Goal: Check status: Check status

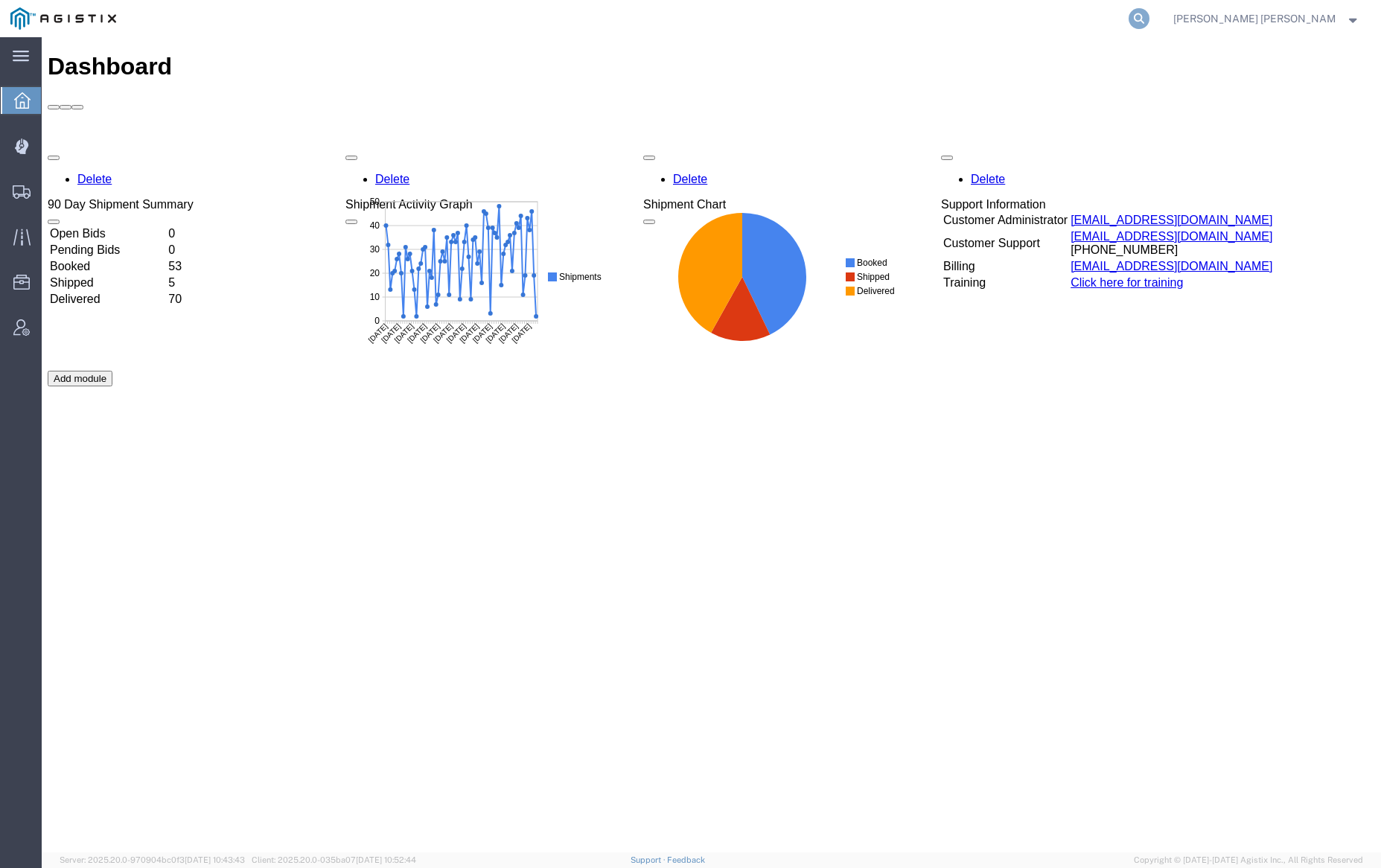
click at [1150, 17] on icon at bounding box center [1139, 19] width 21 height 21
click at [859, 24] on input "search" at bounding box center [902, 18] width 452 height 36
paste input "56951982"
click at [1150, 14] on icon at bounding box center [1139, 19] width 21 height 21
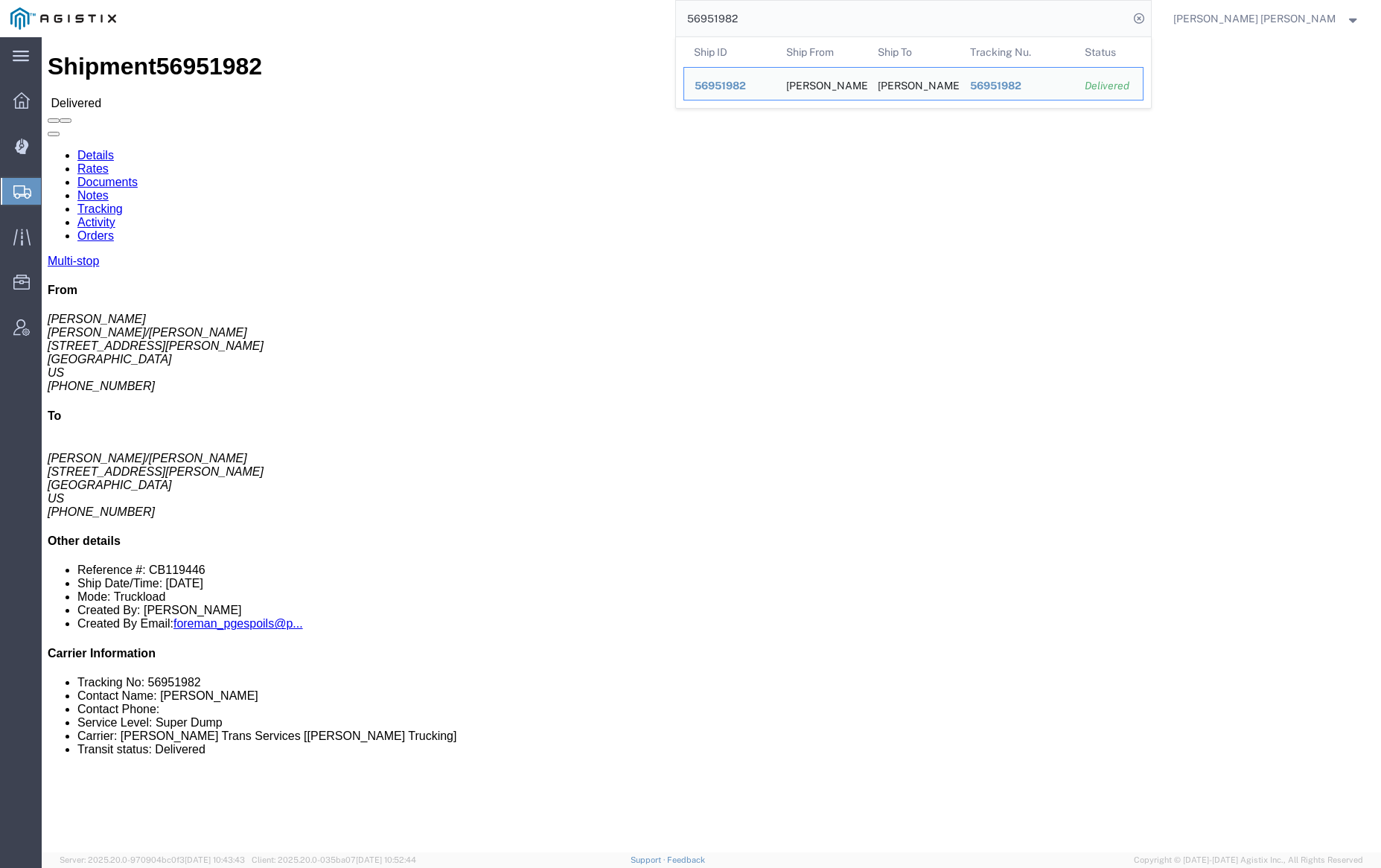
click link "Documents"
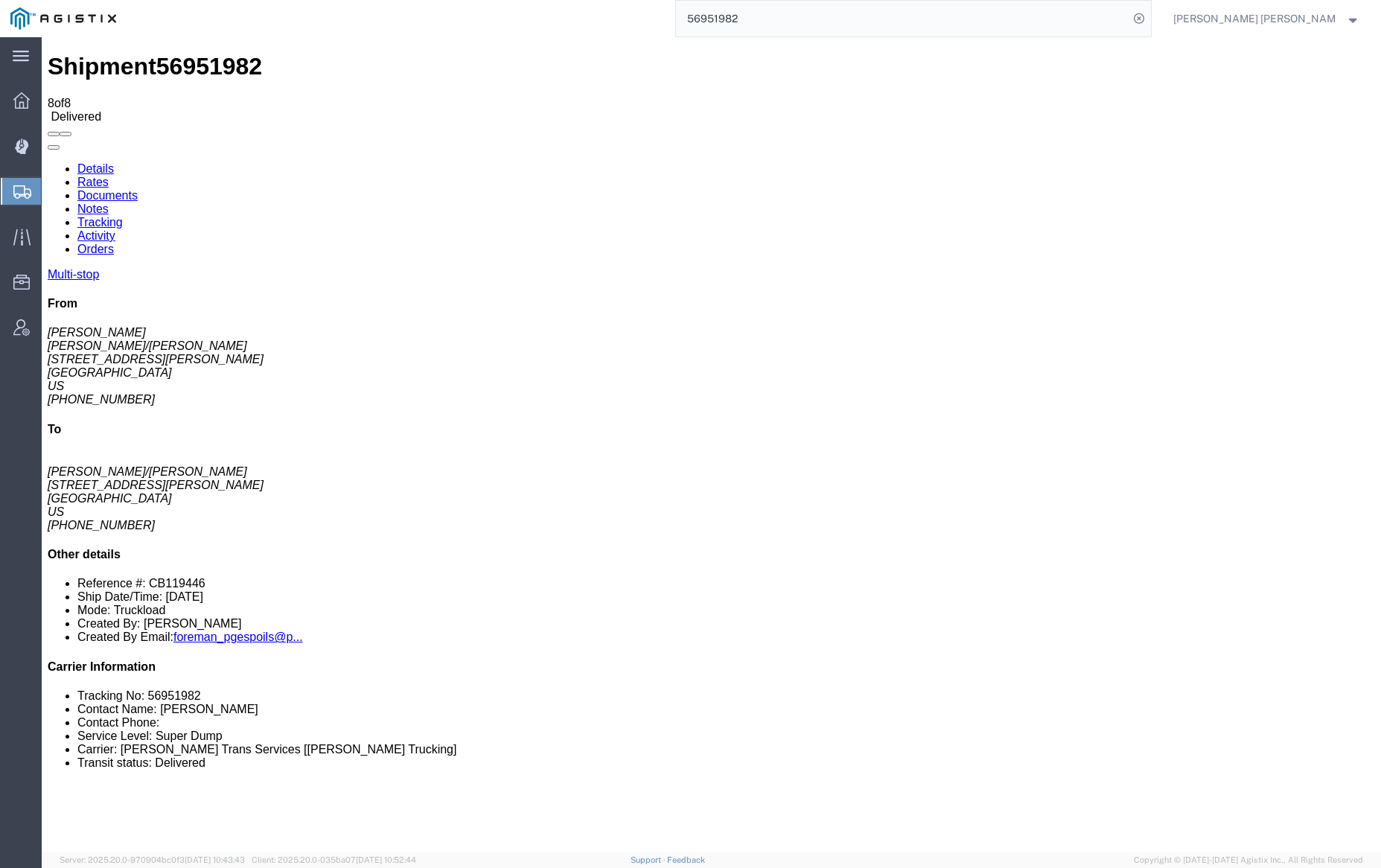
click at [109, 203] on link "Notes" at bounding box center [92, 209] width 31 height 13
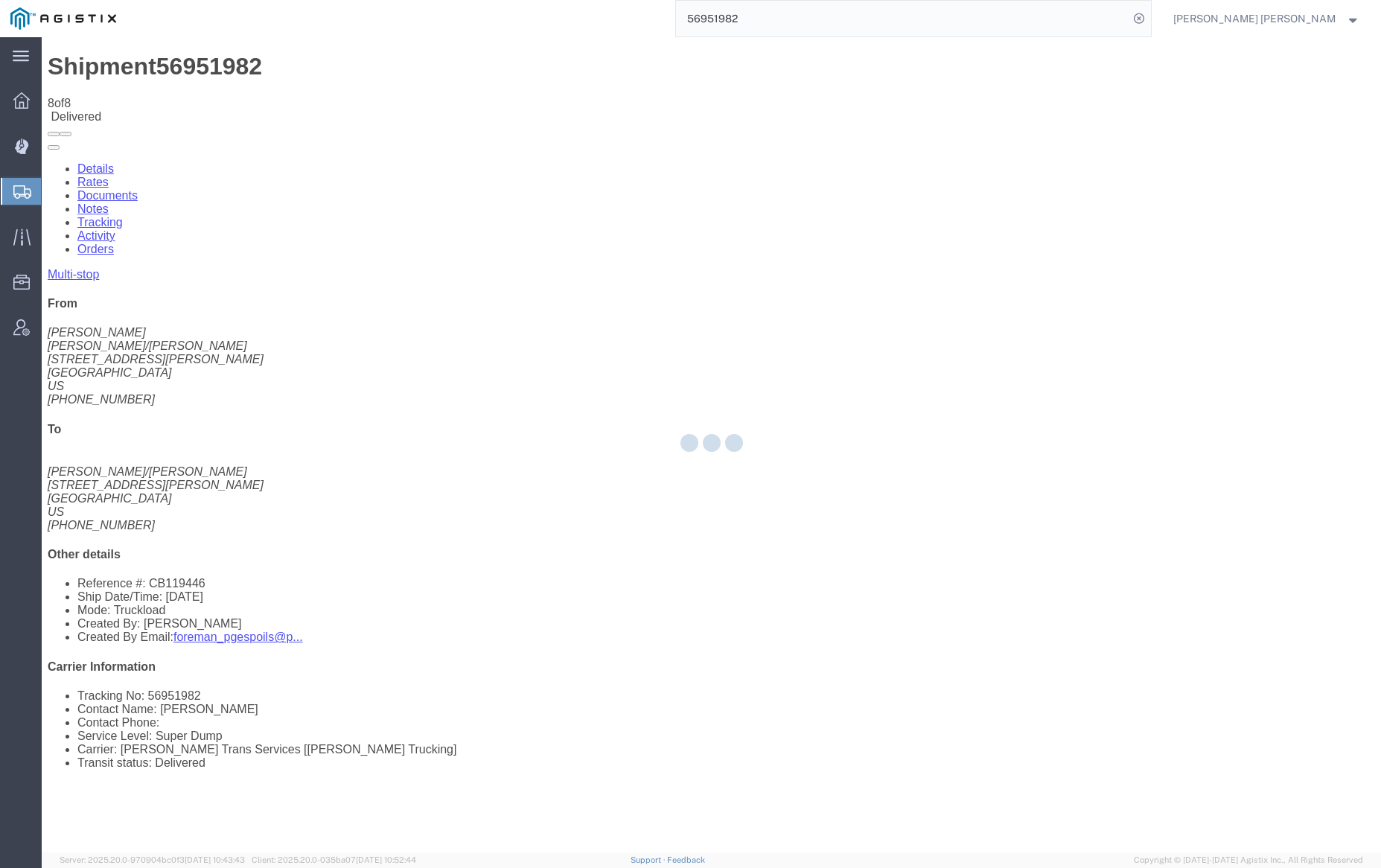
click at [601, 64] on div at bounding box center [711, 445] width 1339 height 815
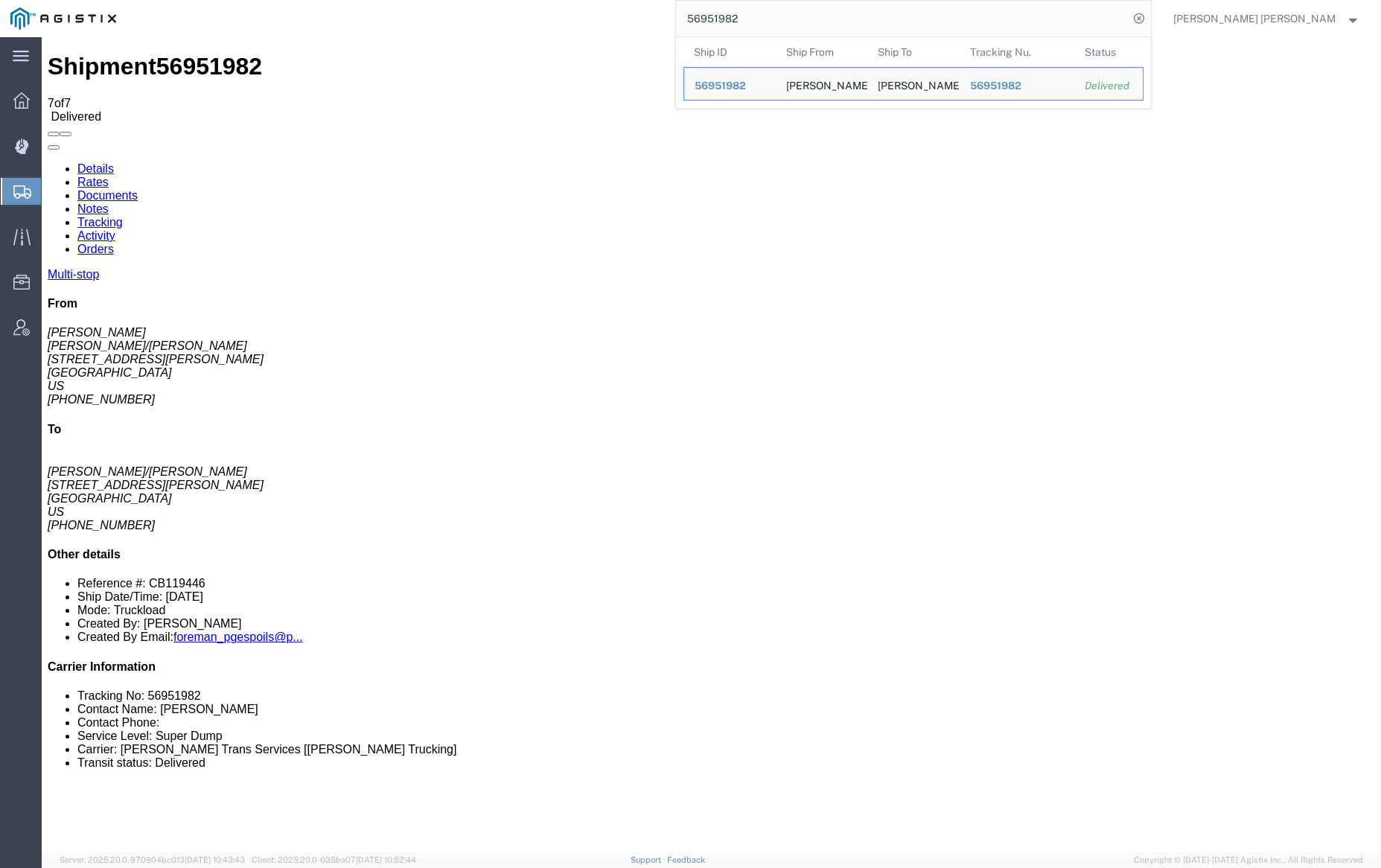
click at [792, 20] on input "56951982" at bounding box center [902, 18] width 452 height 36
paste input "2694"
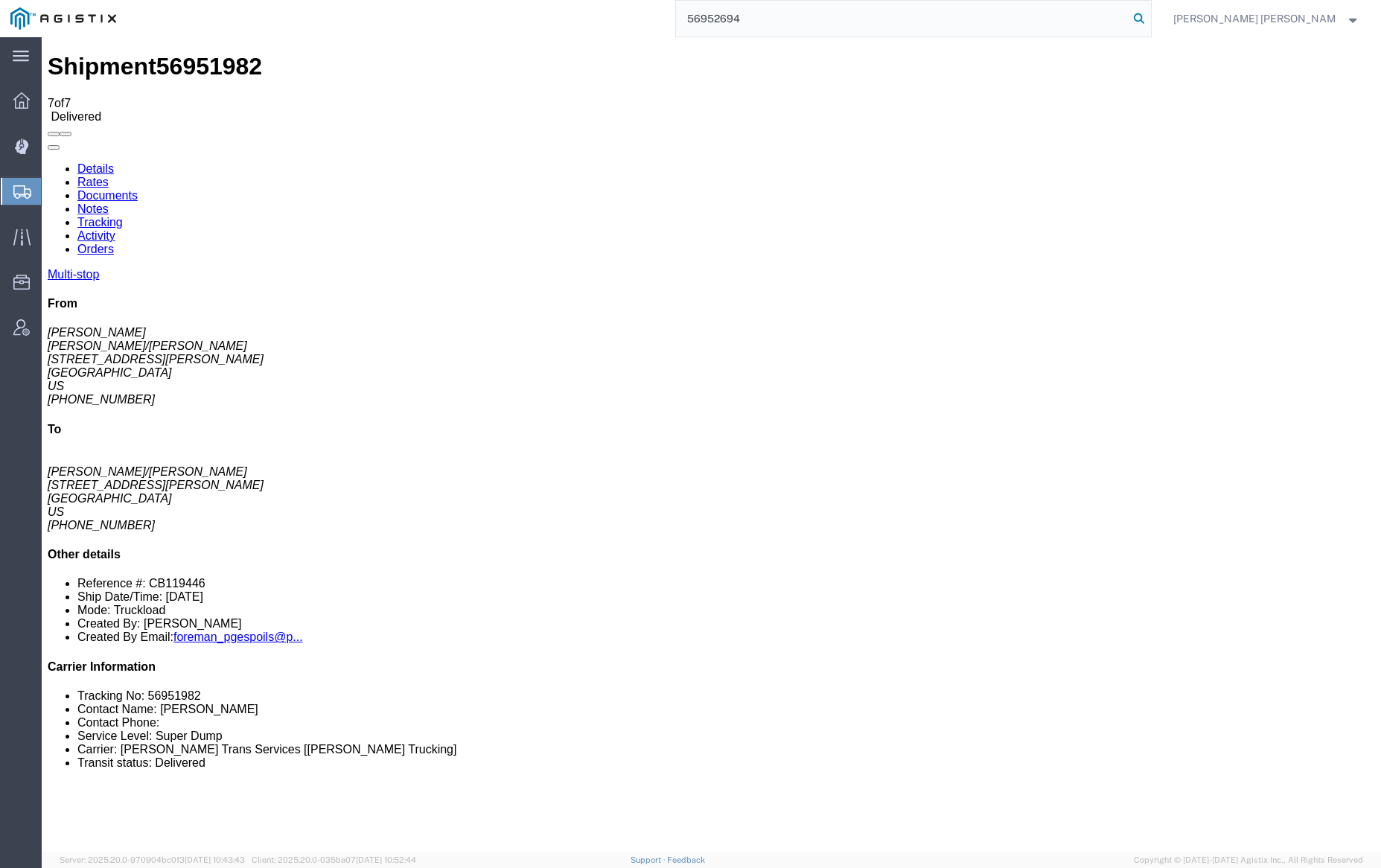
click at [1150, 15] on icon at bounding box center [1139, 19] width 21 height 21
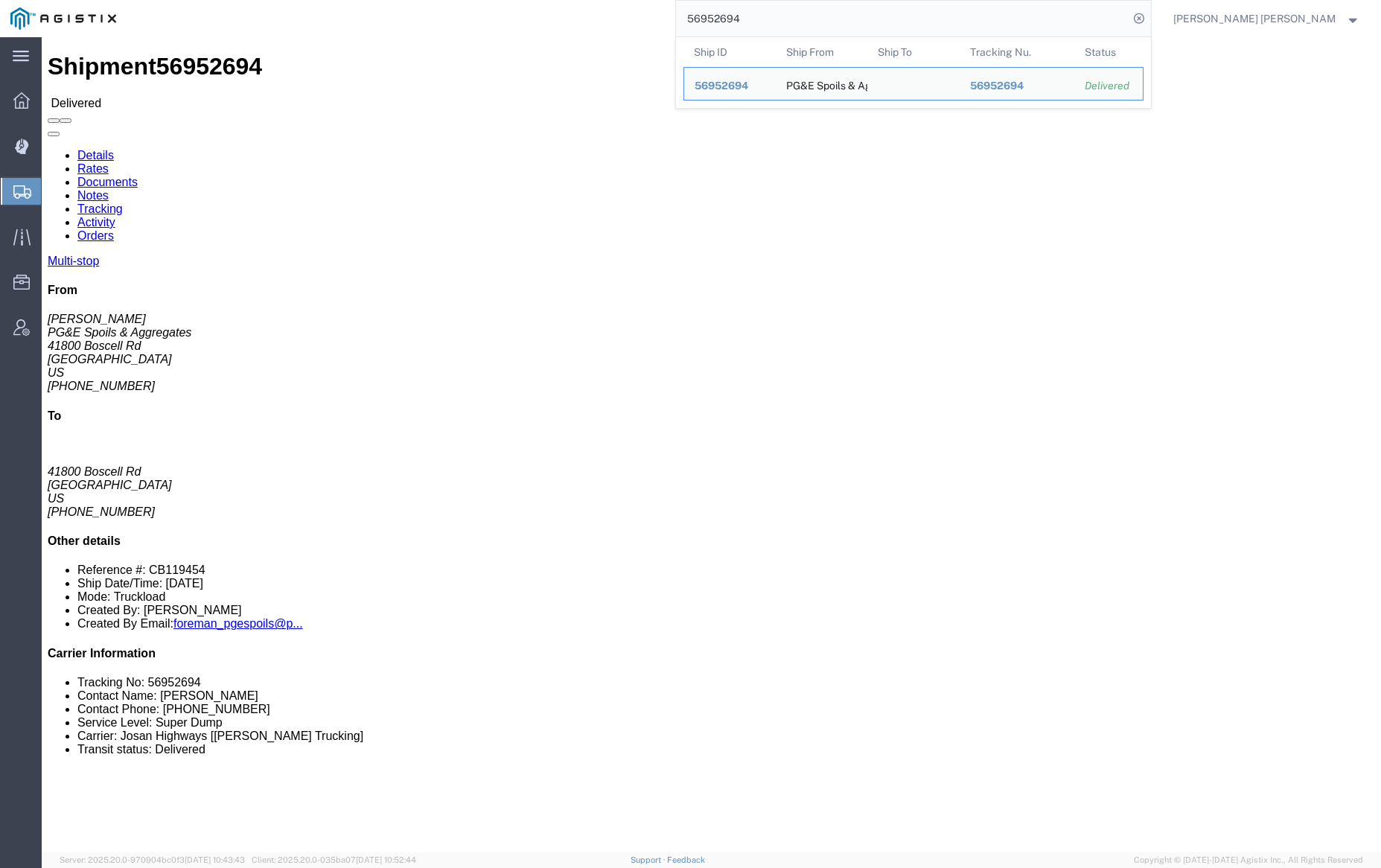
click link "Documents"
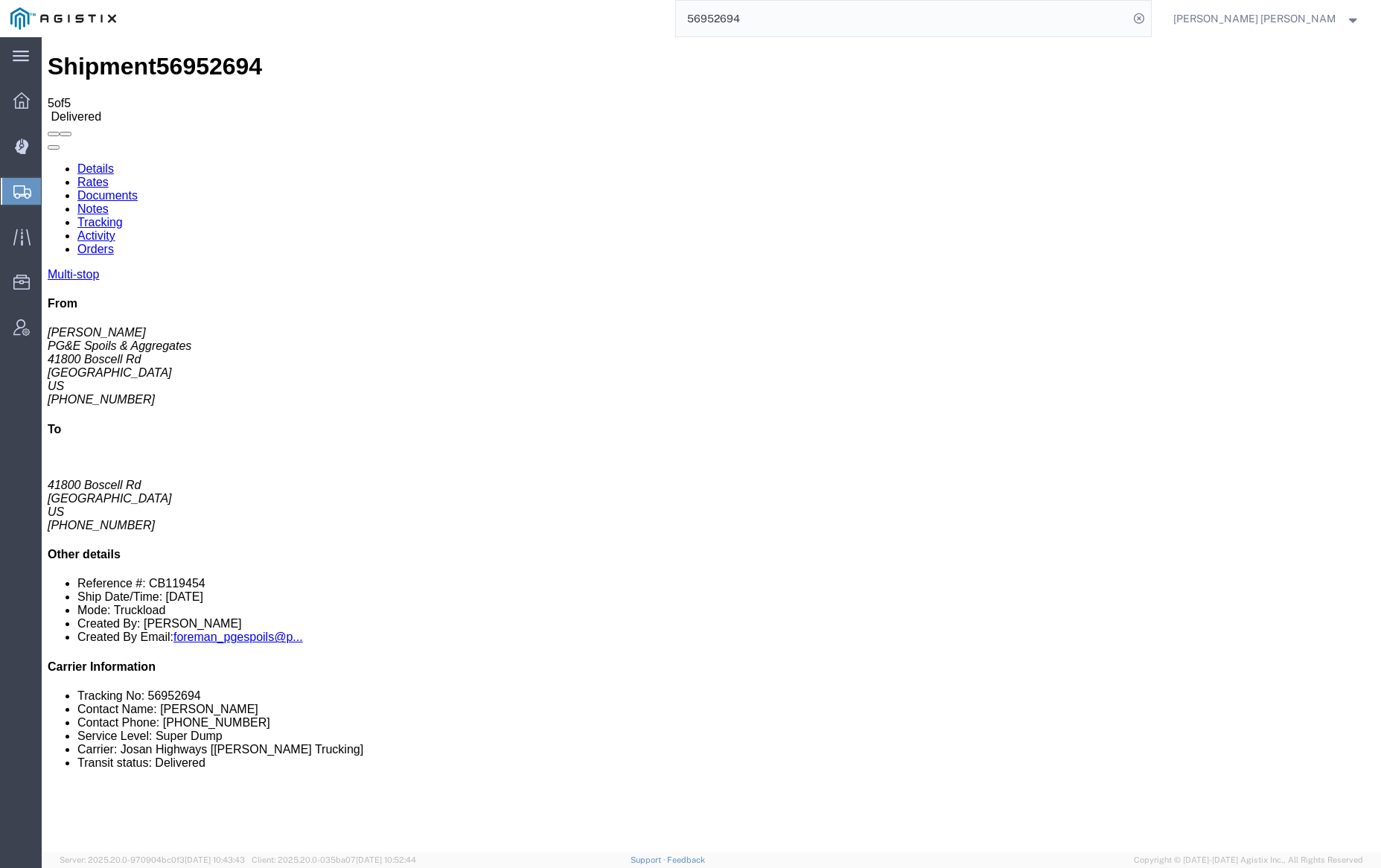
click at [774, 23] on input "56952694" at bounding box center [902, 18] width 452 height 36
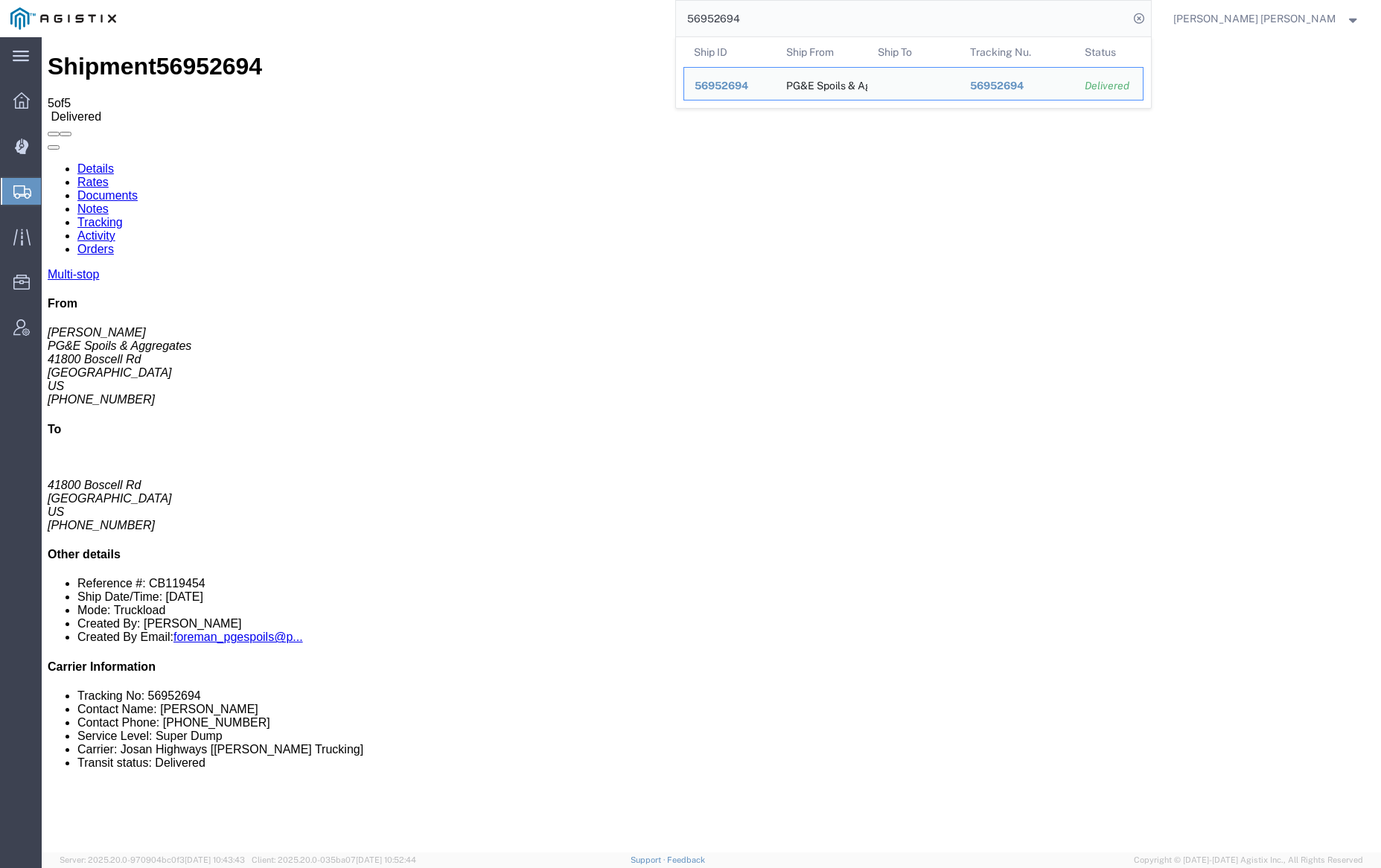
click at [774, 23] on input "56952694" at bounding box center [902, 18] width 452 height 36
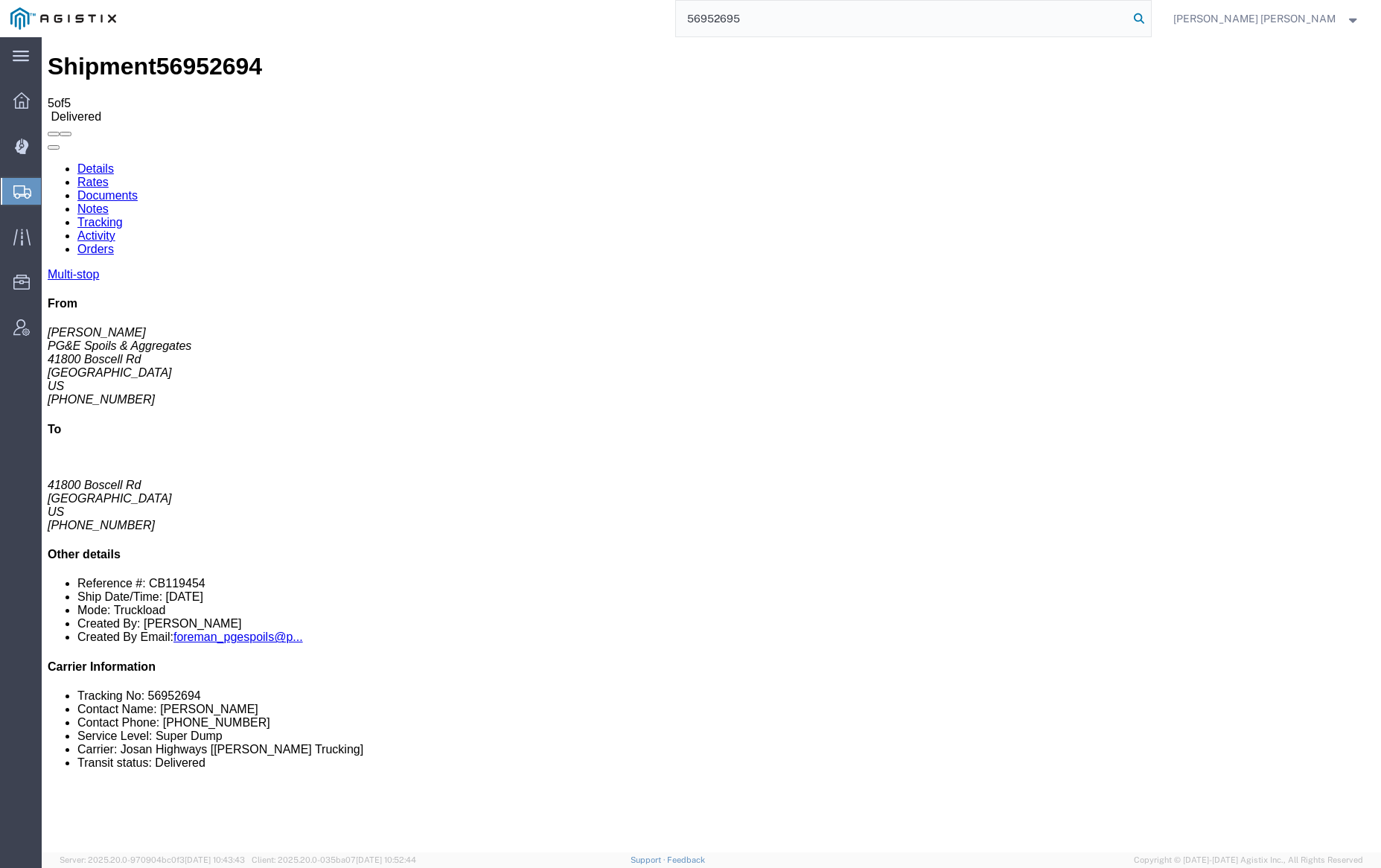
click at [1150, 20] on icon at bounding box center [1139, 19] width 21 height 21
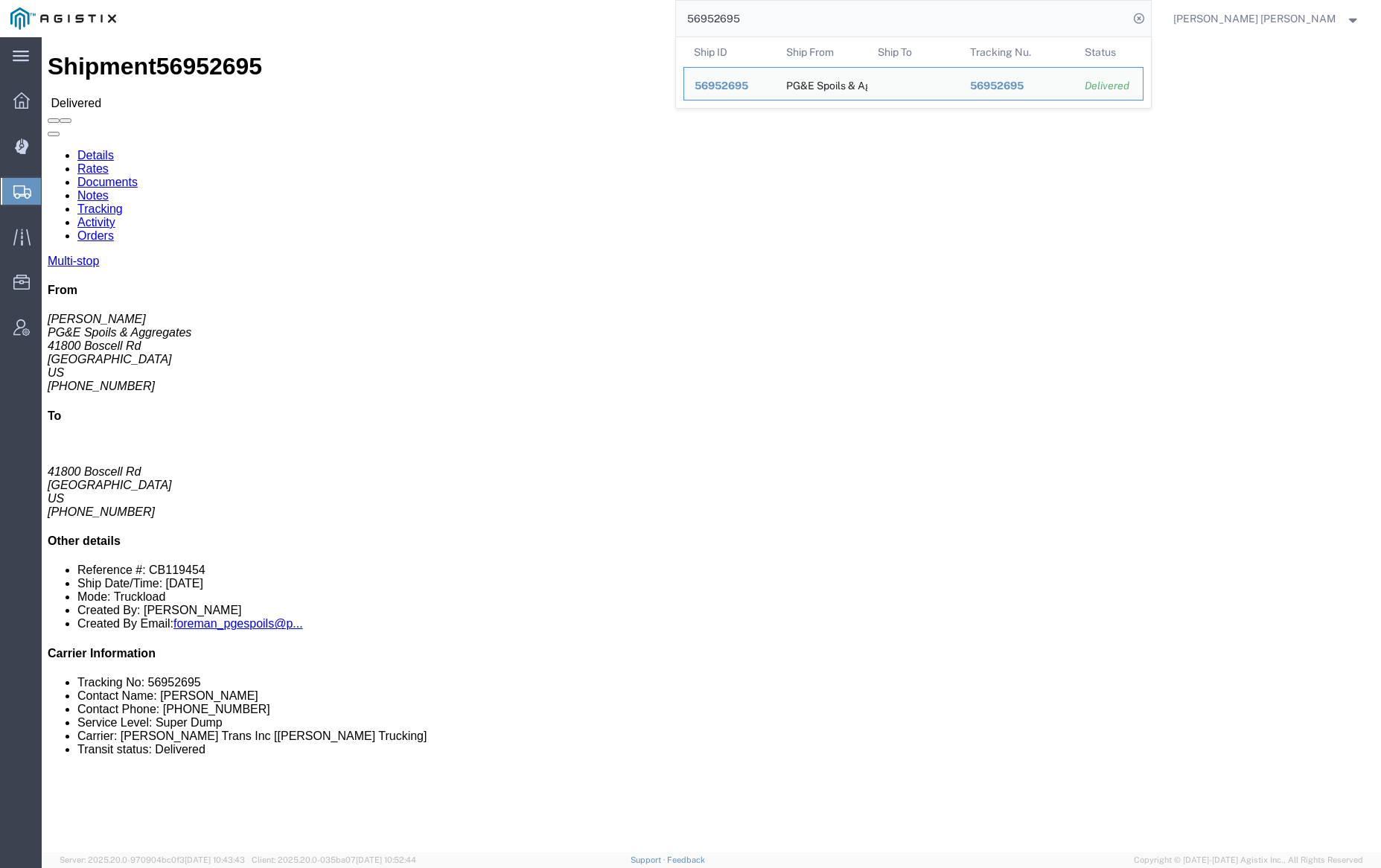
click link "Documents"
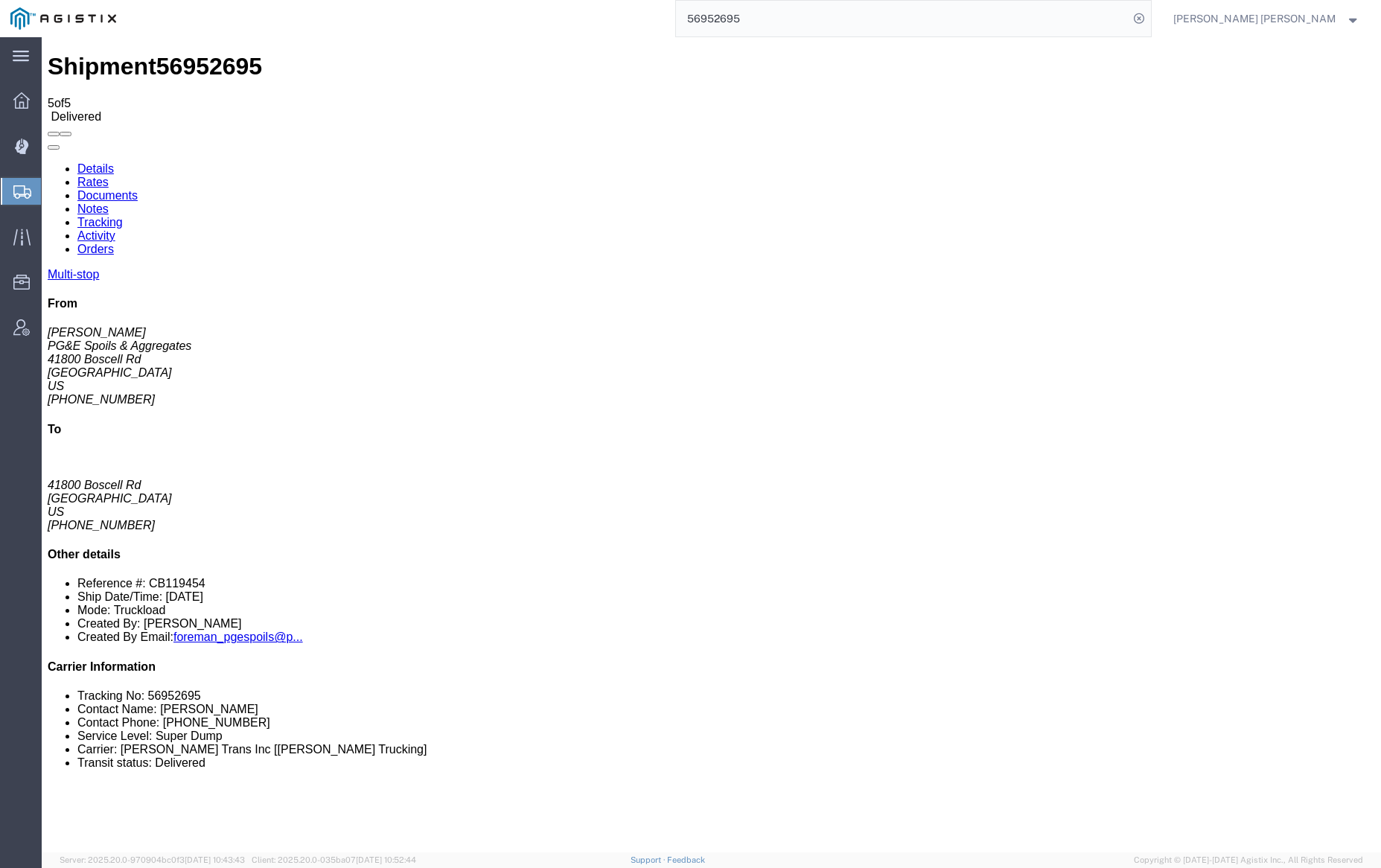
click at [773, 16] on input "56952695" at bounding box center [902, 18] width 452 height 36
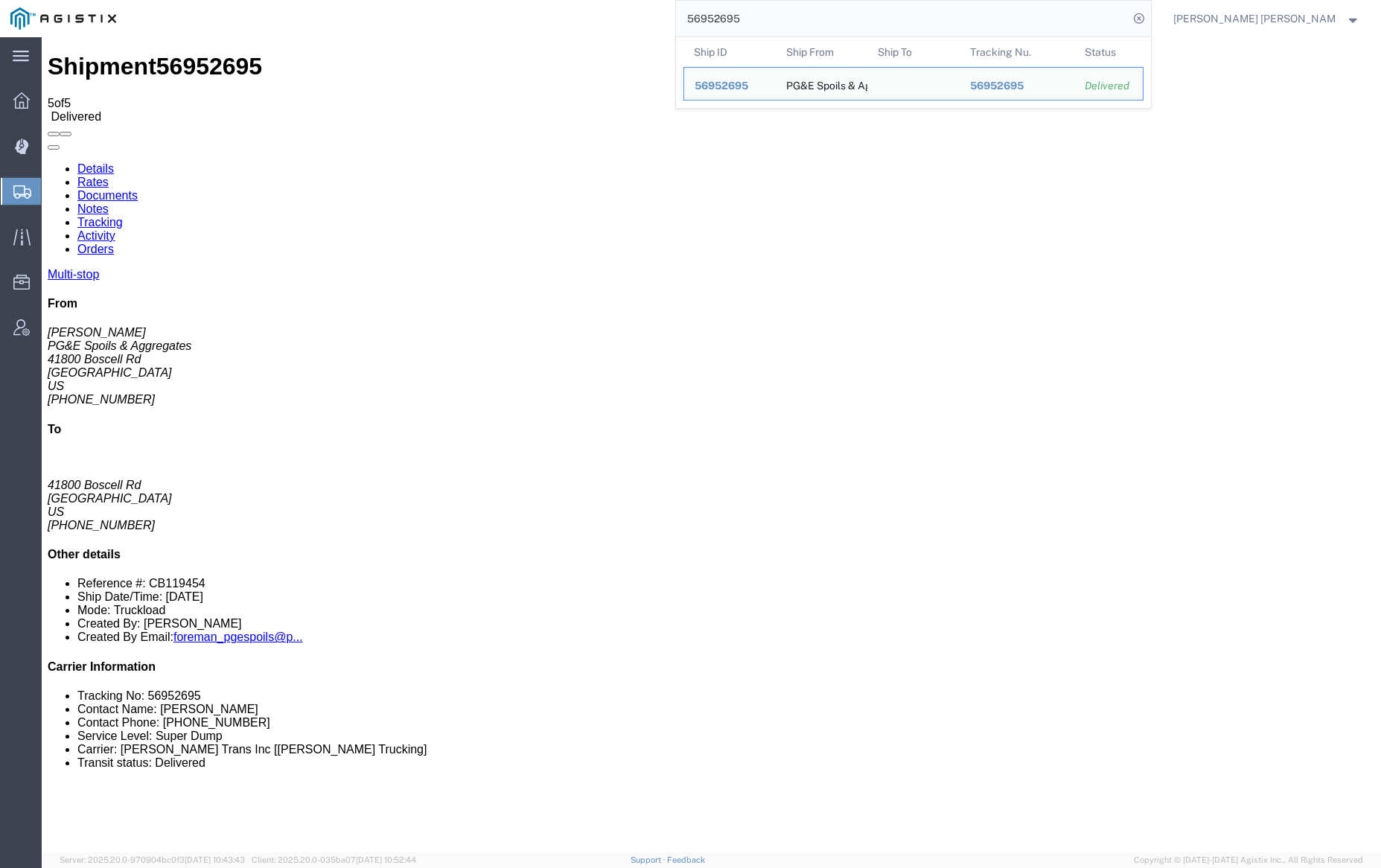
click at [773, 16] on input "56952695" at bounding box center [902, 18] width 452 height 36
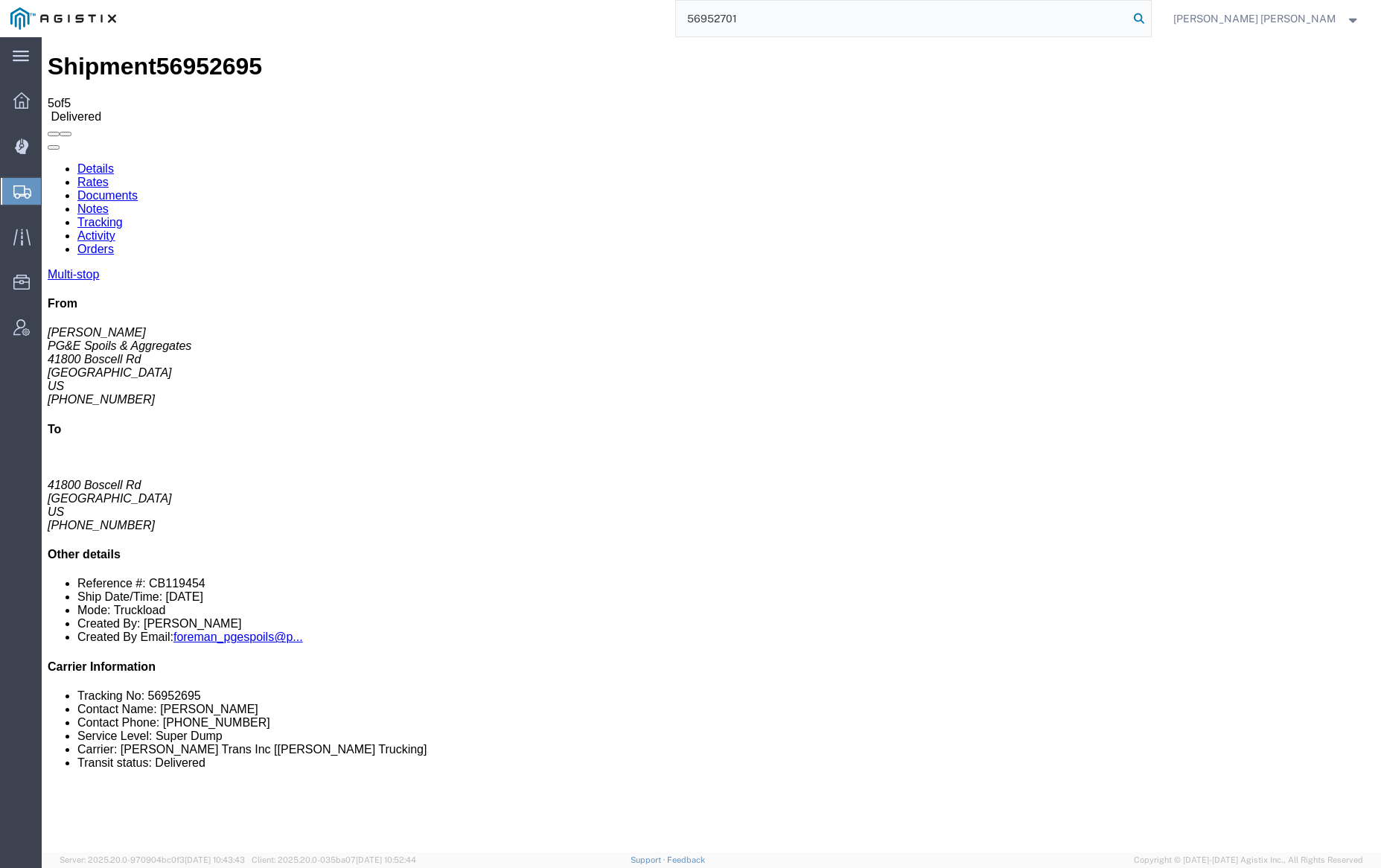
click at [1150, 17] on icon at bounding box center [1139, 19] width 21 height 21
drag, startPoint x: 421, startPoint y: 46, endPoint x: 429, endPoint y: 42, distance: 8.9
click at [421, 53] on div "Shipment 56952695 5 of 5 Delivered" at bounding box center [711, 88] width 1327 height 70
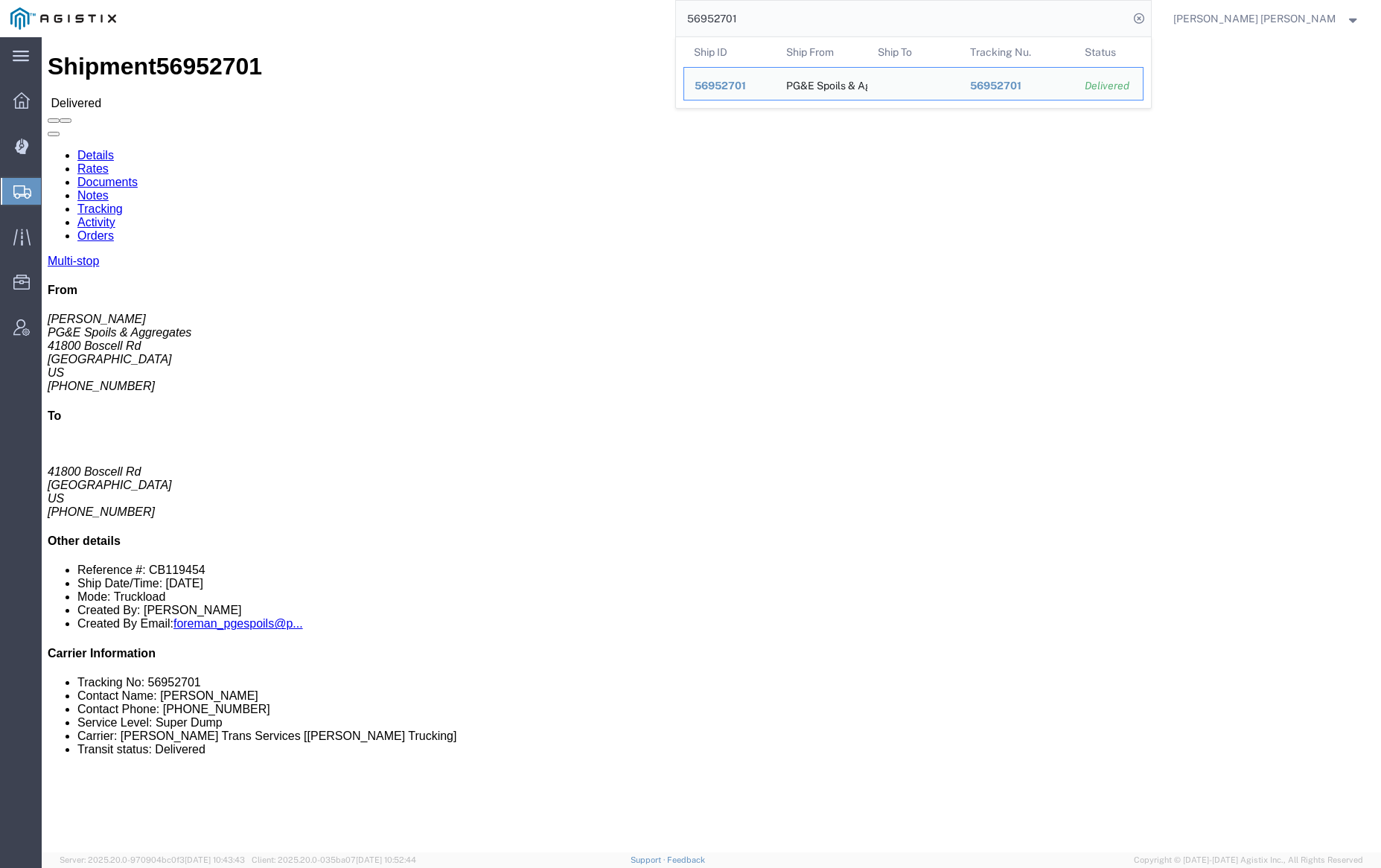
click link "Documents"
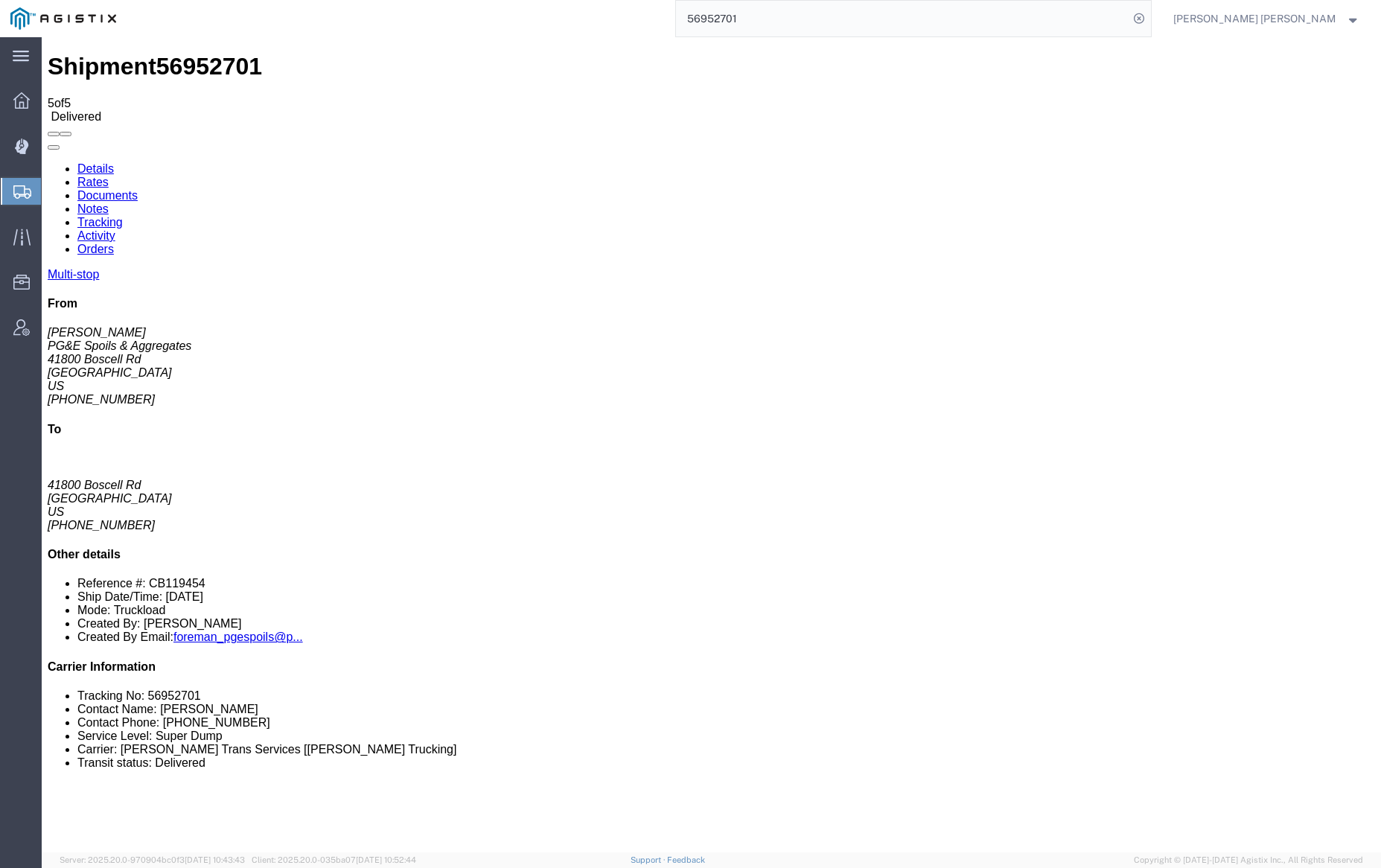
click at [109, 203] on link "Notes" at bounding box center [92, 209] width 31 height 13
click at [123, 215] on link "Tracking" at bounding box center [100, 222] width 45 height 13
click at [109, 203] on link "Notes" at bounding box center [92, 209] width 31 height 13
click at [123, 215] on link "Tracking" at bounding box center [100, 222] width 45 height 13
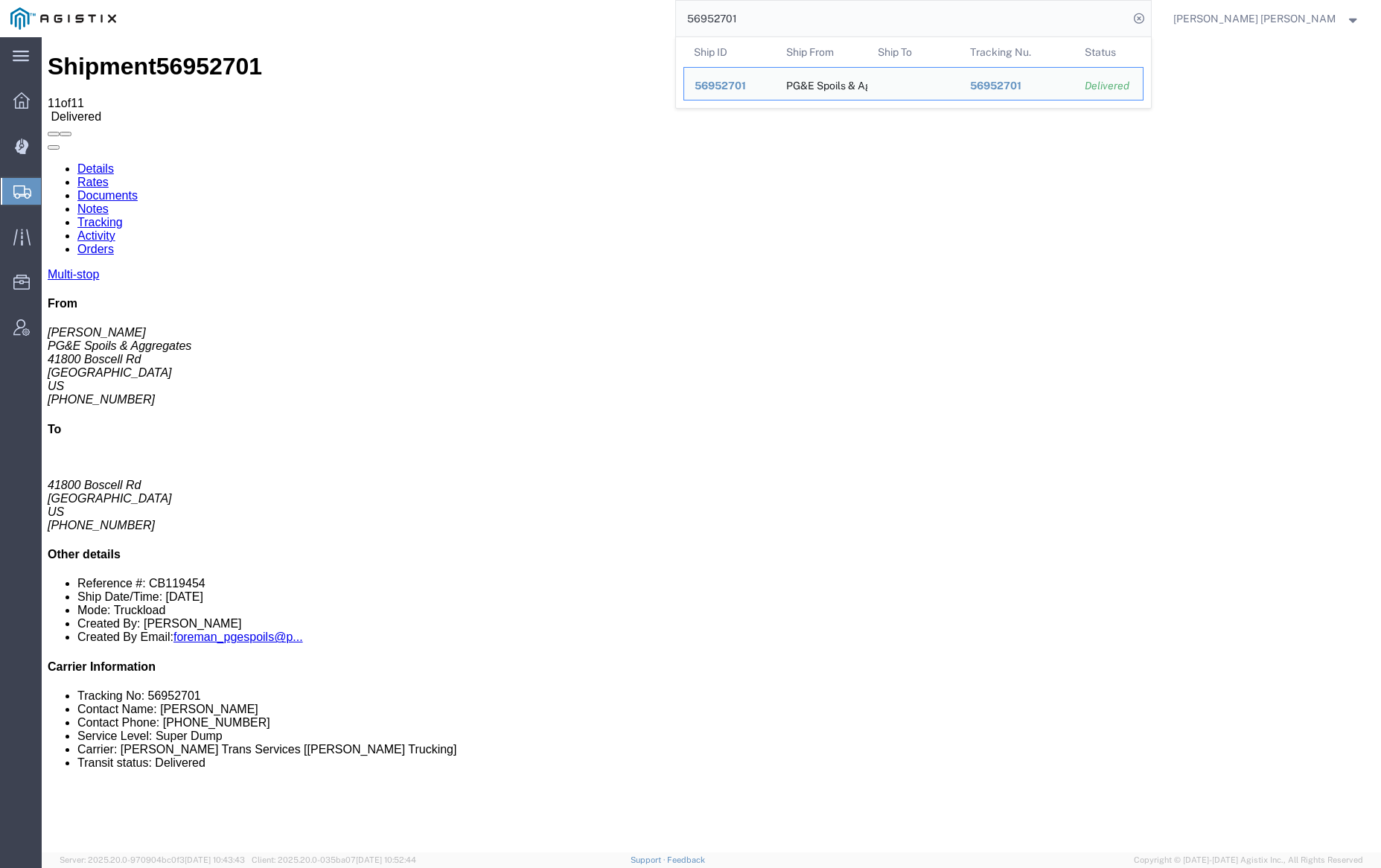
click at [787, 20] on input "56952701" at bounding box center [902, 18] width 452 height 36
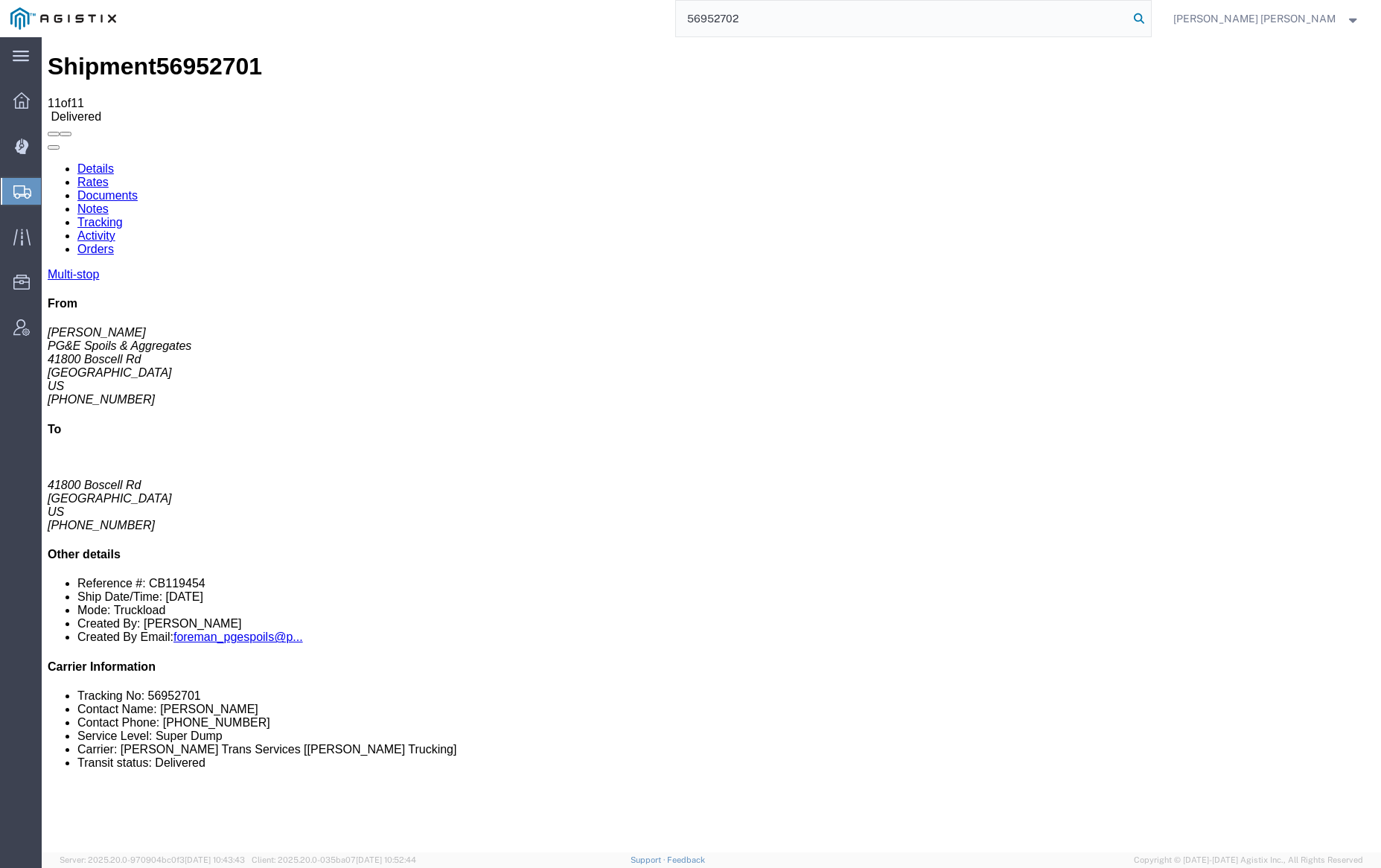
click at [1150, 18] on icon at bounding box center [1139, 19] width 21 height 21
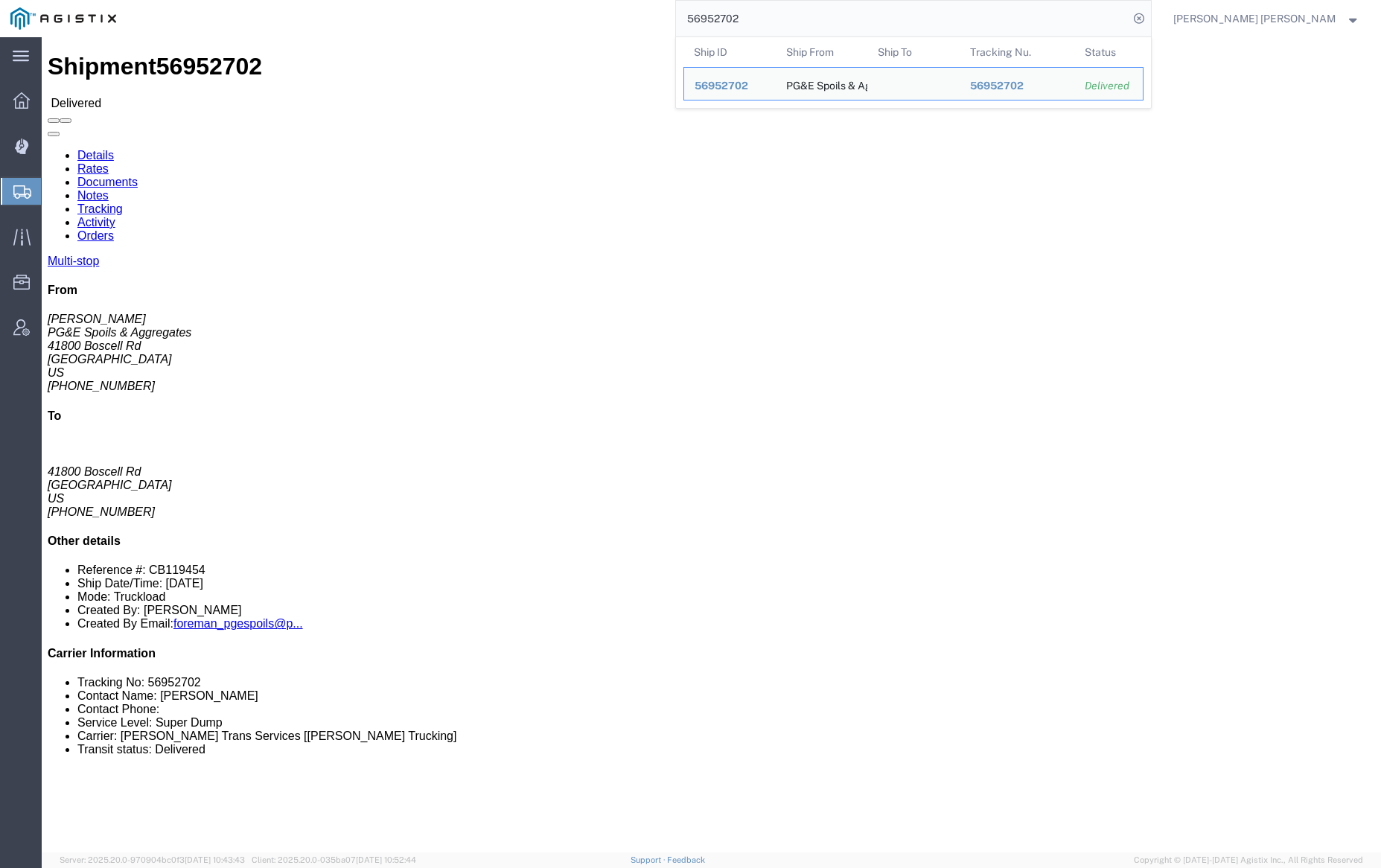
click link "Documents"
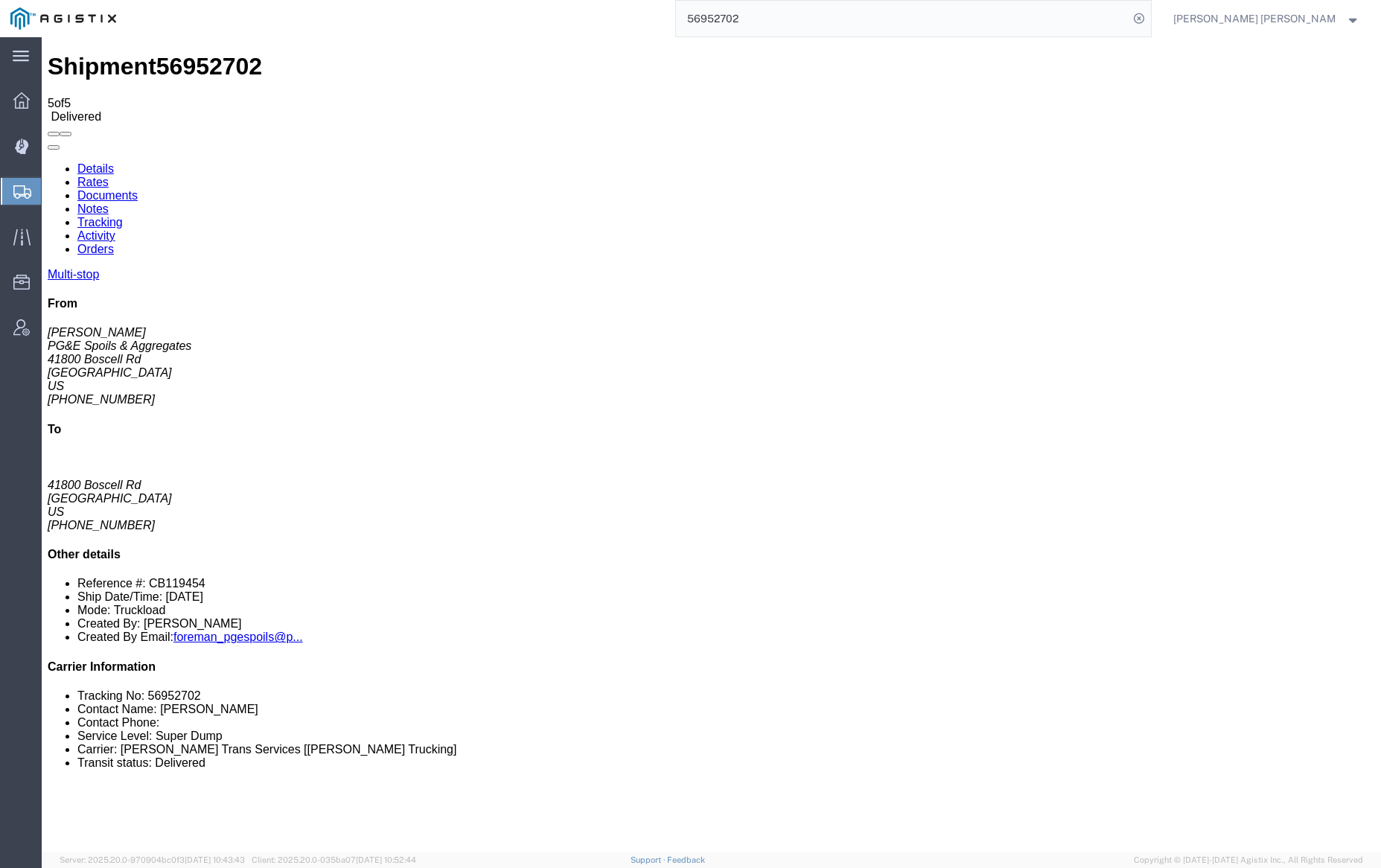
click at [783, 11] on input "56952702" at bounding box center [902, 18] width 452 height 36
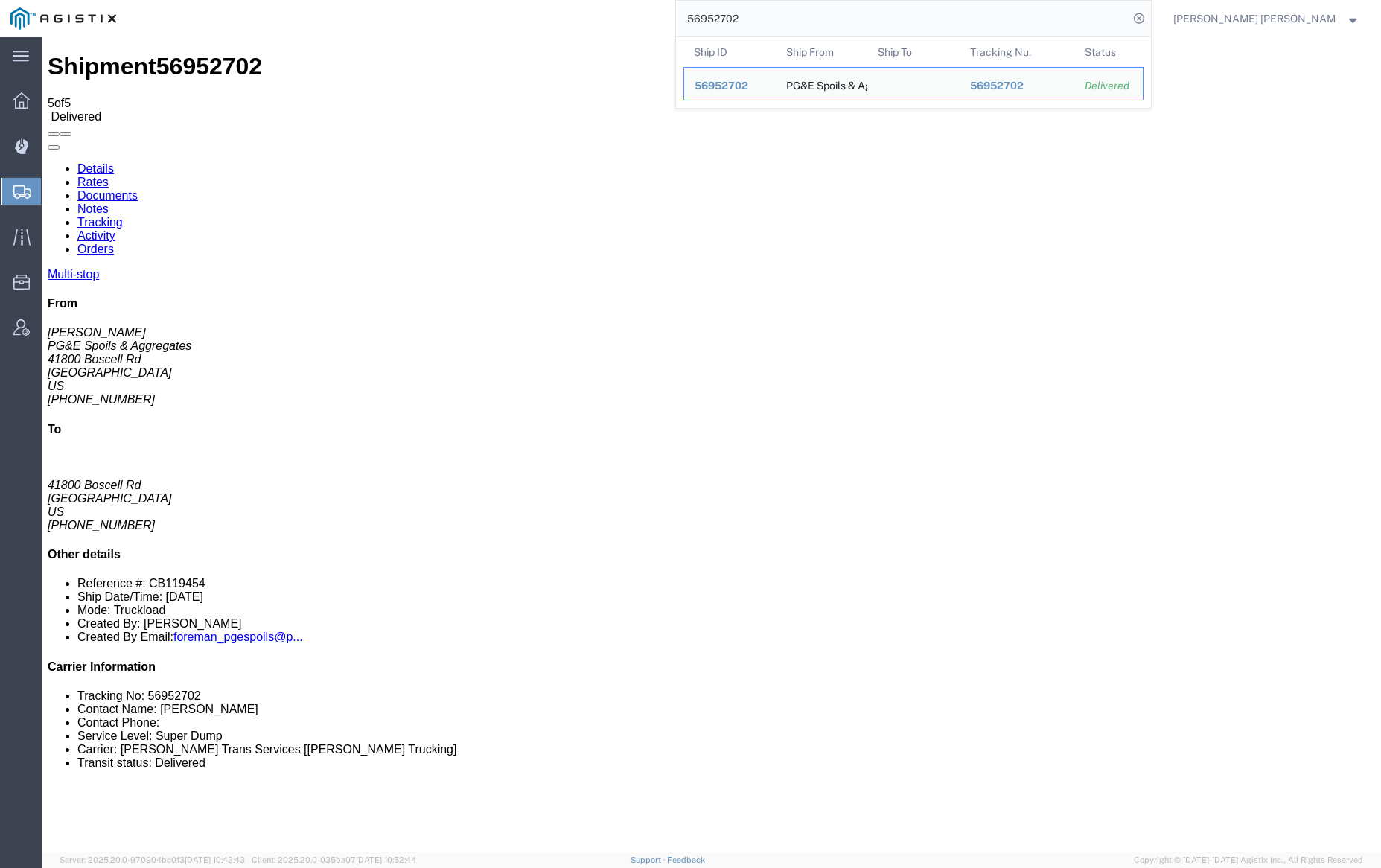
click at [783, 11] on input "56952702" at bounding box center [902, 18] width 452 height 36
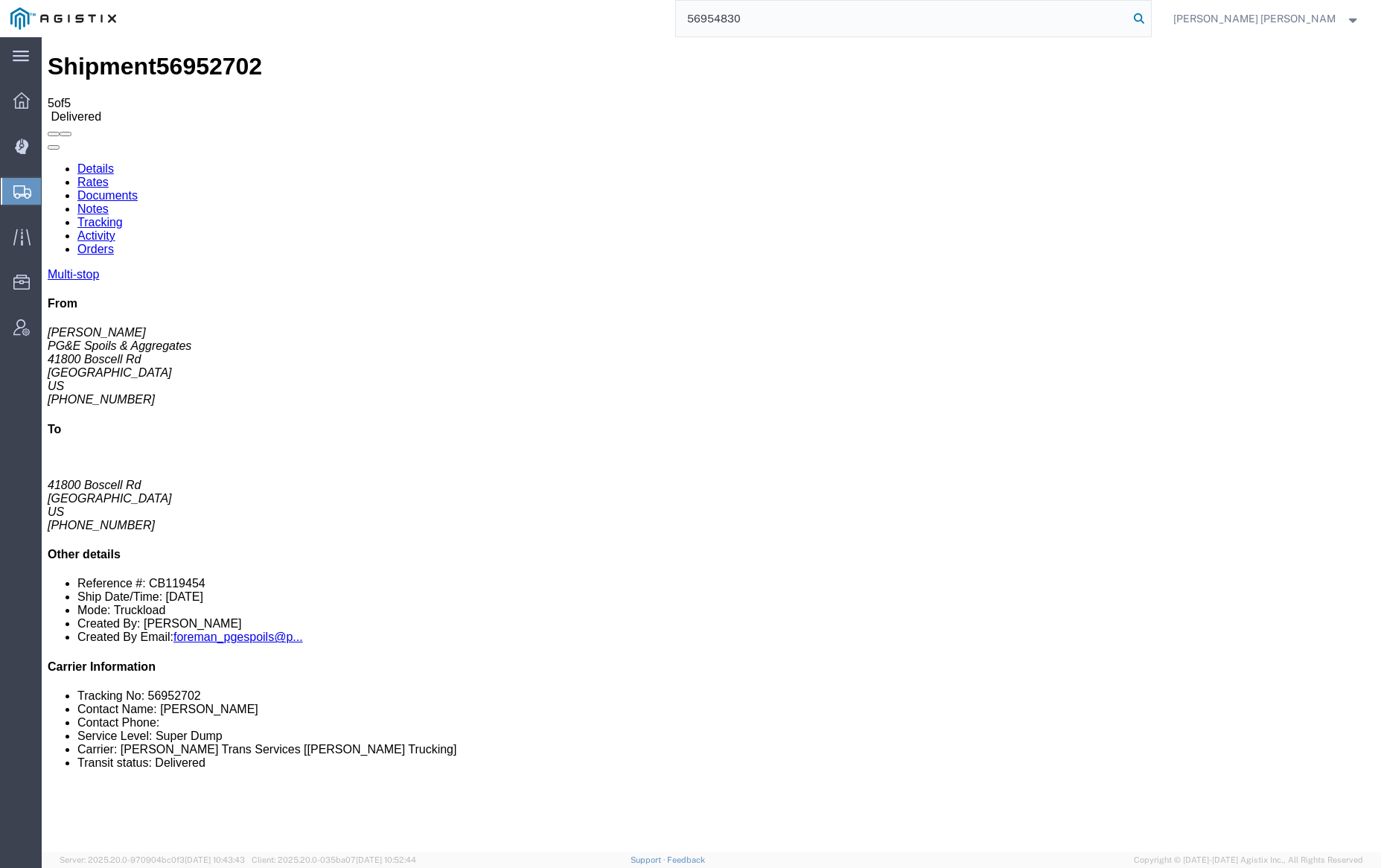
click at [1150, 13] on icon at bounding box center [1139, 19] width 21 height 21
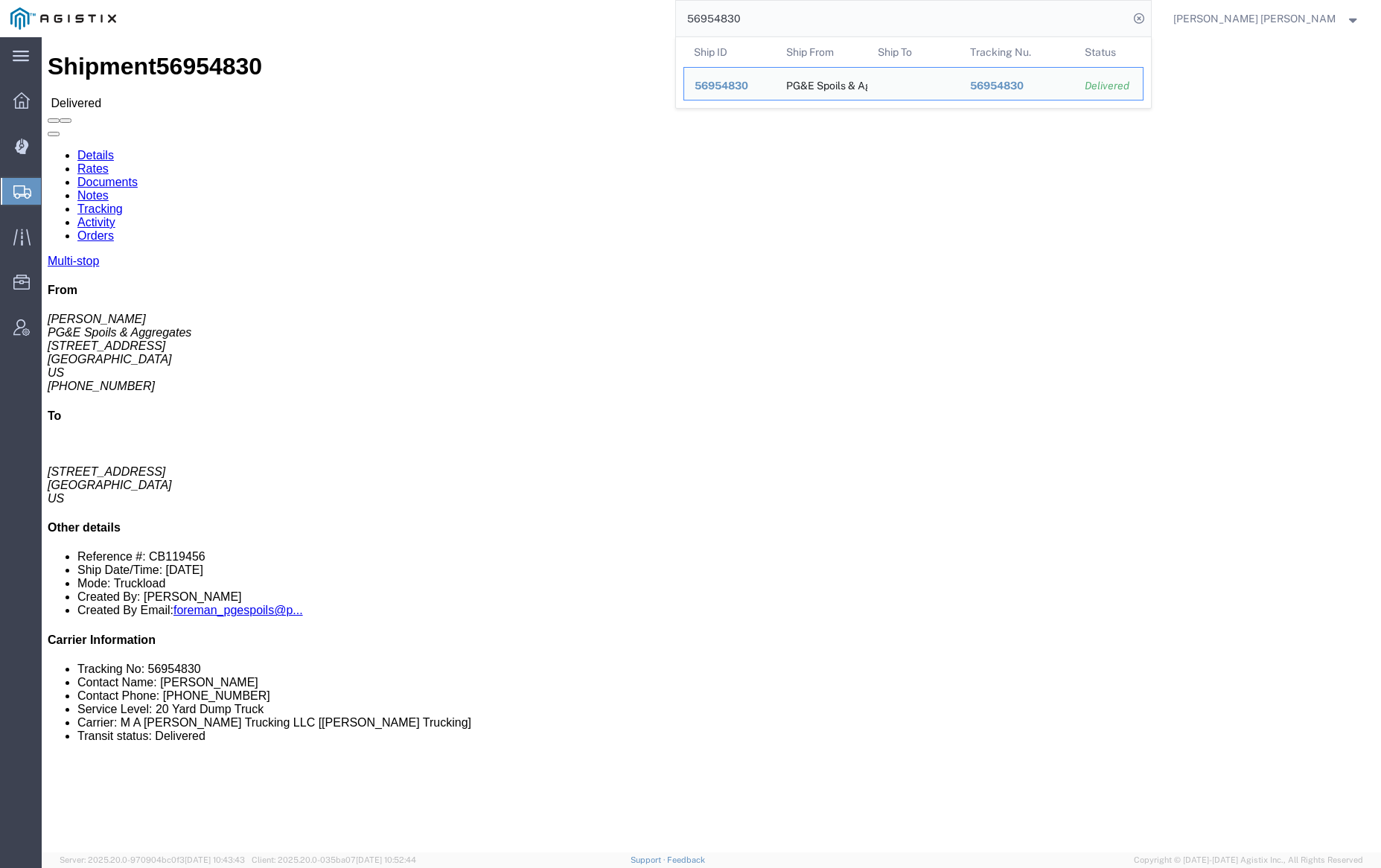
click link "Documents"
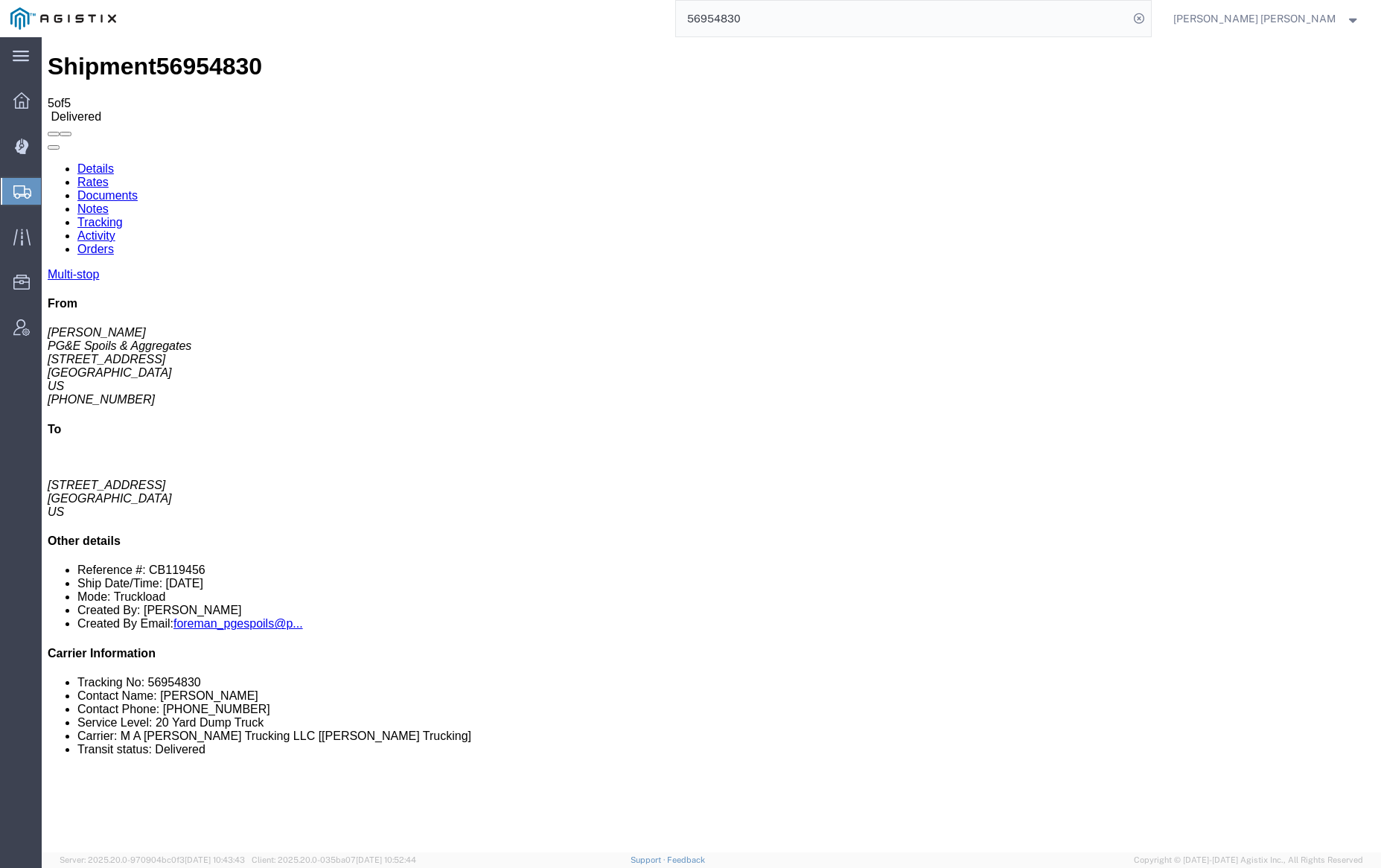
click at [109, 203] on link "Notes" at bounding box center [92, 209] width 31 height 13
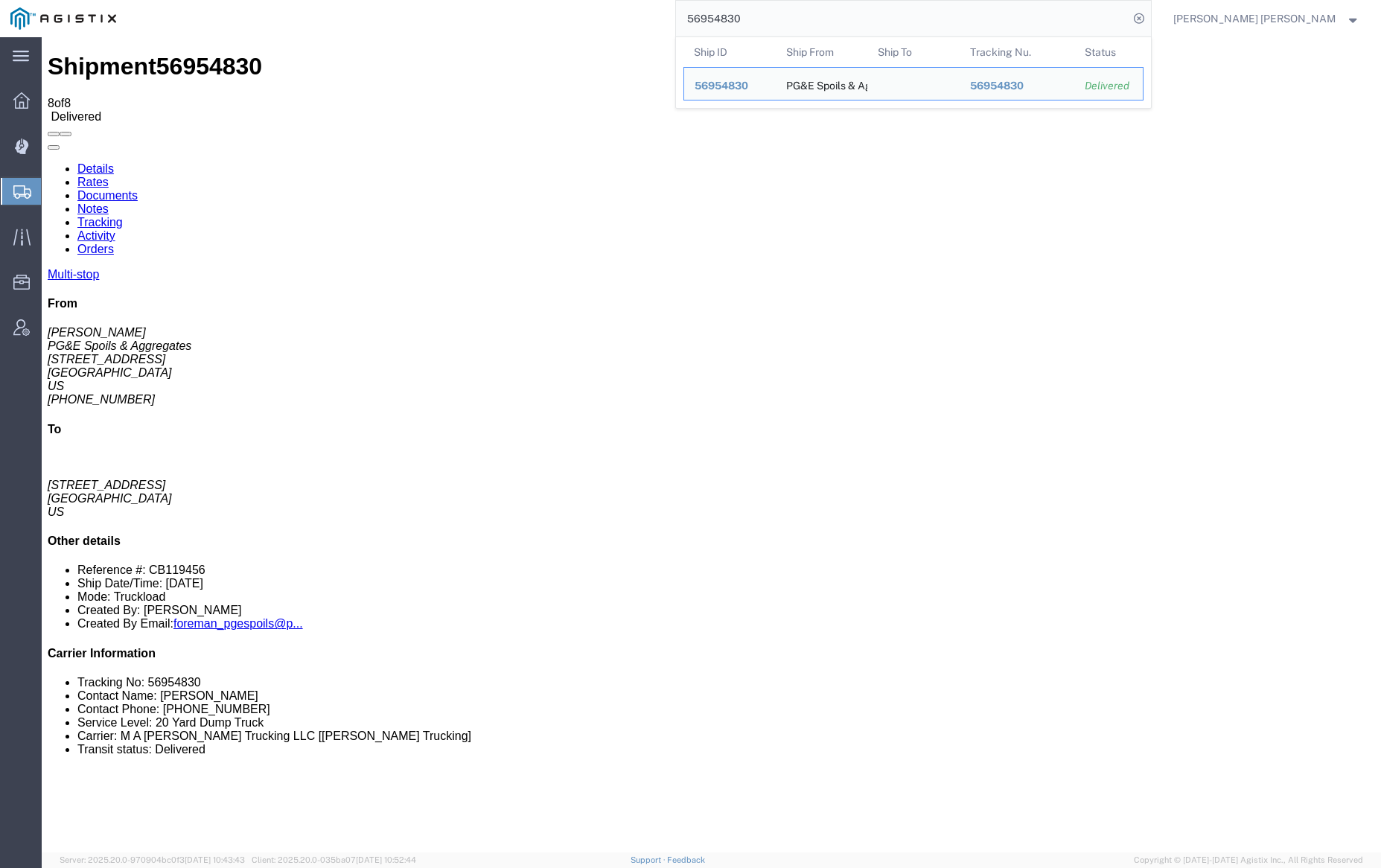
click at [776, 14] on input "56954830" at bounding box center [902, 18] width 452 height 36
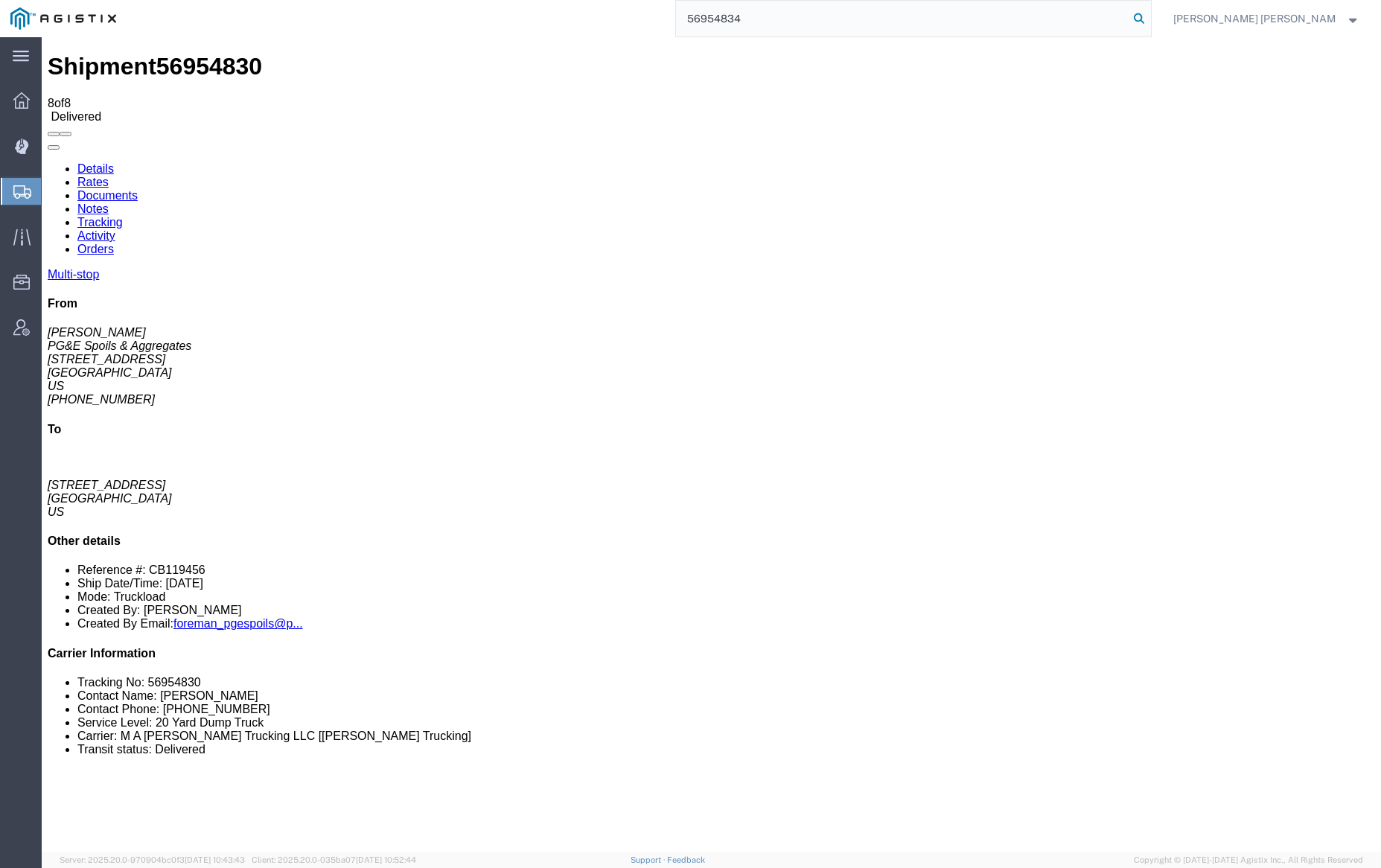
click at [1150, 16] on icon at bounding box center [1139, 19] width 21 height 21
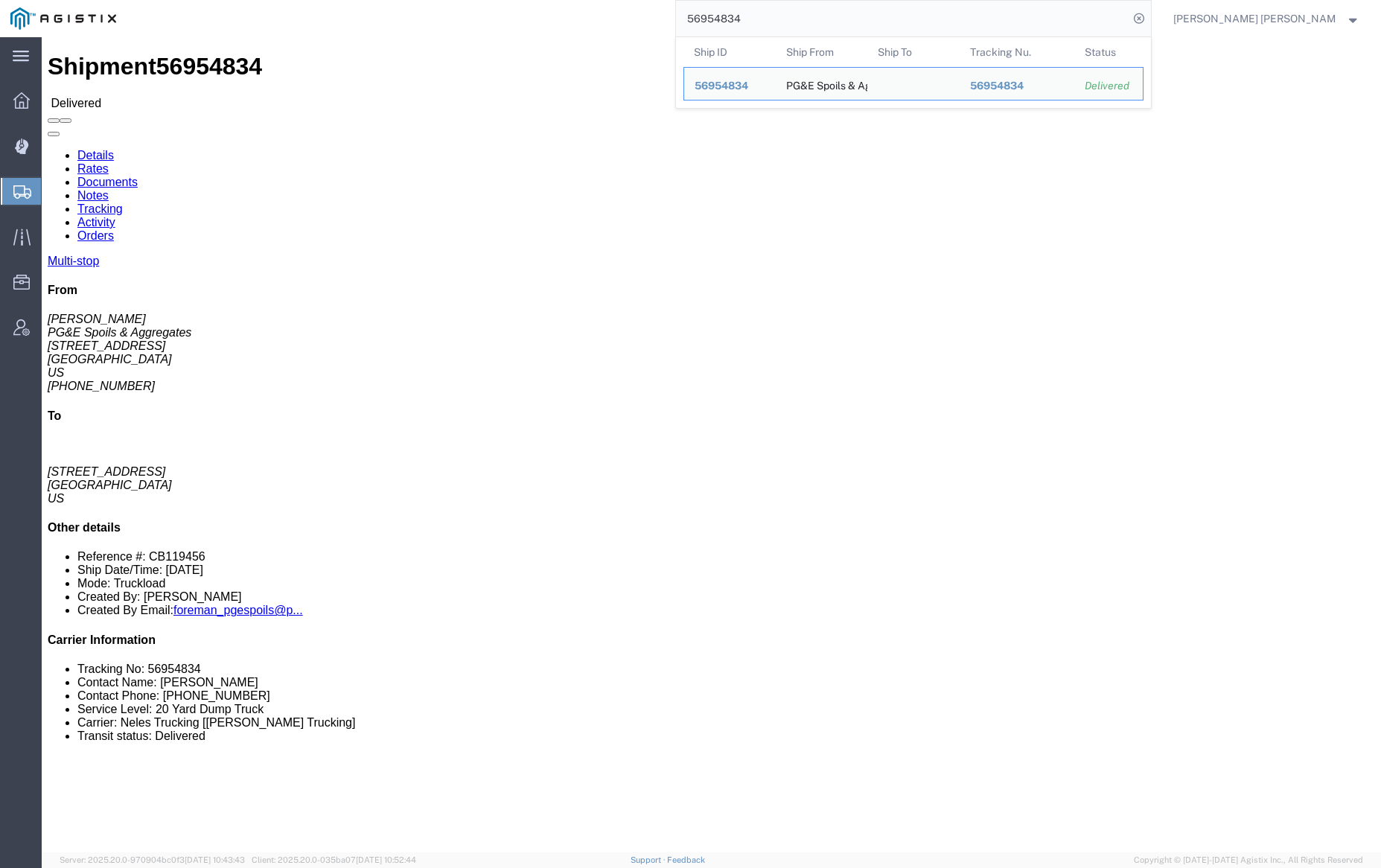
click link "Documents"
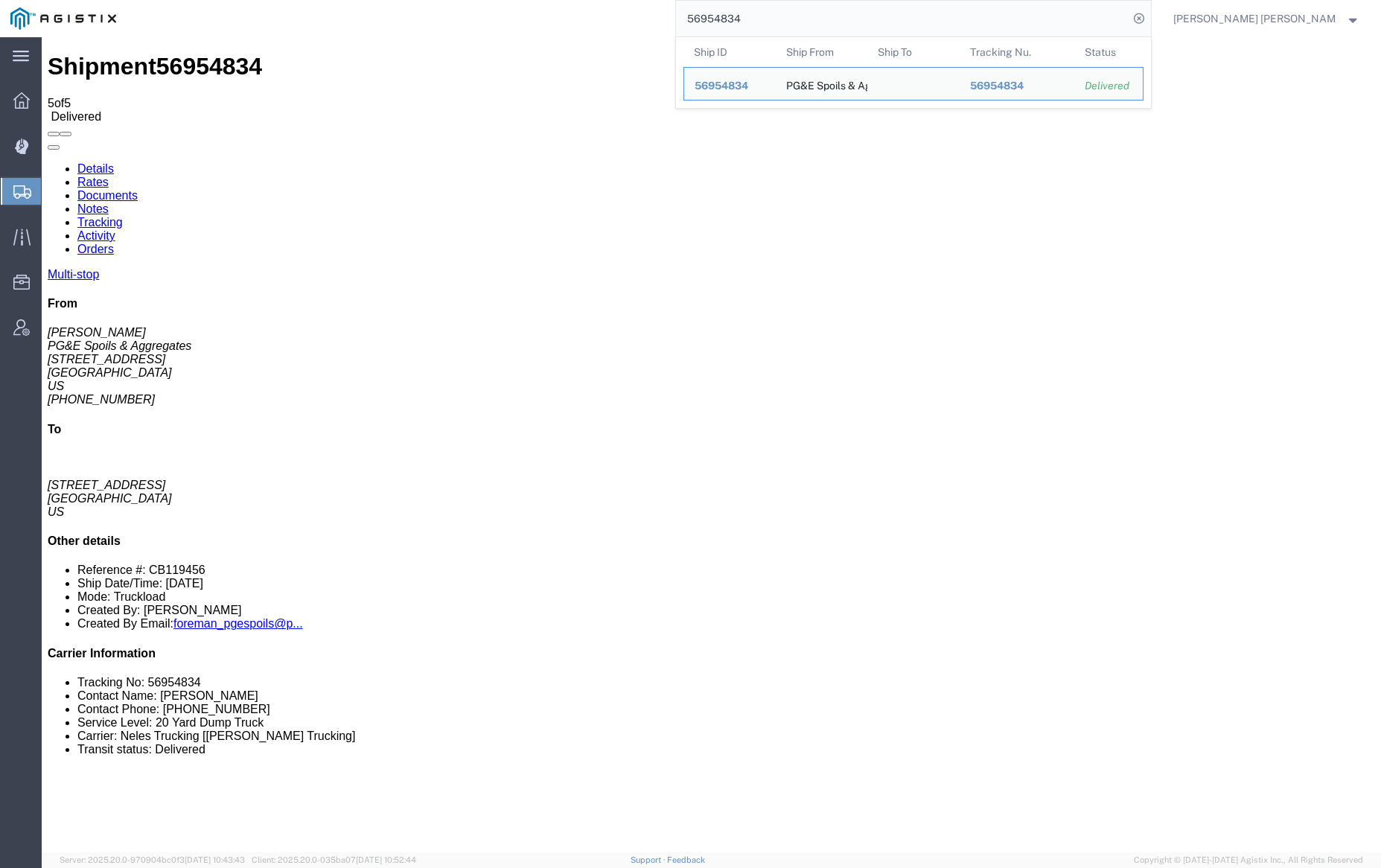
click at [802, 21] on input "56954834" at bounding box center [902, 18] width 452 height 36
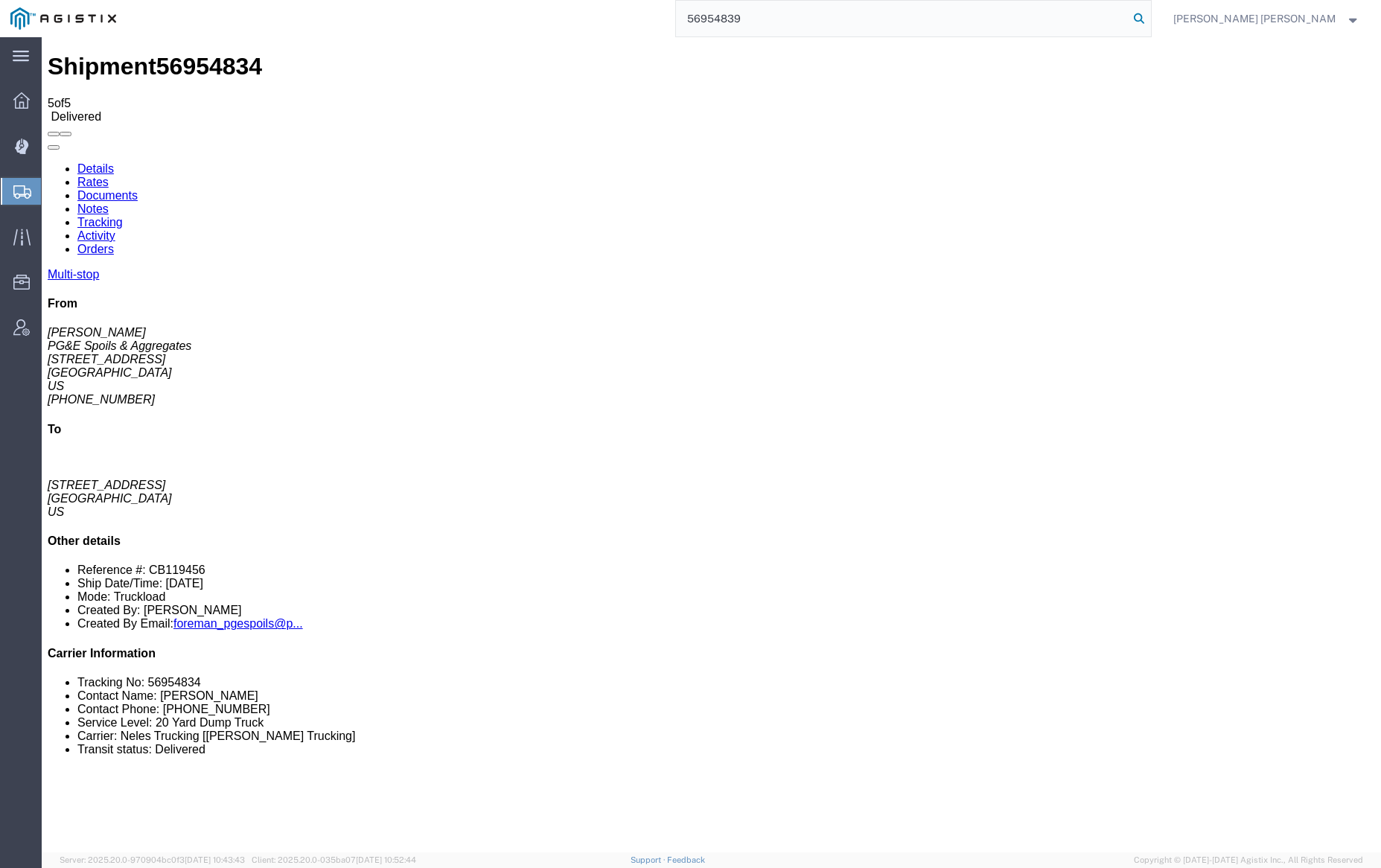
click at [1150, 17] on icon at bounding box center [1139, 19] width 21 height 21
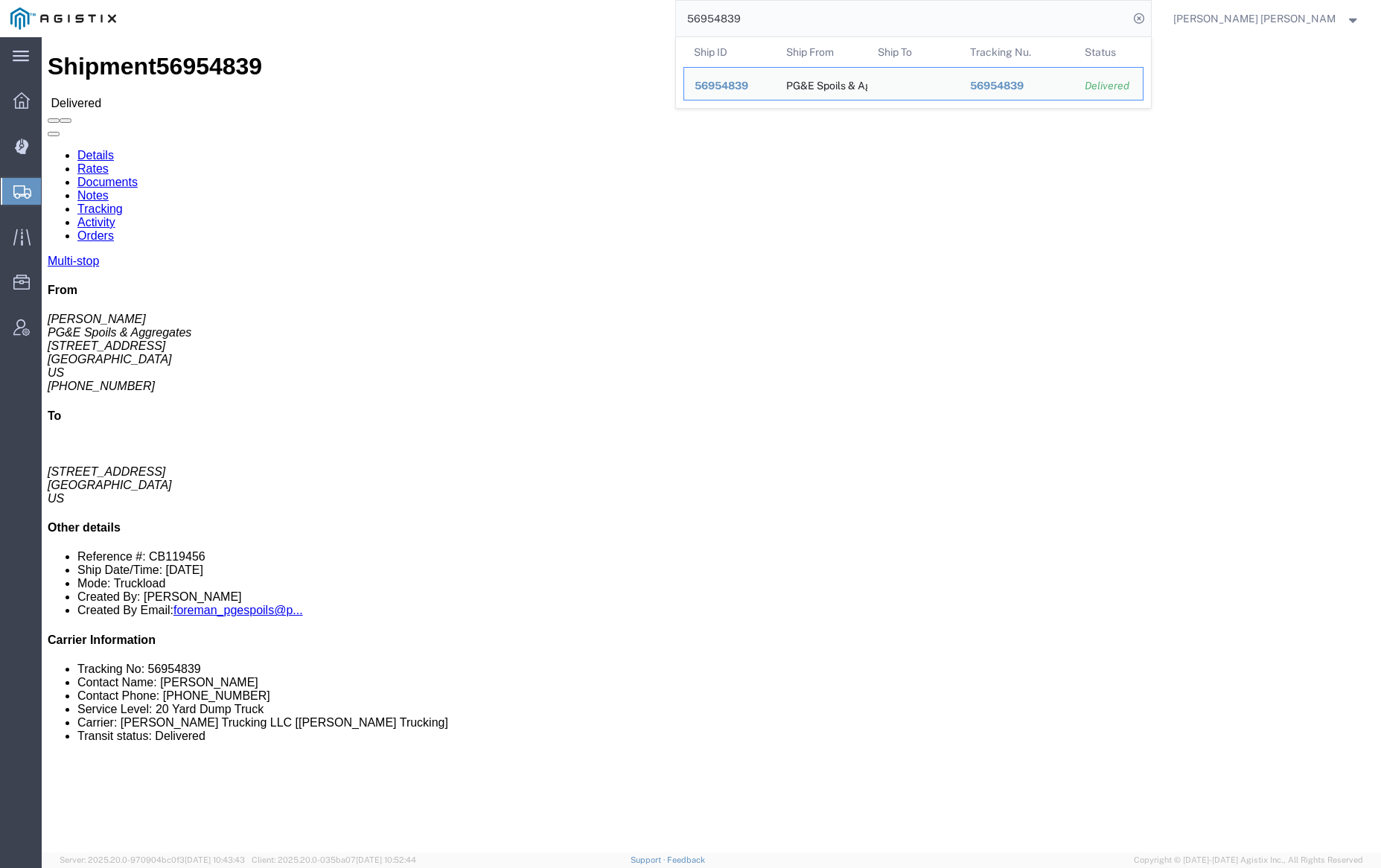
click link "Documents"
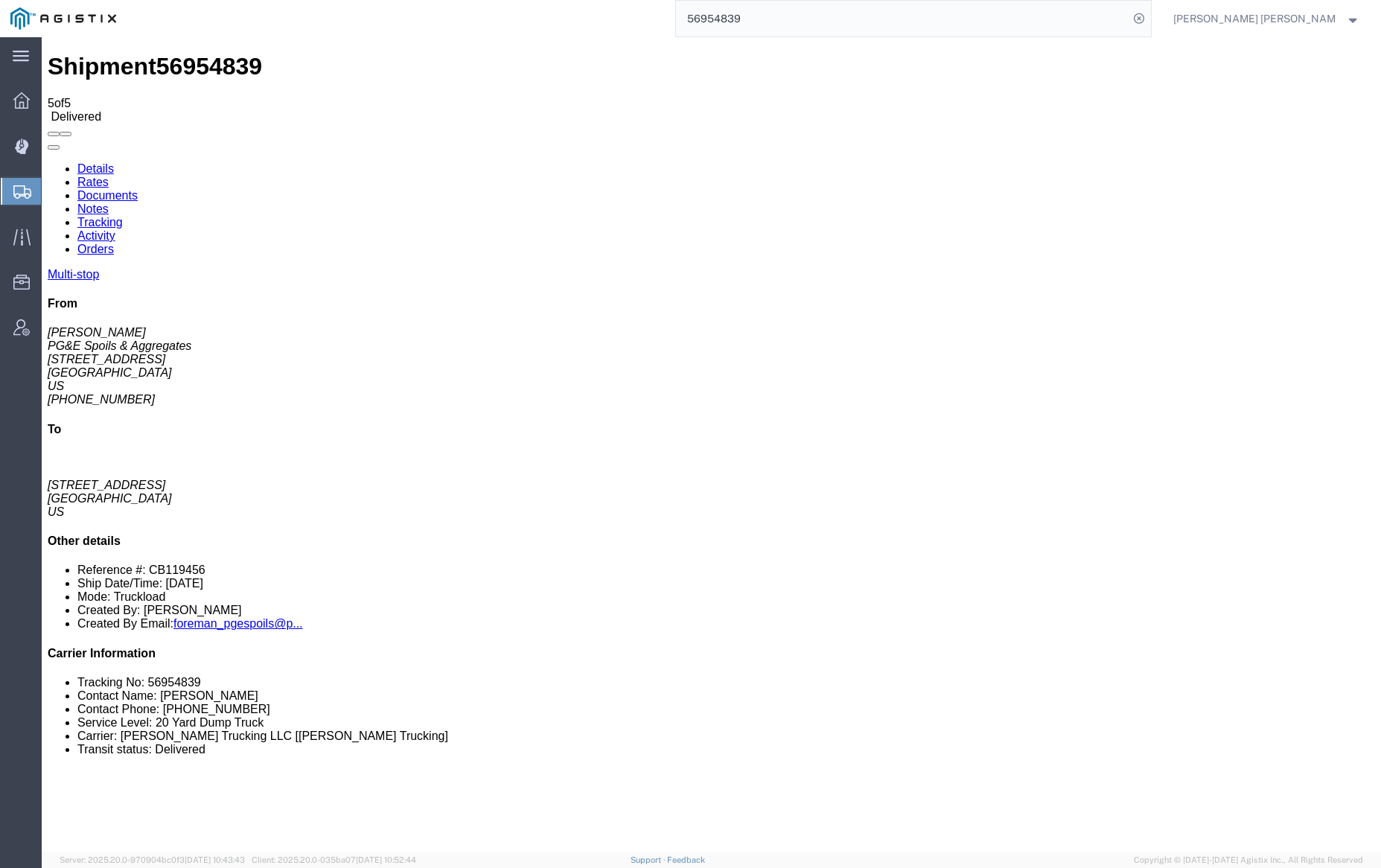
click at [799, 18] on input "56954839" at bounding box center [902, 18] width 452 height 36
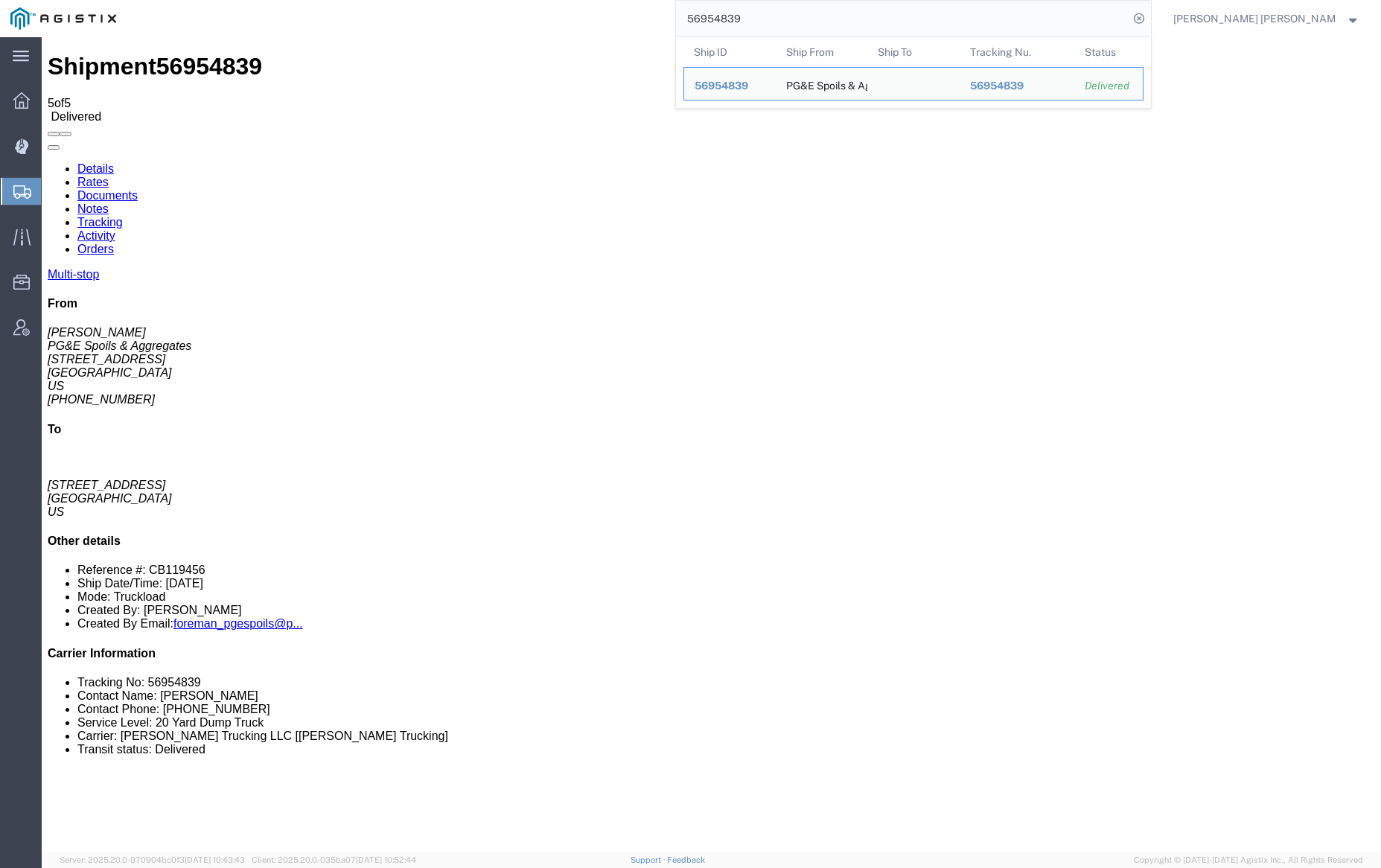
click at [799, 18] on input "56954839" at bounding box center [902, 18] width 452 height 36
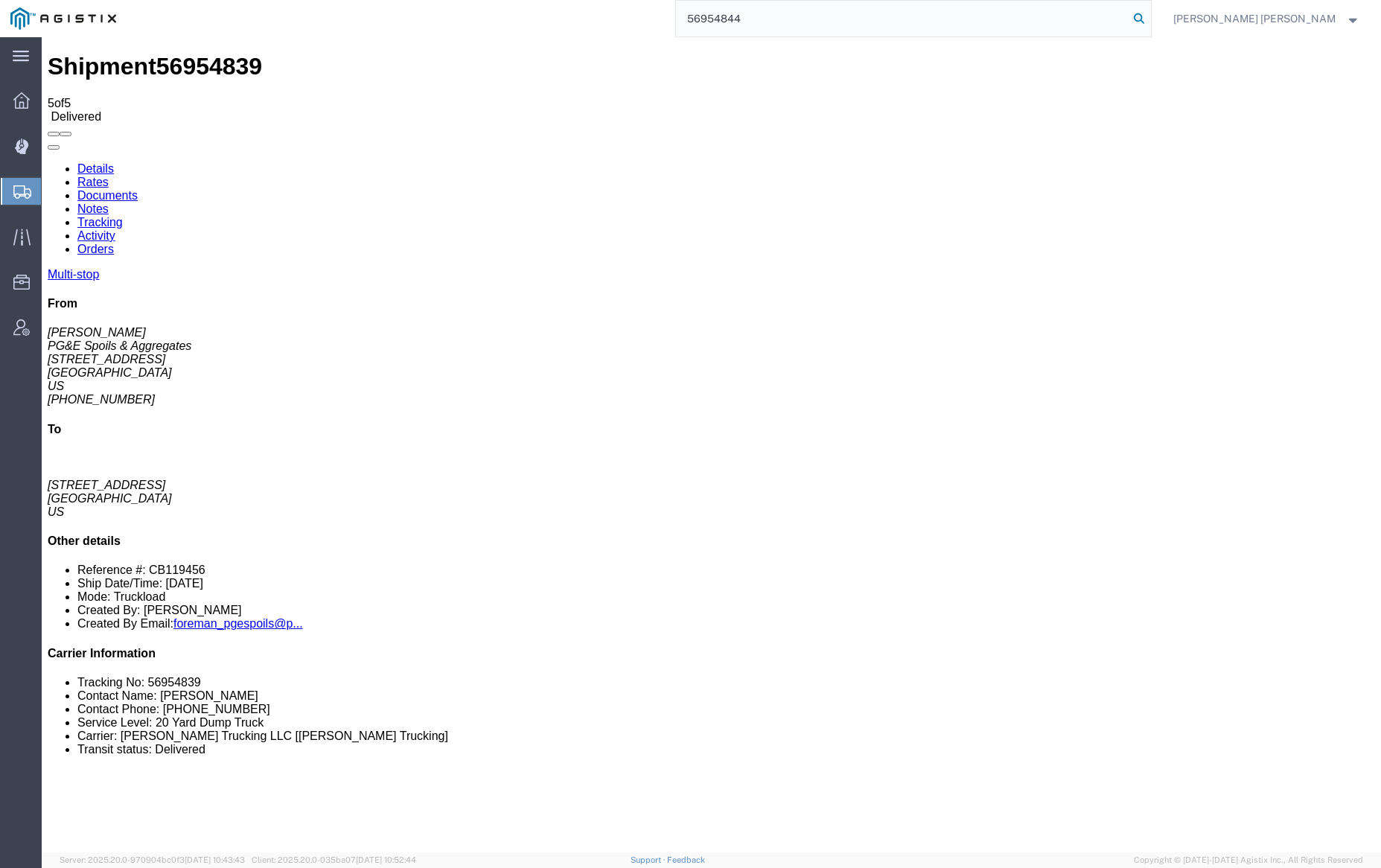
click at [1150, 19] on icon at bounding box center [1139, 19] width 21 height 21
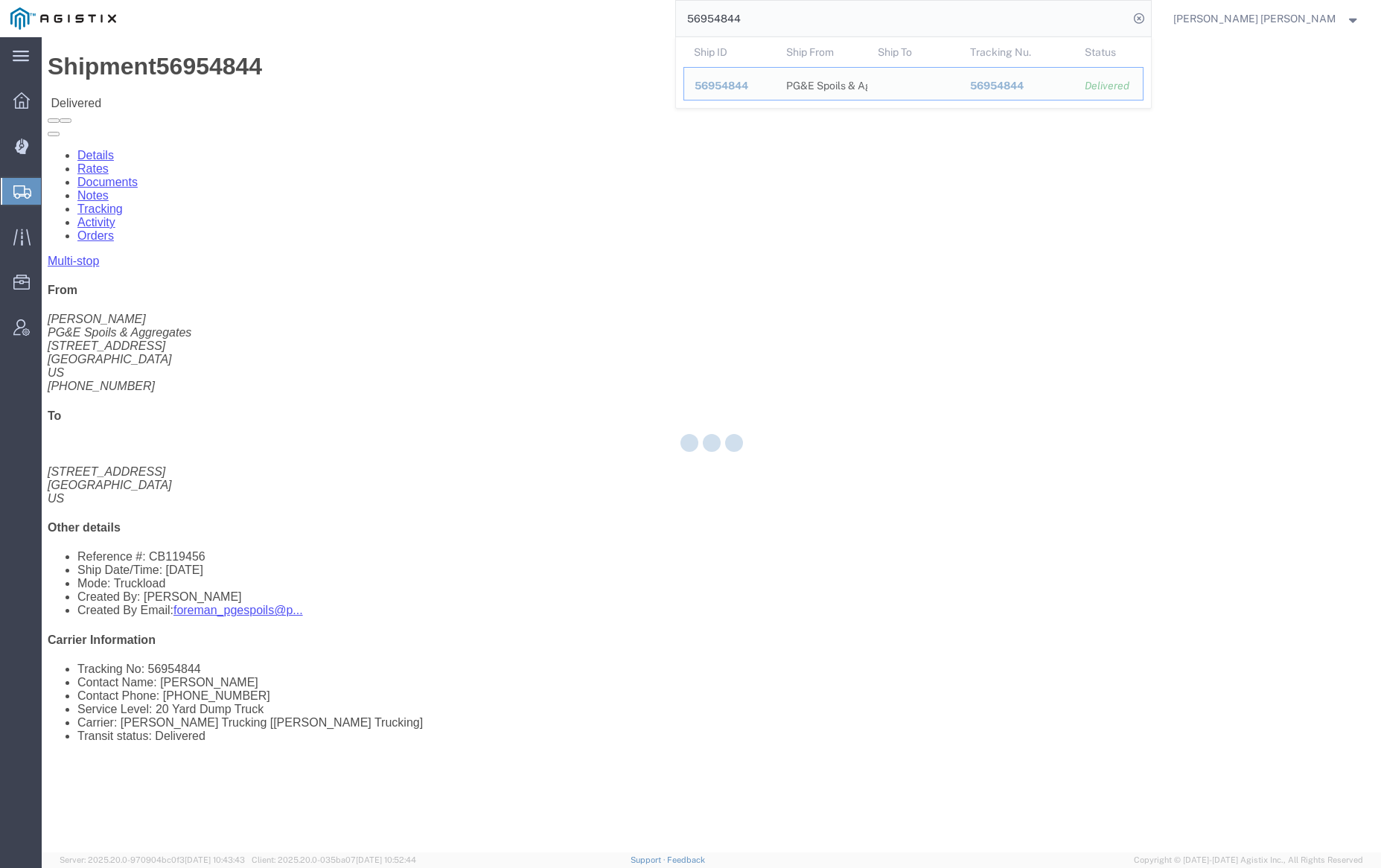
click at [213, 91] on div at bounding box center [711, 445] width 1339 height 815
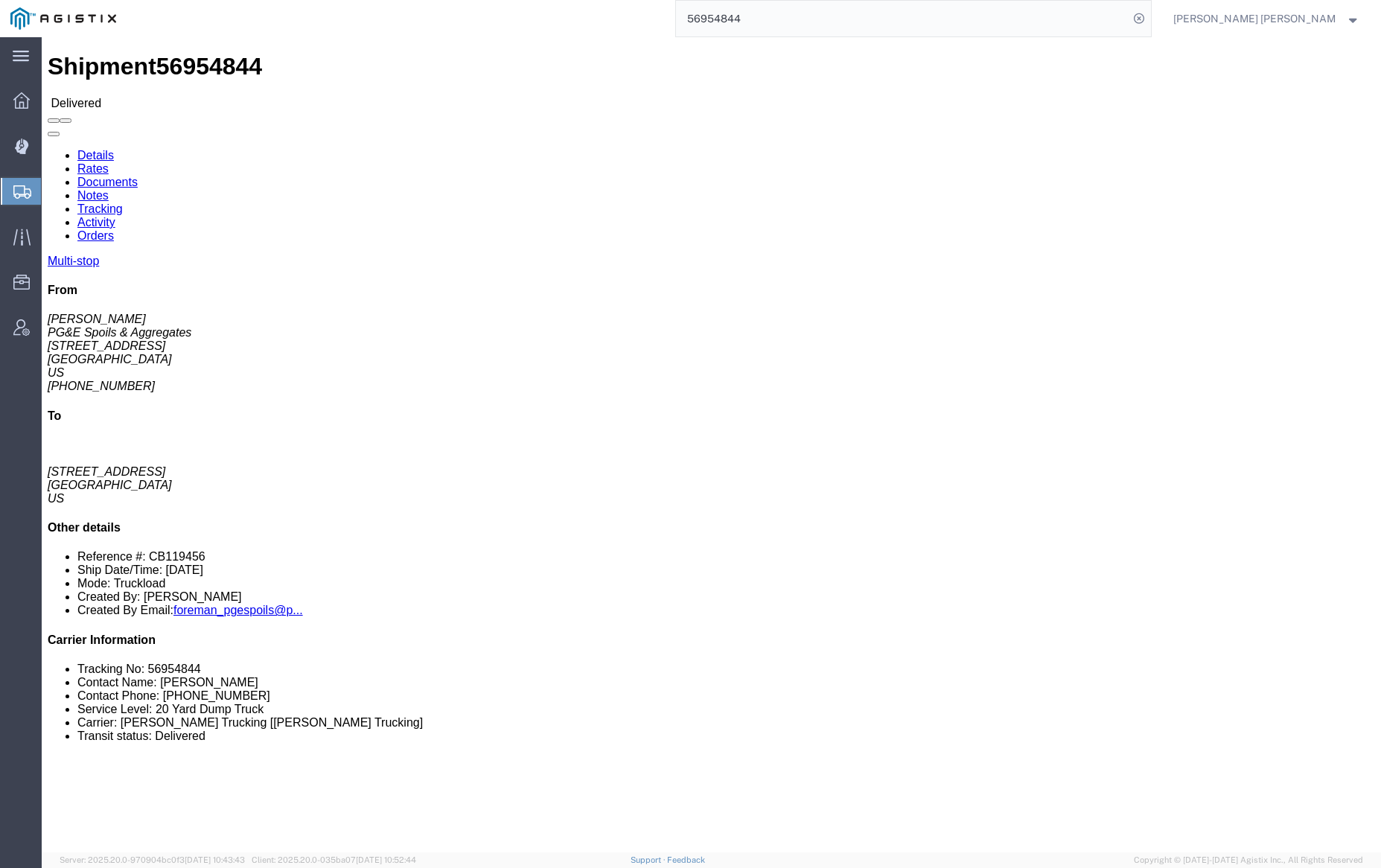
click link "Documents"
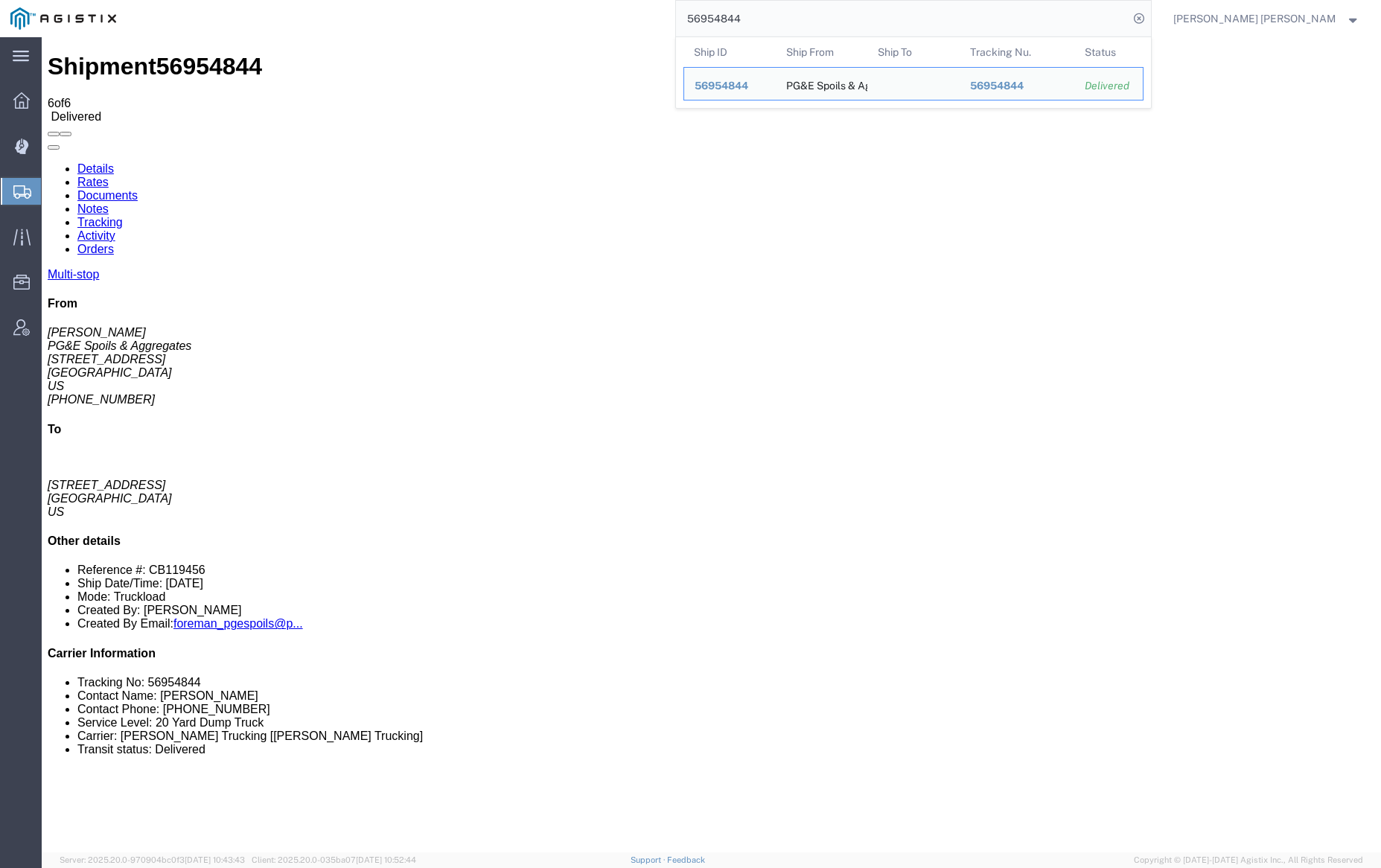
click at [793, 20] on input "56954844" at bounding box center [902, 18] width 452 height 36
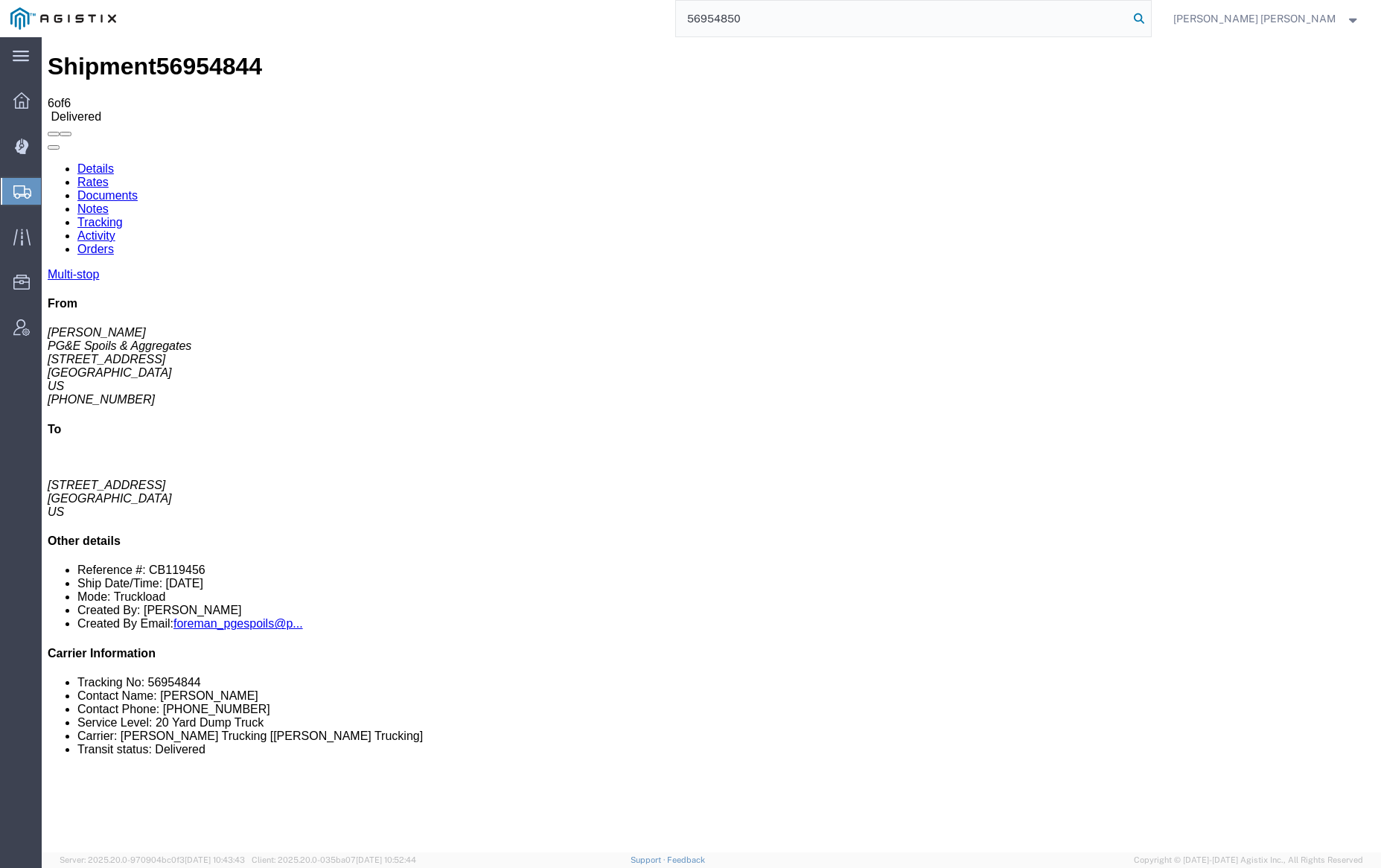
click at [1150, 15] on icon at bounding box center [1139, 19] width 21 height 21
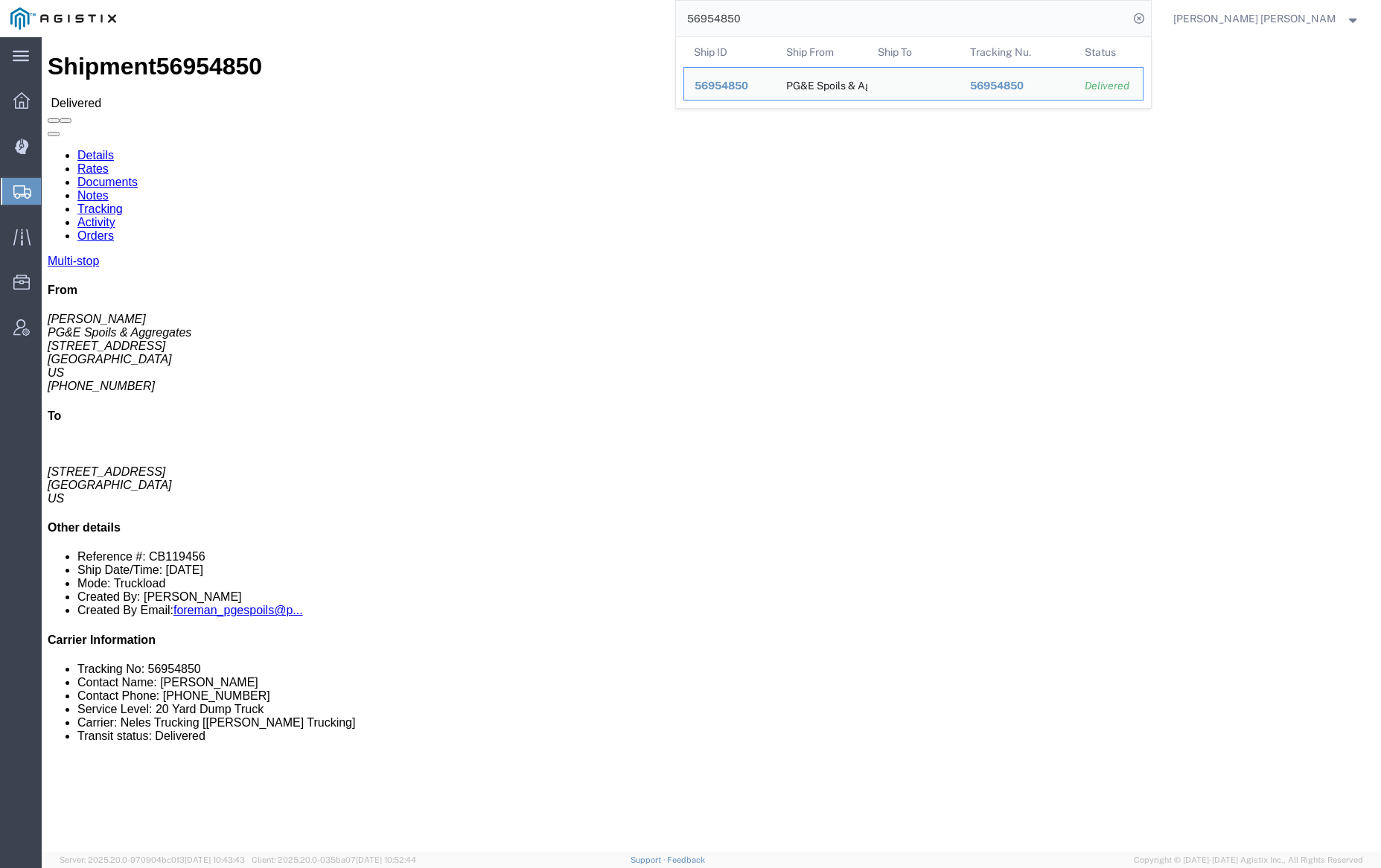
click link "Documents"
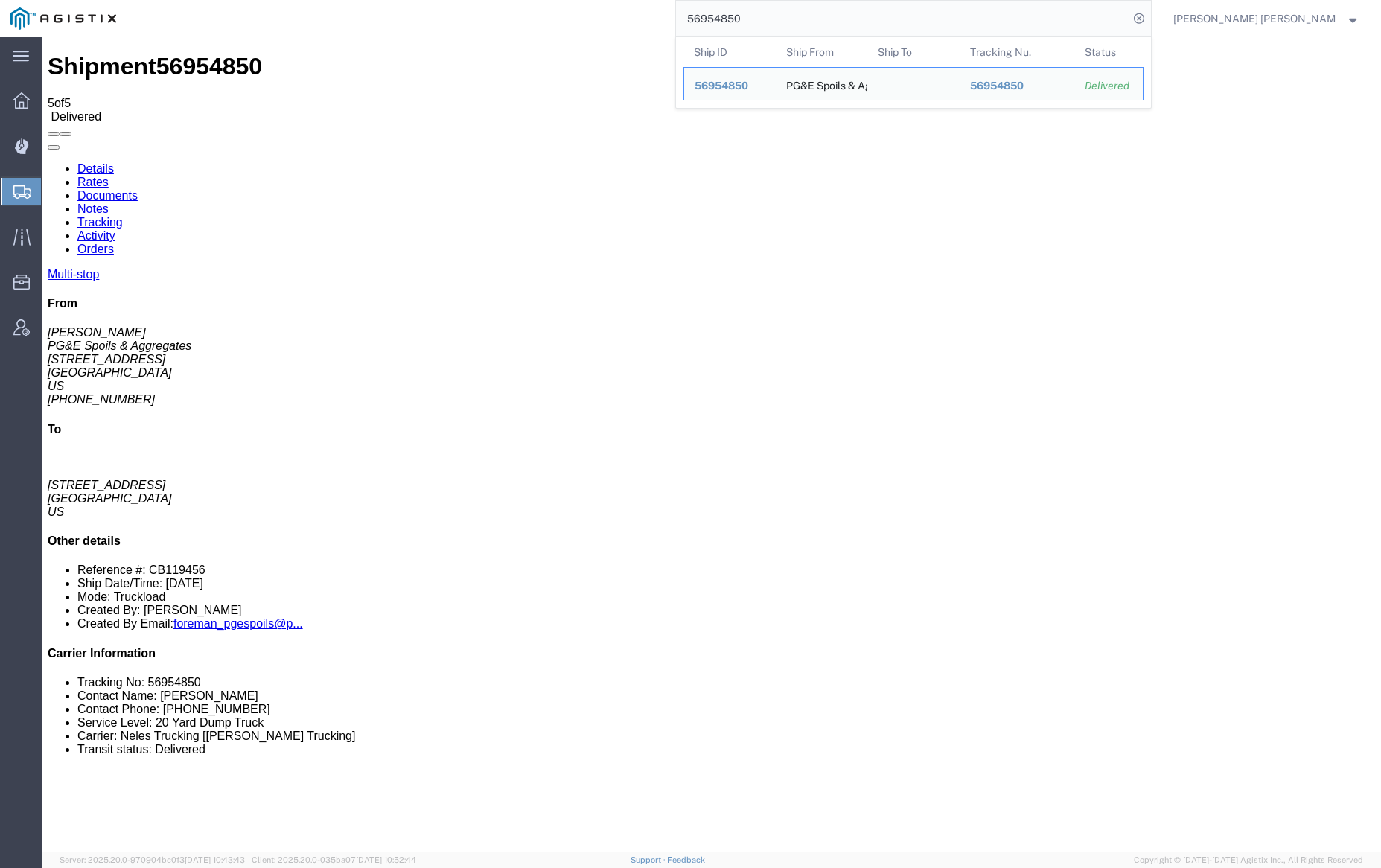
click at [790, 17] on input "56954850" at bounding box center [902, 18] width 452 height 36
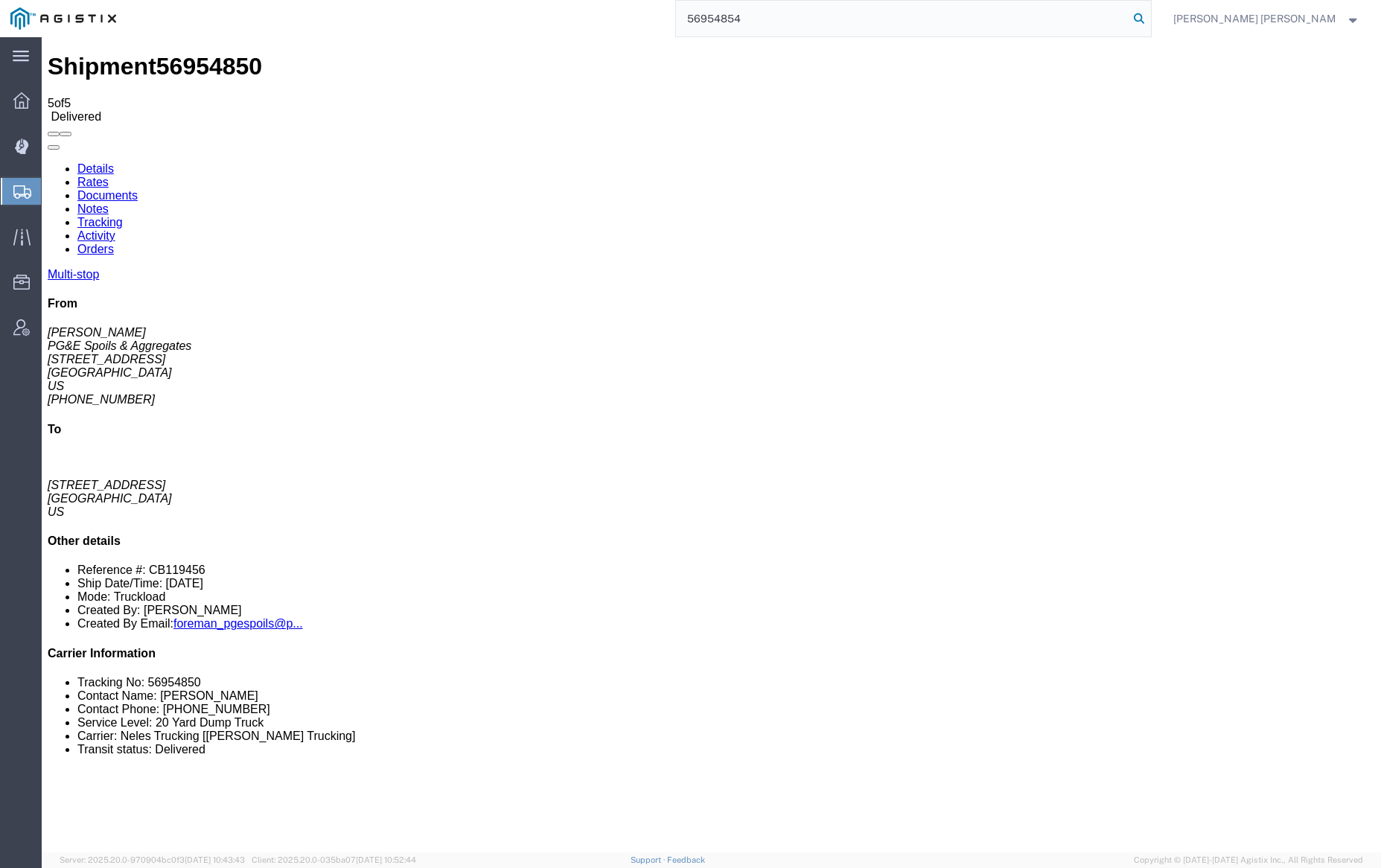
click at [1150, 14] on icon at bounding box center [1139, 19] width 21 height 21
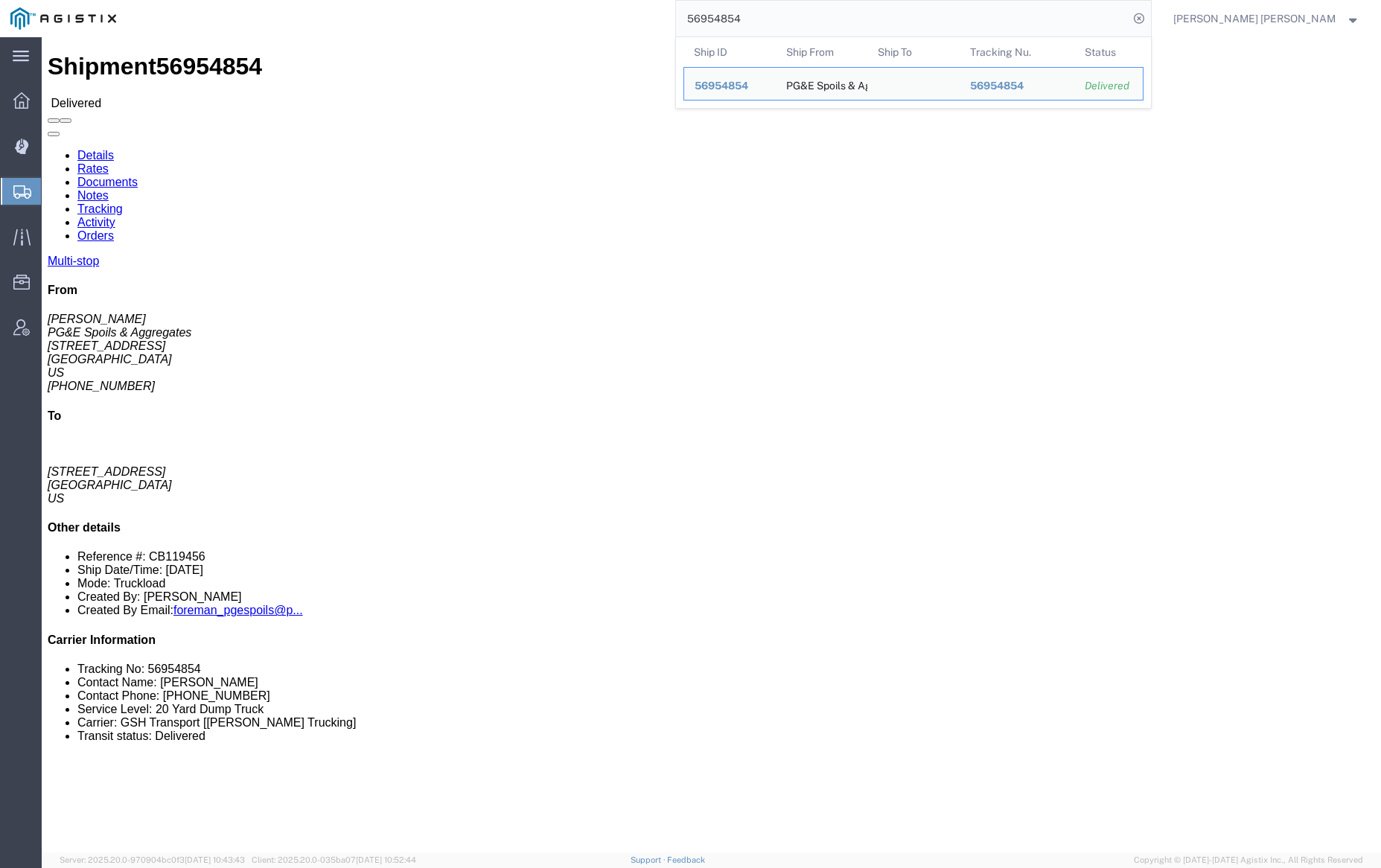
click link "Documents"
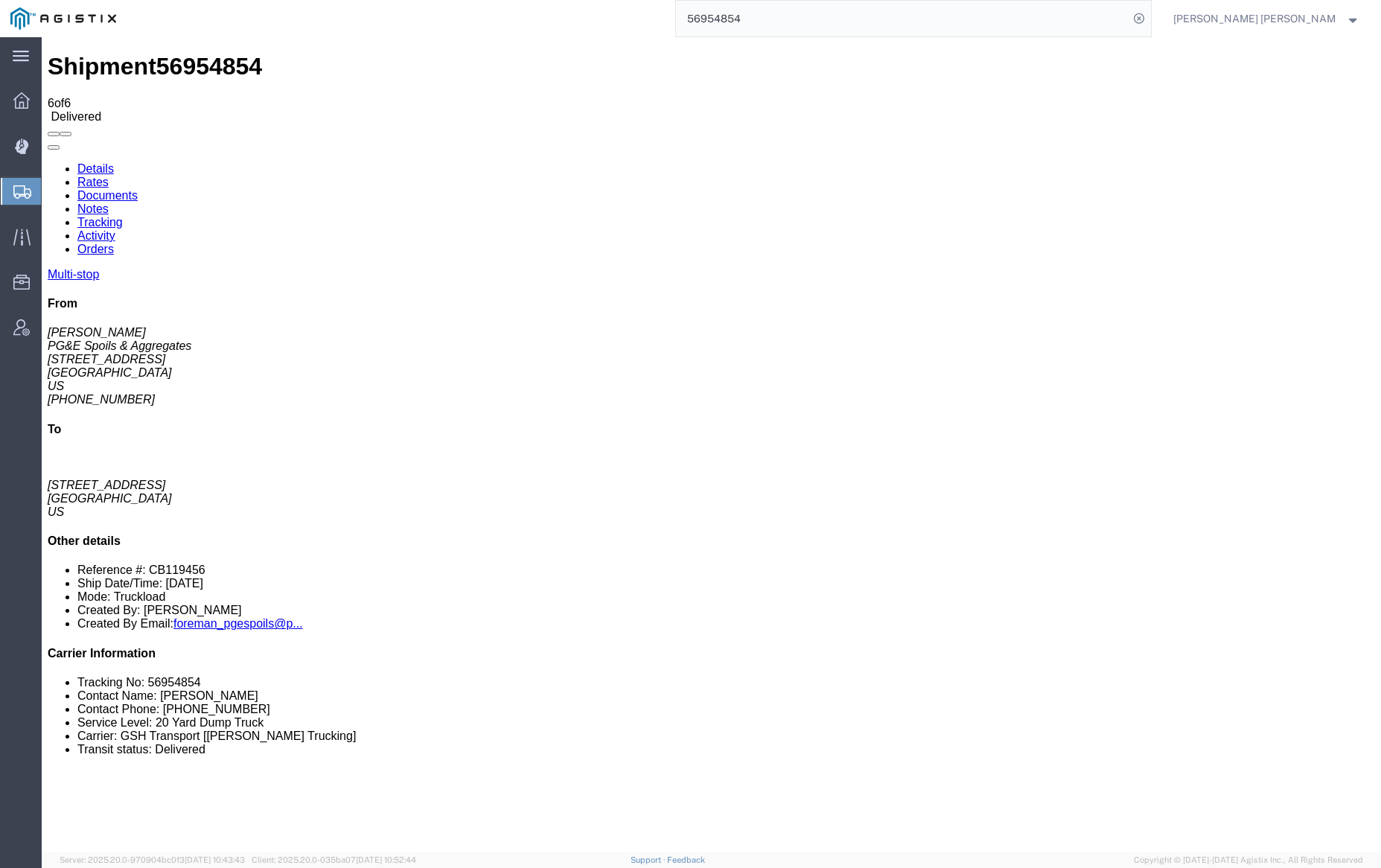
click at [804, 18] on input "56954854" at bounding box center [902, 18] width 452 height 36
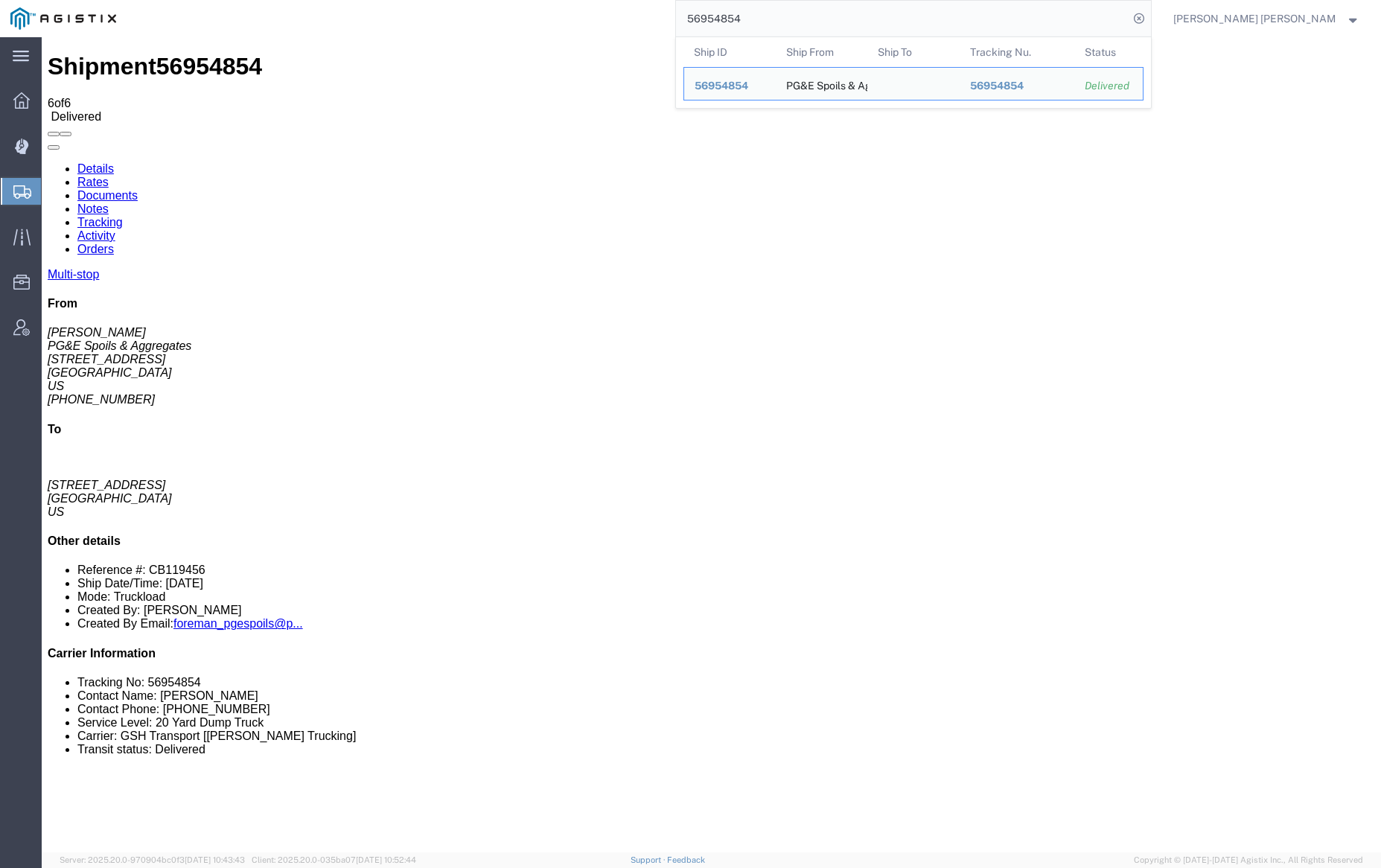
click at [804, 18] on input "56954854" at bounding box center [902, 18] width 452 height 36
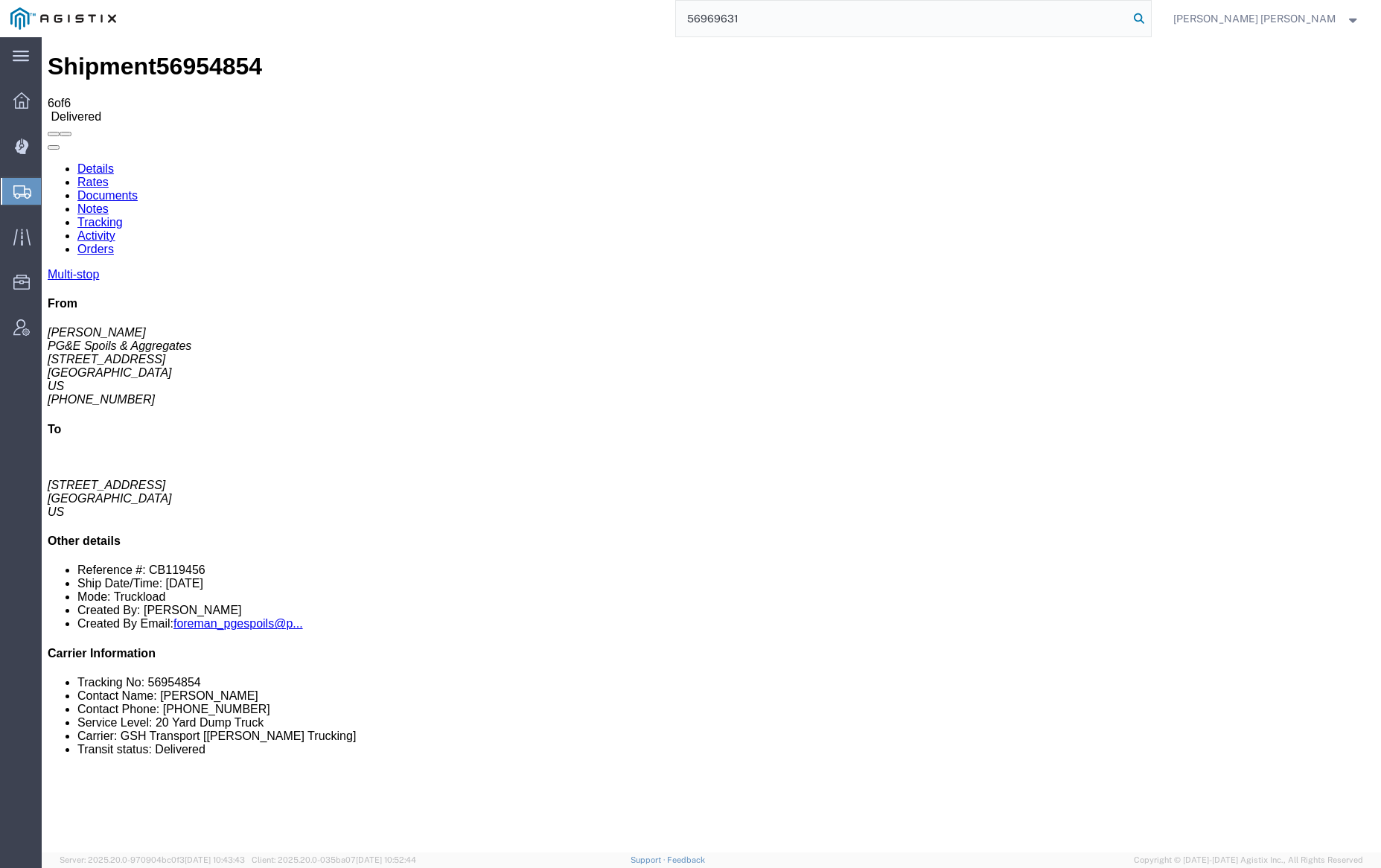
click at [1150, 17] on icon at bounding box center [1139, 19] width 21 height 21
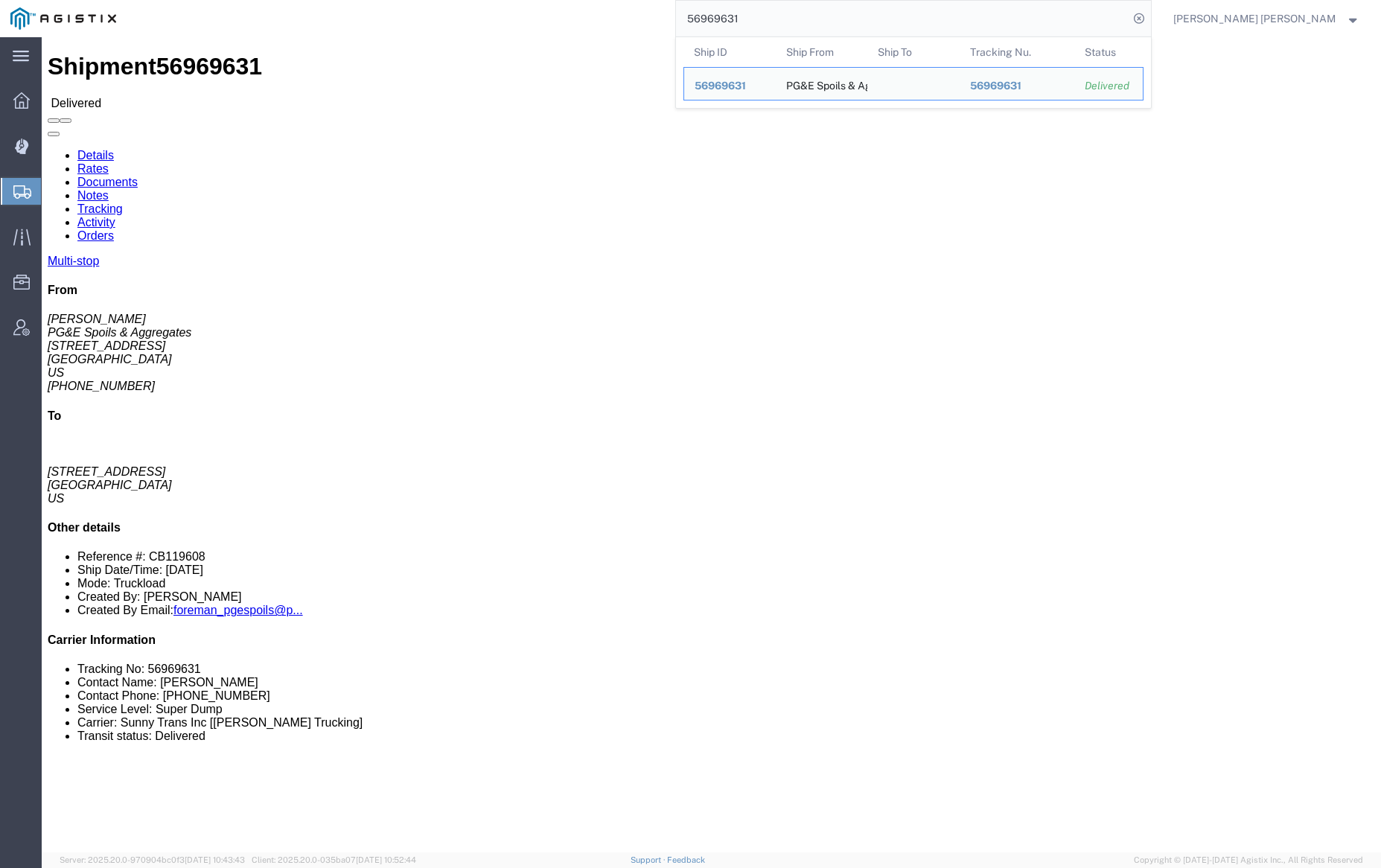
click link "Documents"
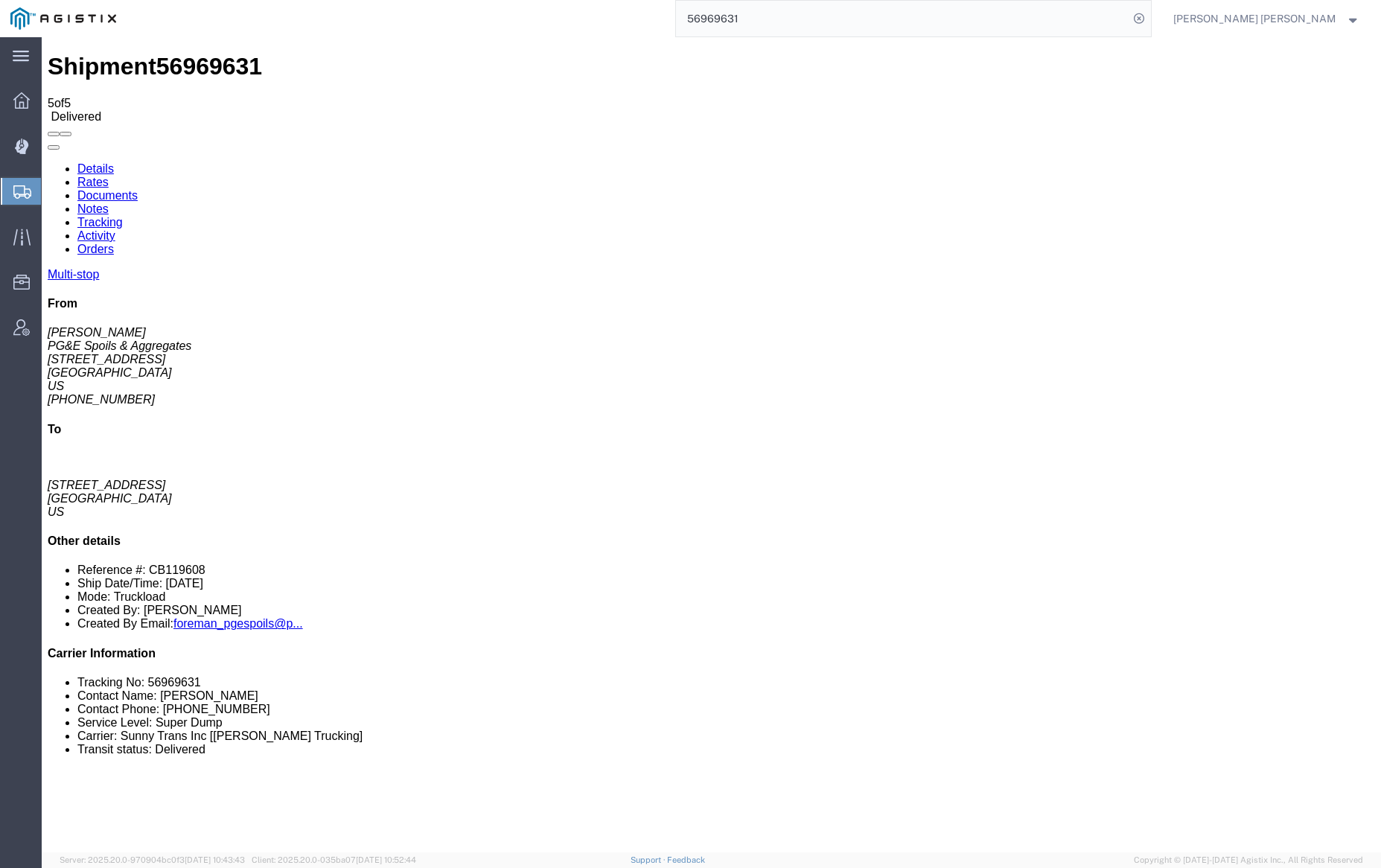
click at [793, 17] on input "56969631" at bounding box center [902, 18] width 452 height 36
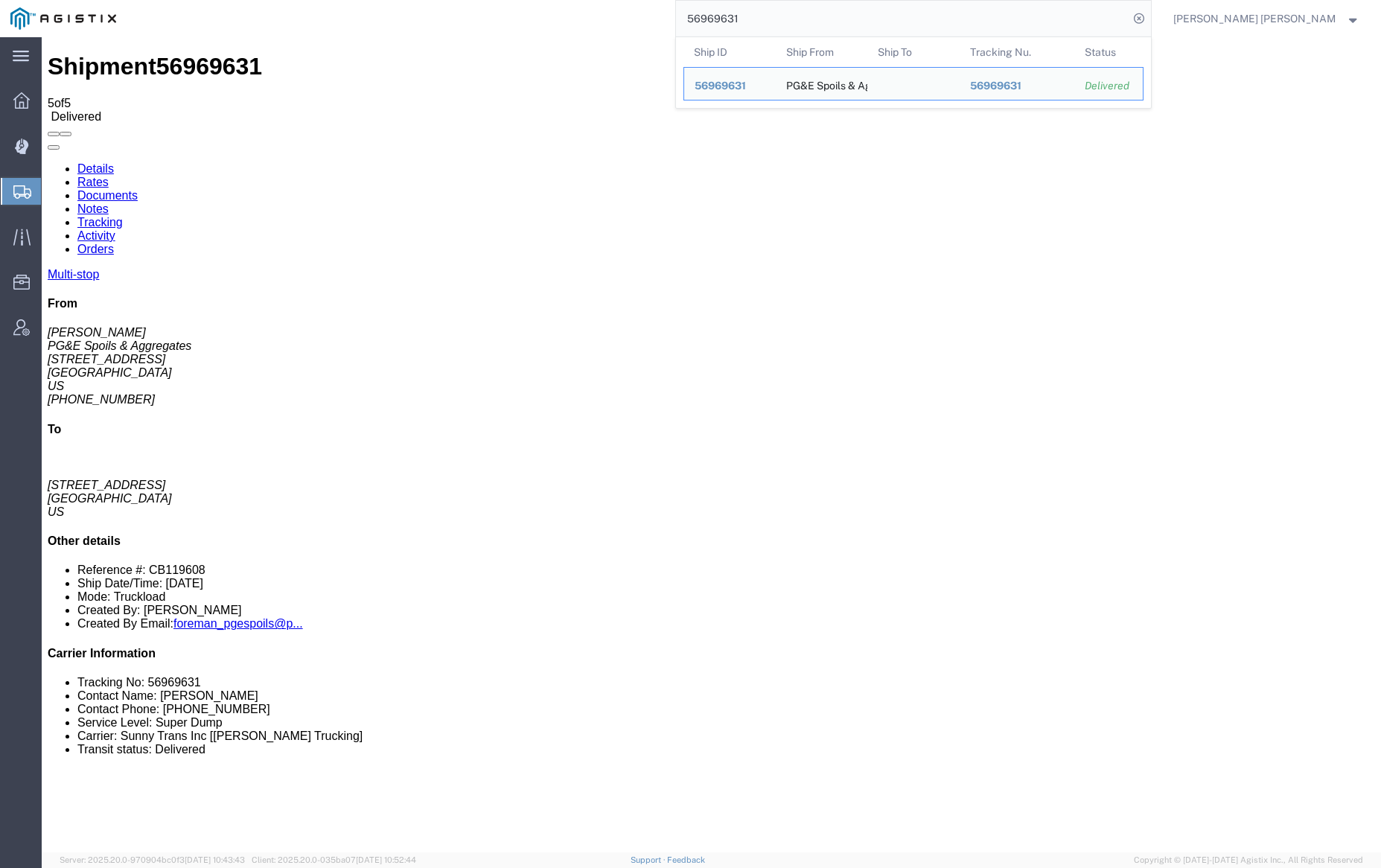
click at [793, 17] on input "56969631" at bounding box center [902, 18] width 452 height 36
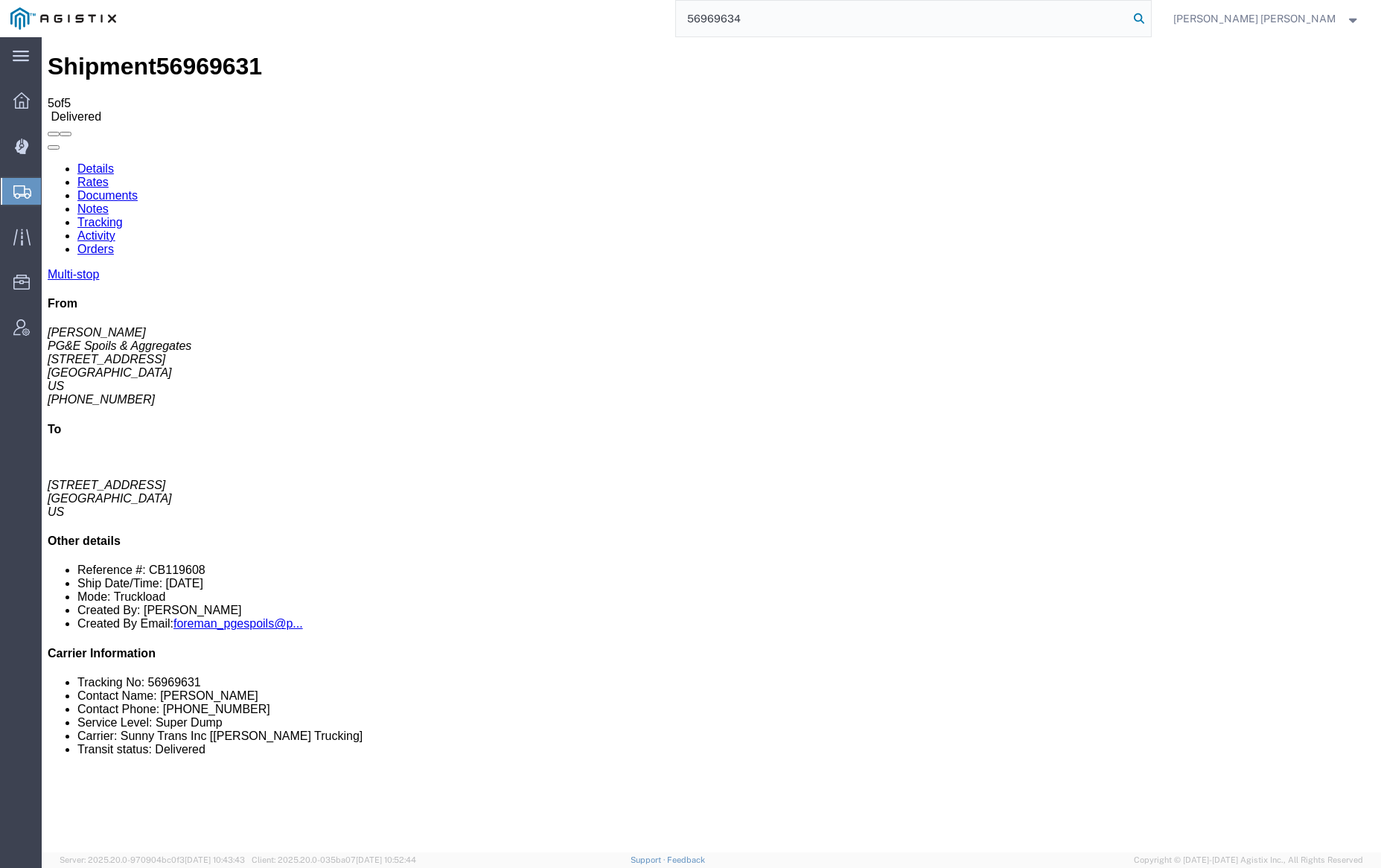
click at [1150, 20] on icon at bounding box center [1139, 19] width 21 height 21
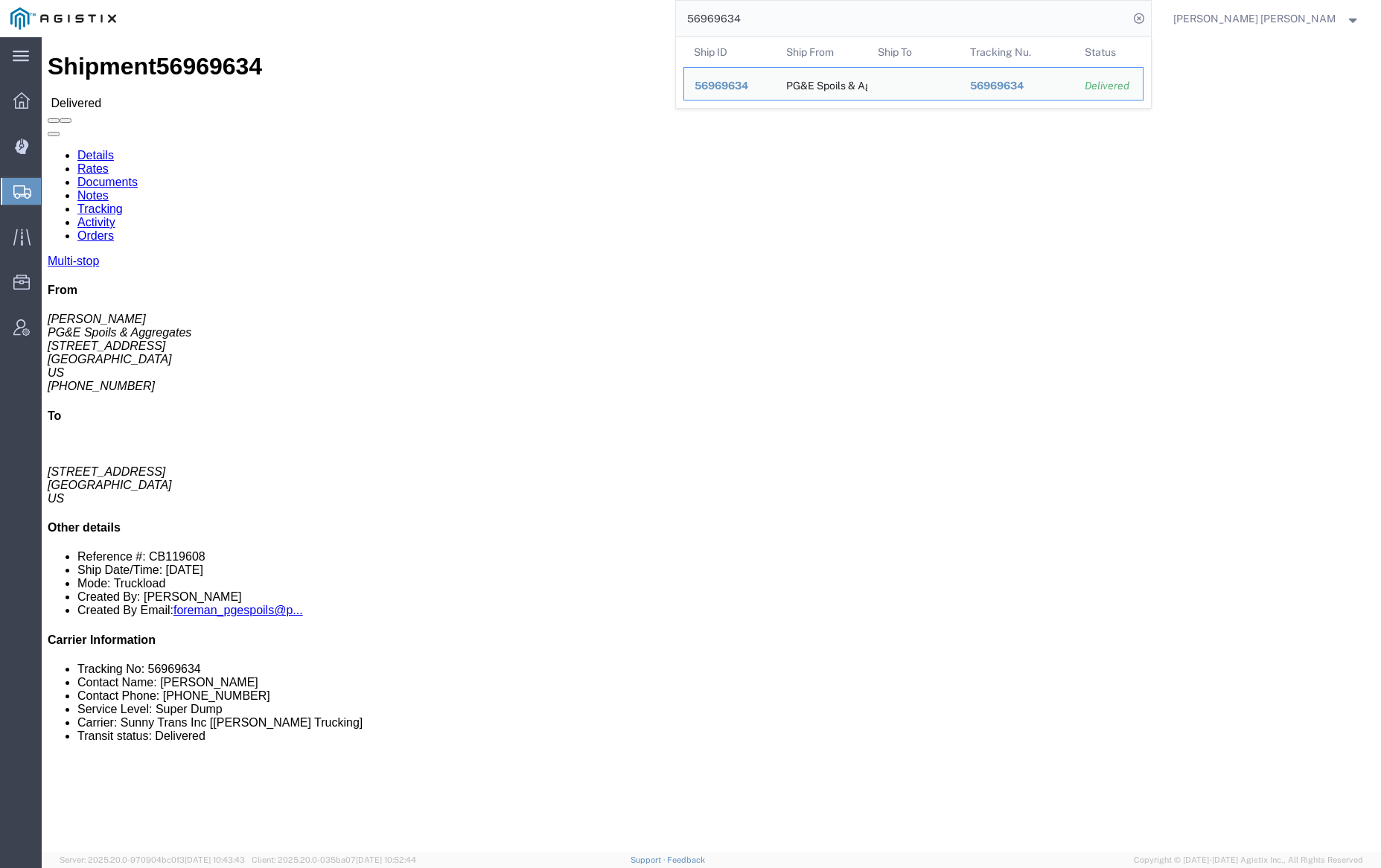
click link "Documents"
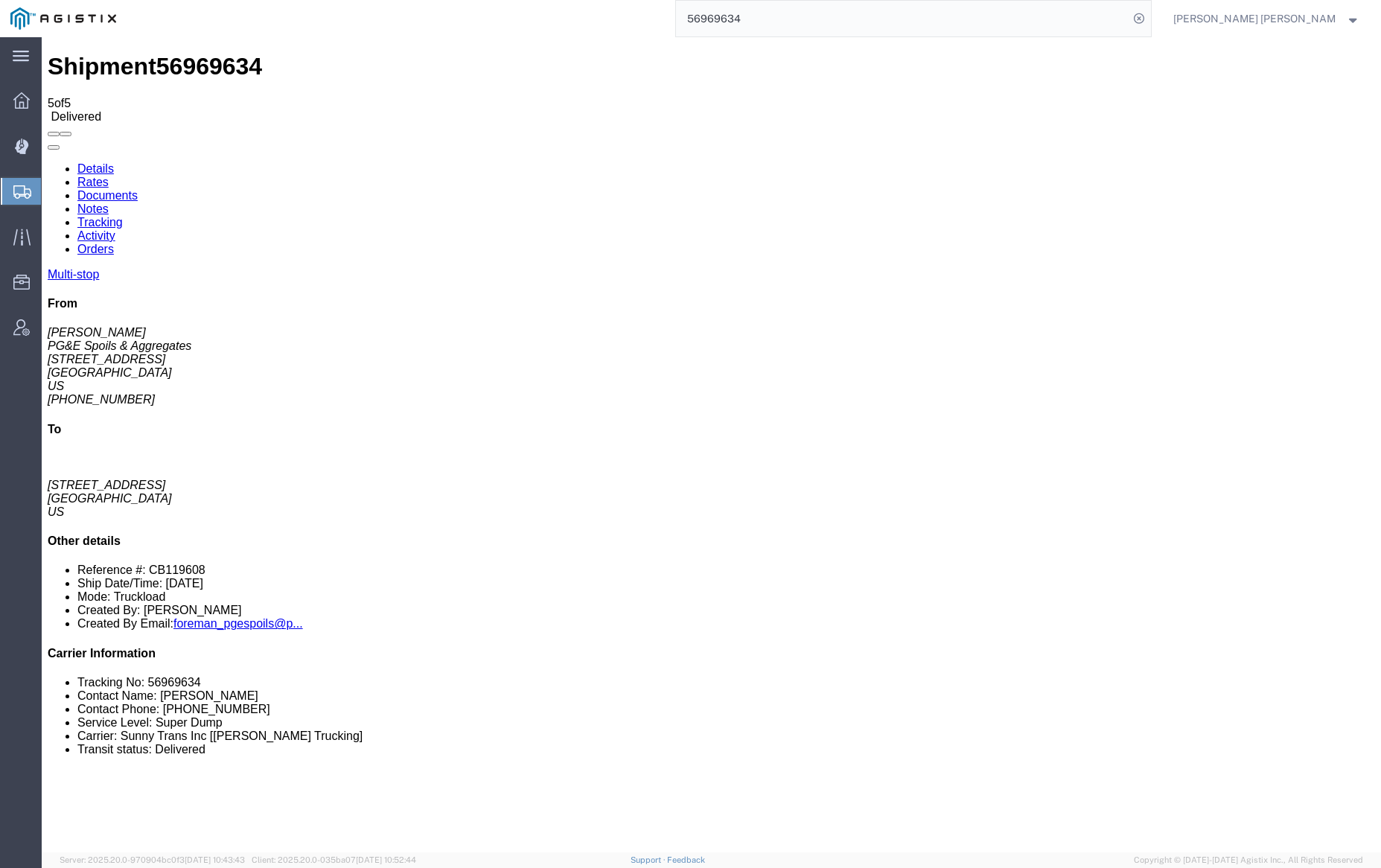
click at [109, 203] on link "Notes" at bounding box center [92, 209] width 31 height 13
click at [789, 14] on input "56969634" at bounding box center [902, 18] width 452 height 36
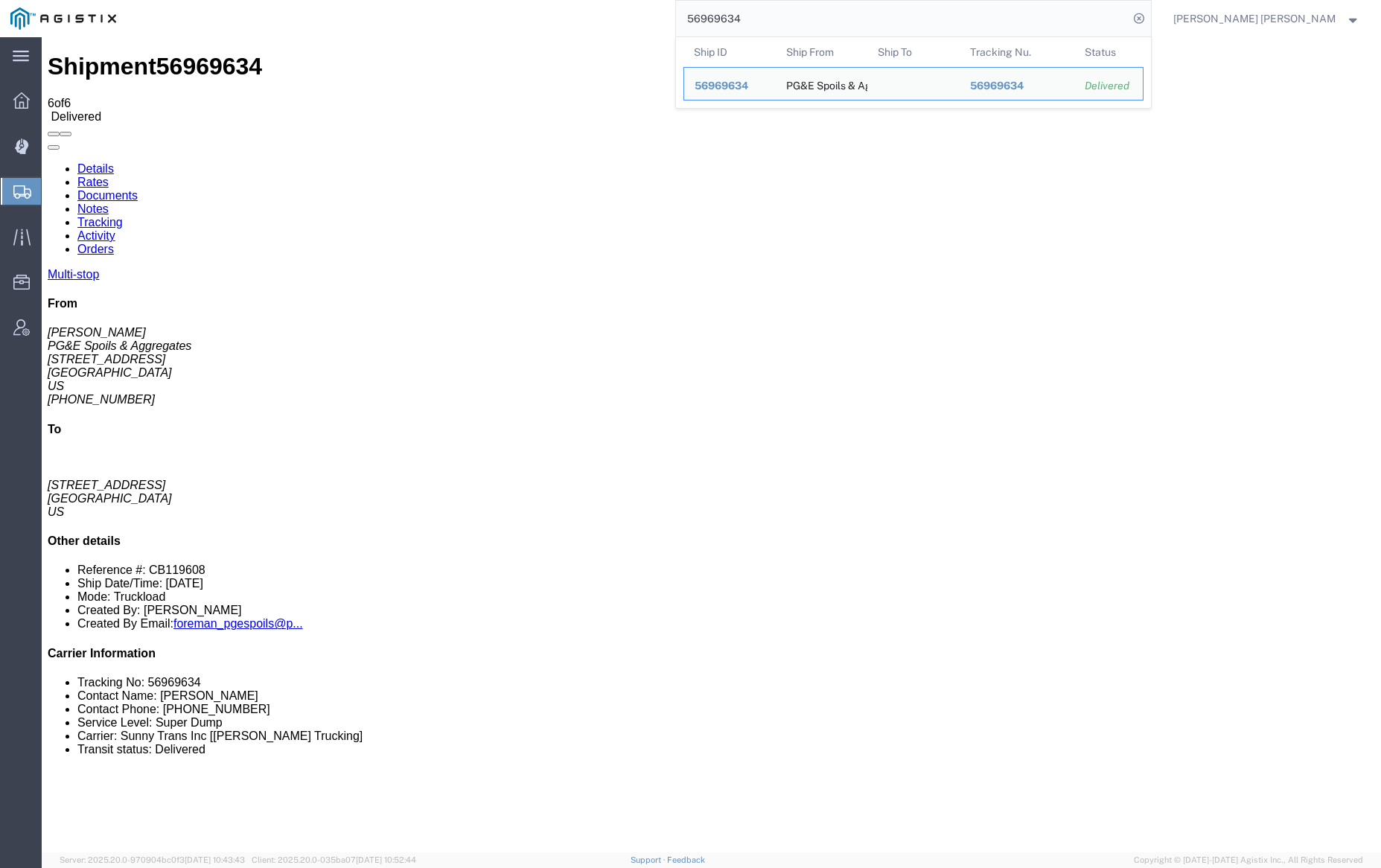
click at [789, 14] on input "56969634" at bounding box center [902, 18] width 452 height 36
paste input "7"
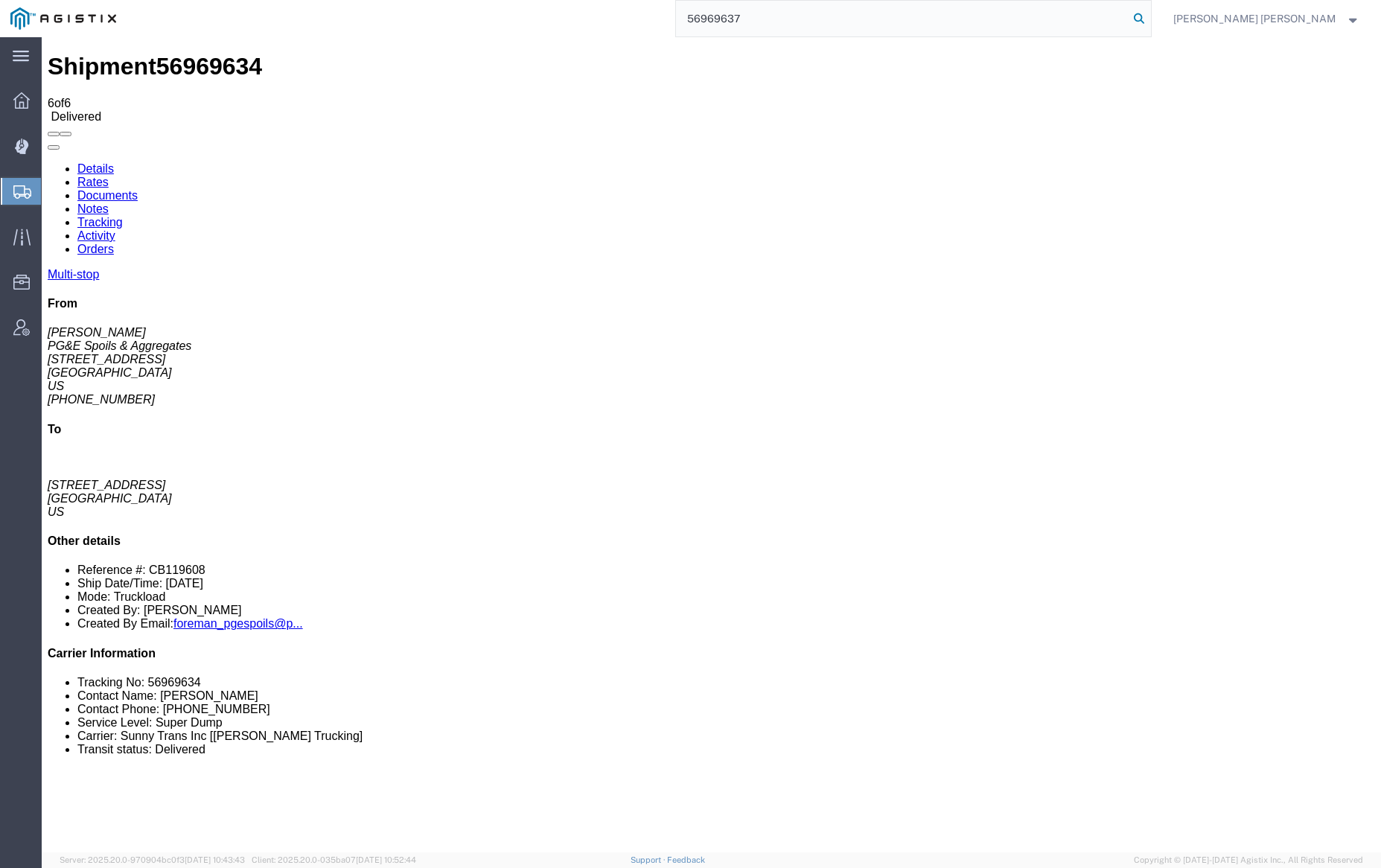
click at [1150, 16] on icon at bounding box center [1139, 19] width 21 height 21
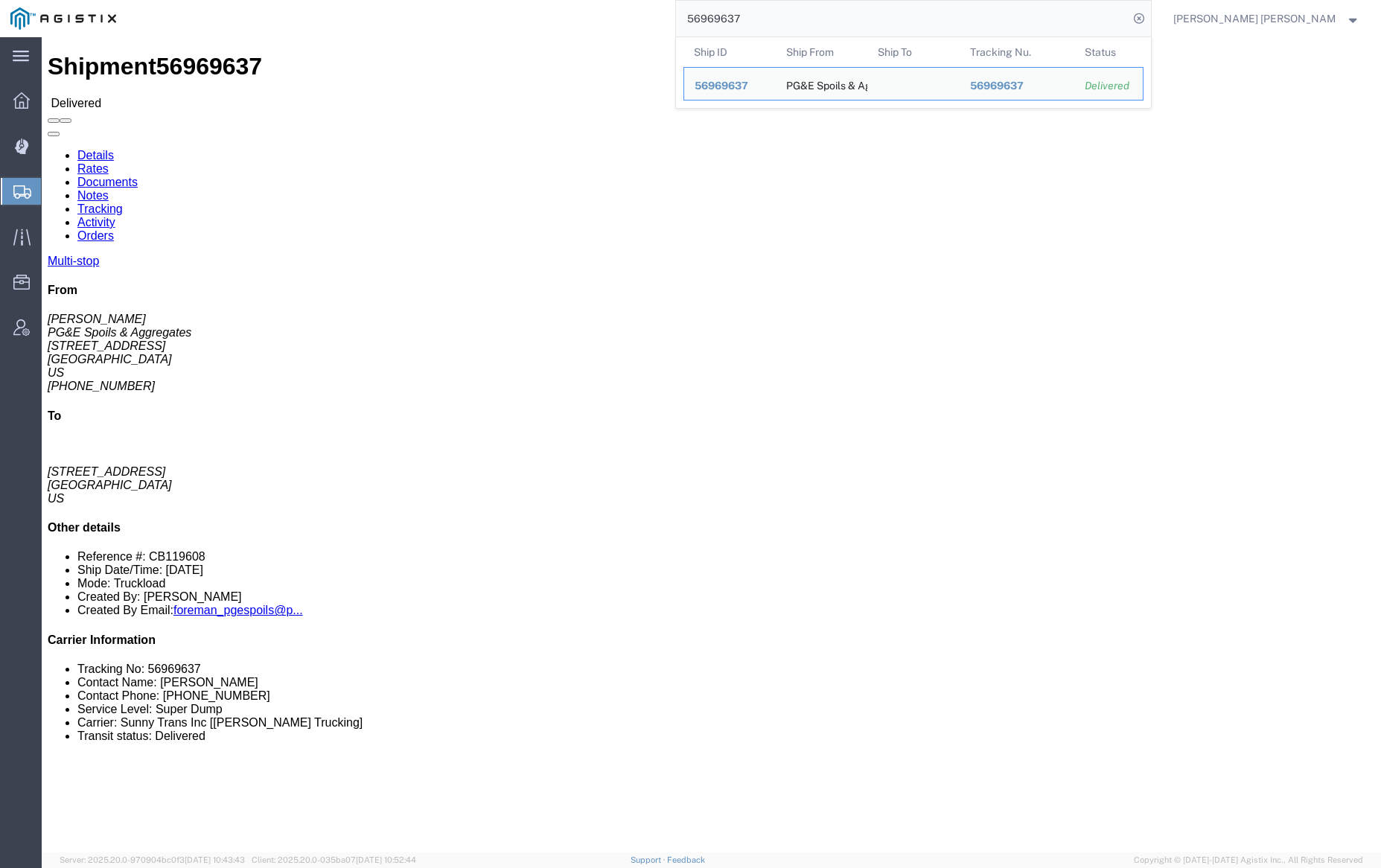
click link "Documents"
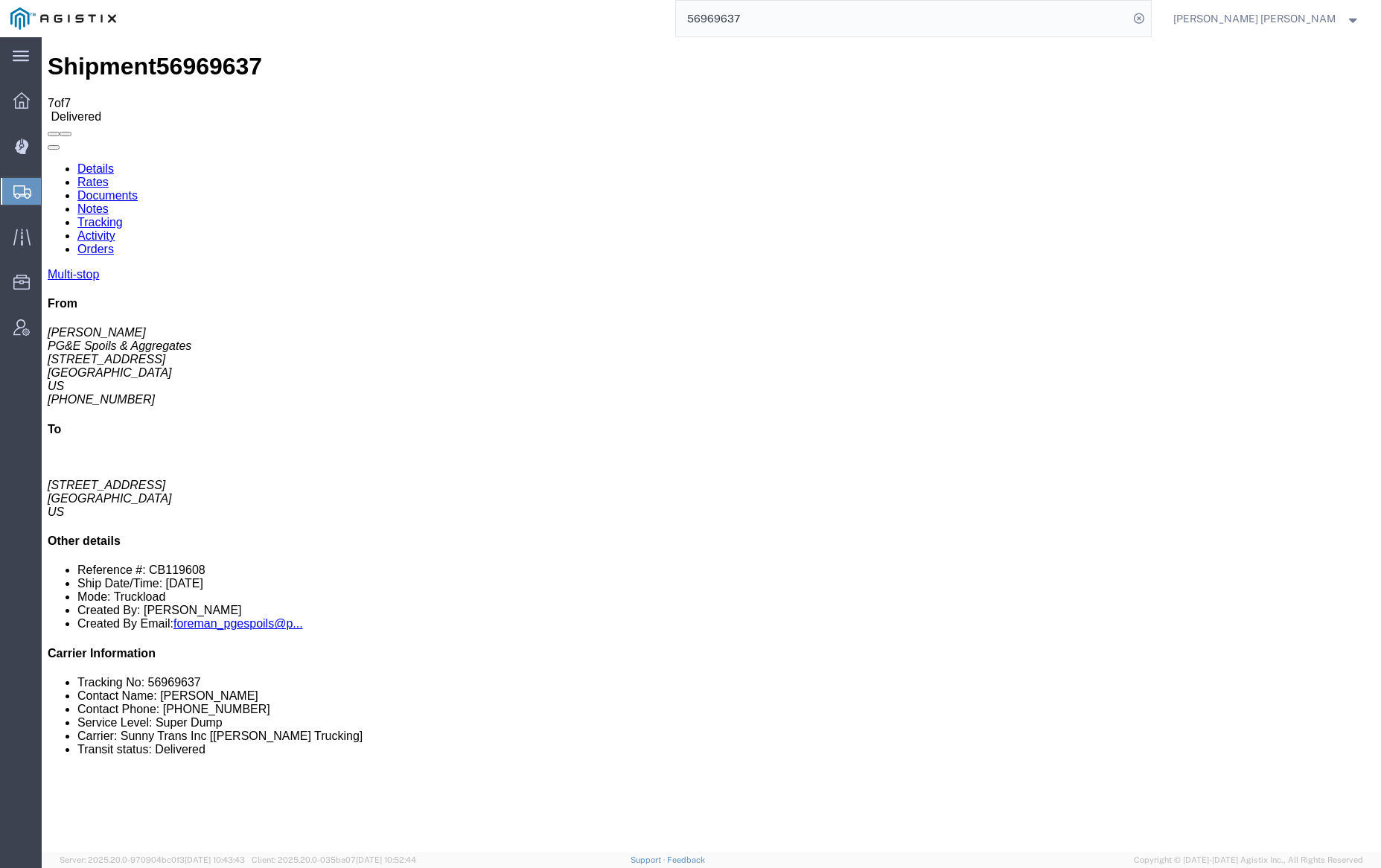
click at [109, 203] on link "Notes" at bounding box center [92, 209] width 31 height 13
click at [776, 14] on input "56969637" at bounding box center [902, 18] width 452 height 36
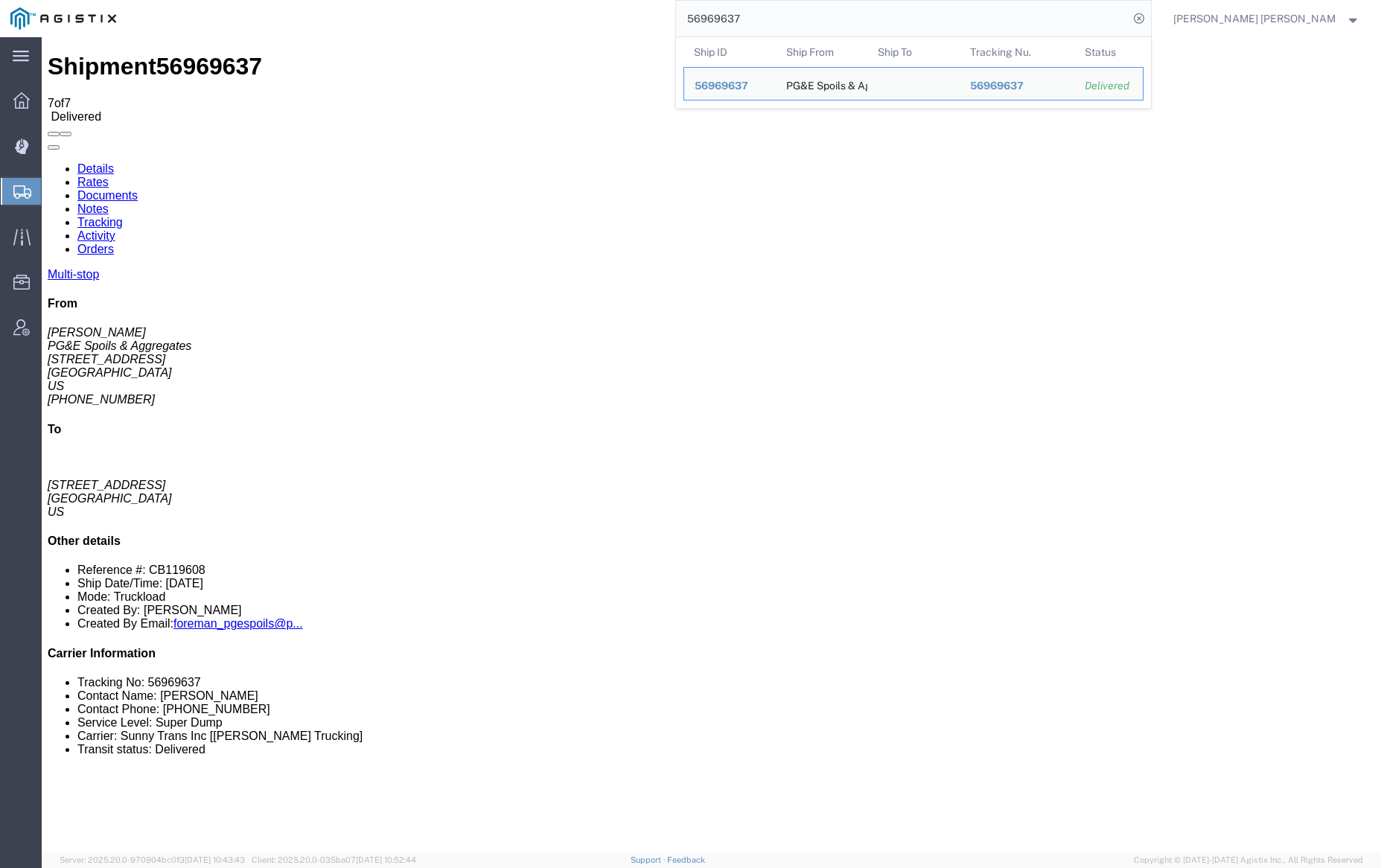
click at [776, 14] on input "56969637" at bounding box center [902, 18] width 452 height 36
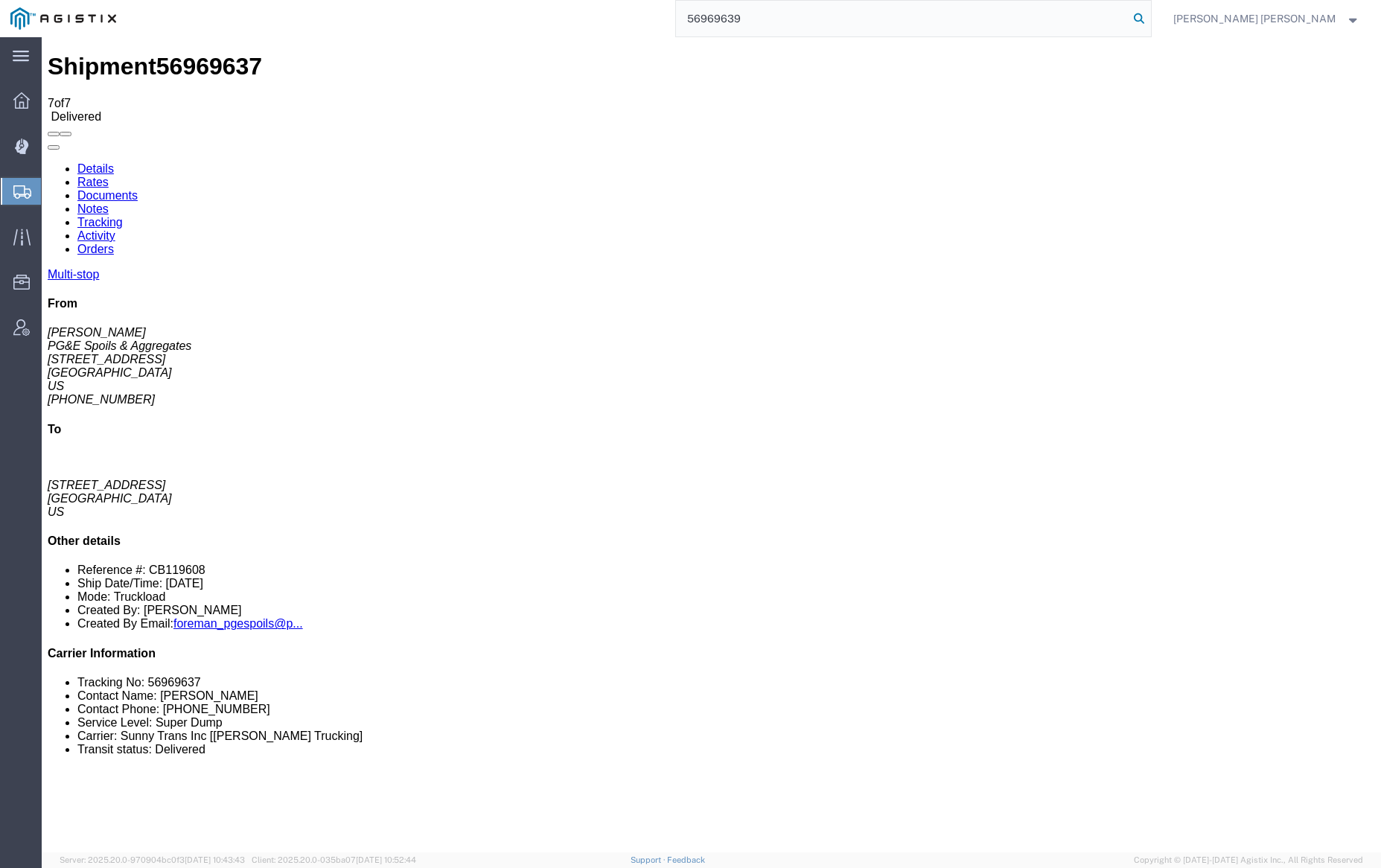
click at [1150, 17] on icon at bounding box center [1139, 19] width 21 height 21
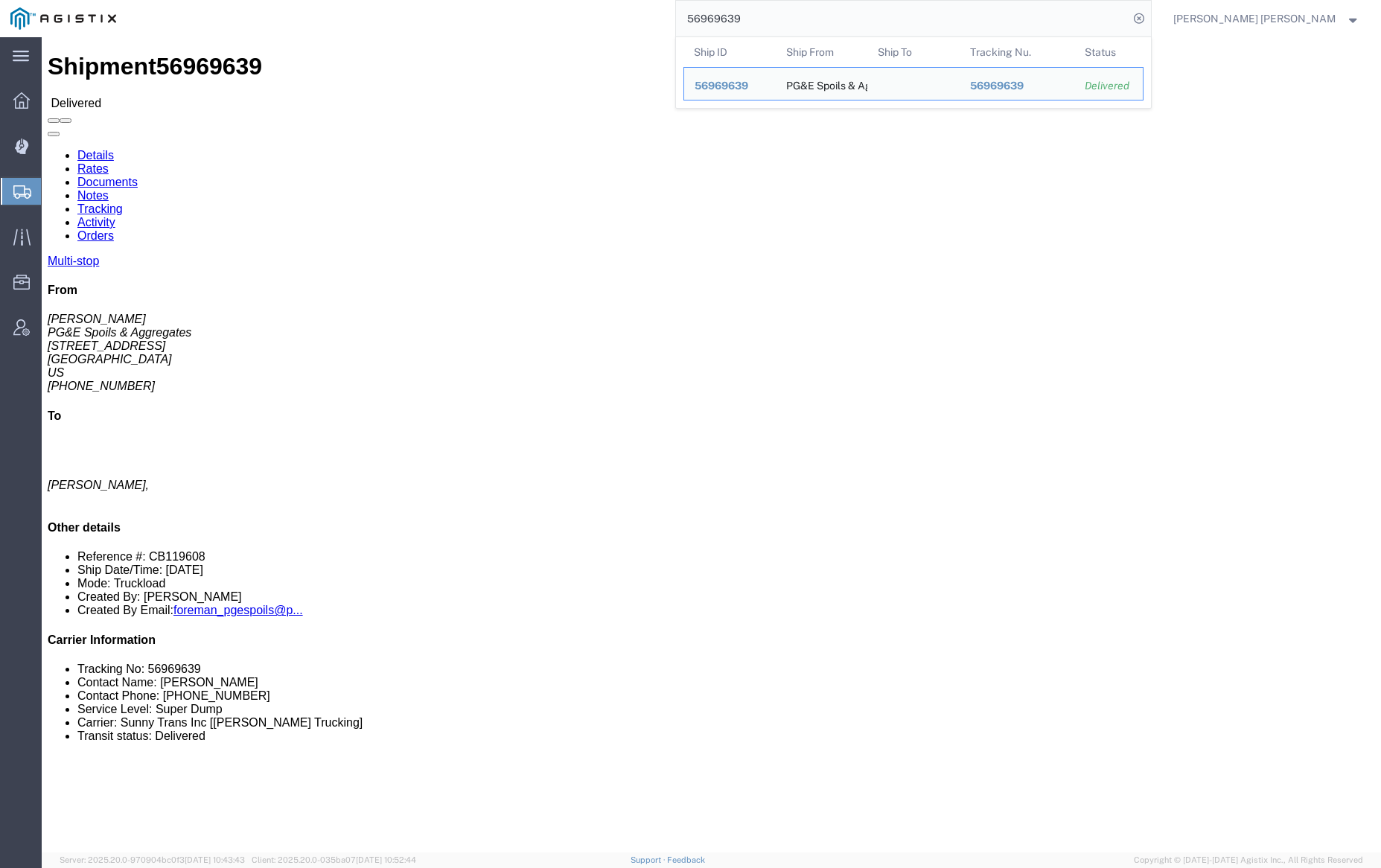
click link "Documents"
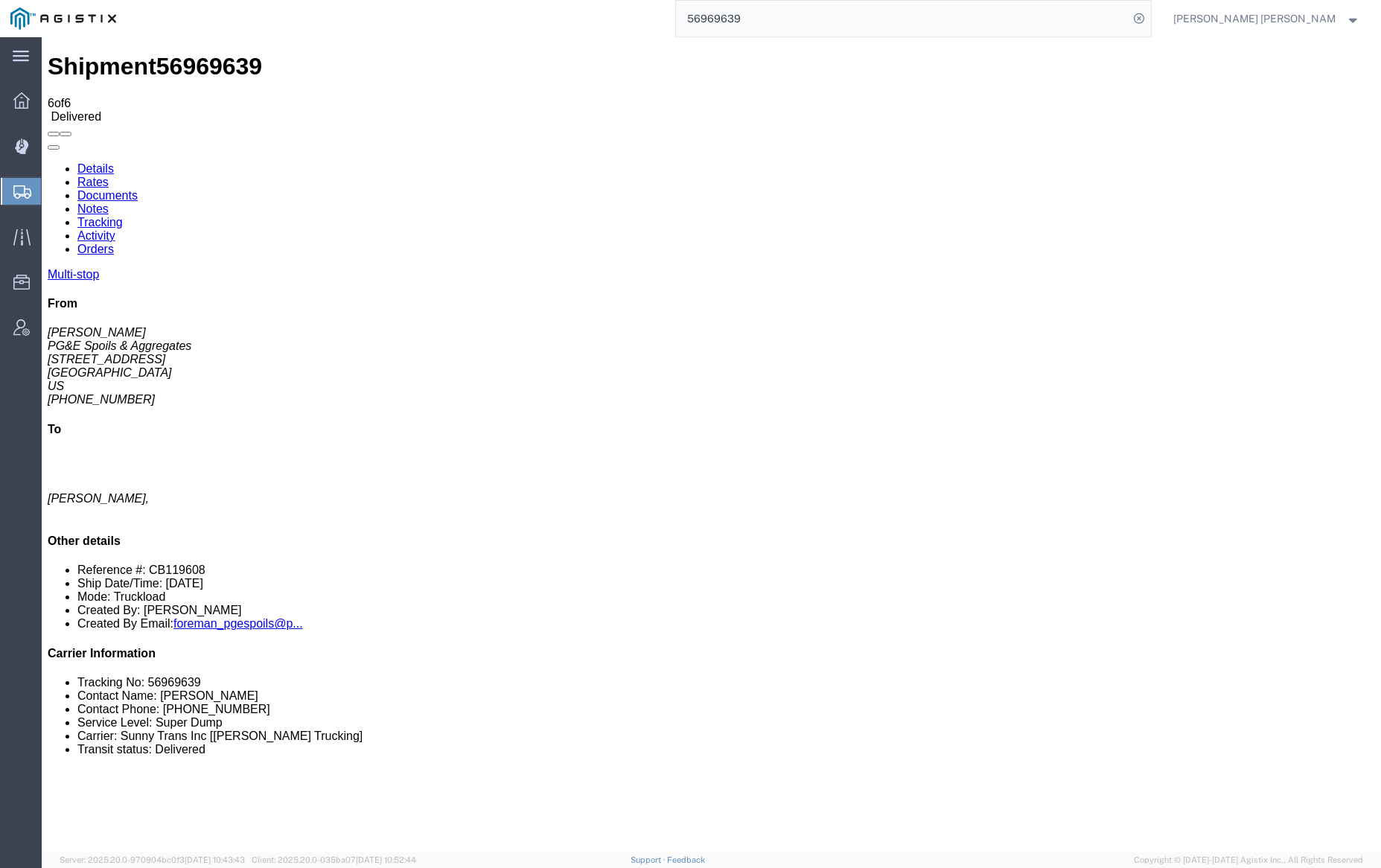
click at [777, 9] on input "56969639" at bounding box center [902, 18] width 452 height 36
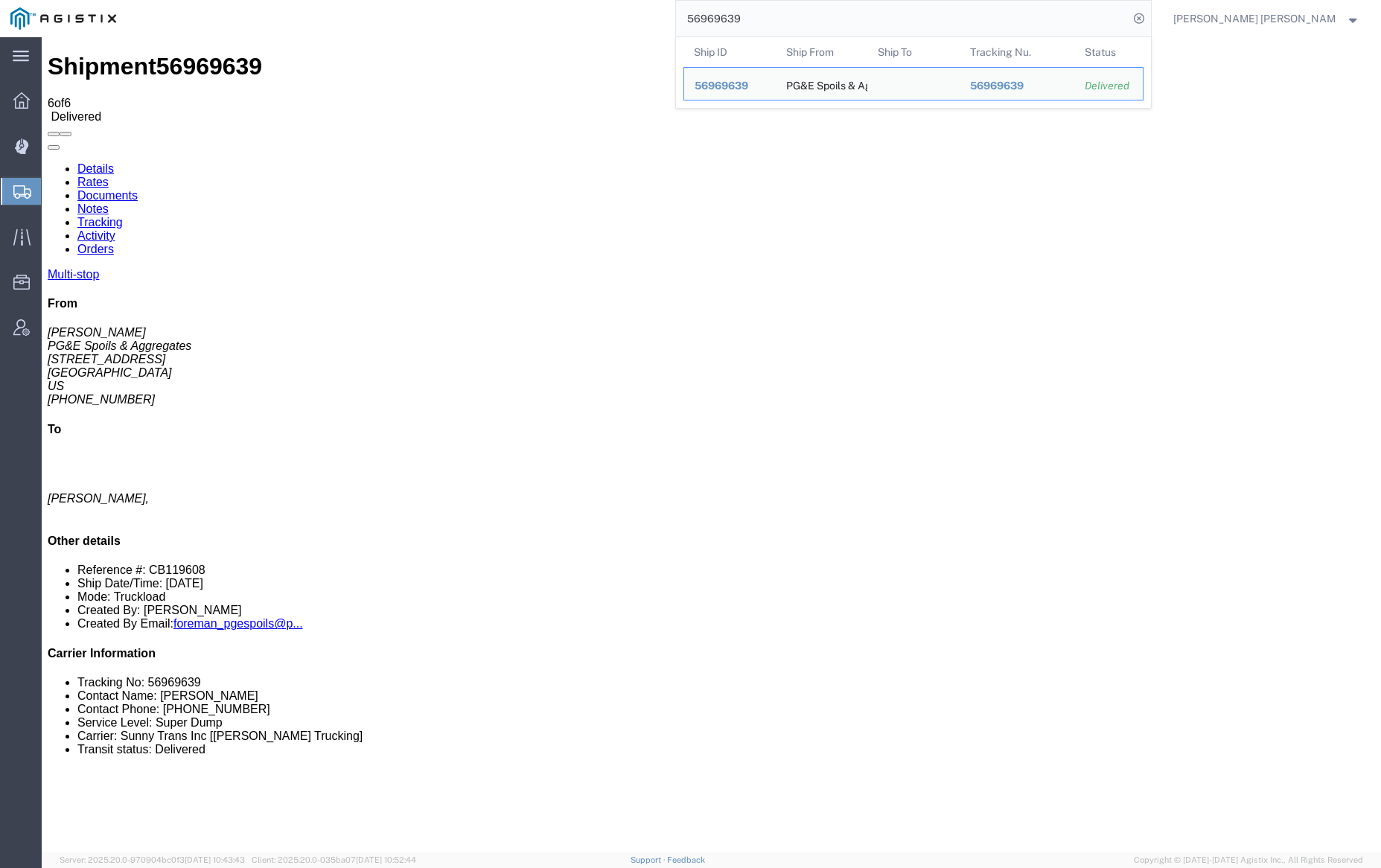
click at [777, 9] on input "56969639" at bounding box center [902, 18] width 452 height 36
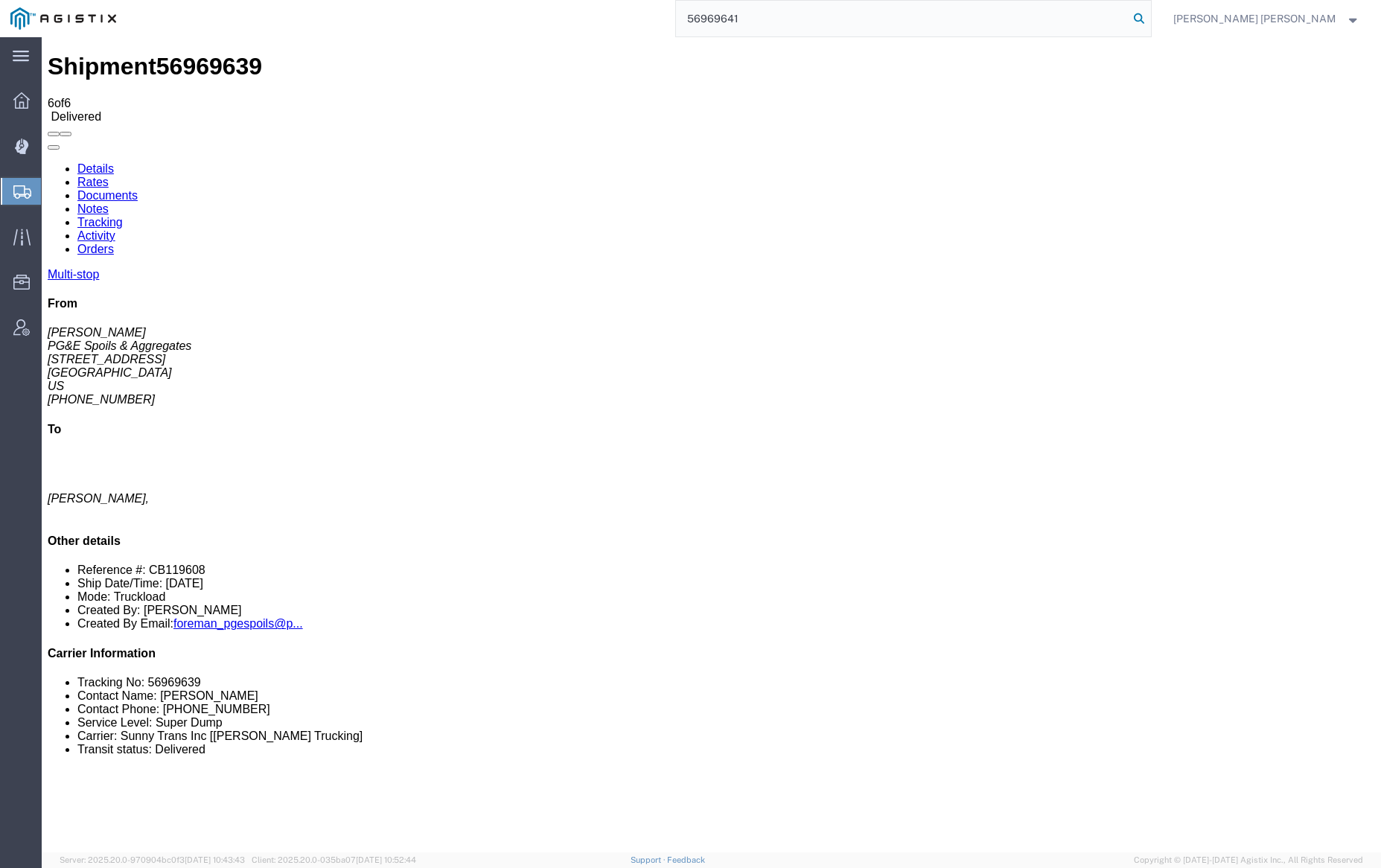
click at [1150, 18] on icon at bounding box center [1139, 19] width 21 height 21
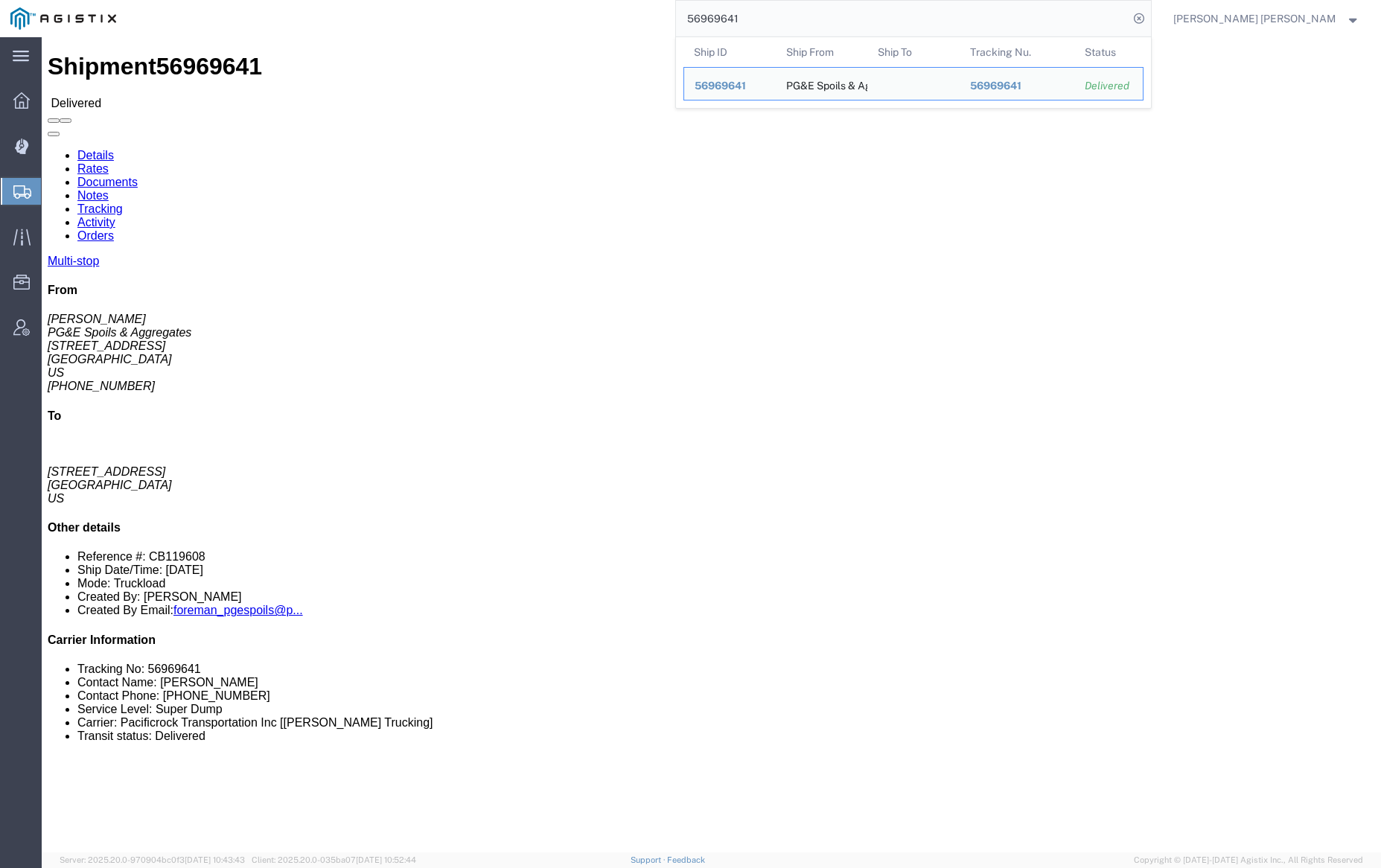
click link "Documents"
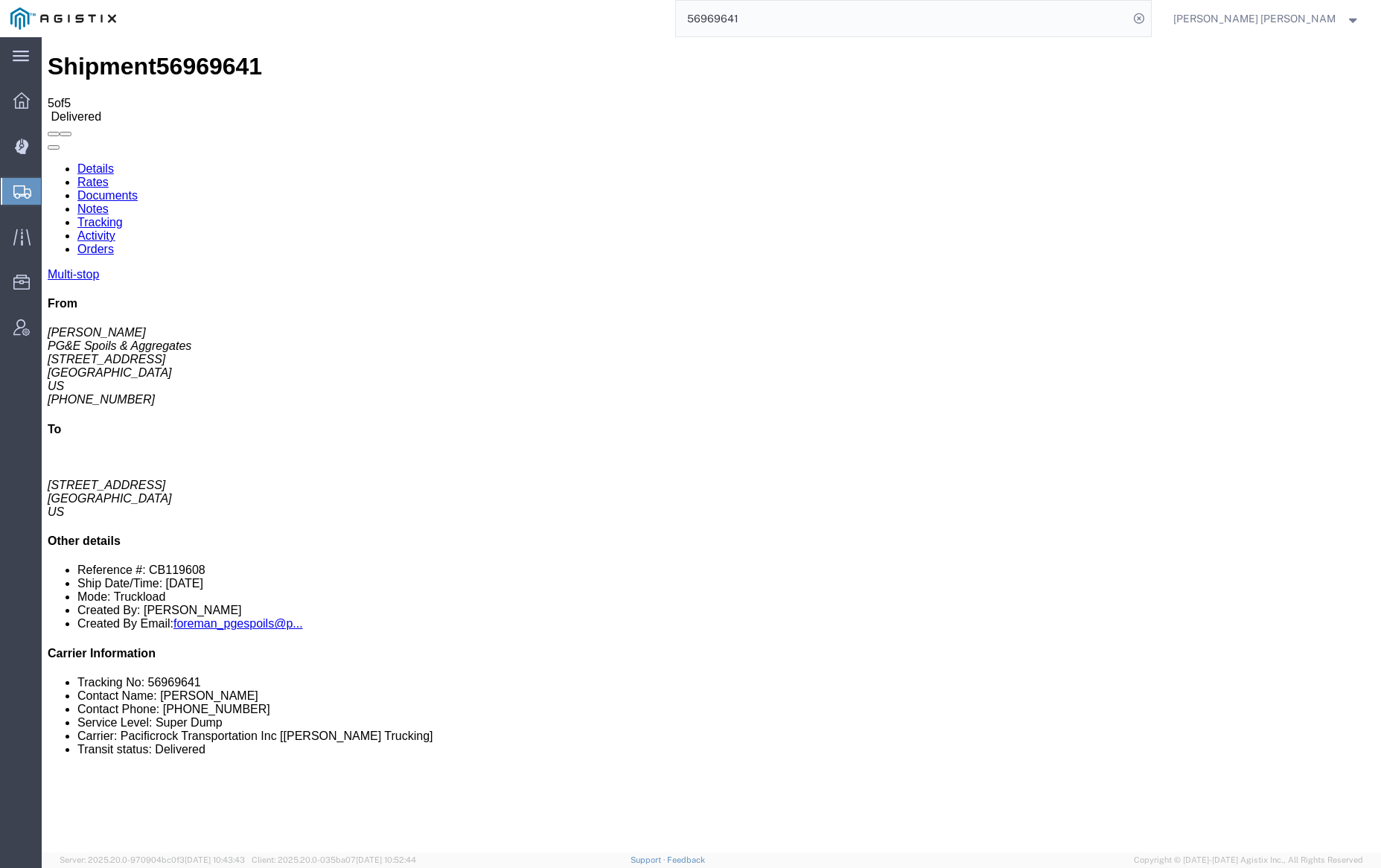
click at [799, 20] on input "56969641" at bounding box center [902, 18] width 452 height 36
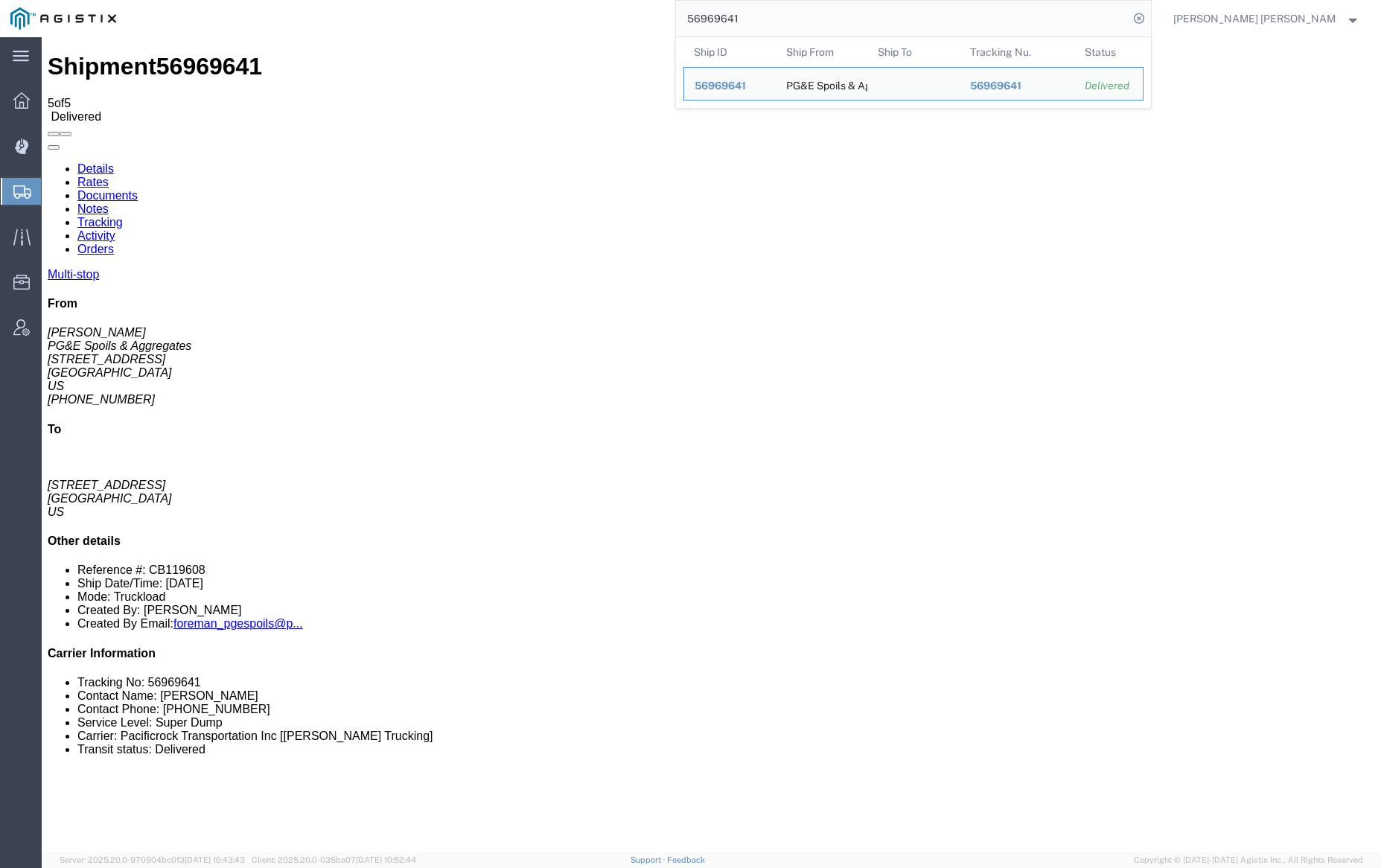
click at [799, 20] on input "56969641" at bounding box center [902, 18] width 452 height 36
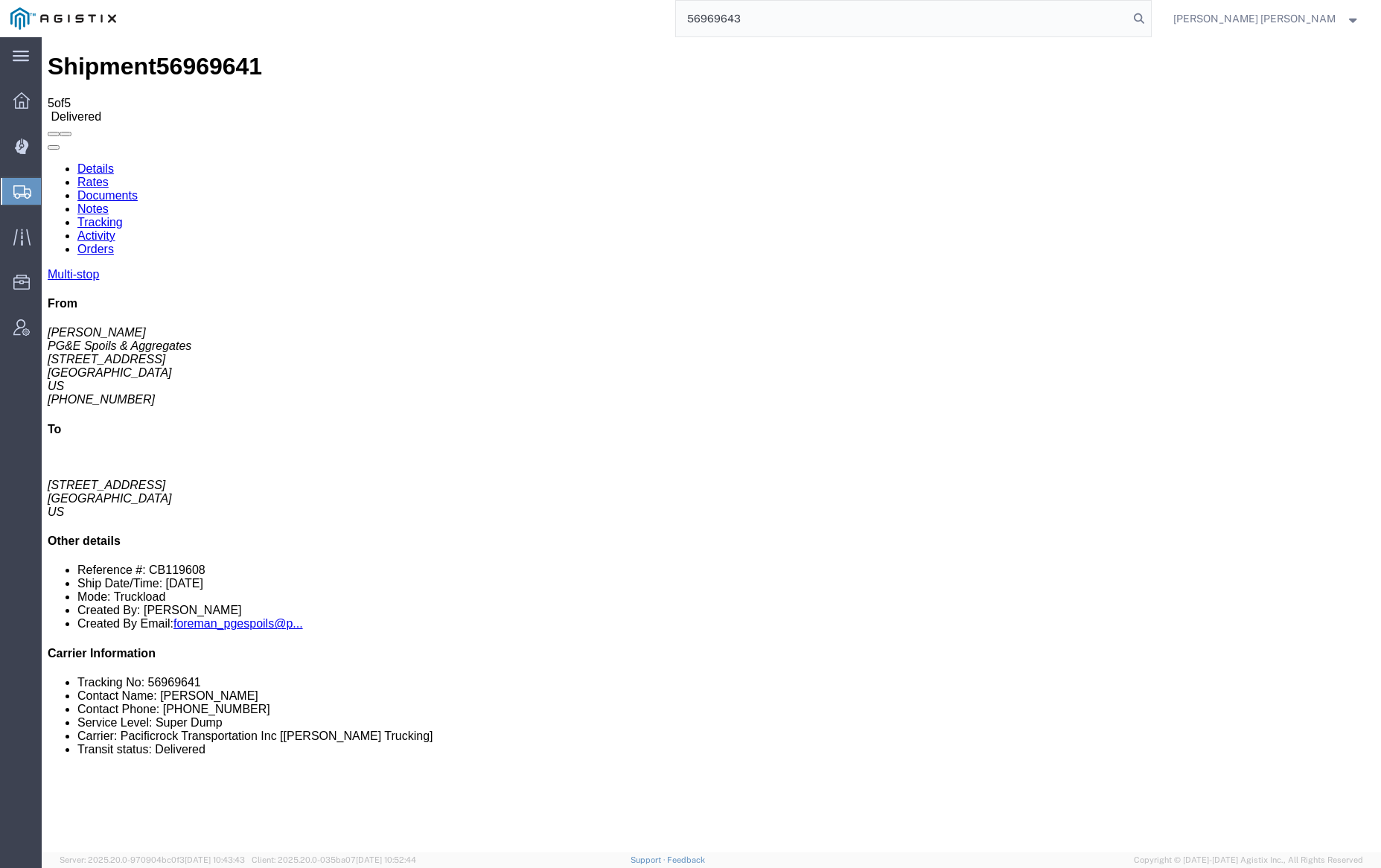
drag, startPoint x: 1215, startPoint y: 17, endPoint x: 1189, endPoint y: 18, distance: 26.0
click at [1150, 17] on icon at bounding box center [1139, 19] width 21 height 21
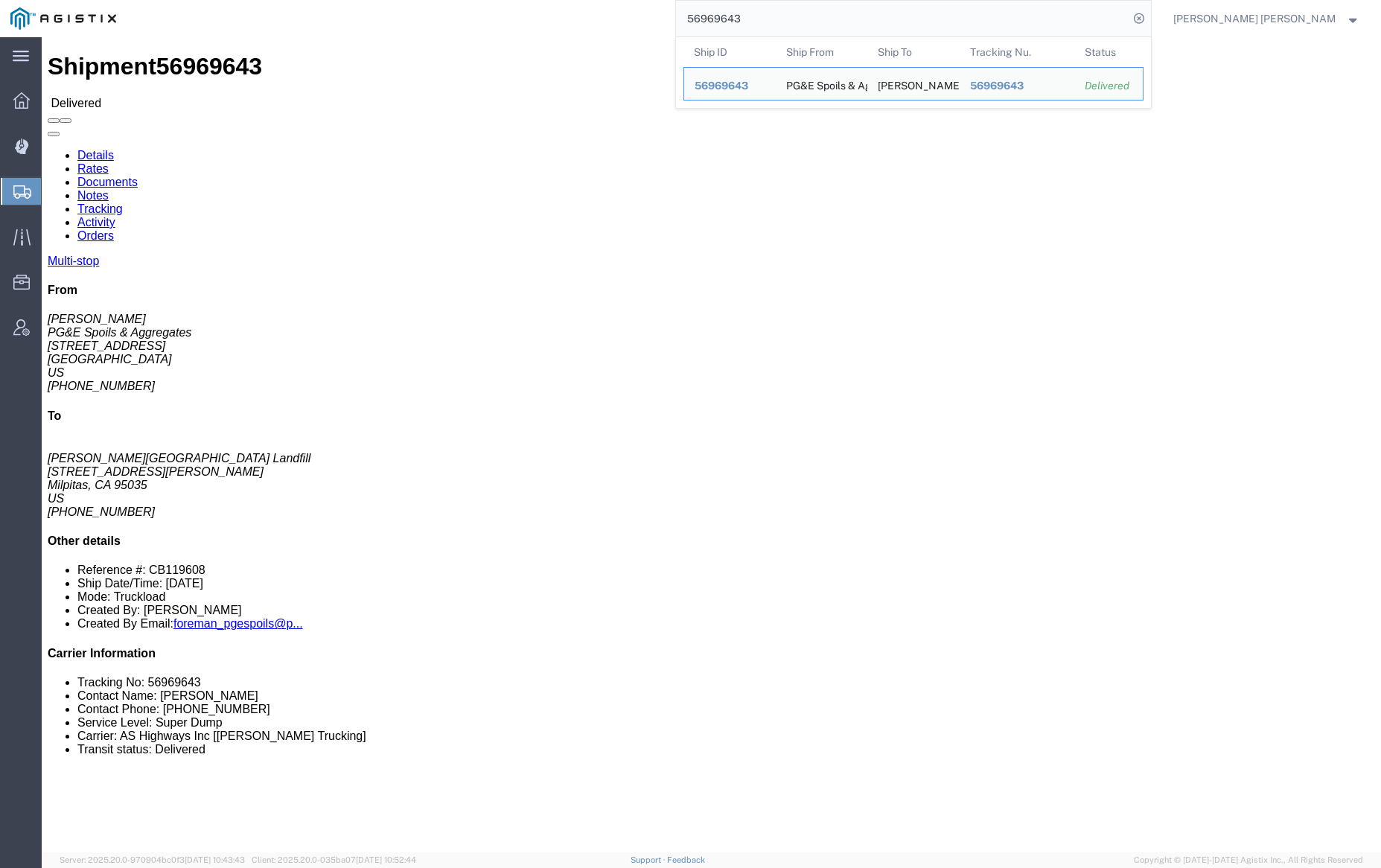
click link "Documents"
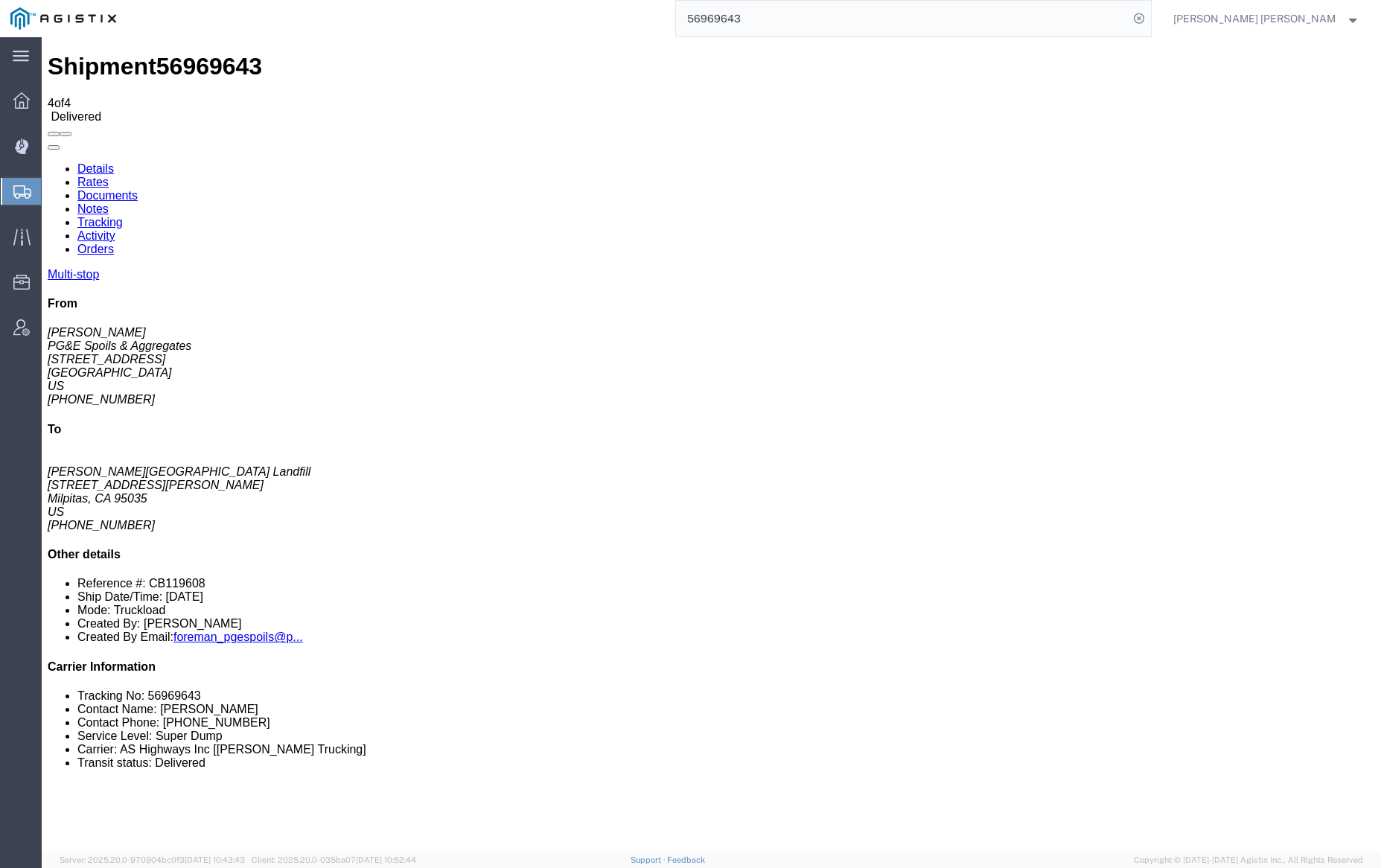
click at [109, 203] on link "Notes" at bounding box center [92, 209] width 31 height 13
click at [805, 23] on input "56969643" at bounding box center [902, 18] width 452 height 36
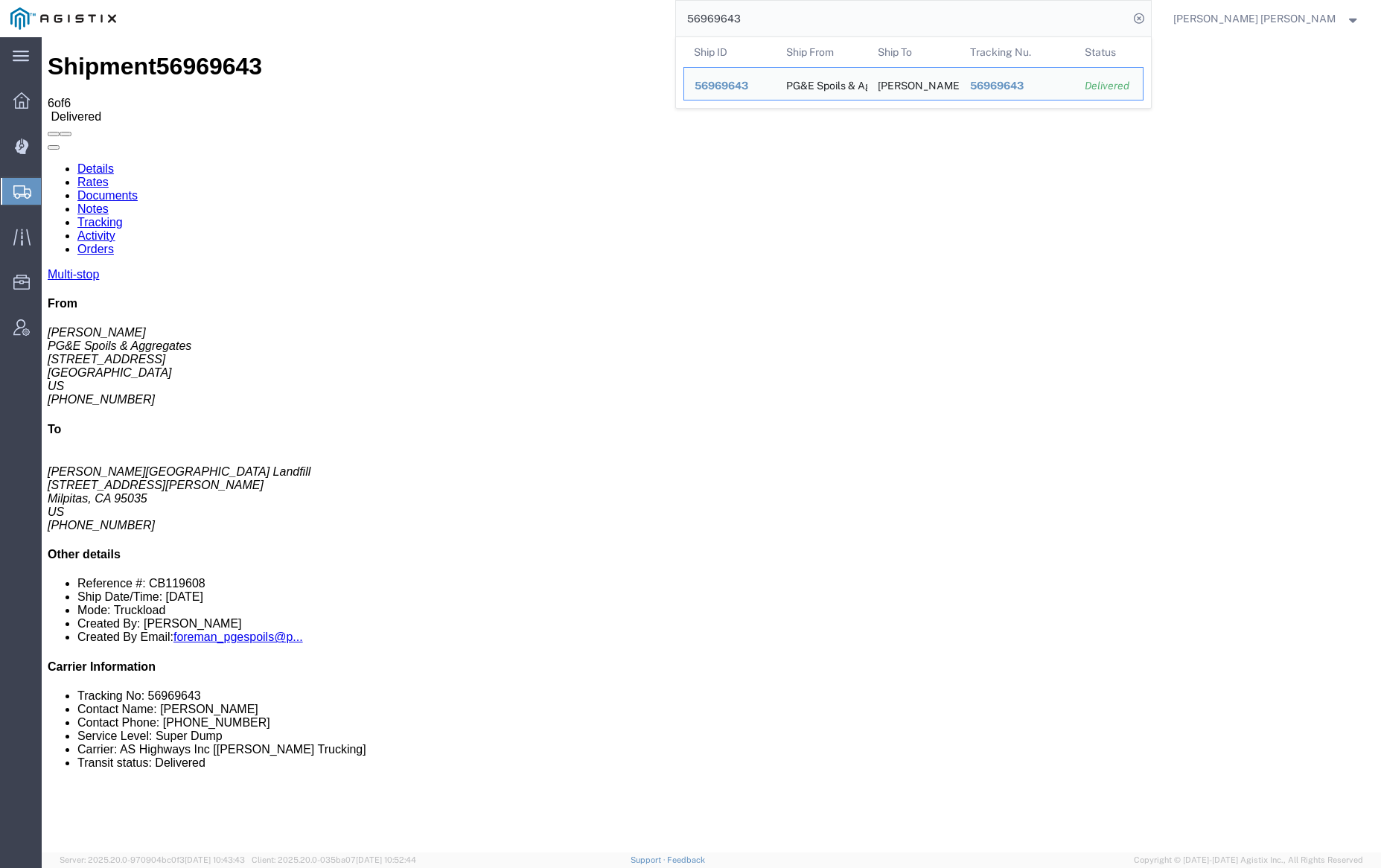
click at [805, 23] on input "56969643" at bounding box center [902, 18] width 452 height 36
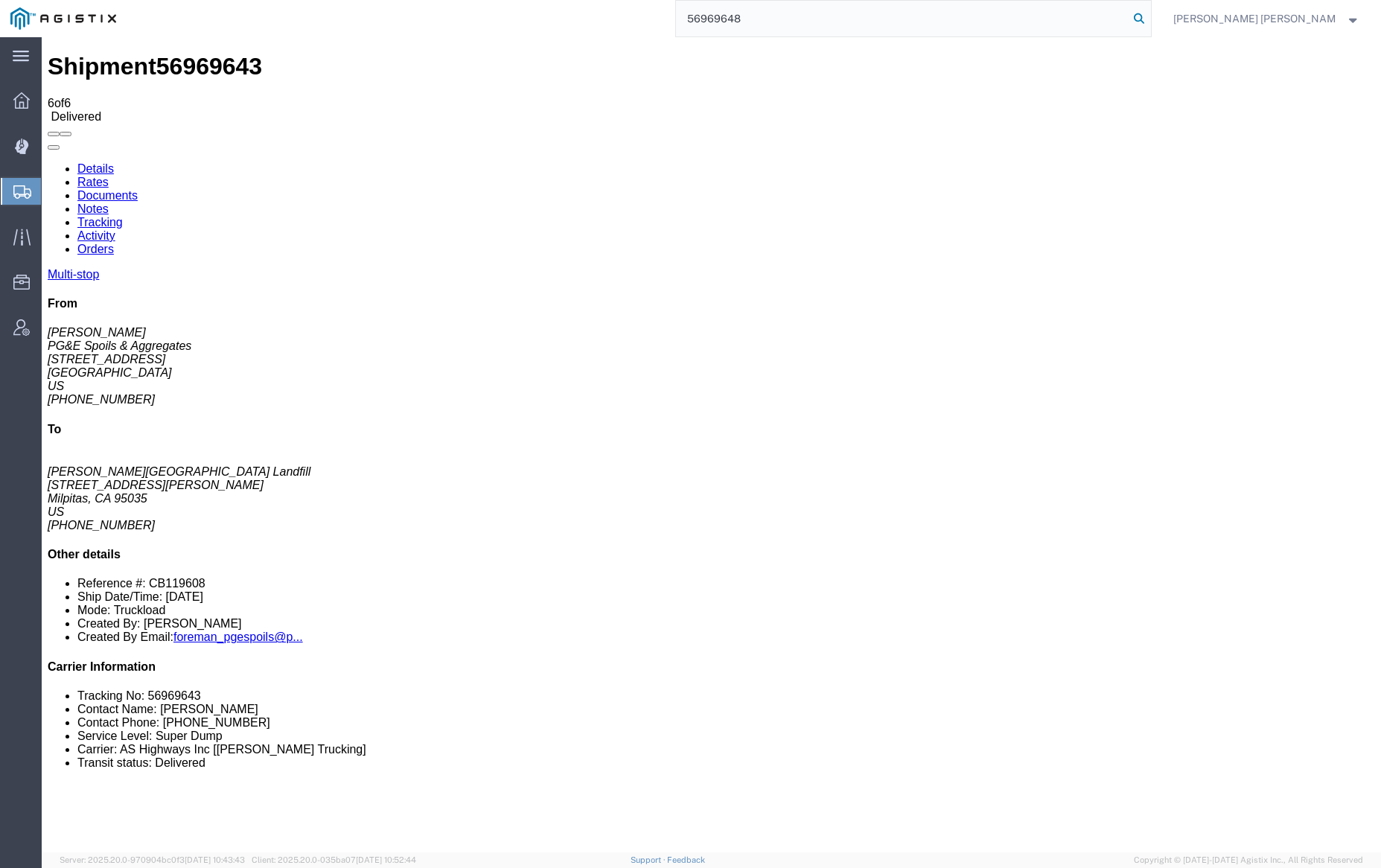
click at [1150, 18] on icon at bounding box center [1139, 19] width 21 height 21
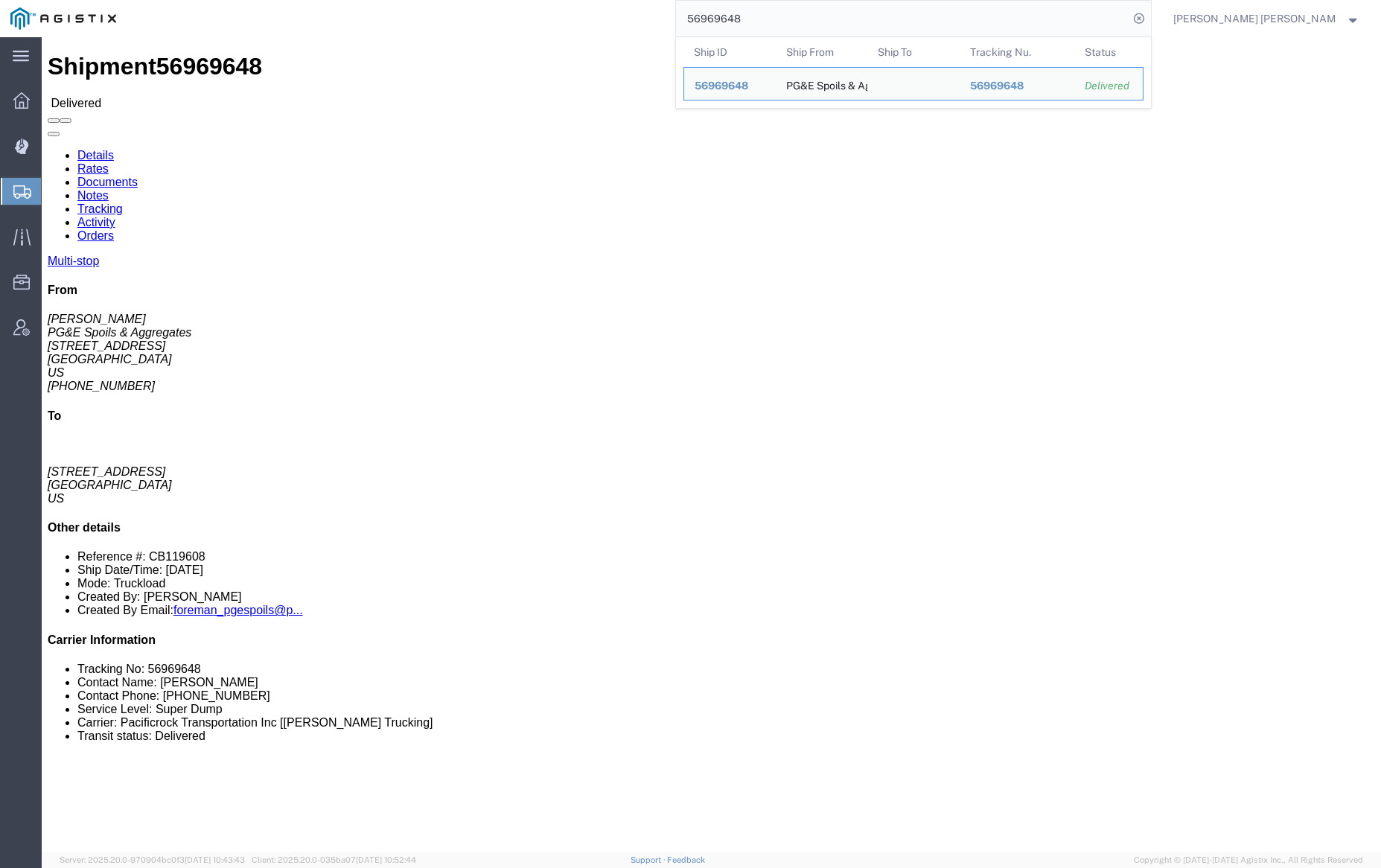
click link "Documents"
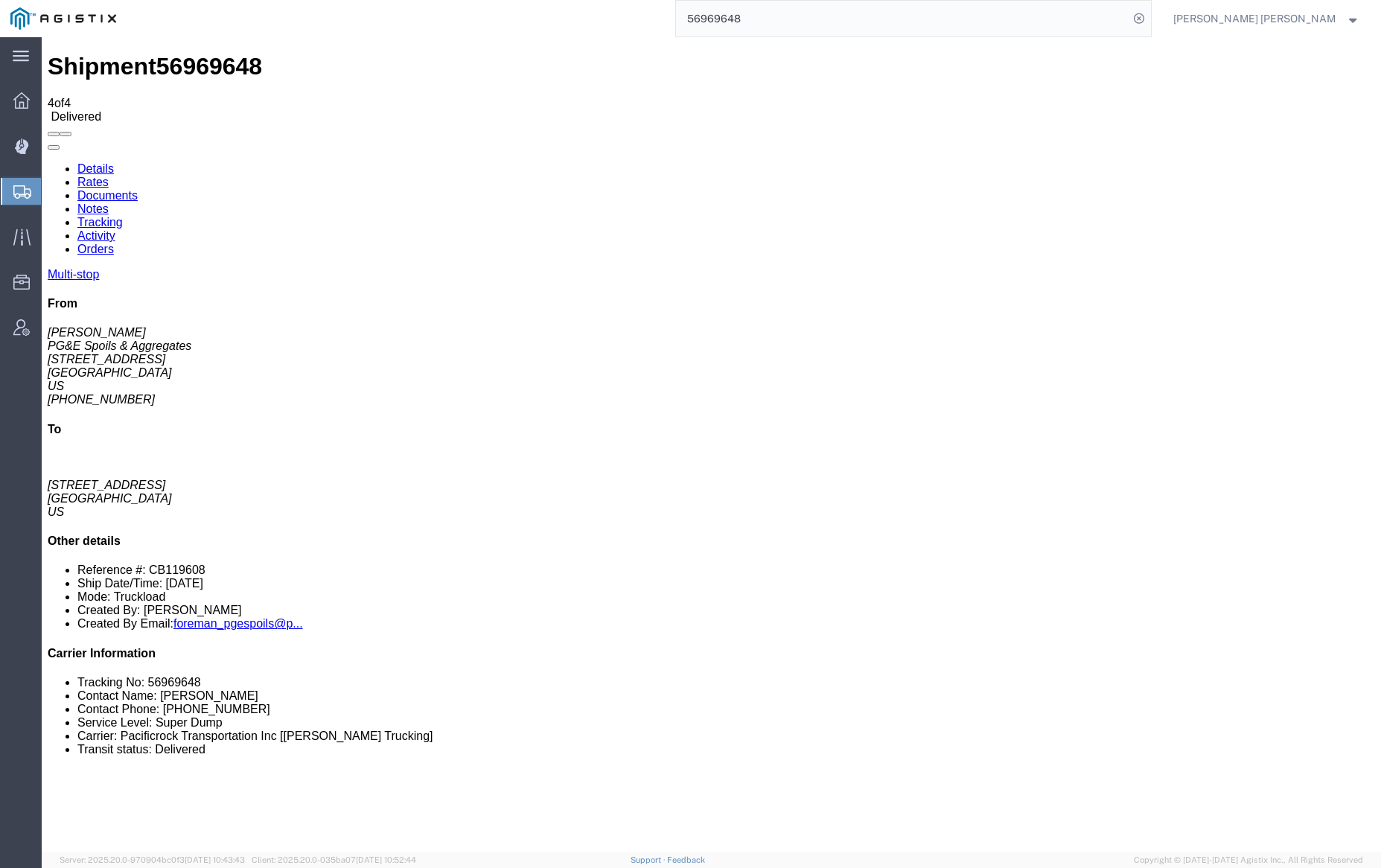
click at [785, 15] on input "56969648" at bounding box center [902, 18] width 452 height 36
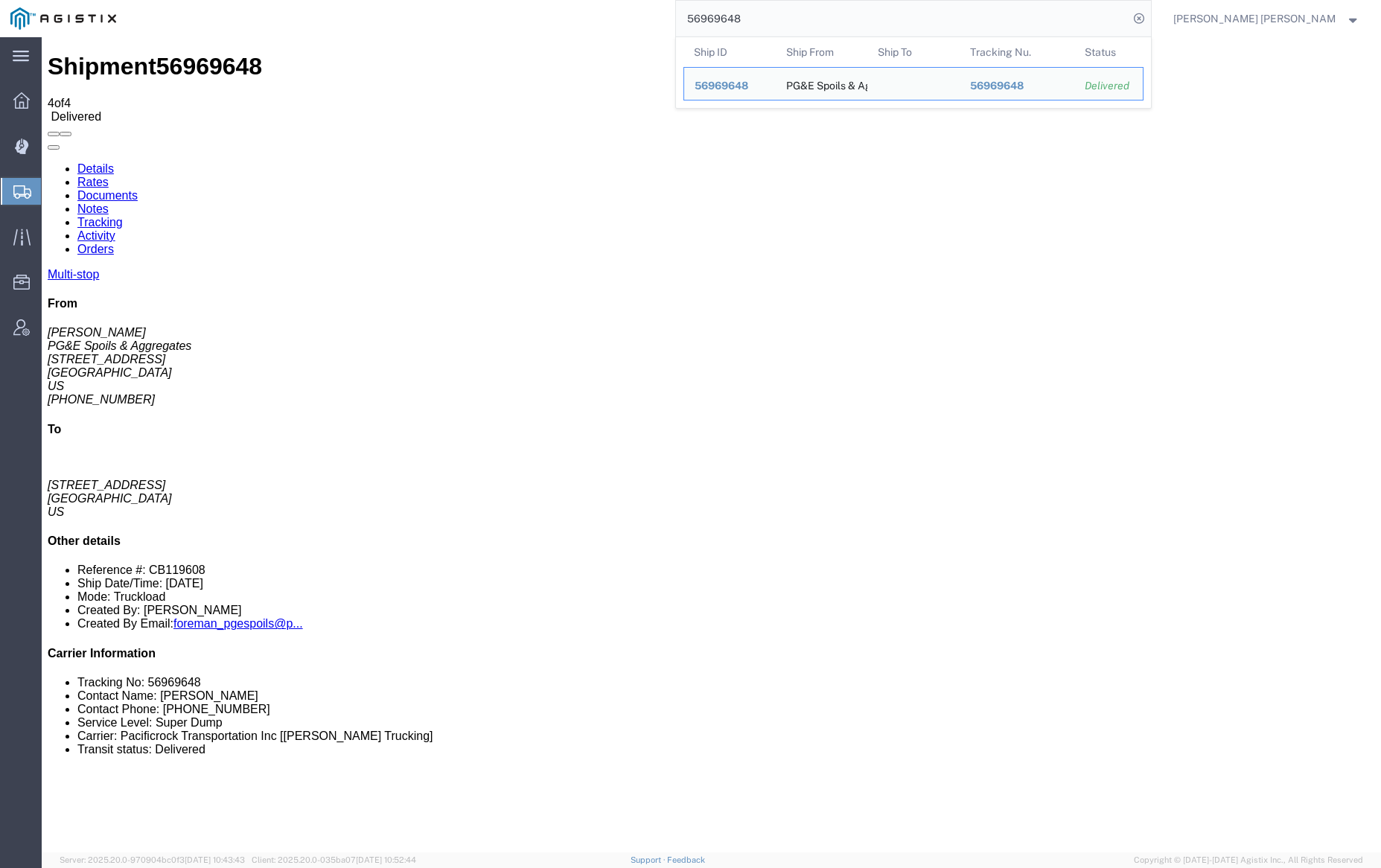
click at [785, 15] on input "56969648" at bounding box center [902, 18] width 452 height 36
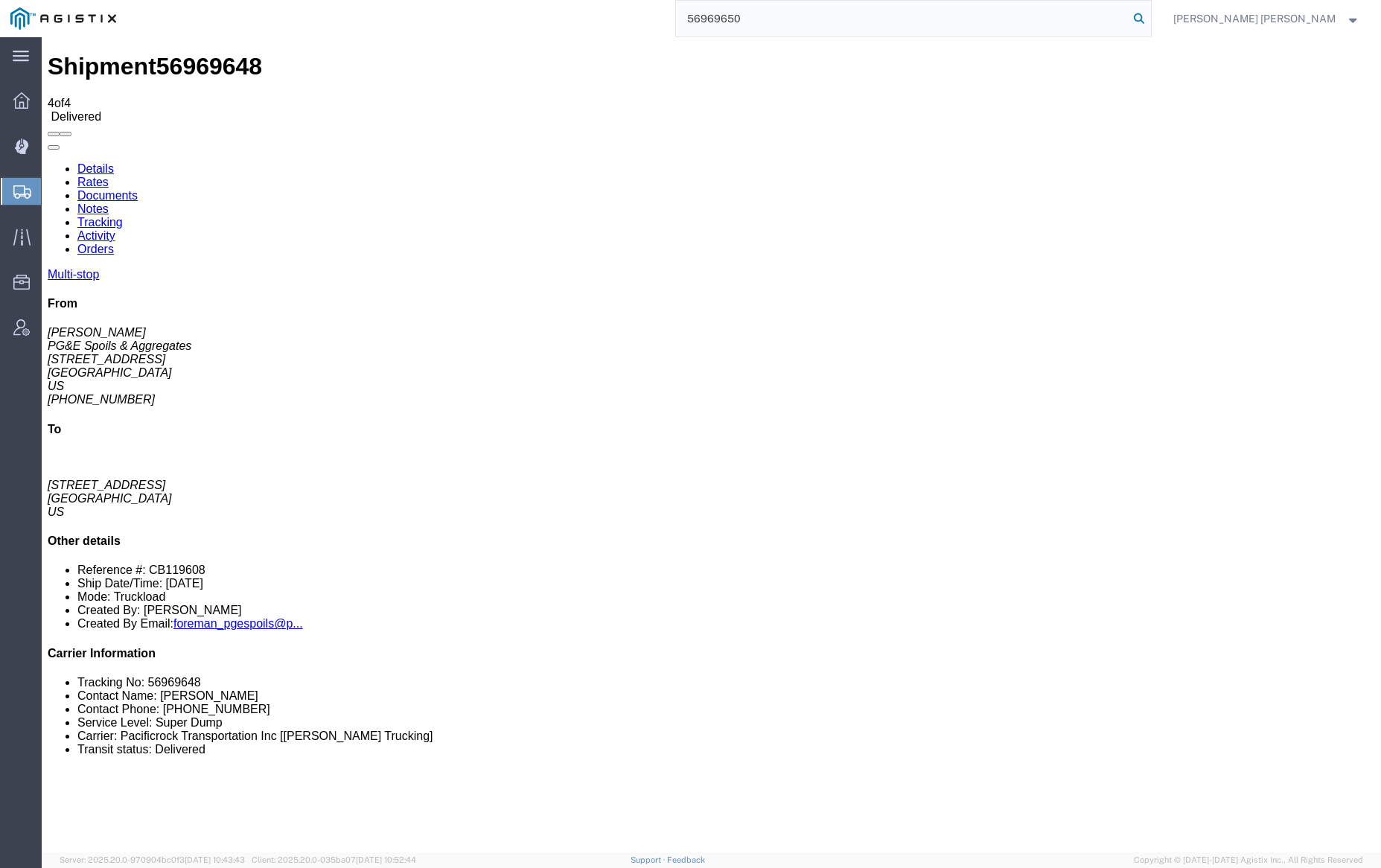
click at [1150, 16] on icon at bounding box center [1139, 19] width 21 height 21
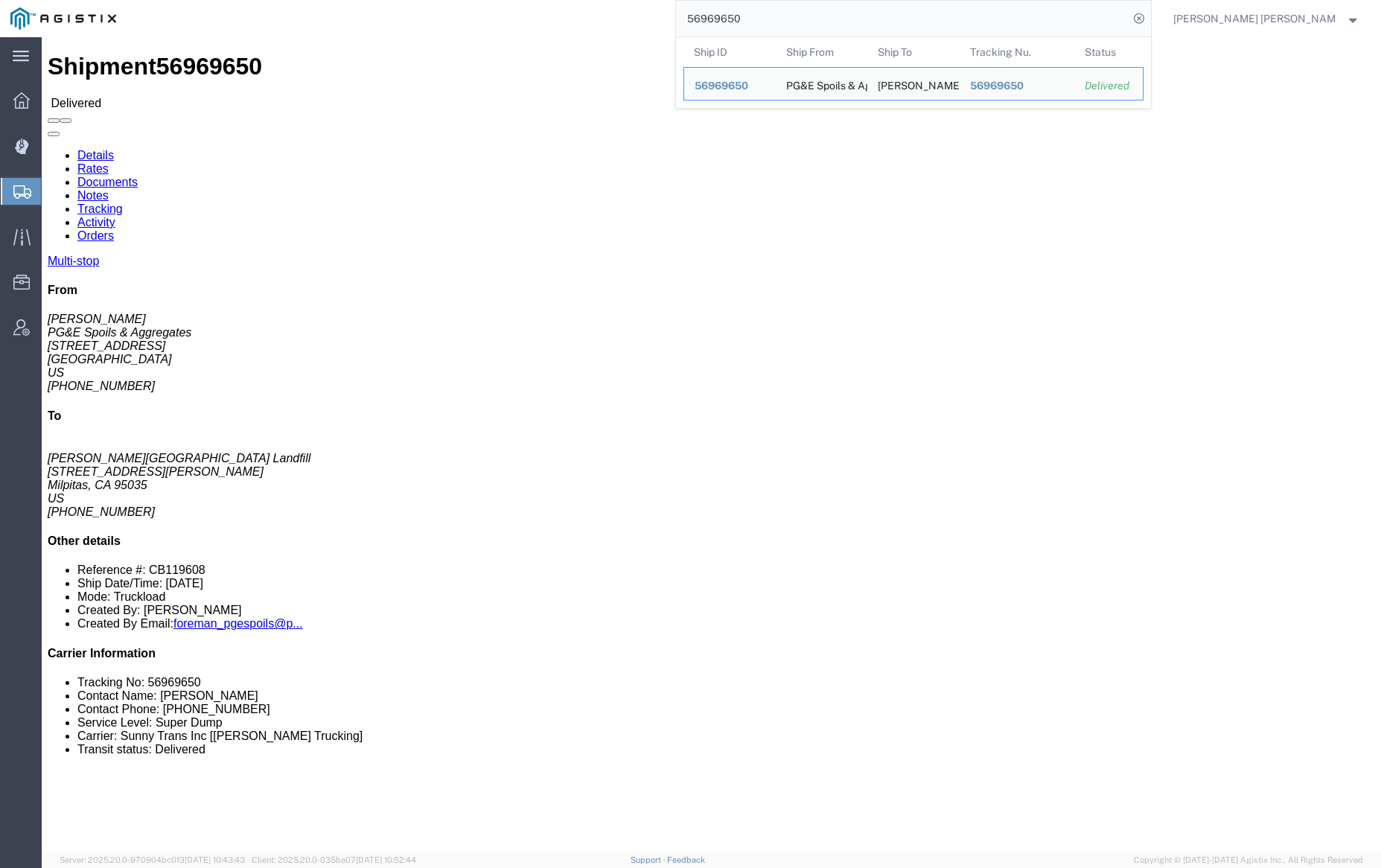
click link "Documents"
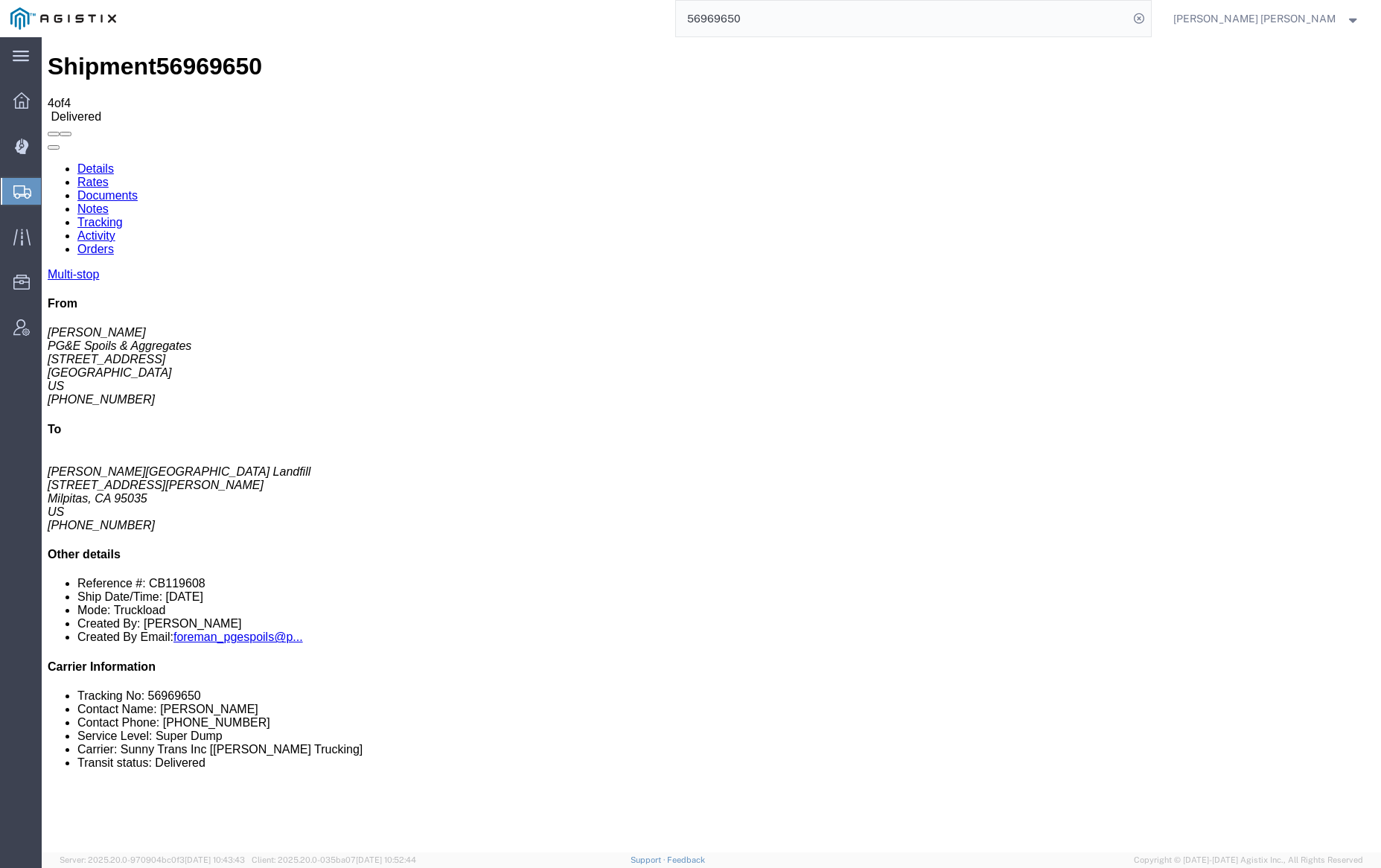
click at [109, 203] on link "Notes" at bounding box center [92, 209] width 31 height 13
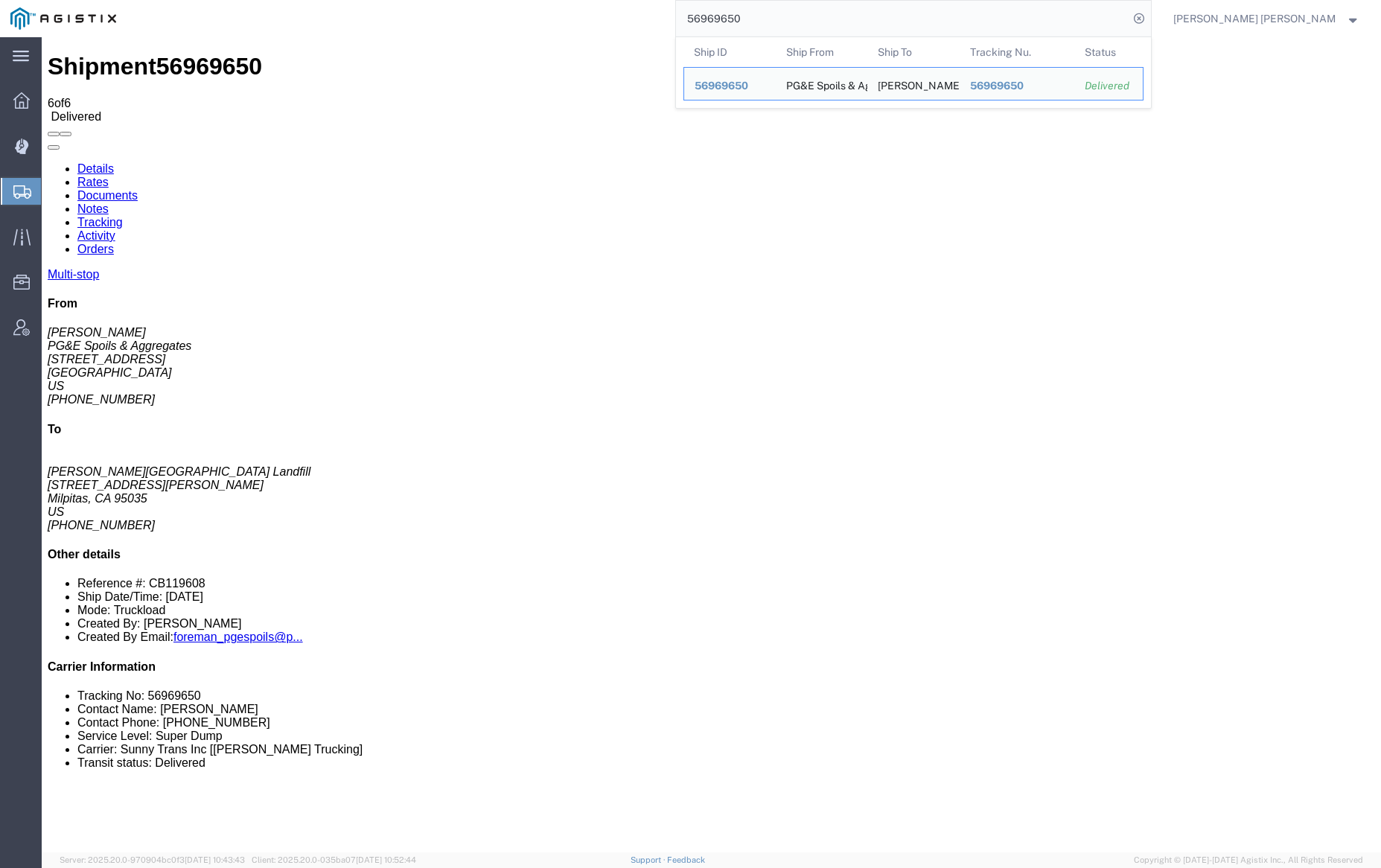
click at [784, 11] on input "56969650" at bounding box center [902, 18] width 452 height 36
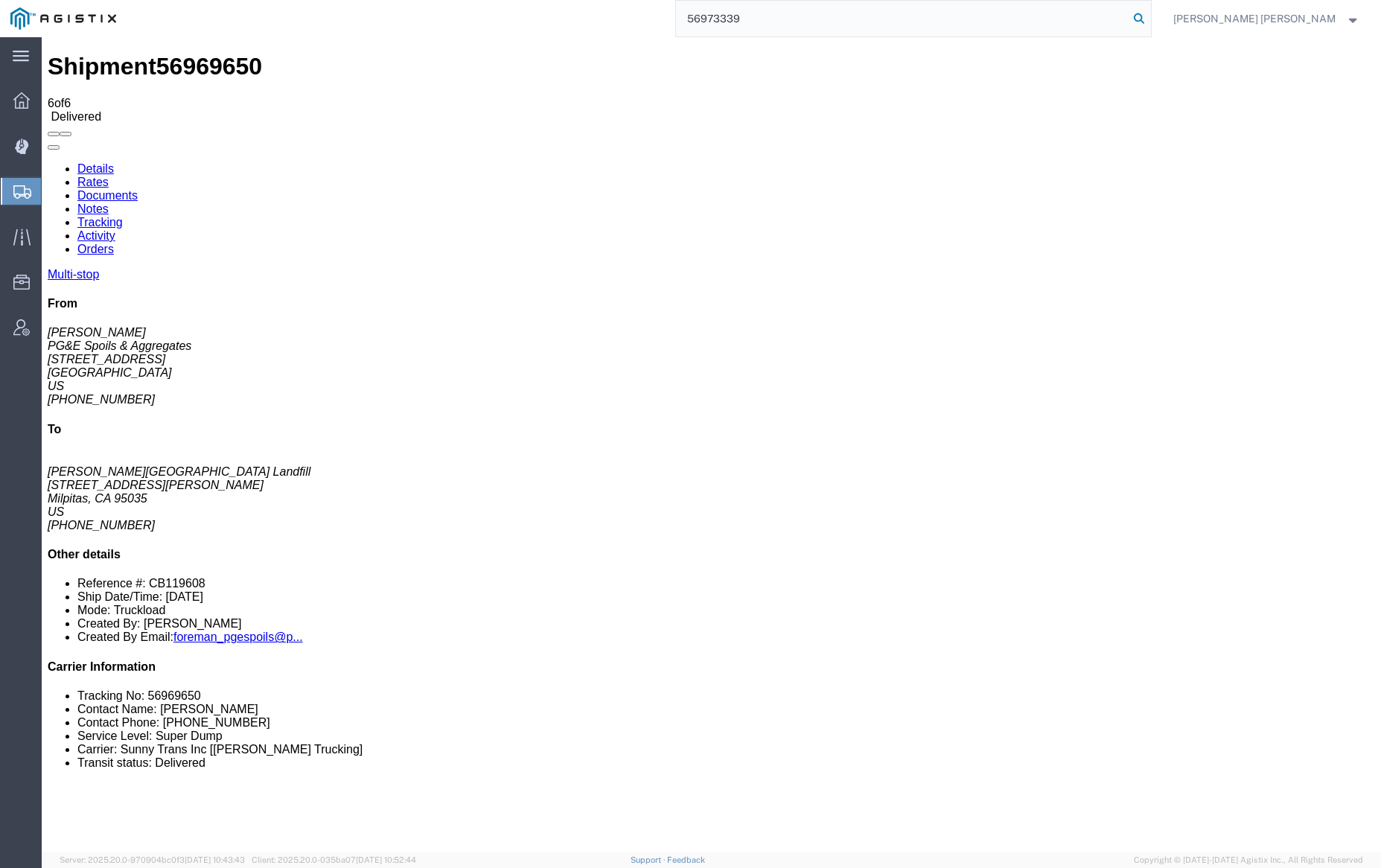
click at [1150, 17] on icon at bounding box center [1139, 19] width 21 height 21
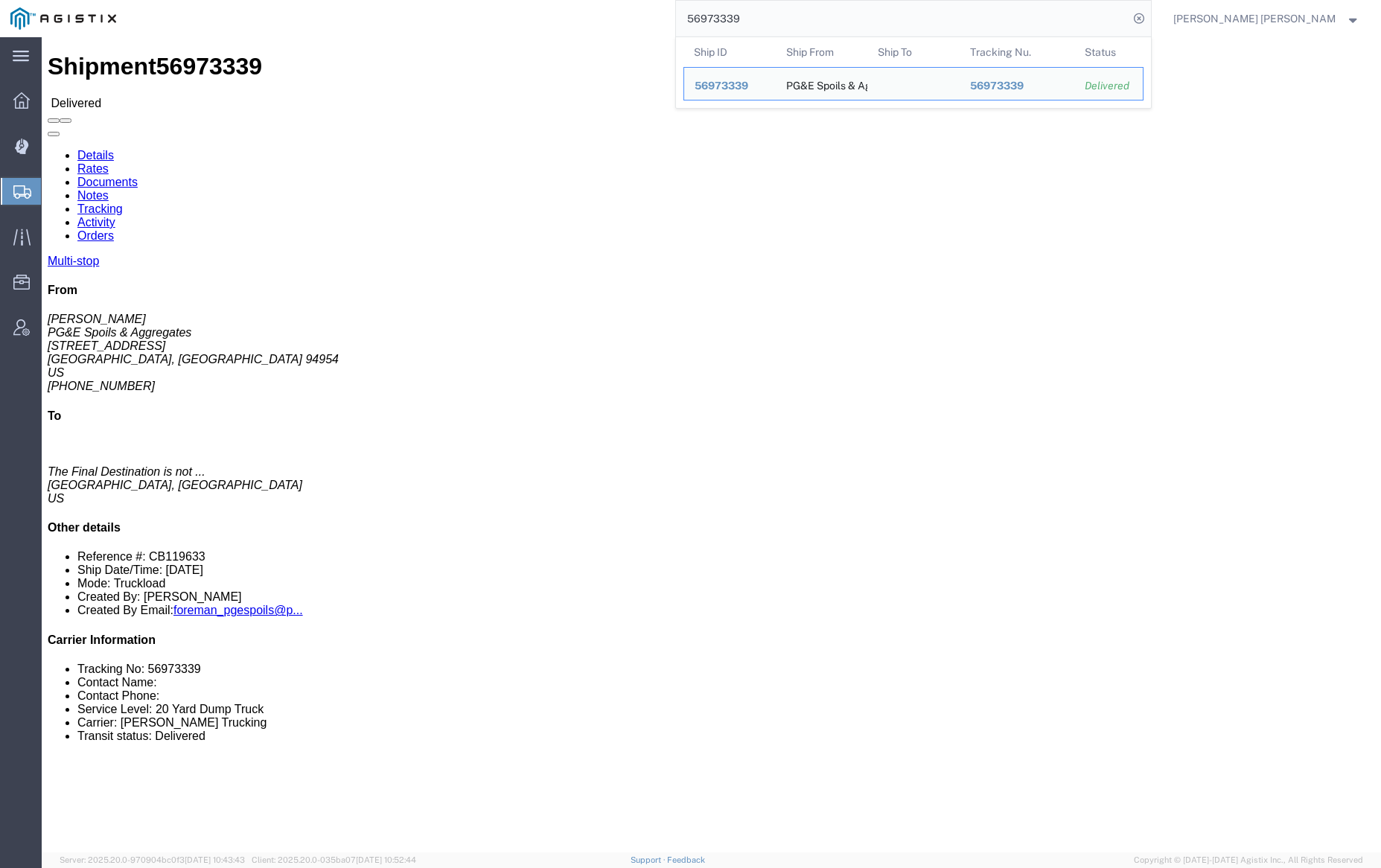
click link "Documents"
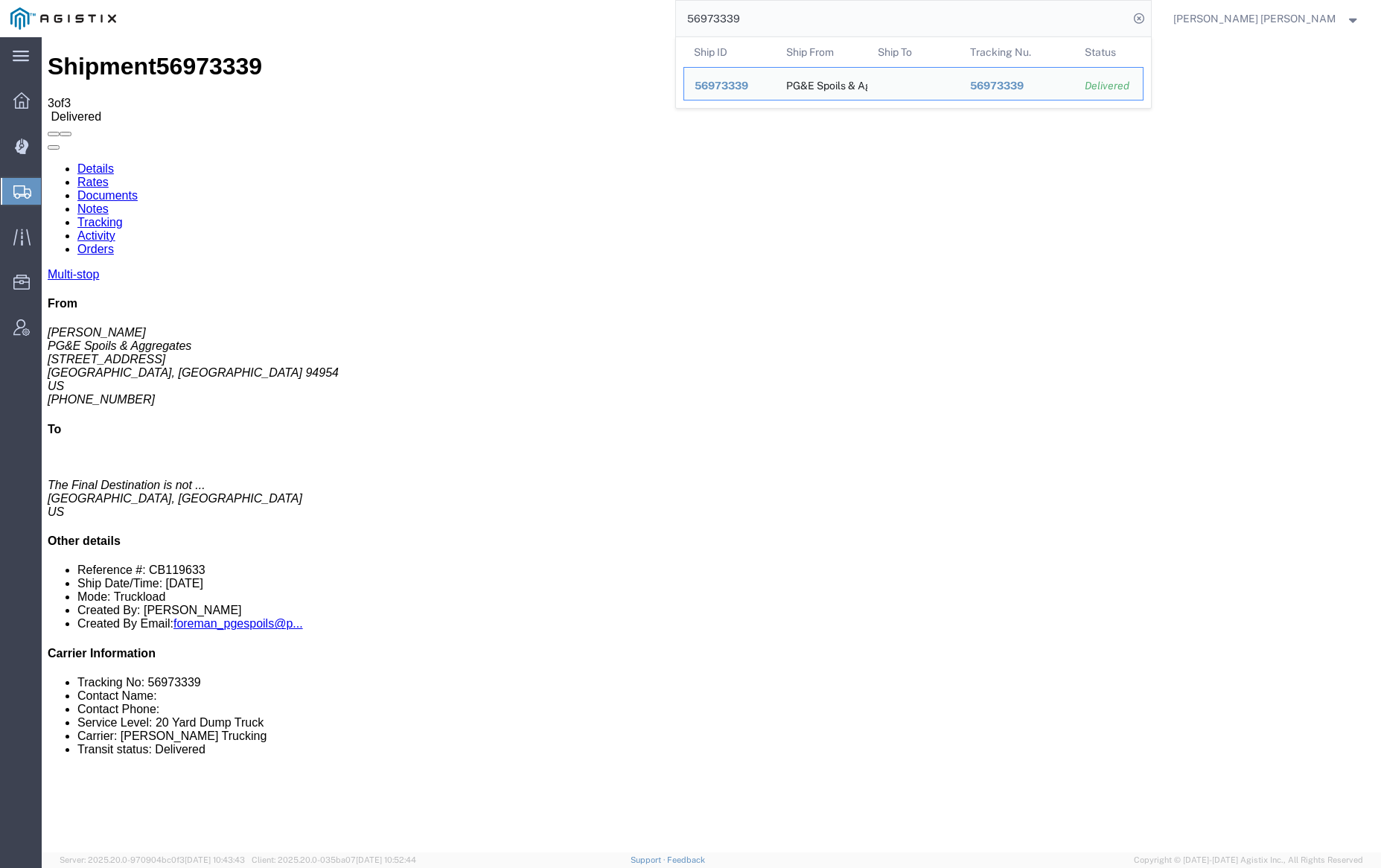
click at [805, 16] on input "56973339" at bounding box center [902, 18] width 452 height 36
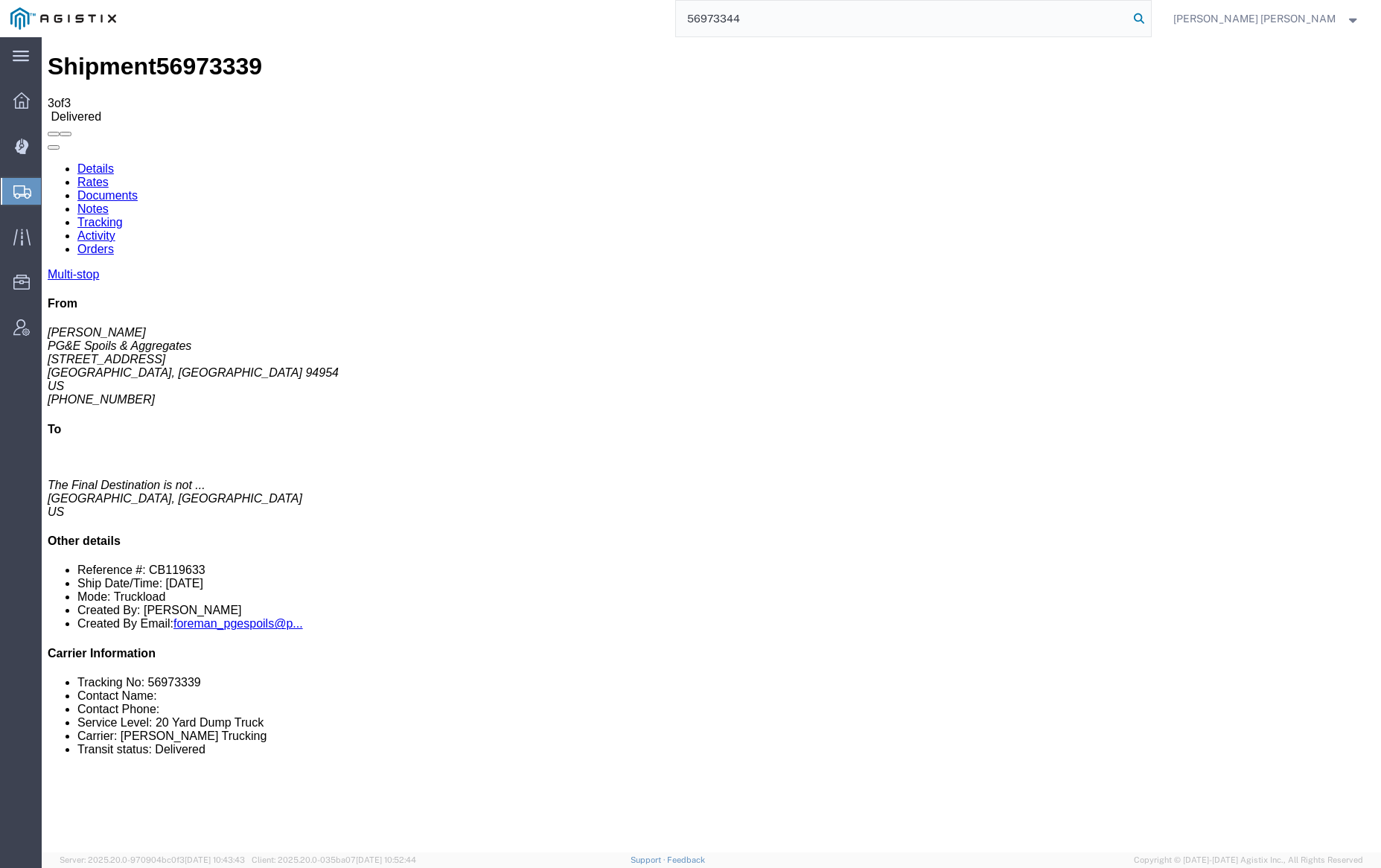
click at [1150, 14] on icon at bounding box center [1139, 19] width 21 height 21
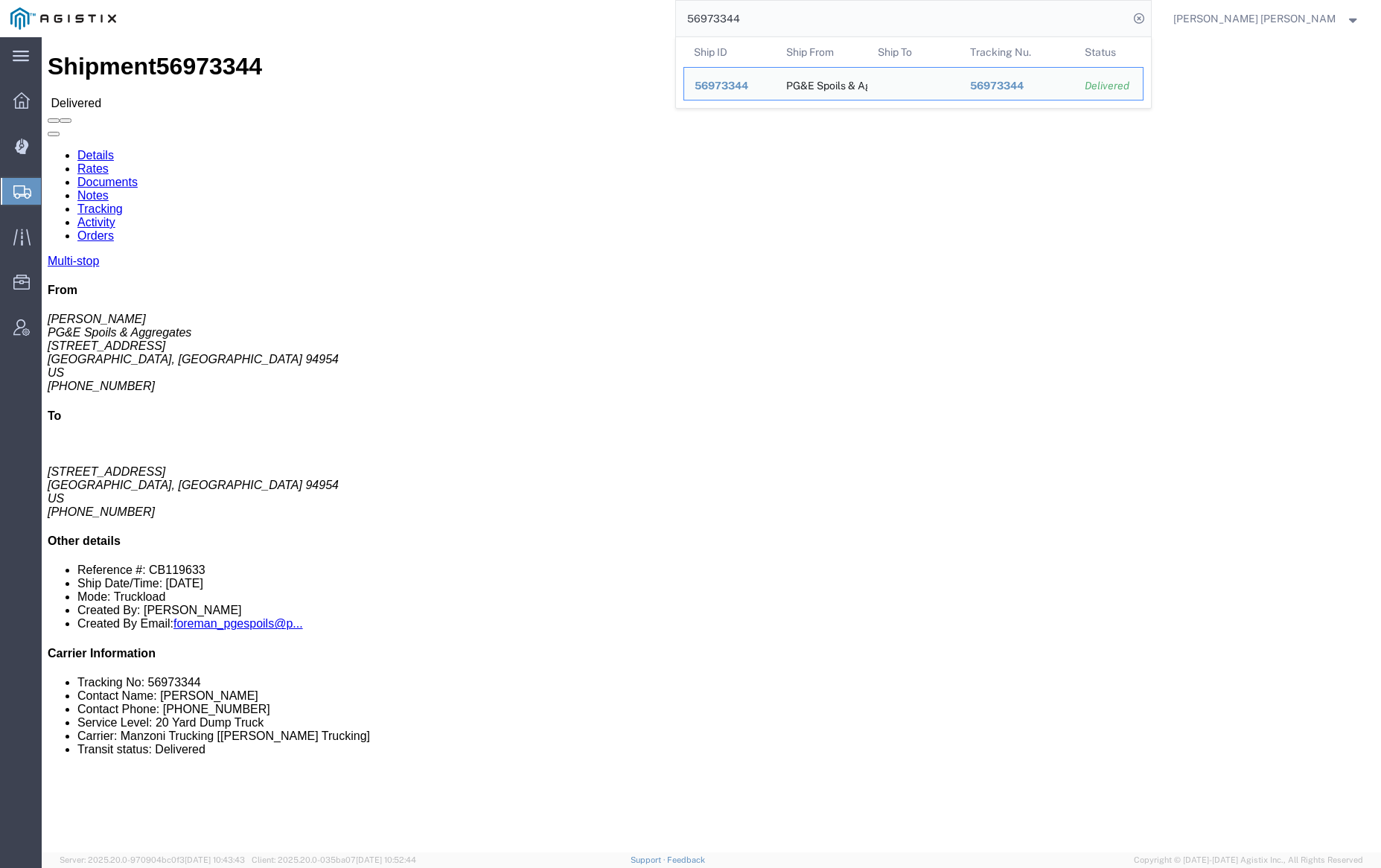
click link "Documents"
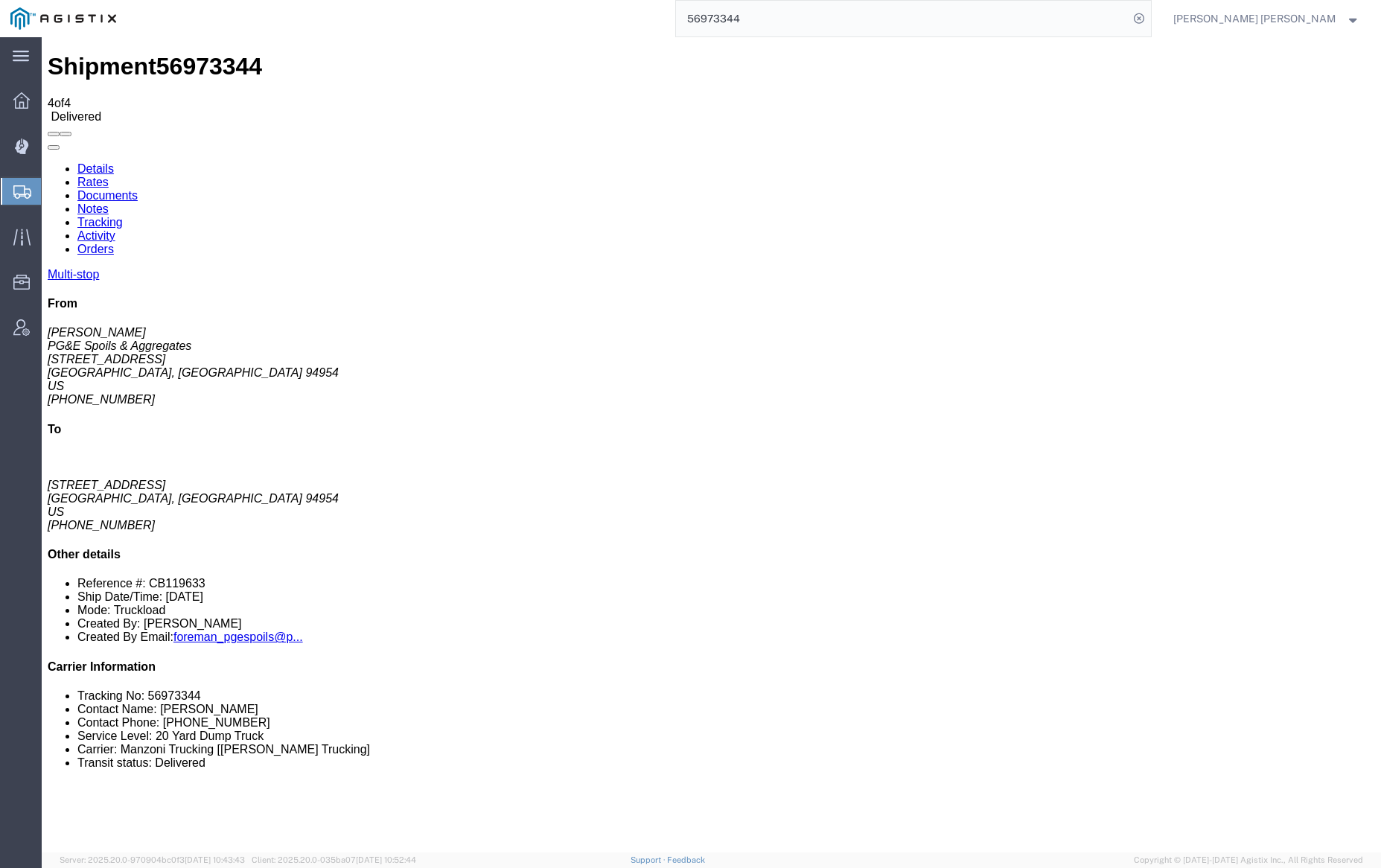
click at [109, 203] on link "Notes" at bounding box center [92, 209] width 31 height 13
click at [779, 14] on input "56973344" at bounding box center [902, 18] width 452 height 36
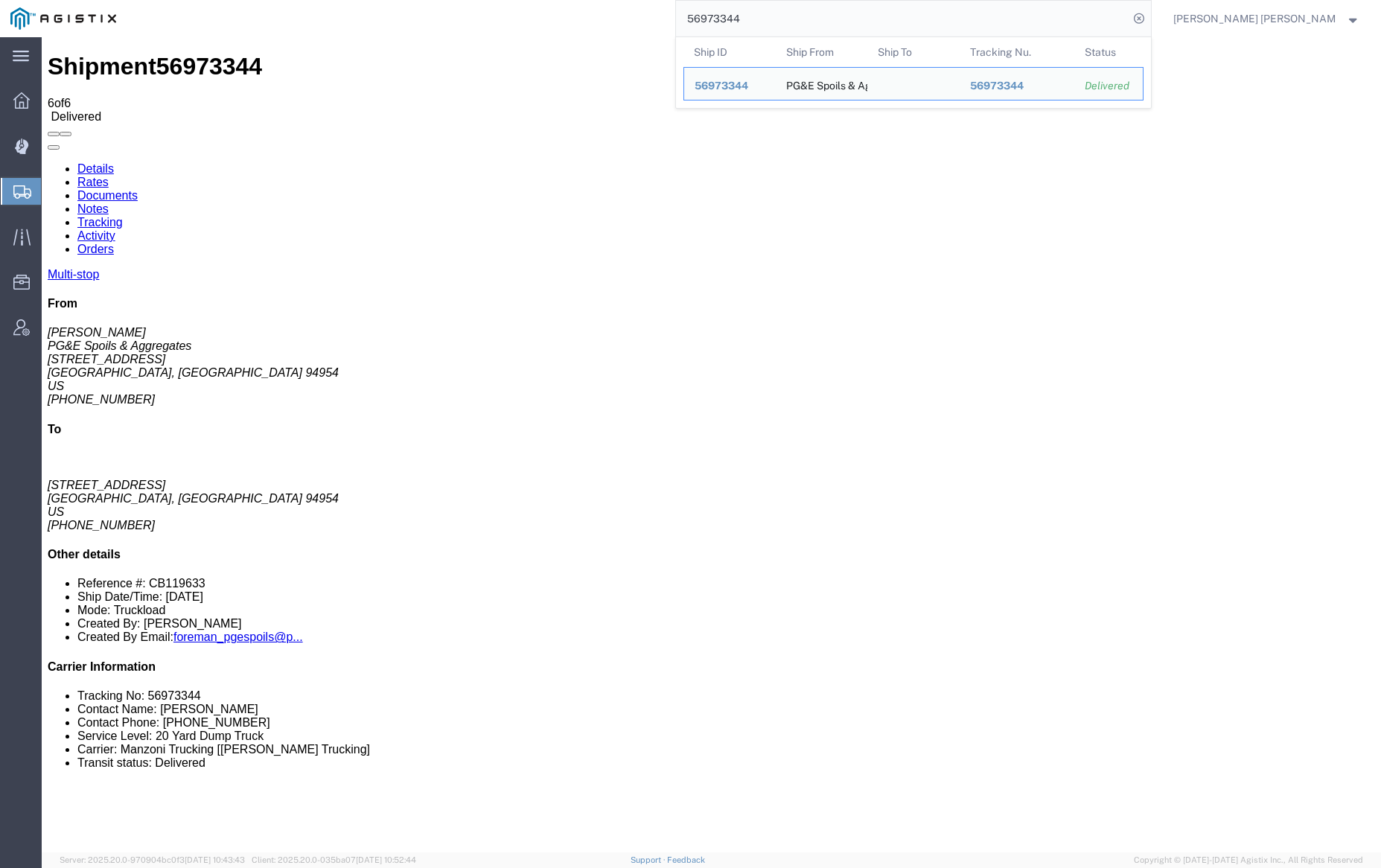
click at [779, 14] on input "56973344" at bounding box center [902, 18] width 452 height 36
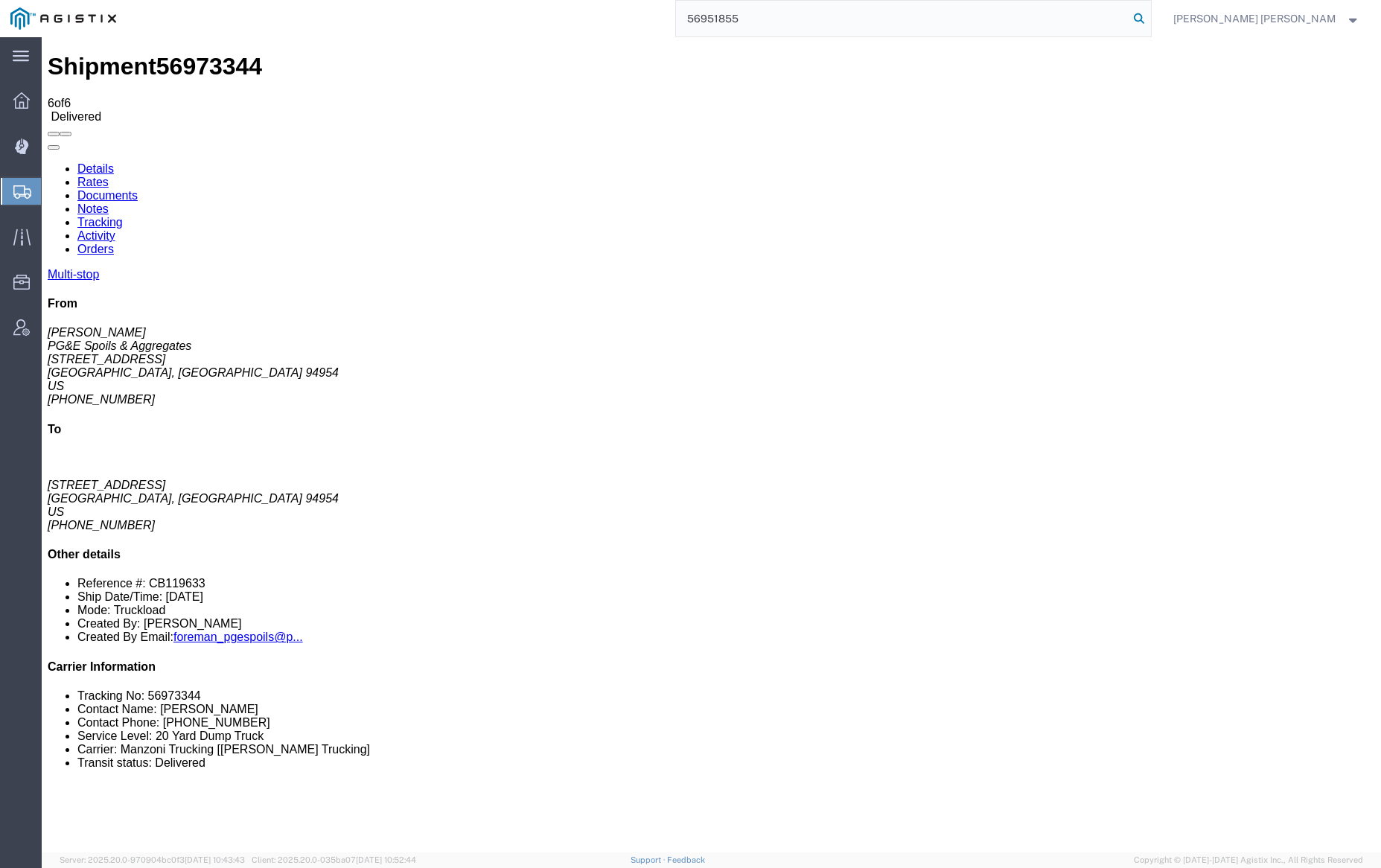
click at [1150, 17] on icon at bounding box center [1139, 19] width 21 height 21
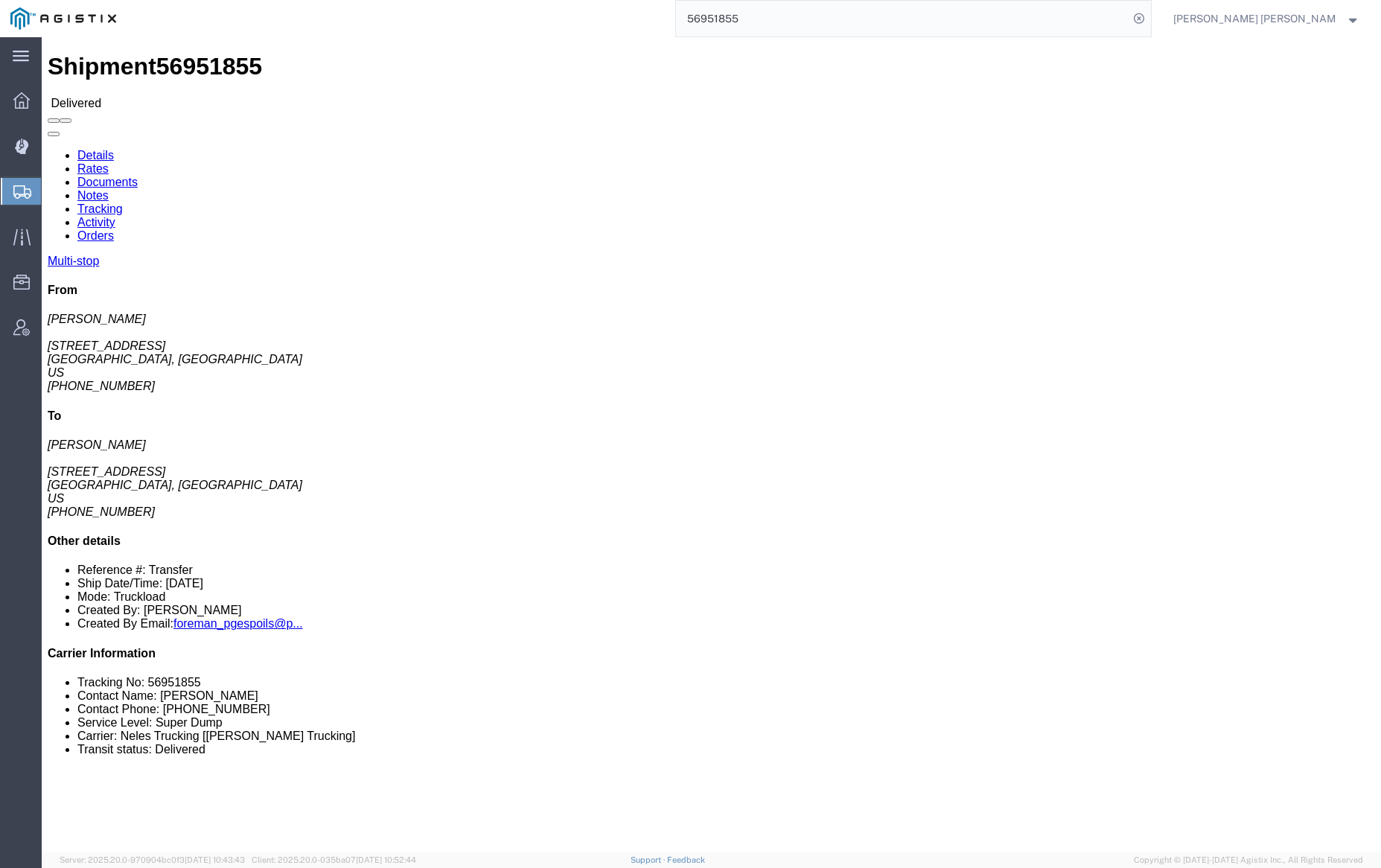
click link "Documents"
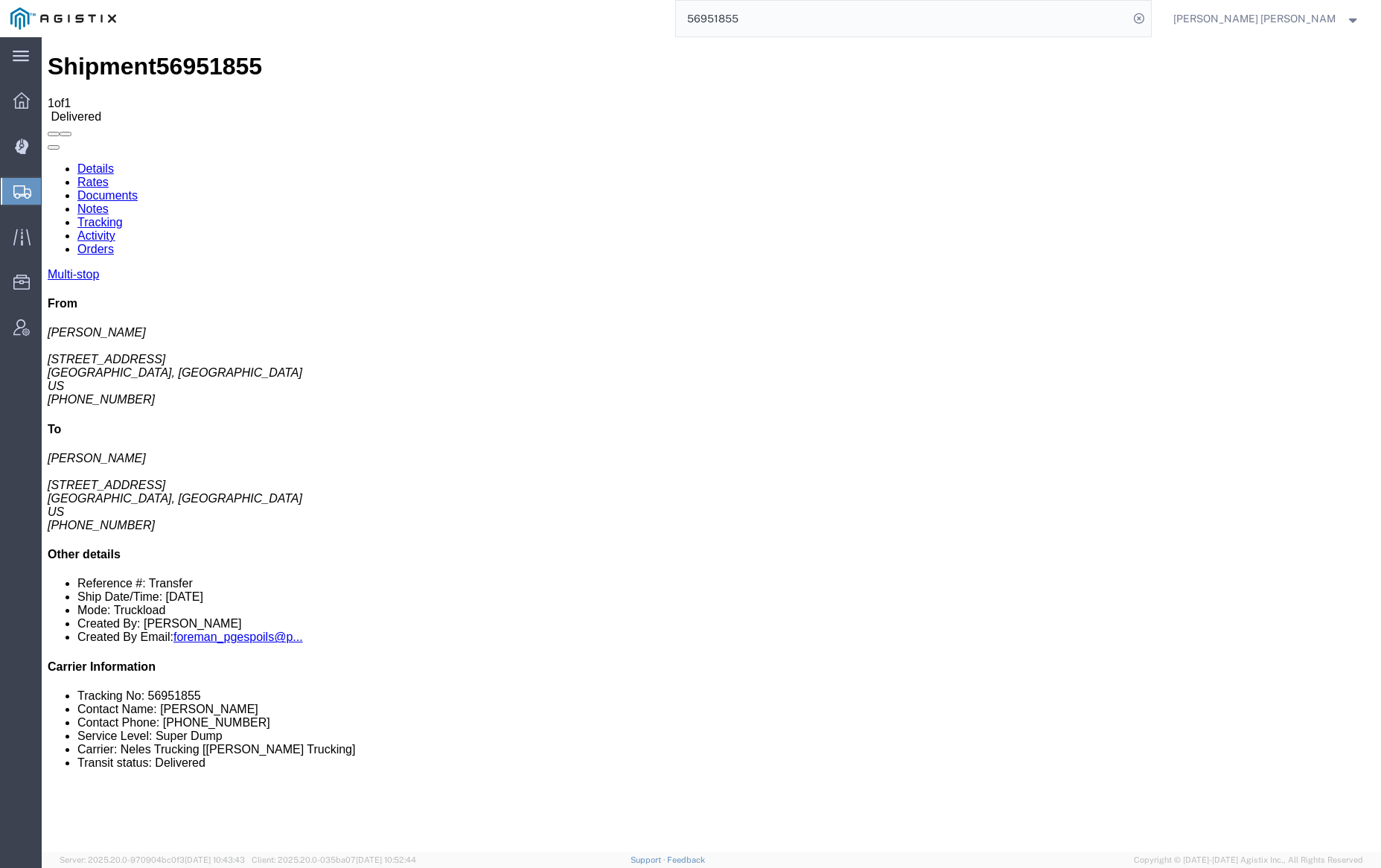
click at [109, 203] on link "Notes" at bounding box center [92, 209] width 31 height 13
click at [784, 23] on input "56951855" at bounding box center [902, 18] width 452 height 36
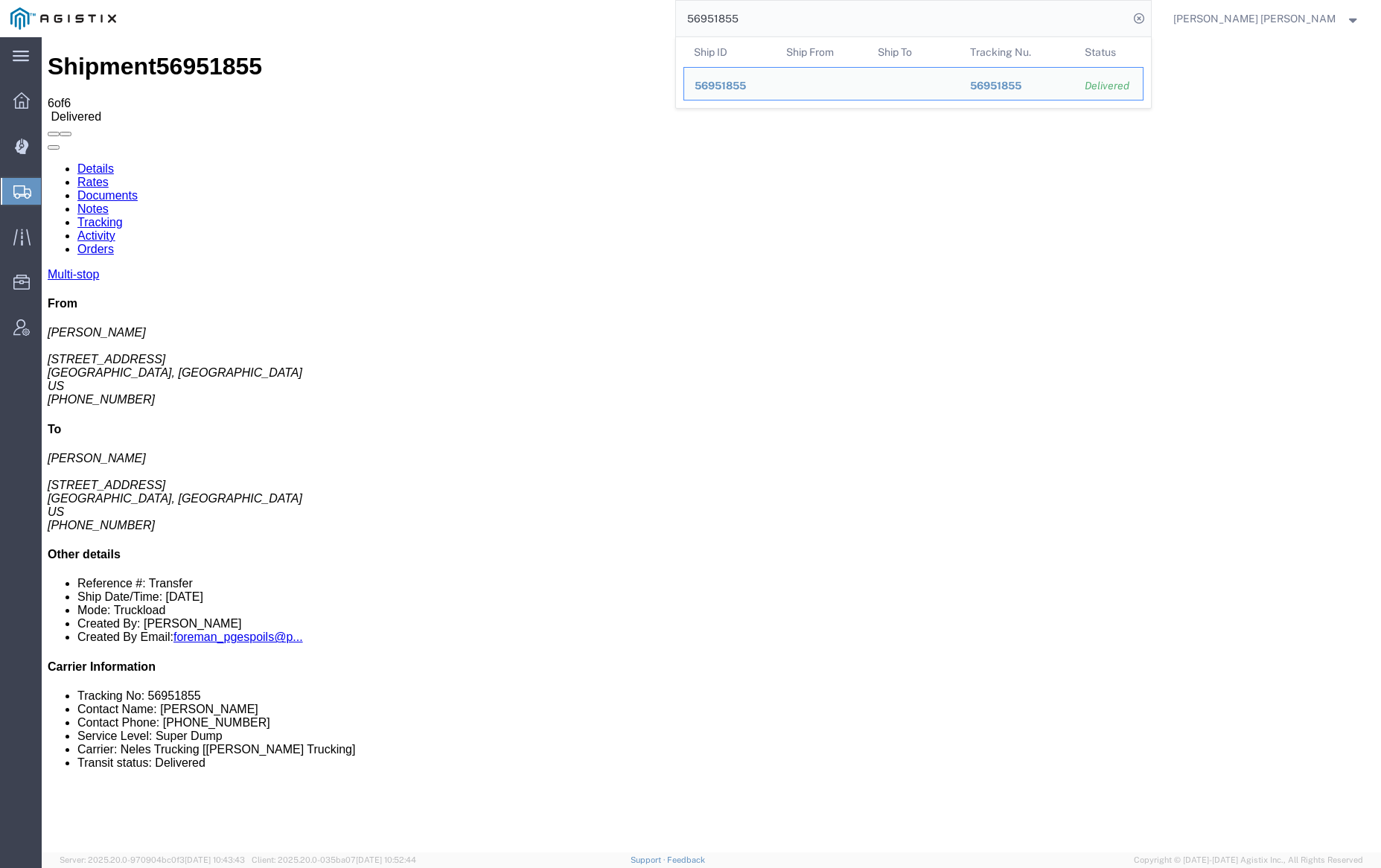
click at [784, 23] on input "56951855" at bounding box center [902, 18] width 452 height 36
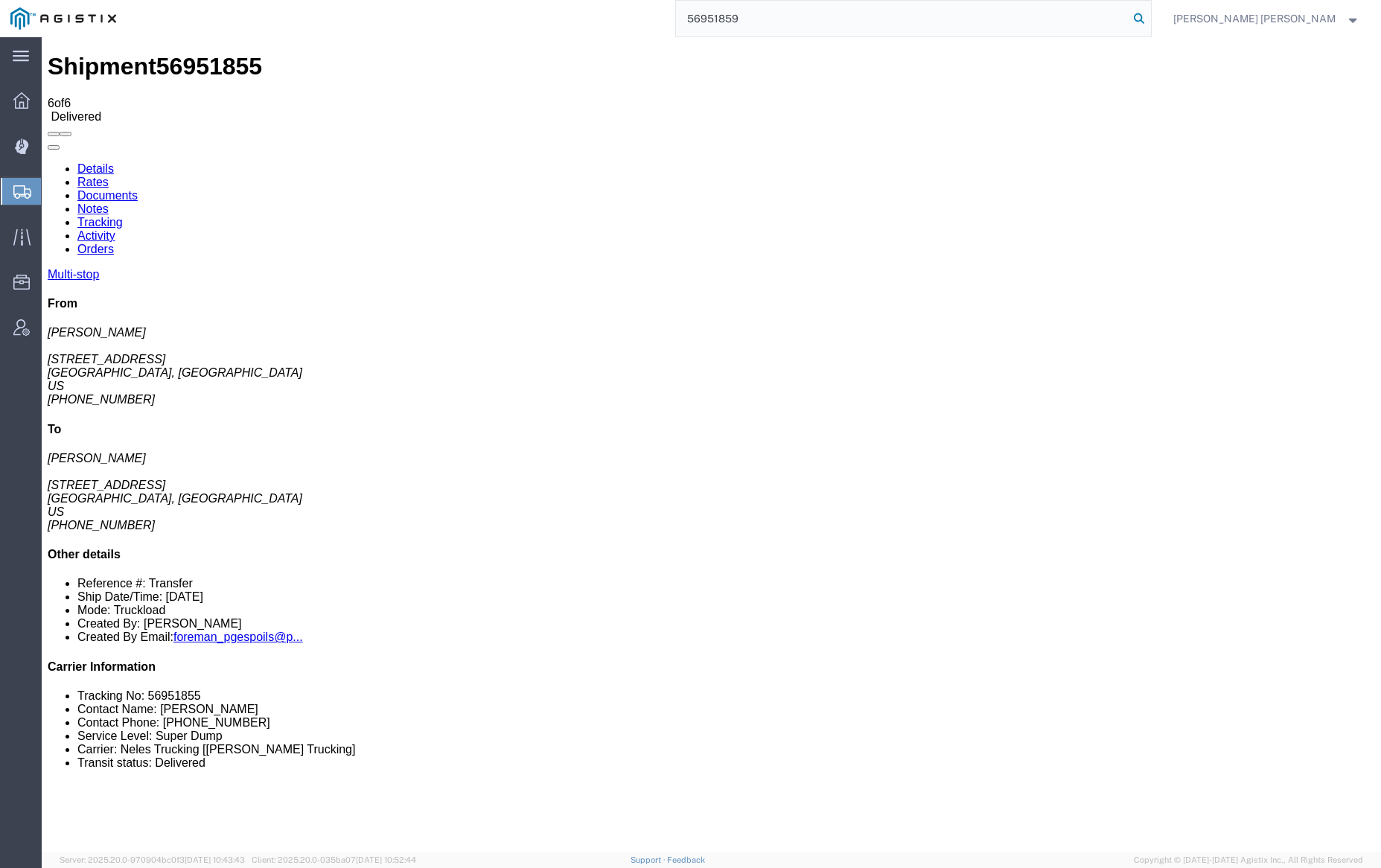
click at [1150, 17] on icon at bounding box center [1139, 19] width 21 height 21
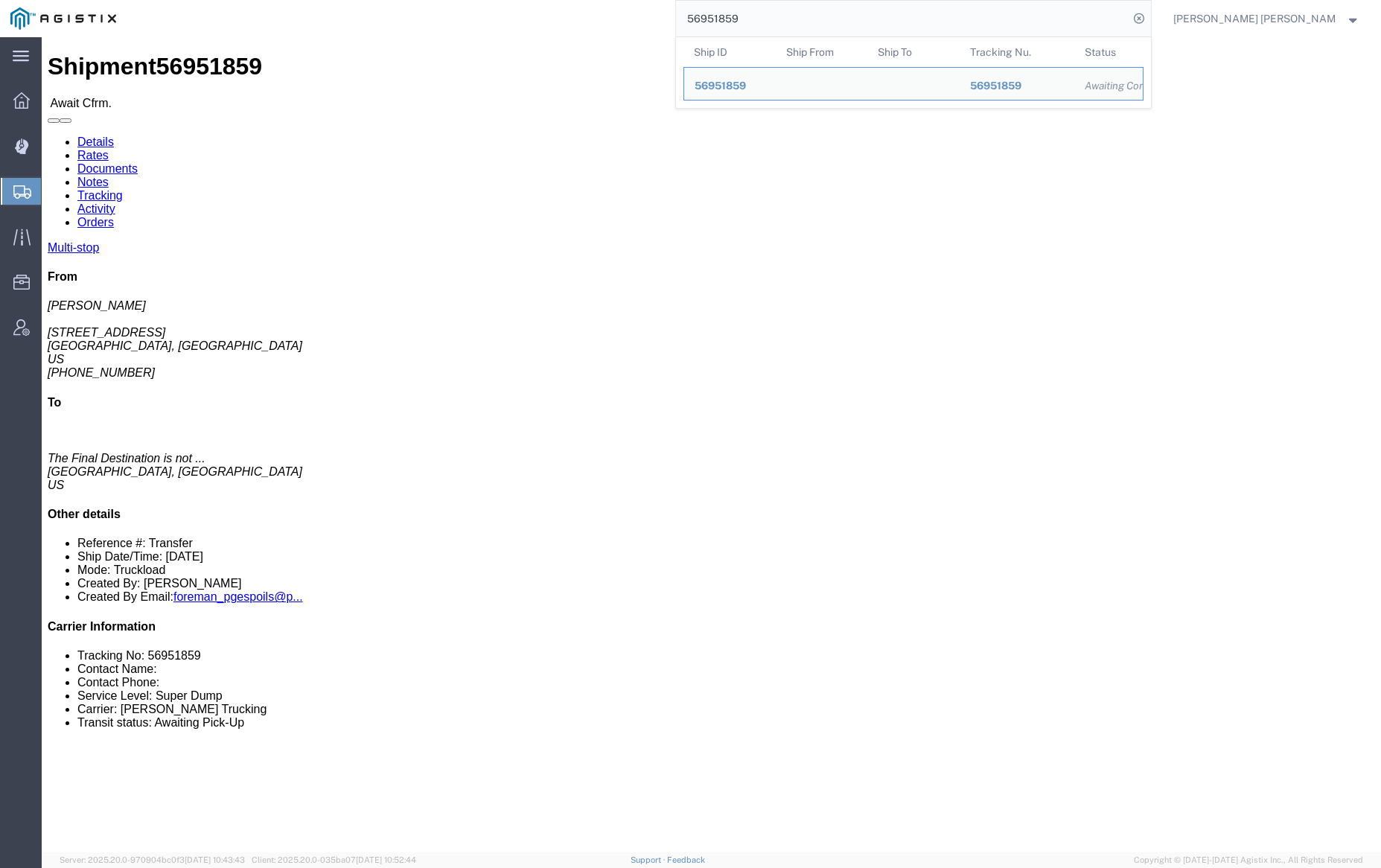
click at [783, 23] on input "56951859" at bounding box center [902, 18] width 452 height 36
paste input "65325"
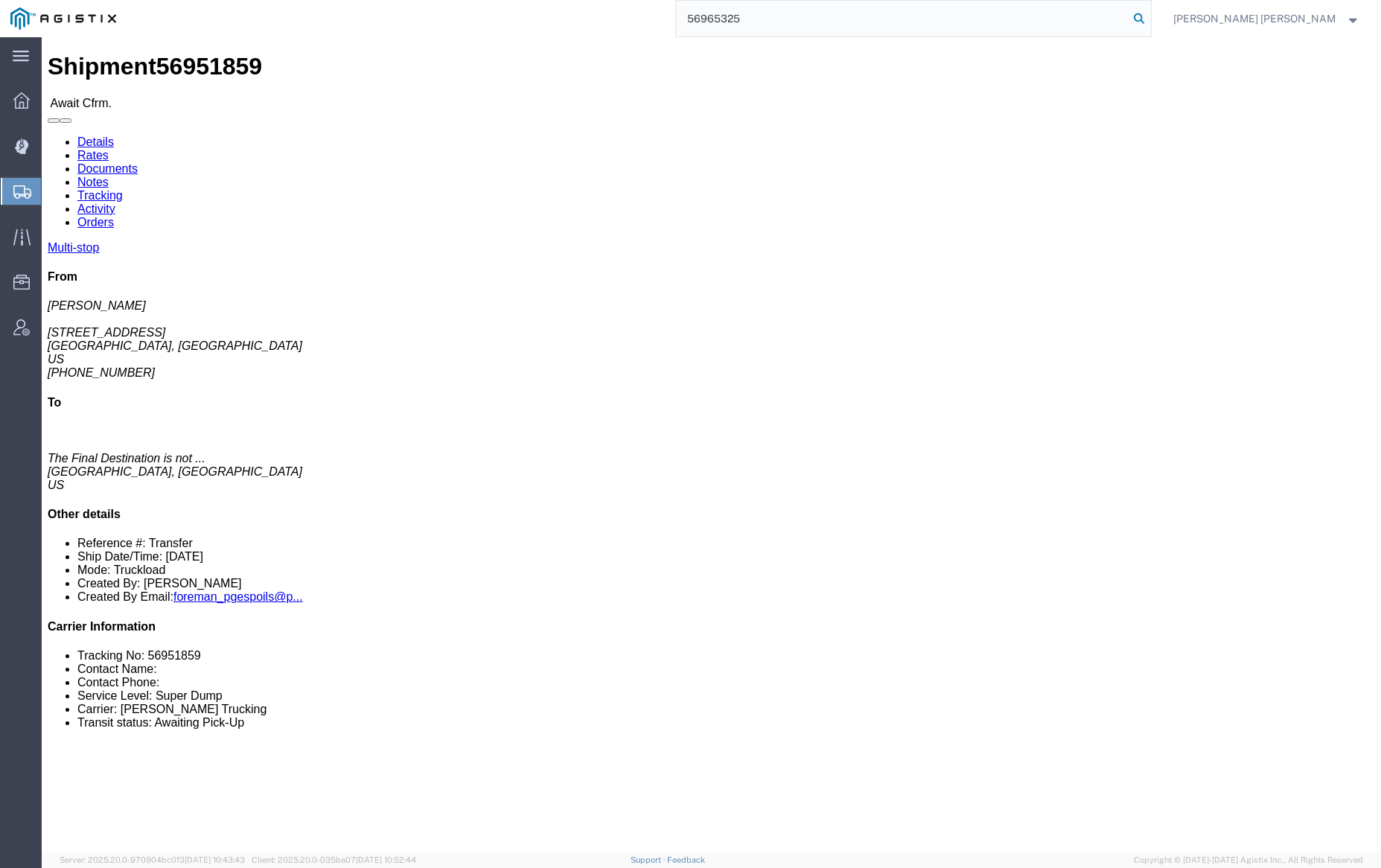
click at [1150, 13] on icon at bounding box center [1139, 19] width 21 height 21
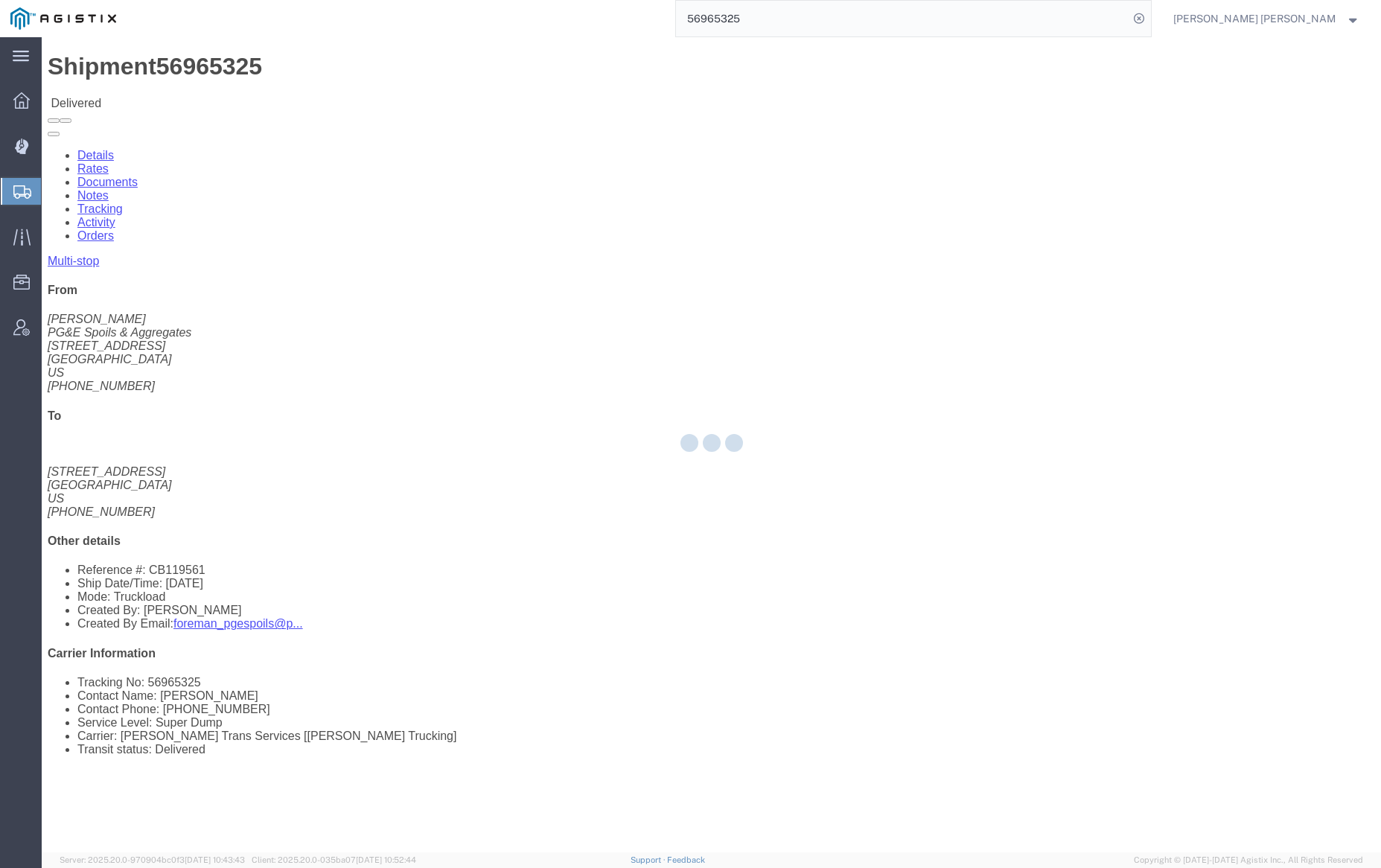
click link "Documents"
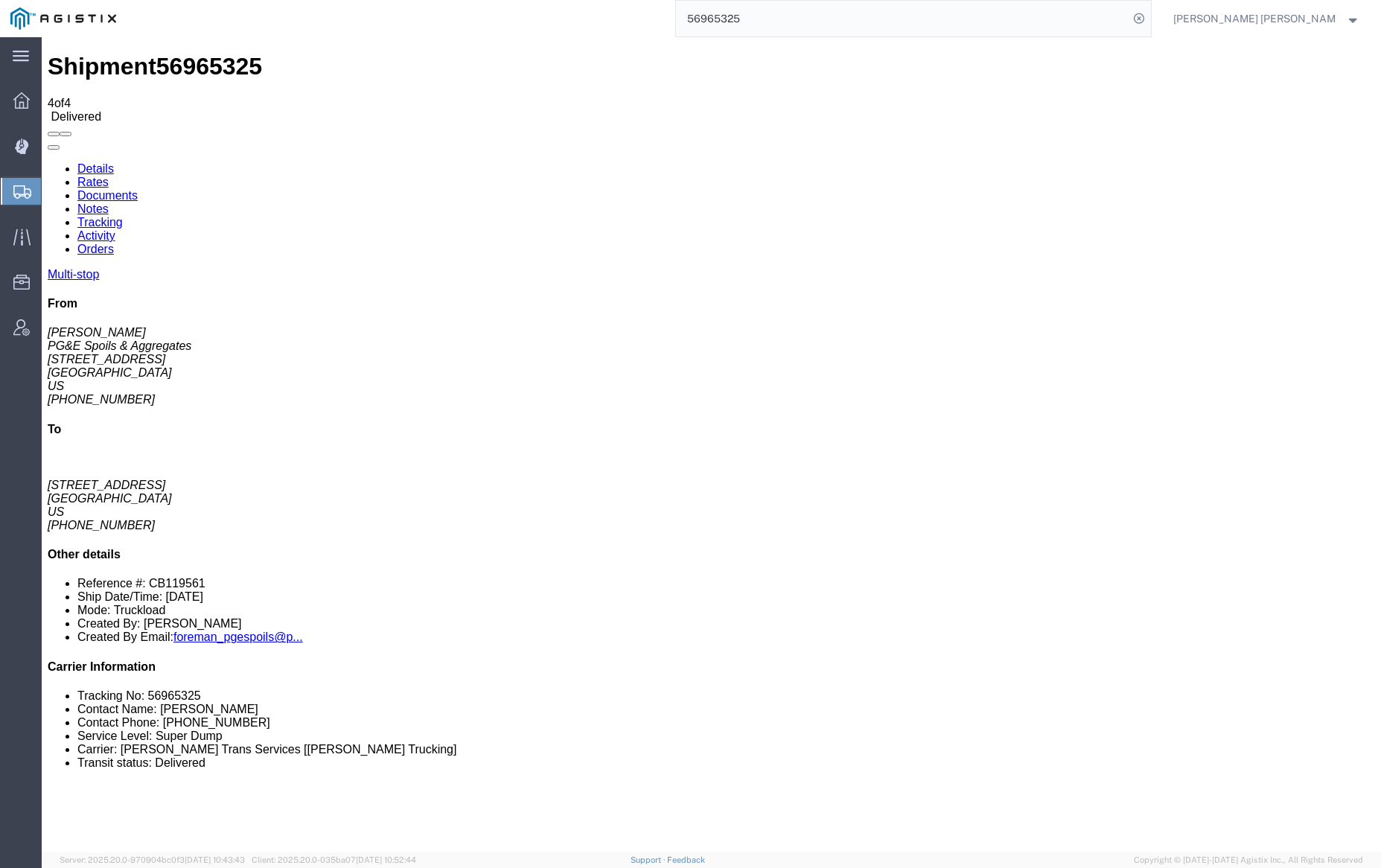
click at [123, 215] on link "Tracking" at bounding box center [100, 222] width 45 height 13
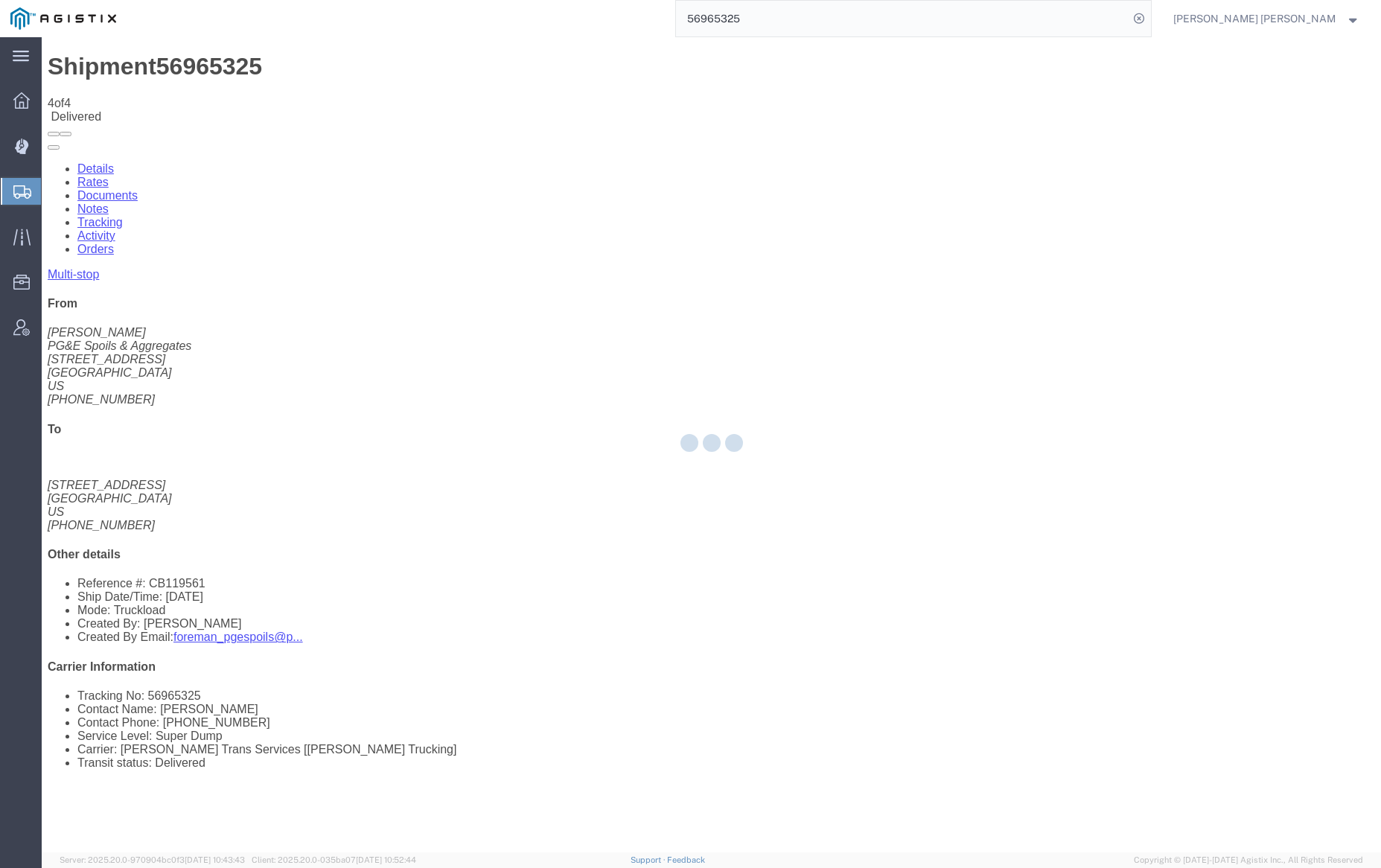
click at [268, 94] on div at bounding box center [711, 445] width 1339 height 815
click at [264, 94] on div at bounding box center [711, 445] width 1339 height 815
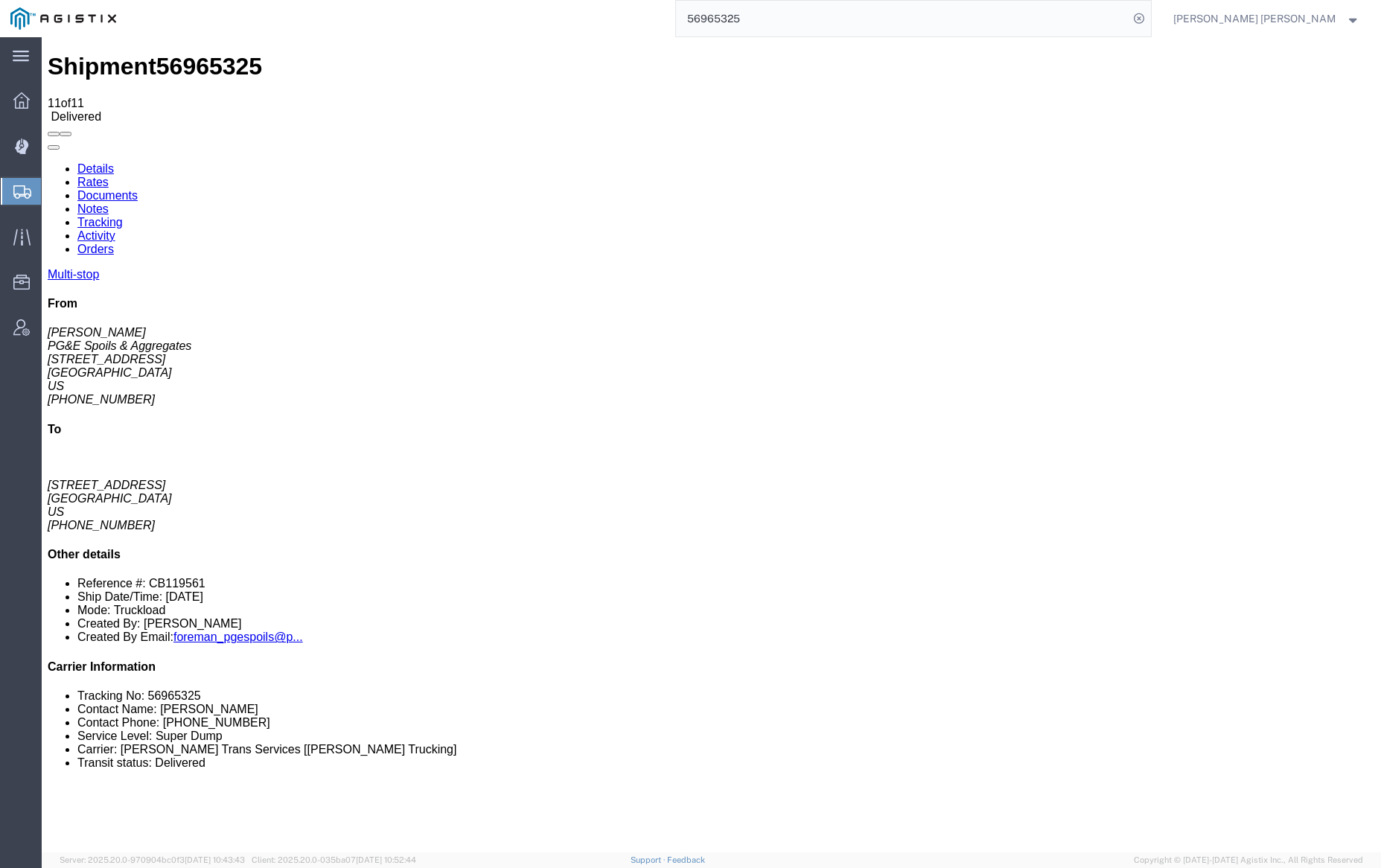
click at [109, 203] on link "Notes" at bounding box center [92, 209] width 31 height 13
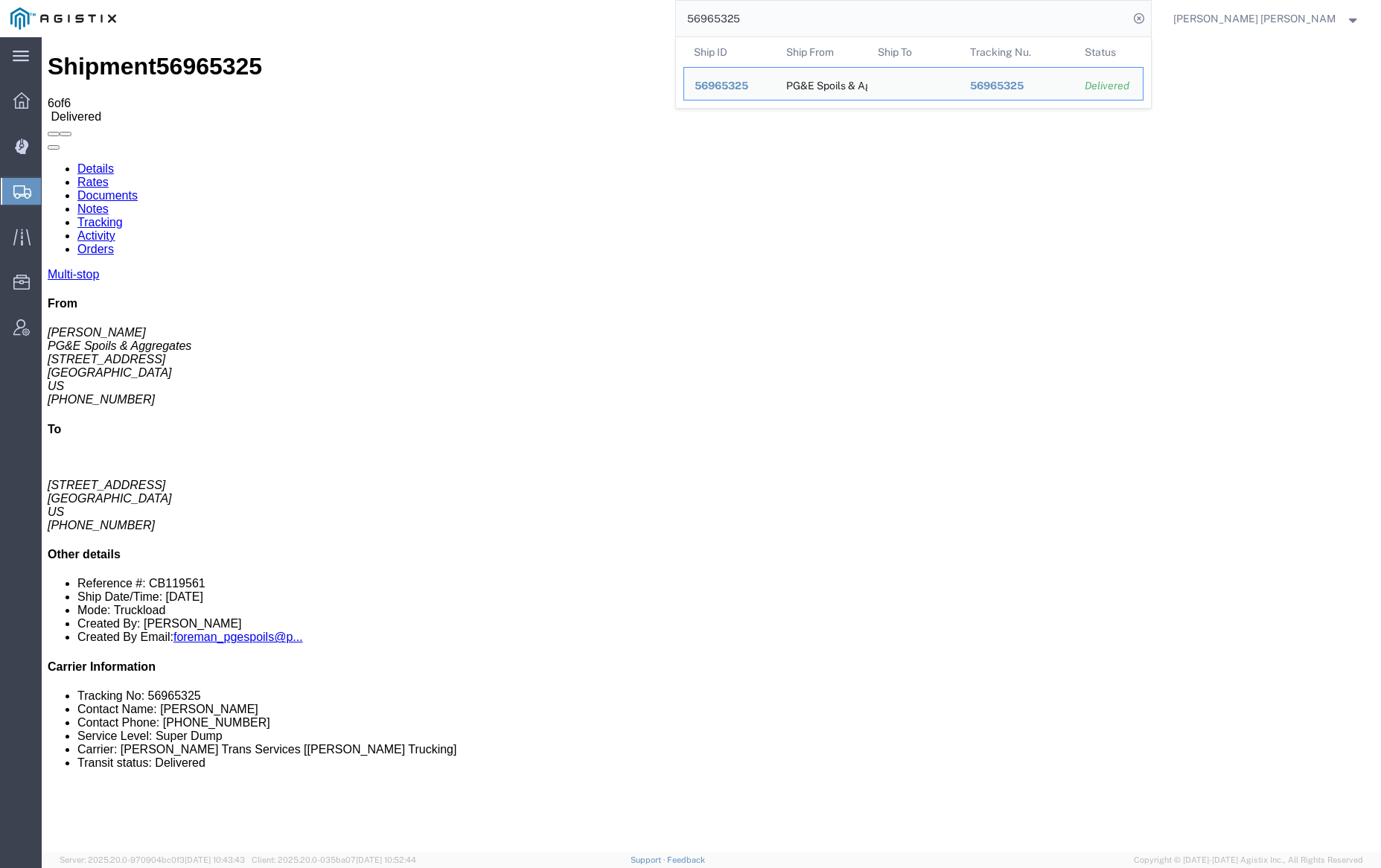
click at [793, 13] on input "56965325" at bounding box center [902, 18] width 452 height 36
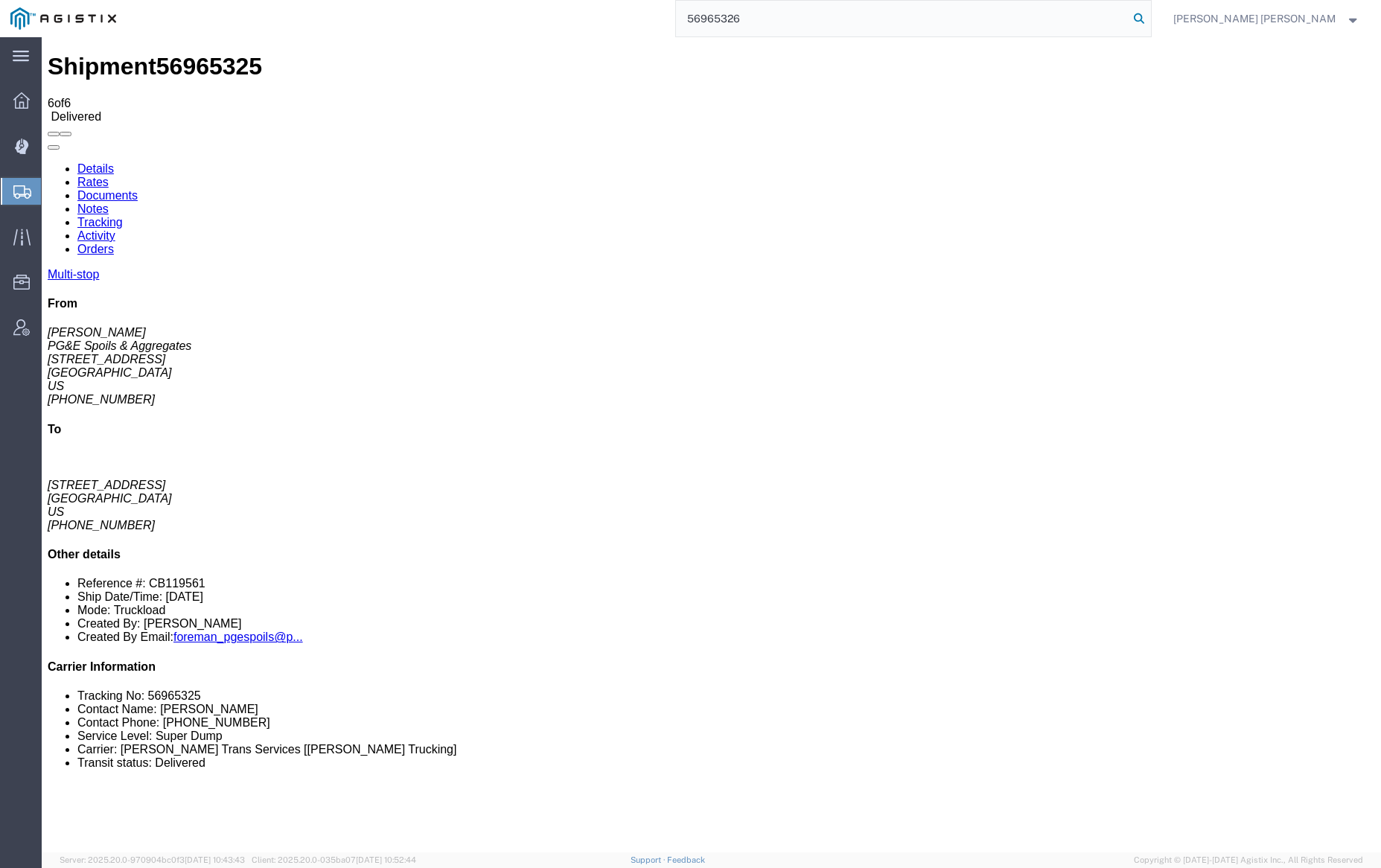
click at [1150, 15] on icon at bounding box center [1139, 19] width 21 height 21
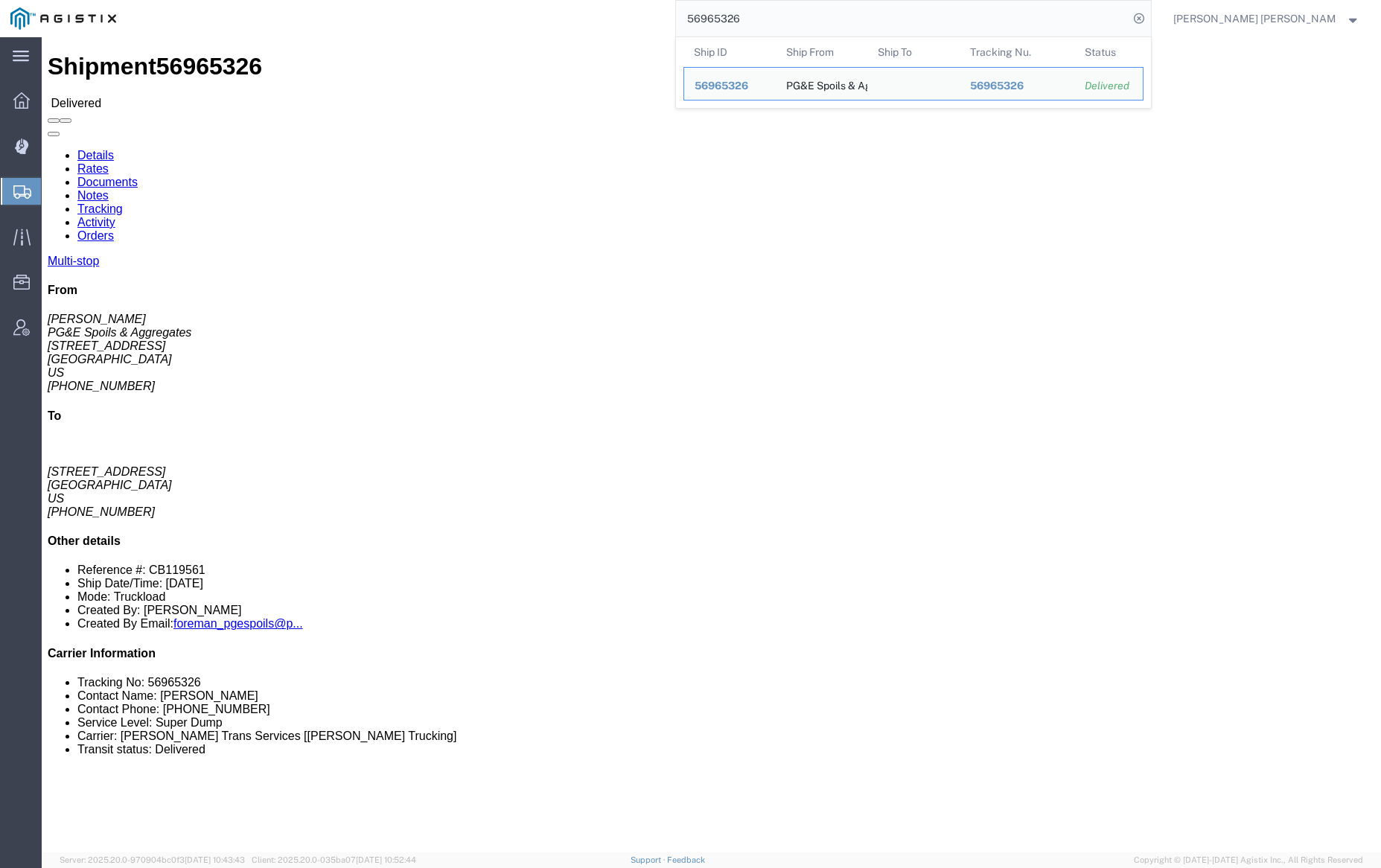
click link "Documents"
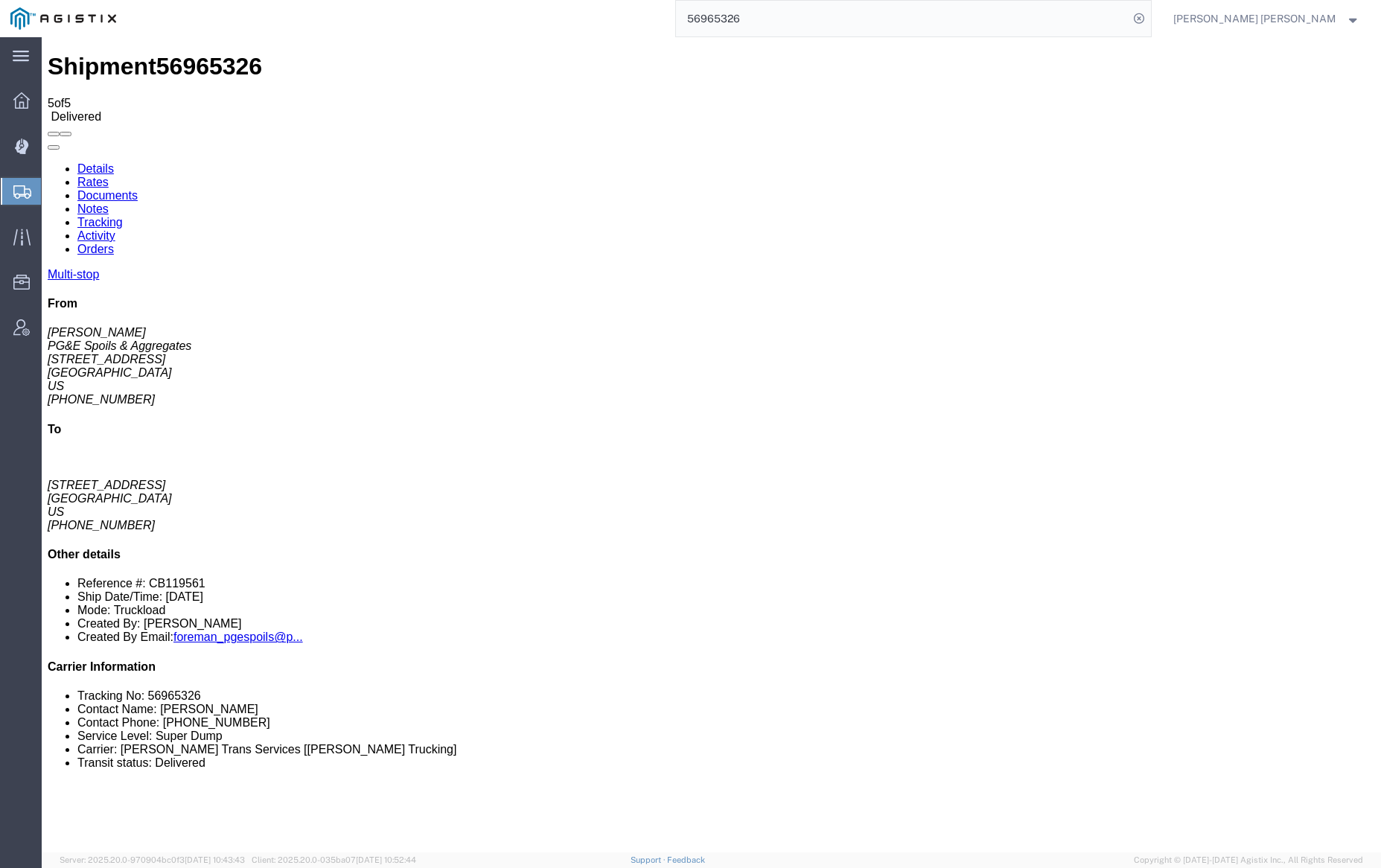
click at [109, 203] on link "Notes" at bounding box center [92, 209] width 31 height 13
click at [778, 19] on input "56965326" at bounding box center [902, 18] width 452 height 36
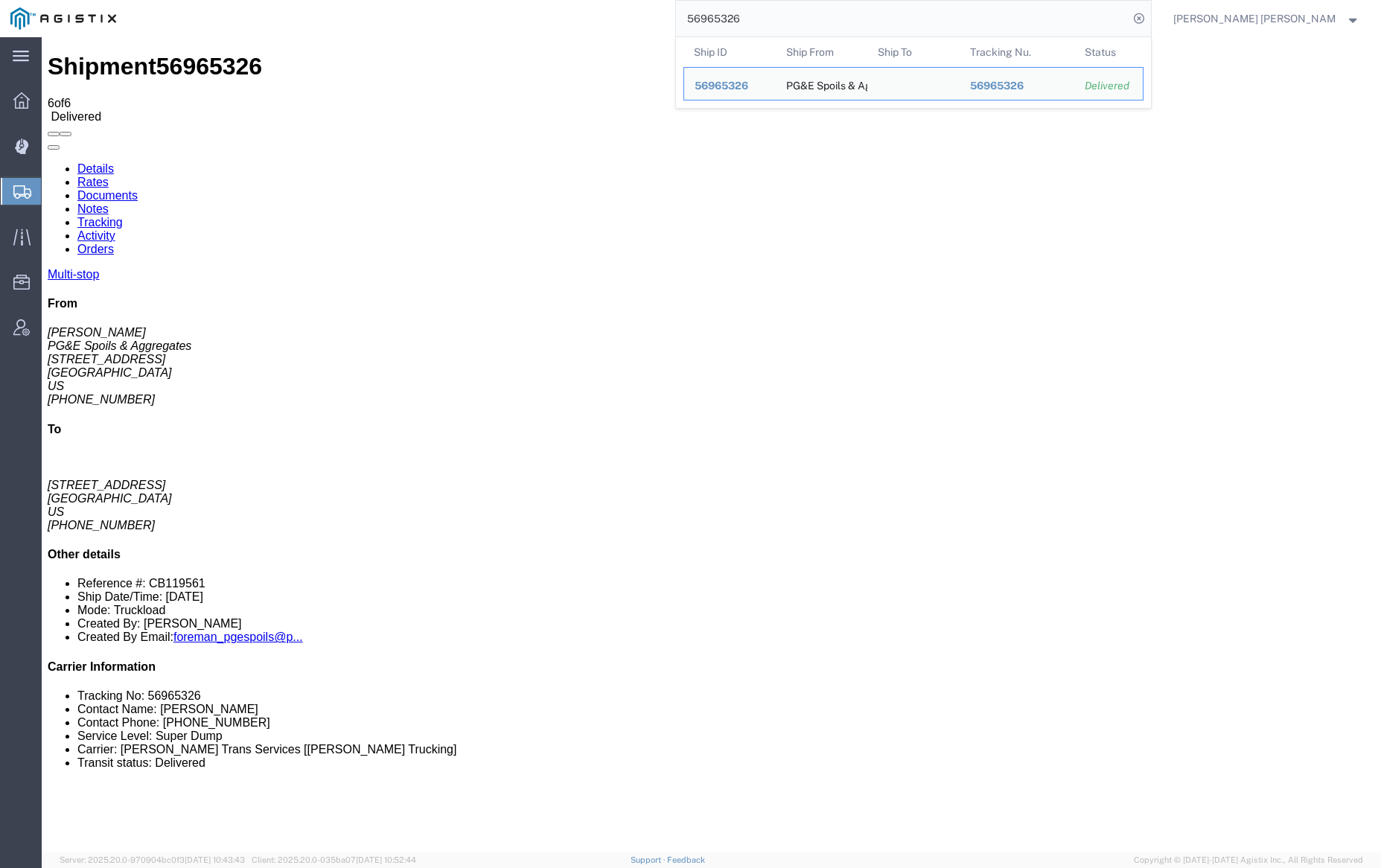
click at [778, 19] on input "56965326" at bounding box center [902, 18] width 452 height 36
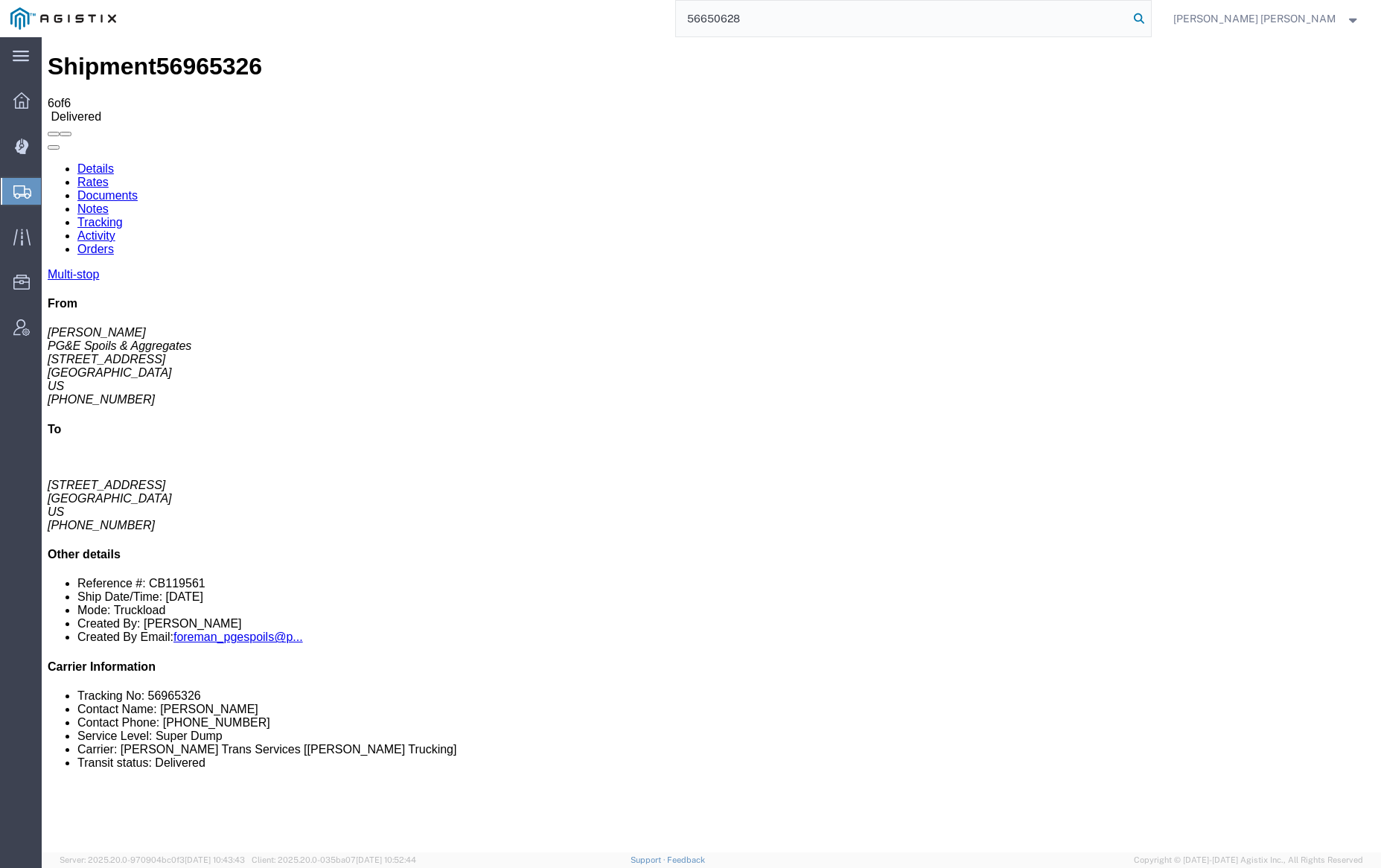
click at [1150, 17] on icon at bounding box center [1139, 19] width 21 height 21
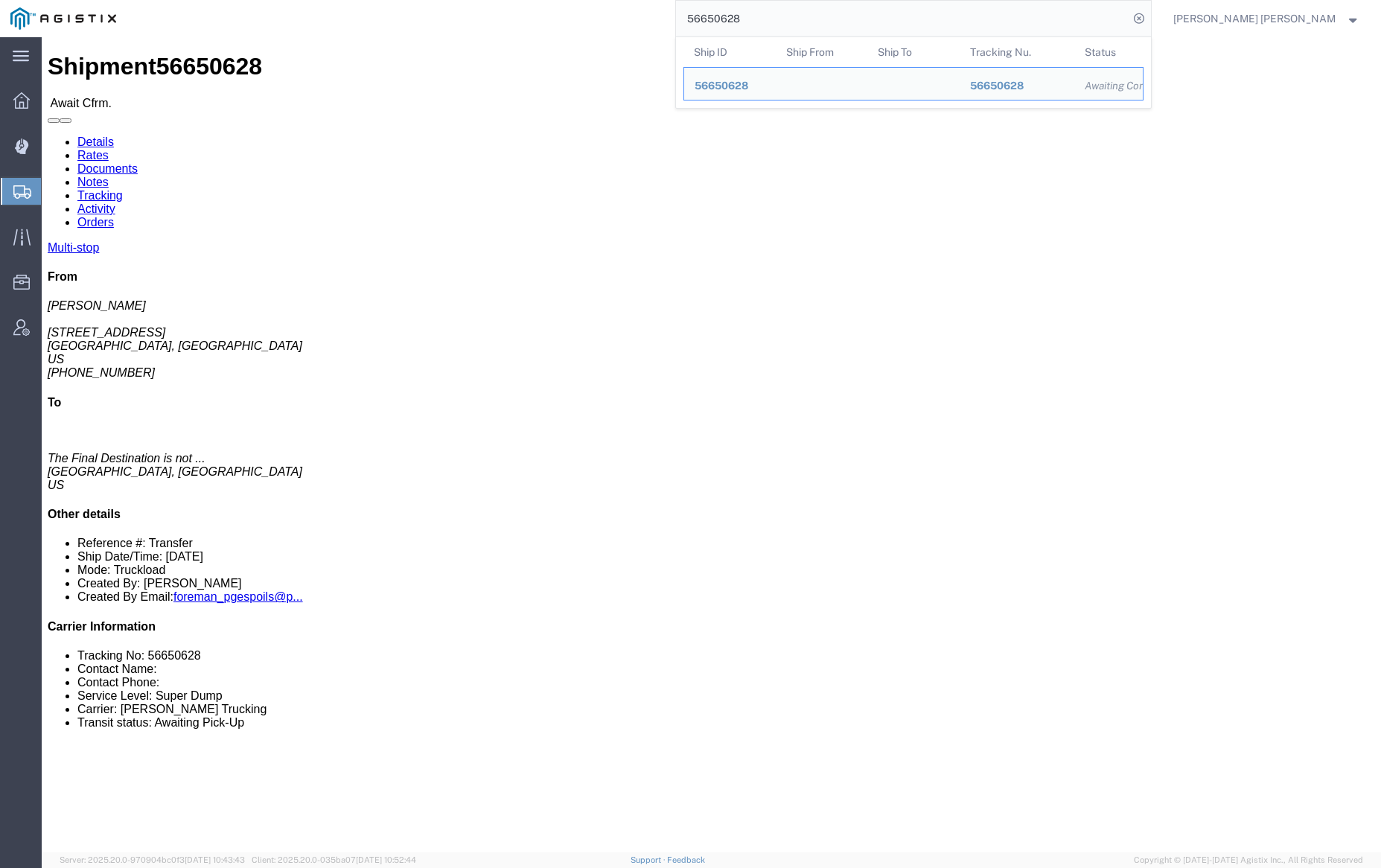
click link "Notes"
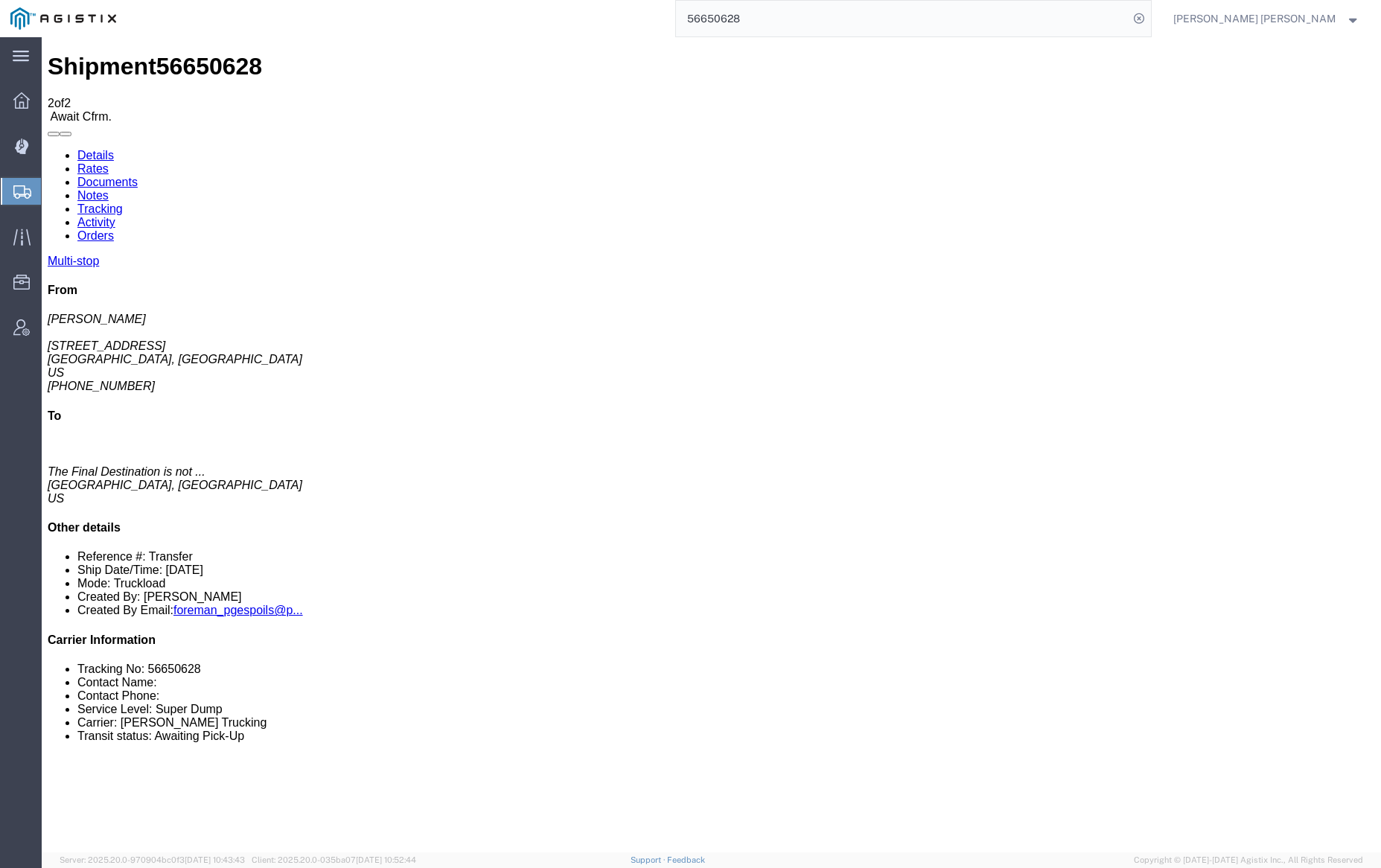
click at [138, 175] on link "Documents" at bounding box center [107, 181] width 61 height 13
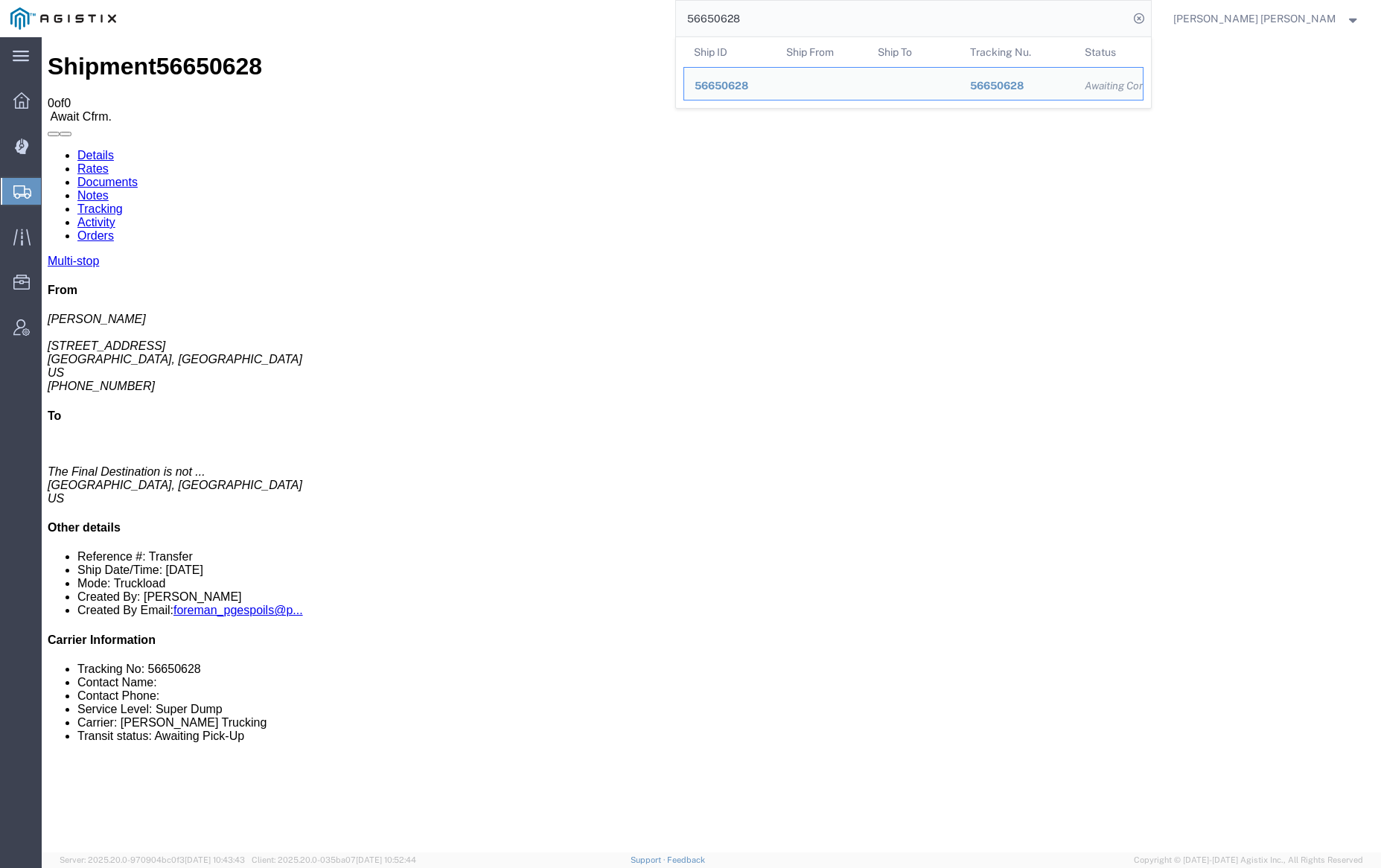
click at [786, 20] on input "56650628" at bounding box center [902, 18] width 452 height 36
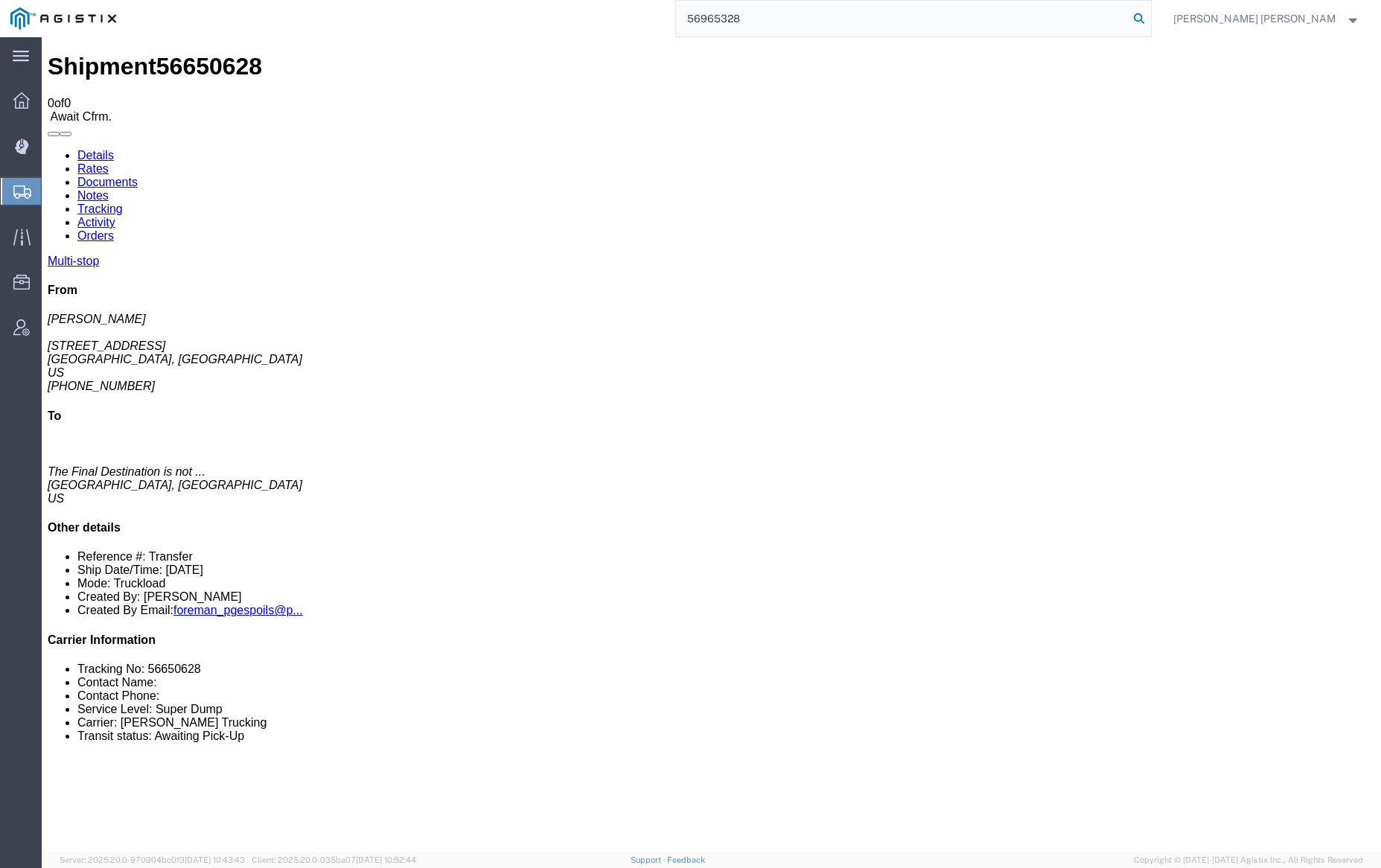
click at [1150, 16] on icon at bounding box center [1139, 19] width 21 height 21
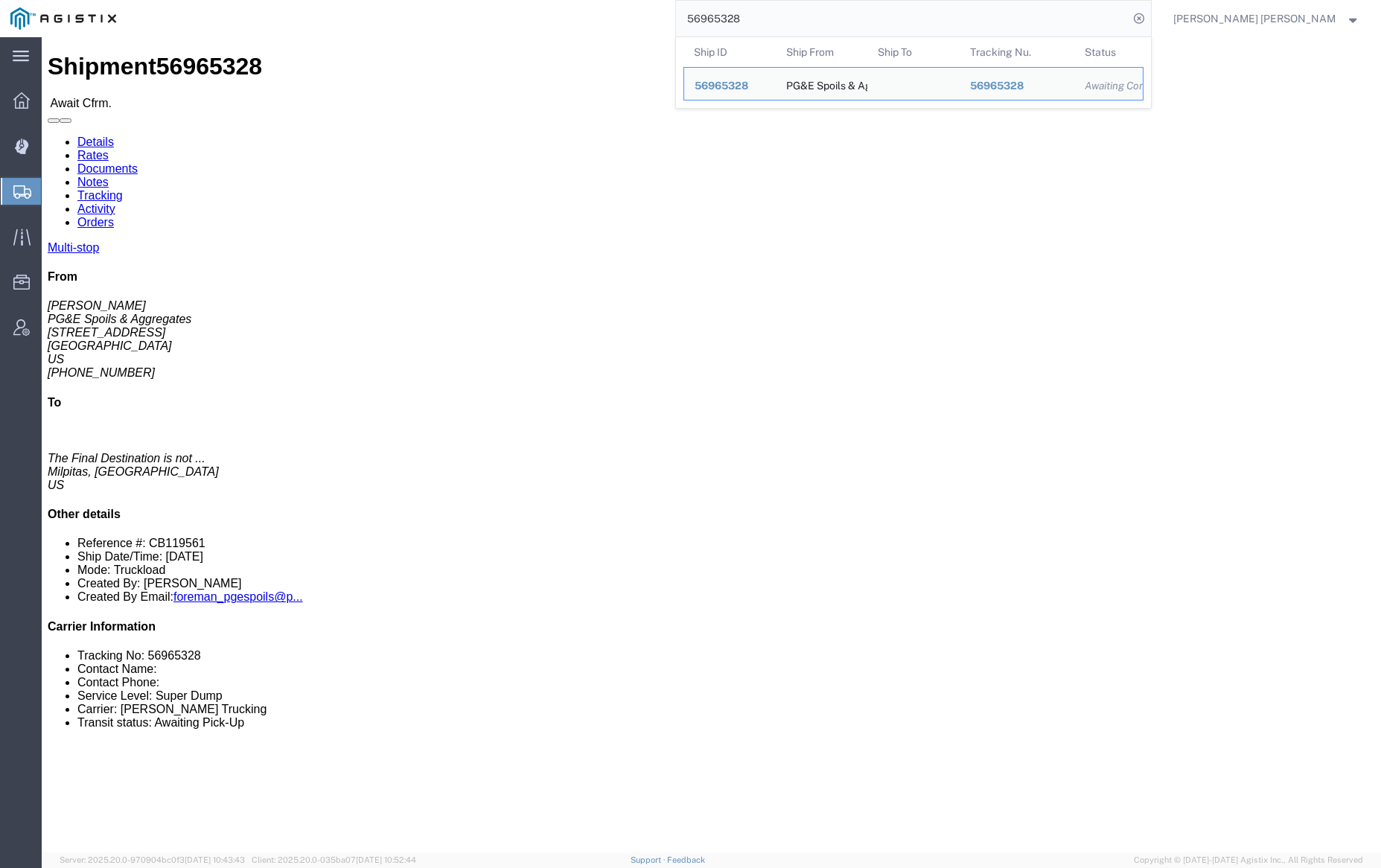
click at [793, 9] on input "56965328" at bounding box center [902, 18] width 452 height 36
paste input "9"
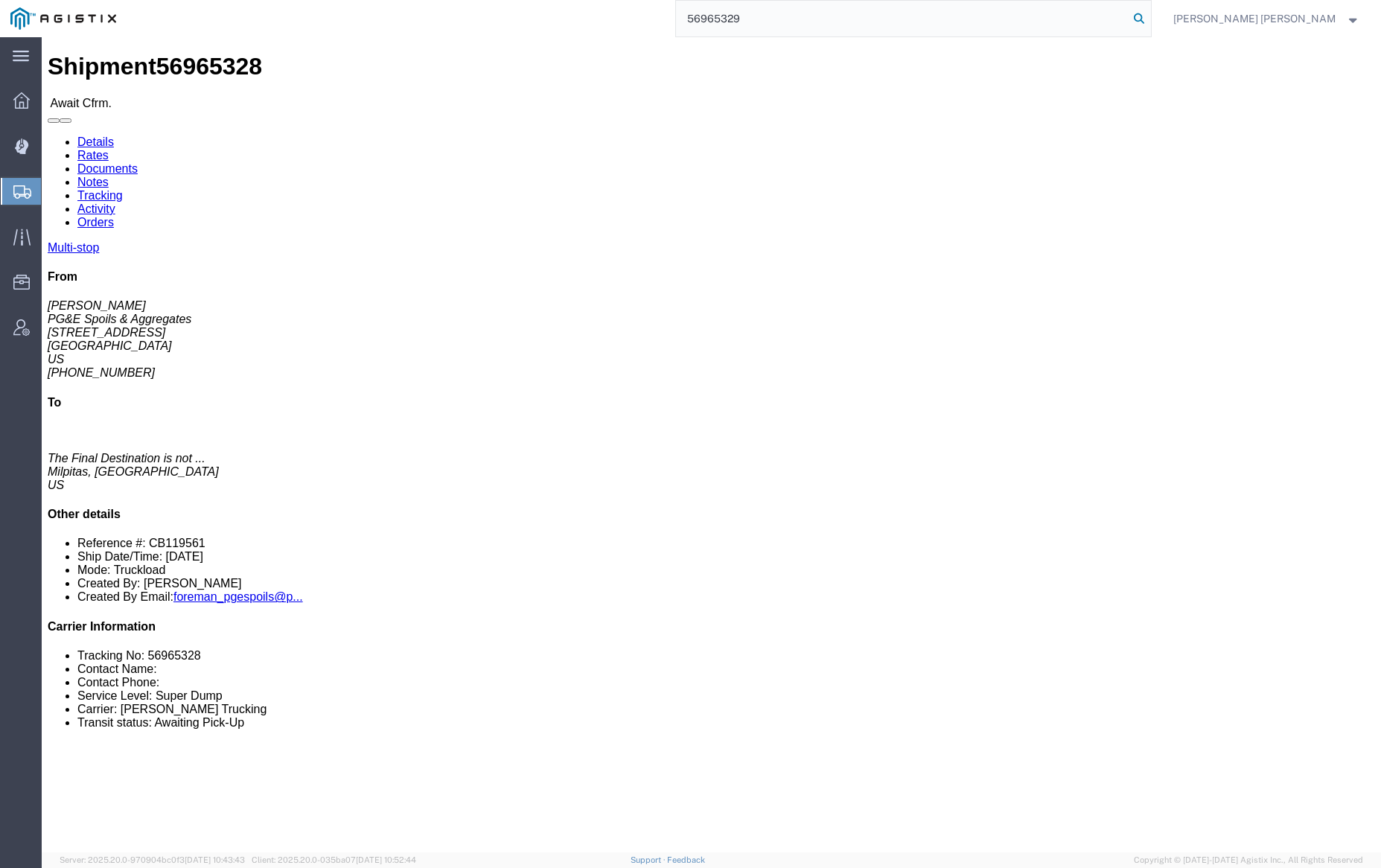
click at [1150, 16] on icon at bounding box center [1139, 19] width 21 height 21
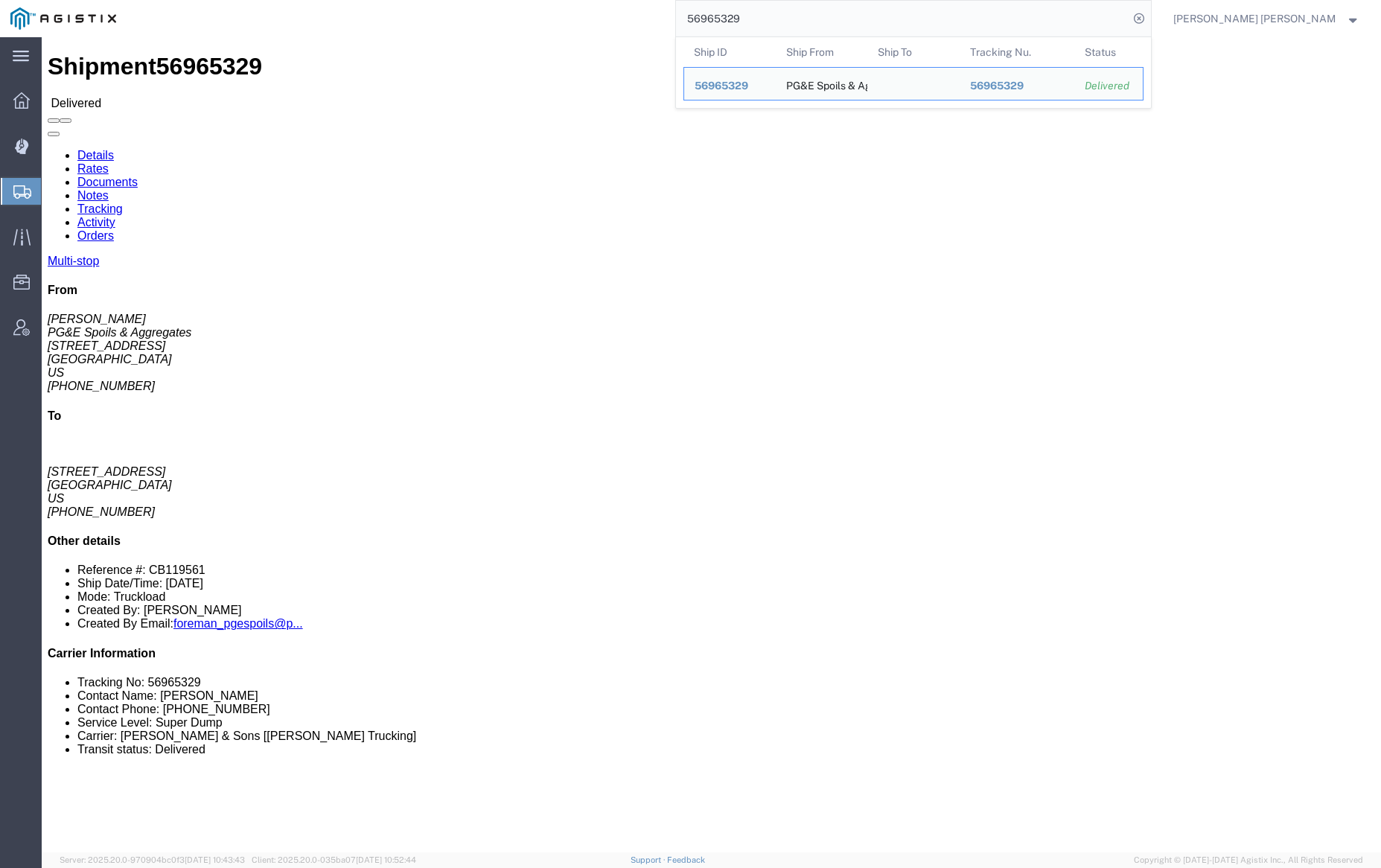
click link "Documents"
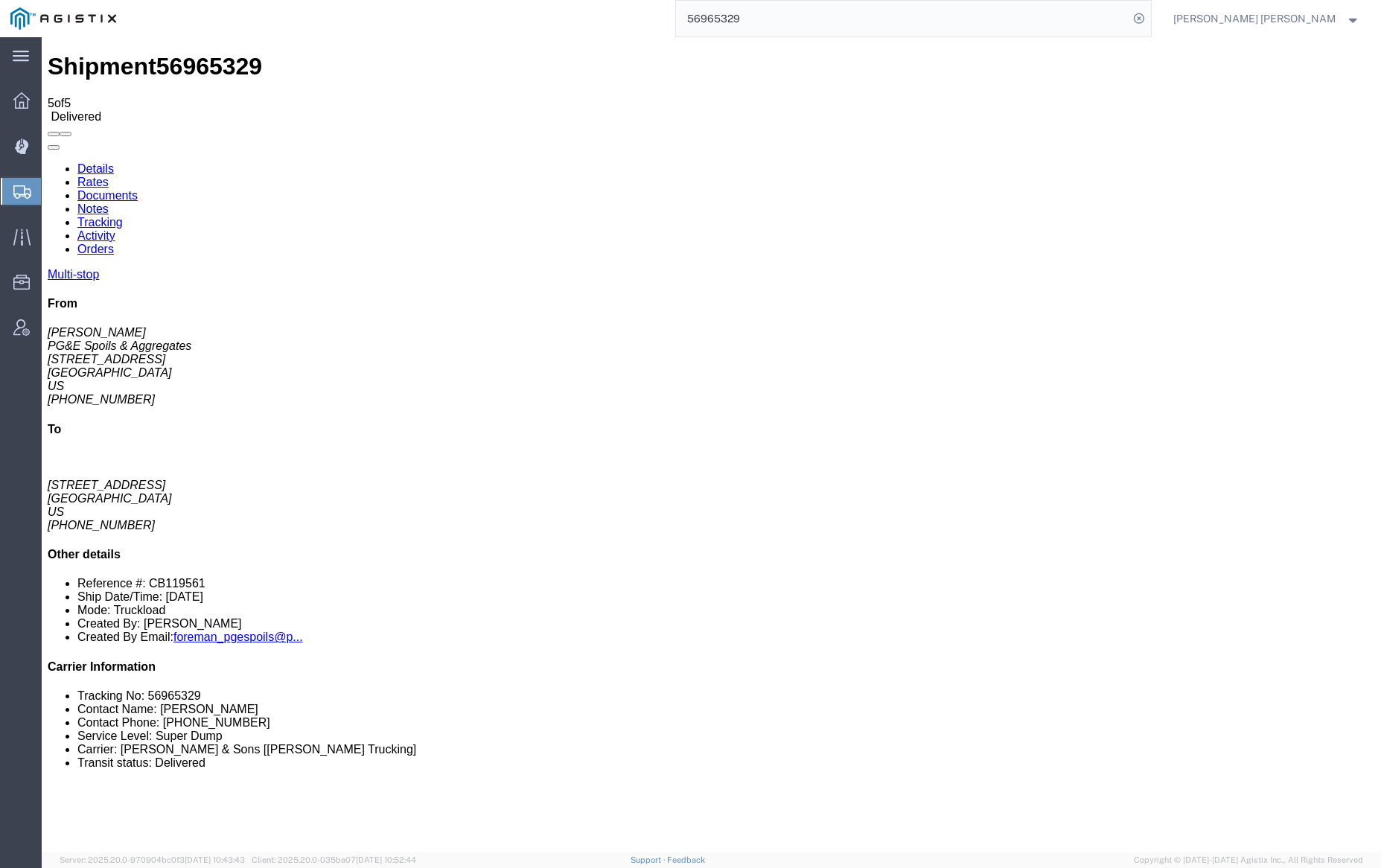
click at [109, 203] on link "Notes" at bounding box center [92, 209] width 31 height 13
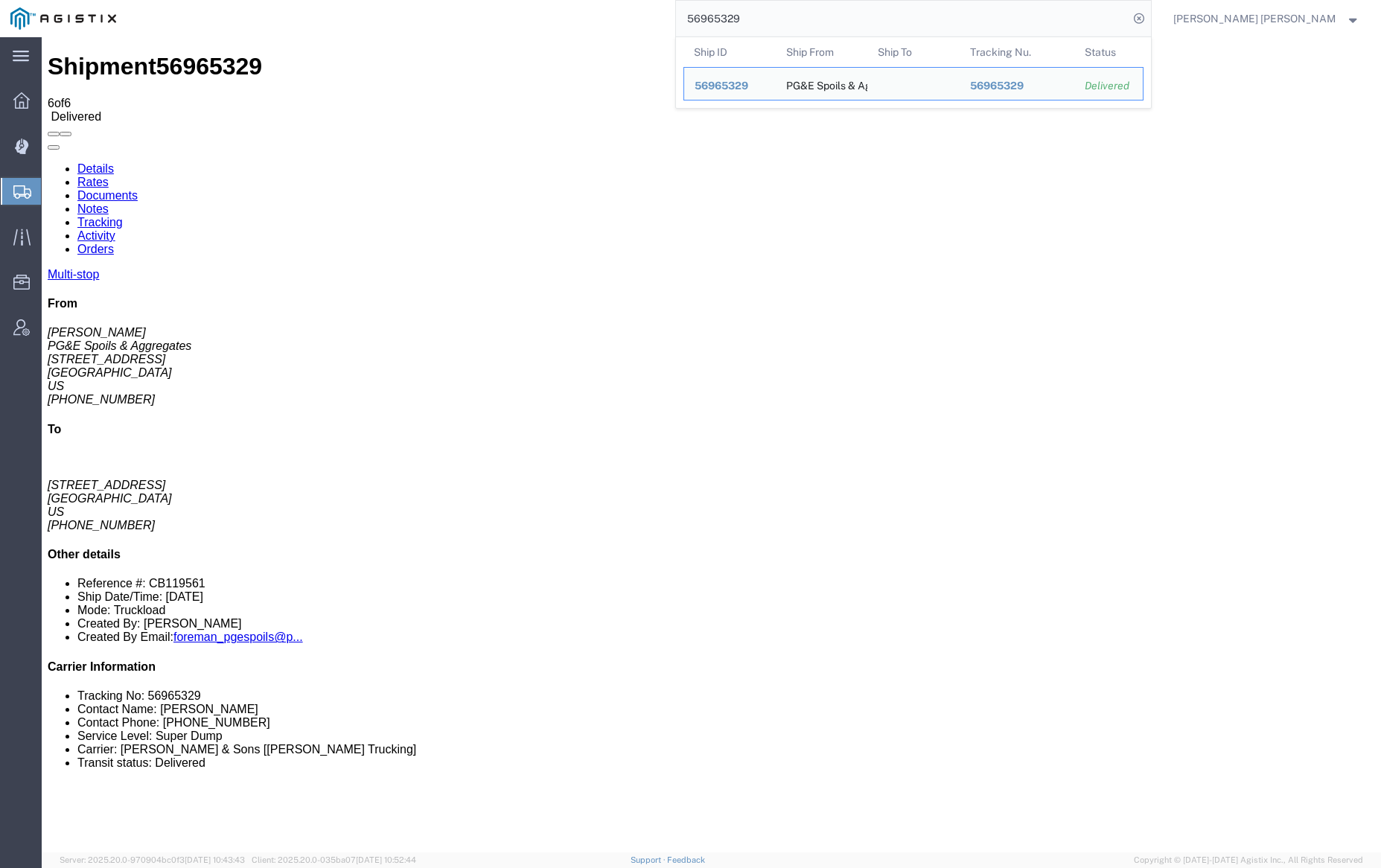
click at [777, 9] on input "56965329" at bounding box center [902, 18] width 452 height 36
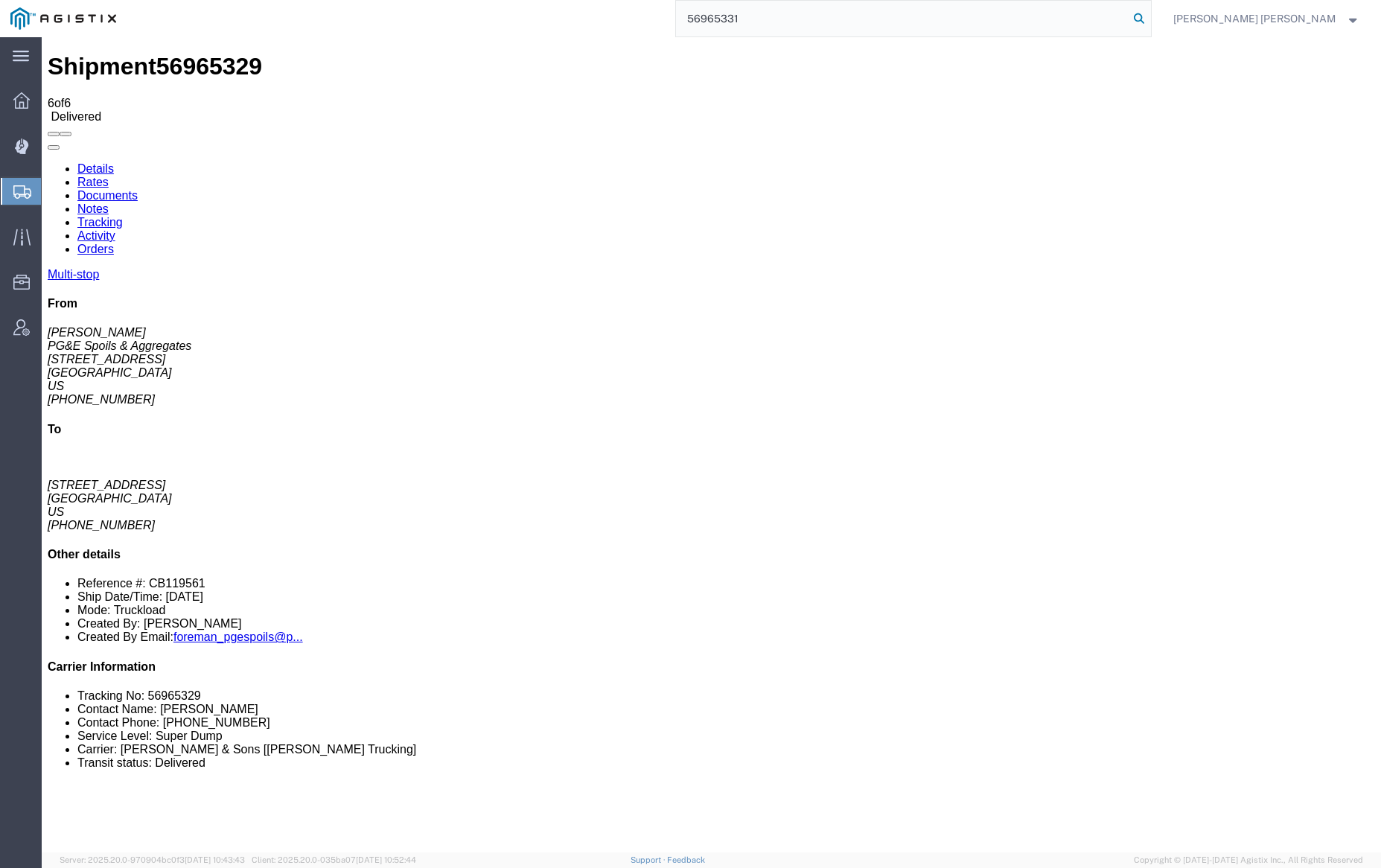
click at [1150, 19] on icon at bounding box center [1139, 19] width 21 height 21
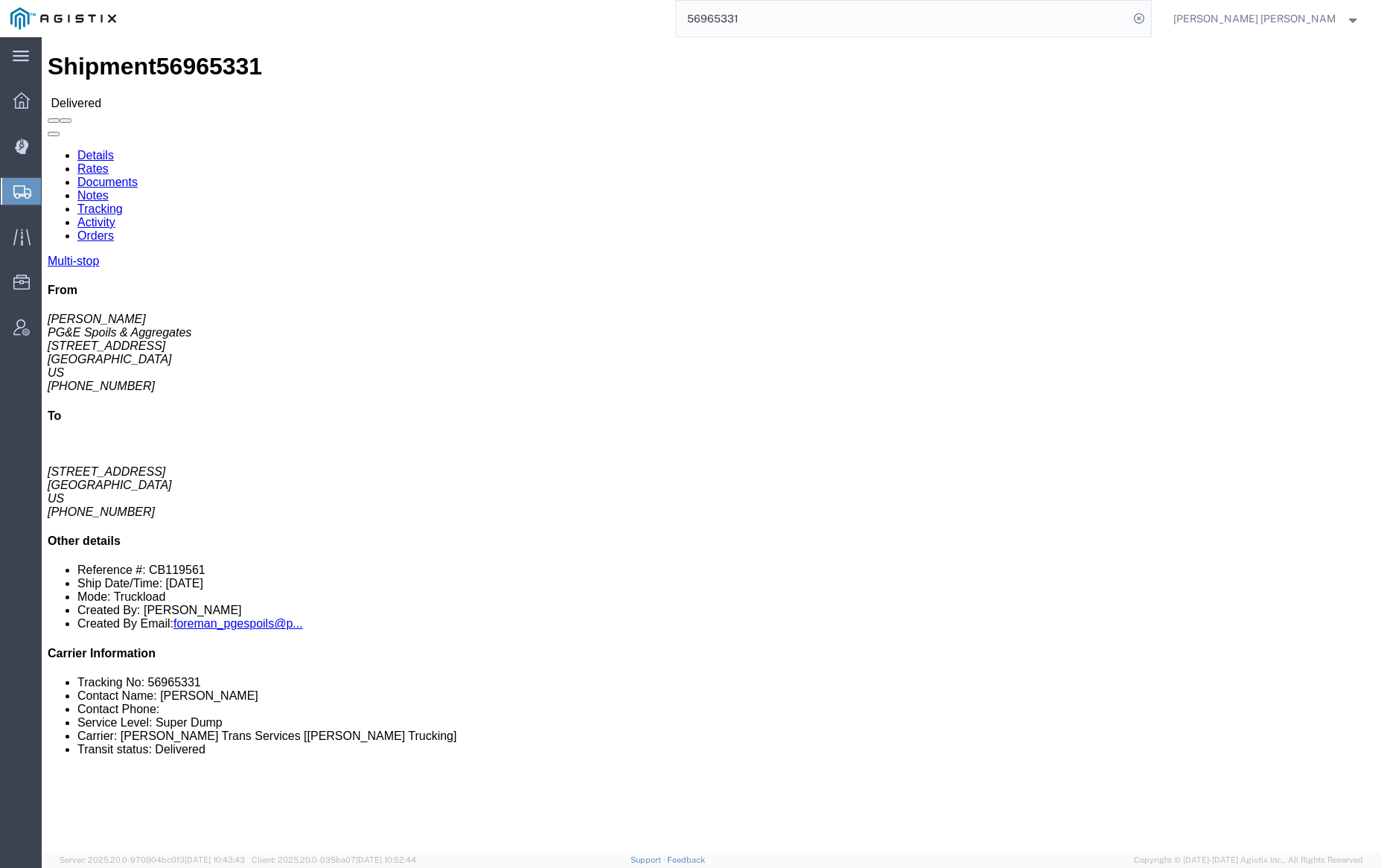
click link "Documents"
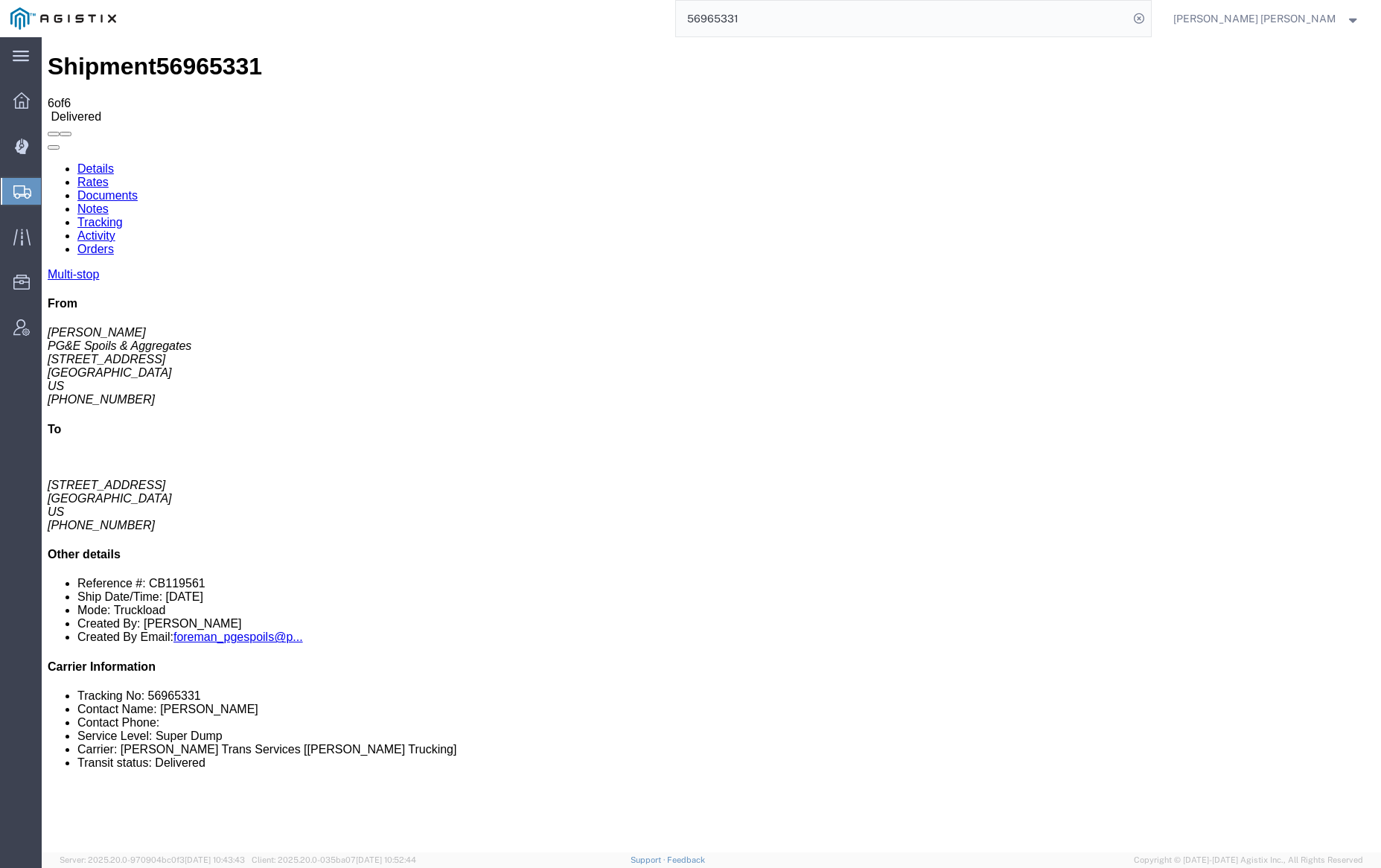
click at [109, 203] on link "Notes" at bounding box center [92, 209] width 31 height 13
click at [782, 22] on input "56965331" at bounding box center [902, 18] width 452 height 36
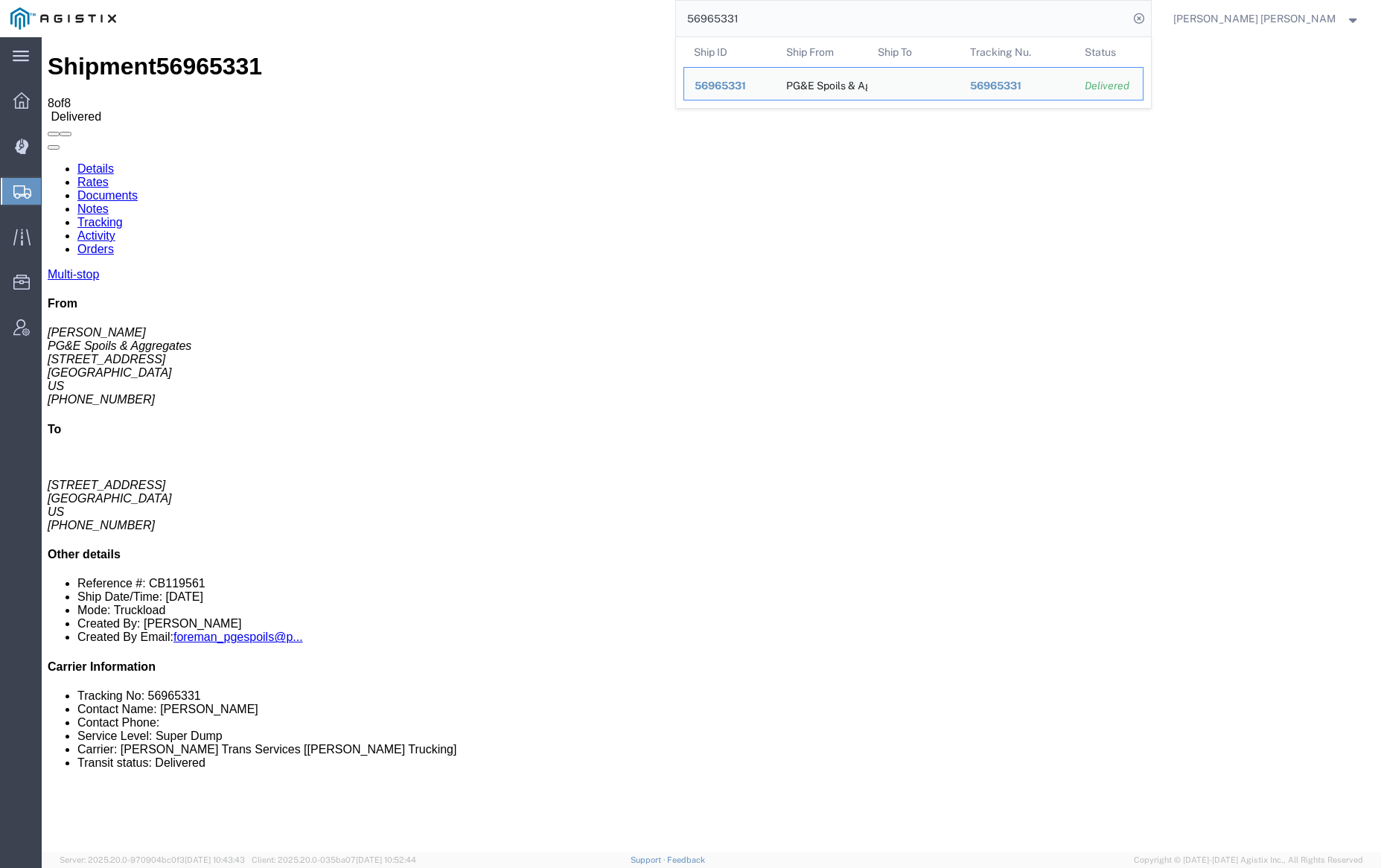
click at [782, 22] on input "56965331" at bounding box center [902, 18] width 452 height 36
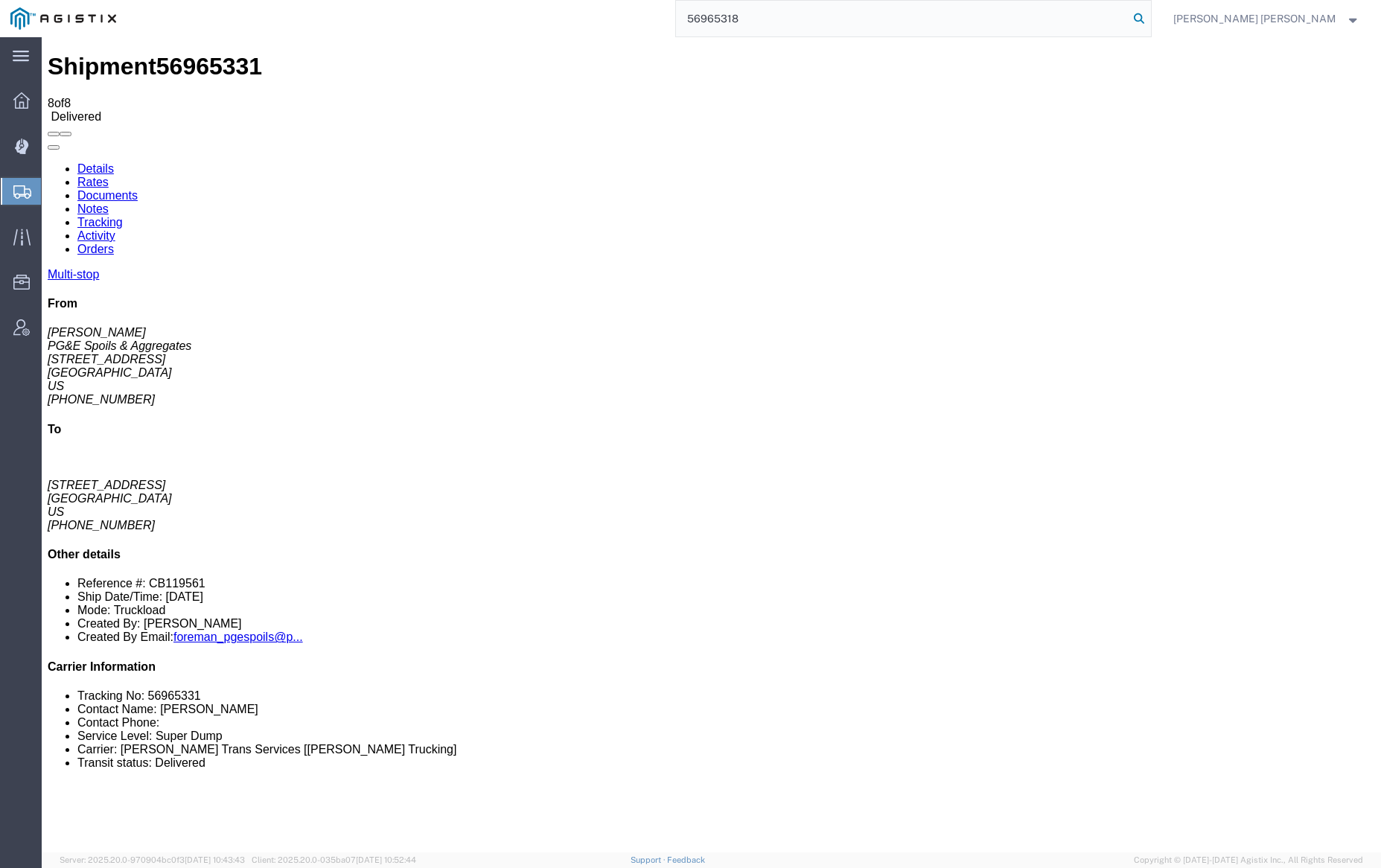
click at [1150, 17] on icon at bounding box center [1139, 19] width 21 height 21
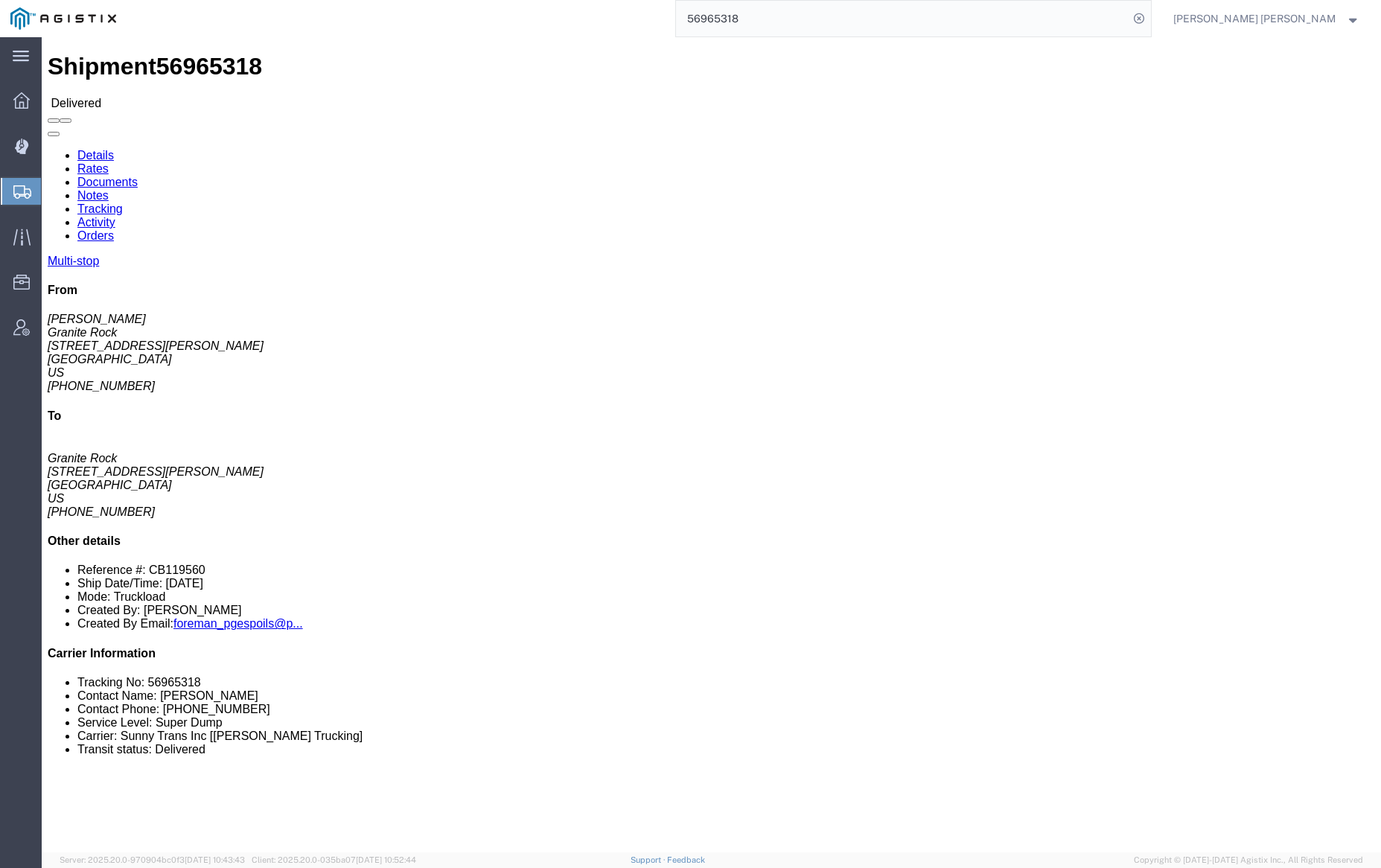
click div
click link "Documents"
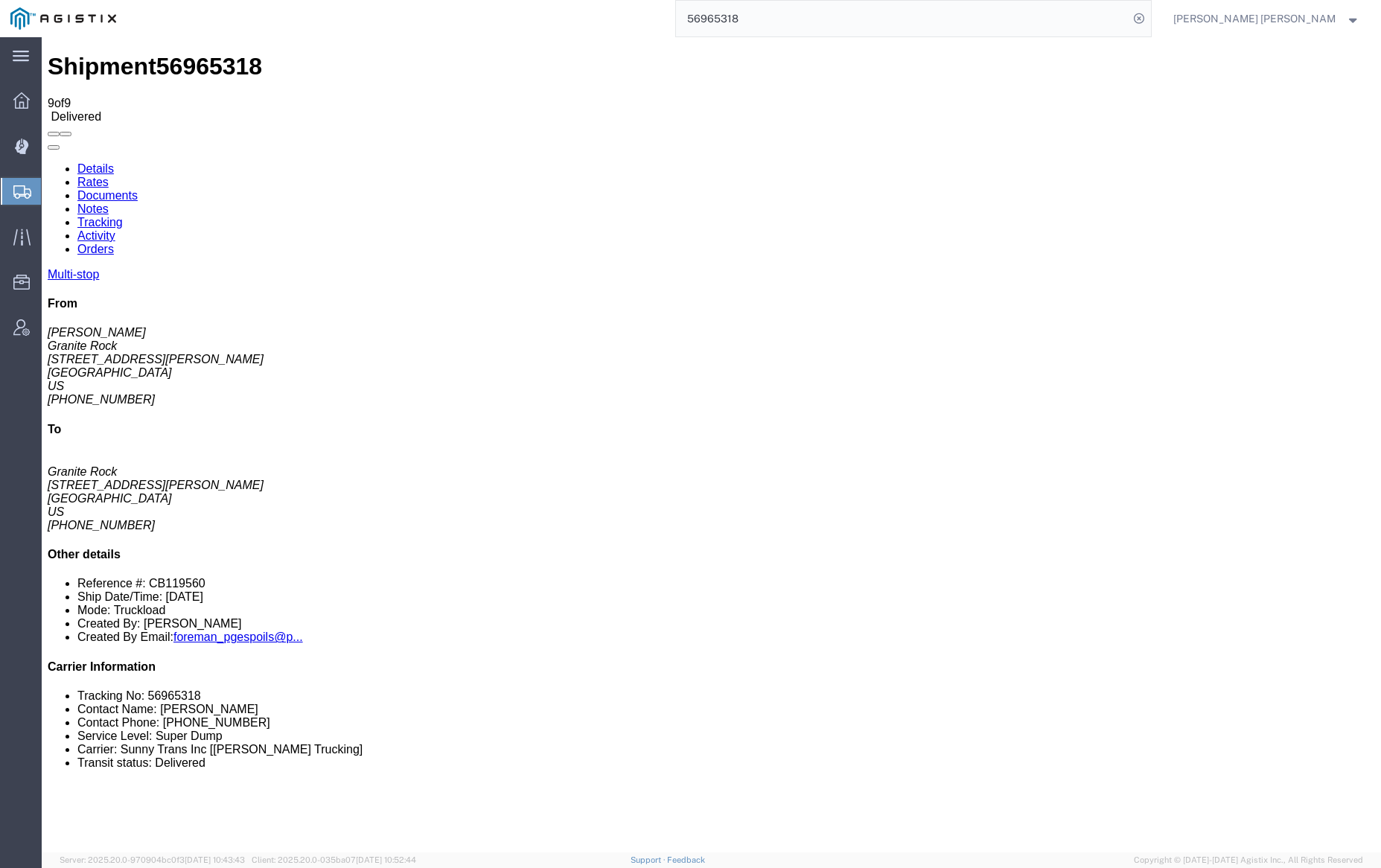
click at [109, 203] on link "Notes" at bounding box center [92, 209] width 31 height 13
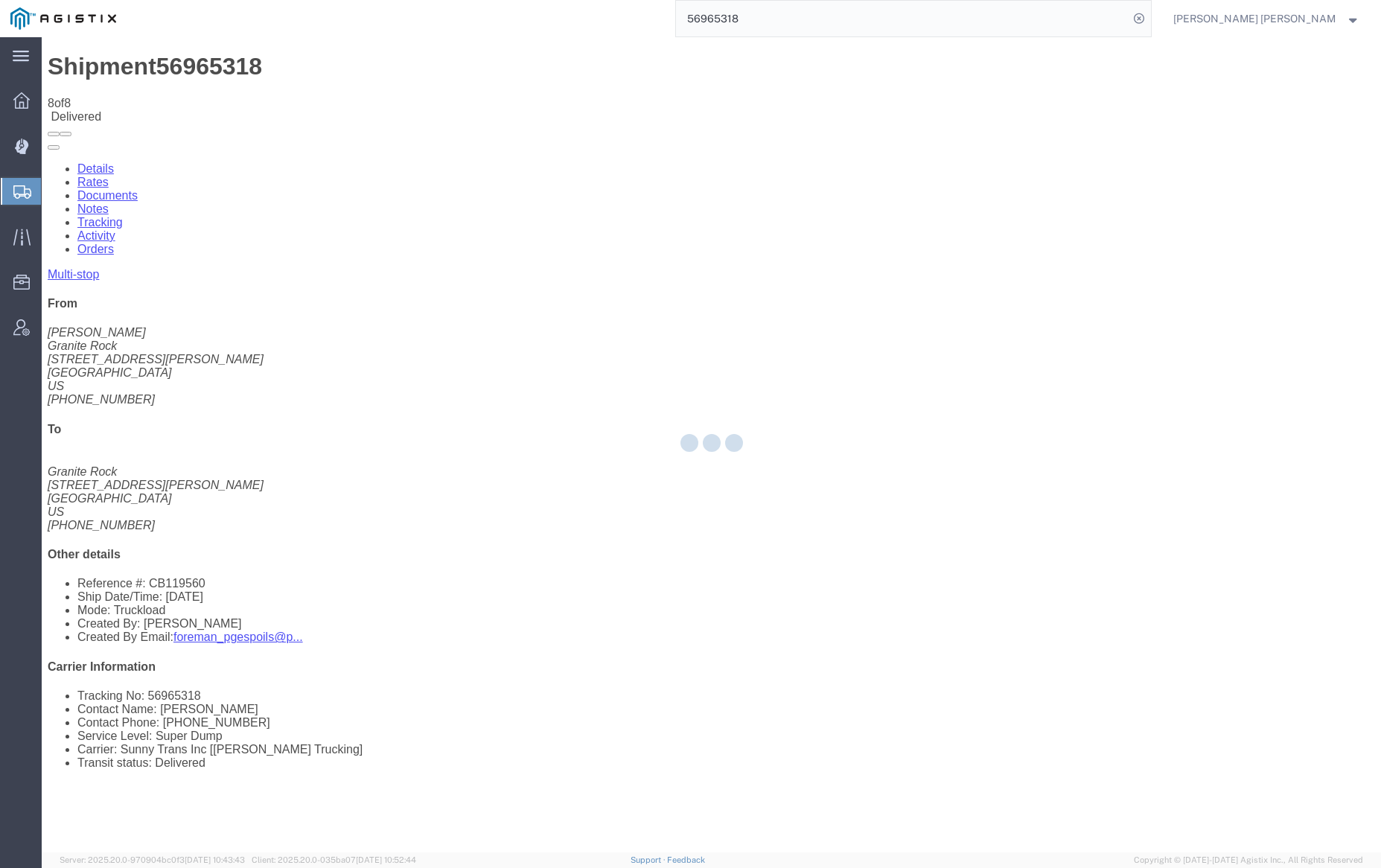
click at [324, 89] on div at bounding box center [711, 445] width 1339 height 815
click at [488, 64] on div at bounding box center [711, 445] width 1339 height 815
click at [333, 82] on div at bounding box center [711, 445] width 1339 height 815
click at [315, 90] on div at bounding box center [711, 445] width 1339 height 815
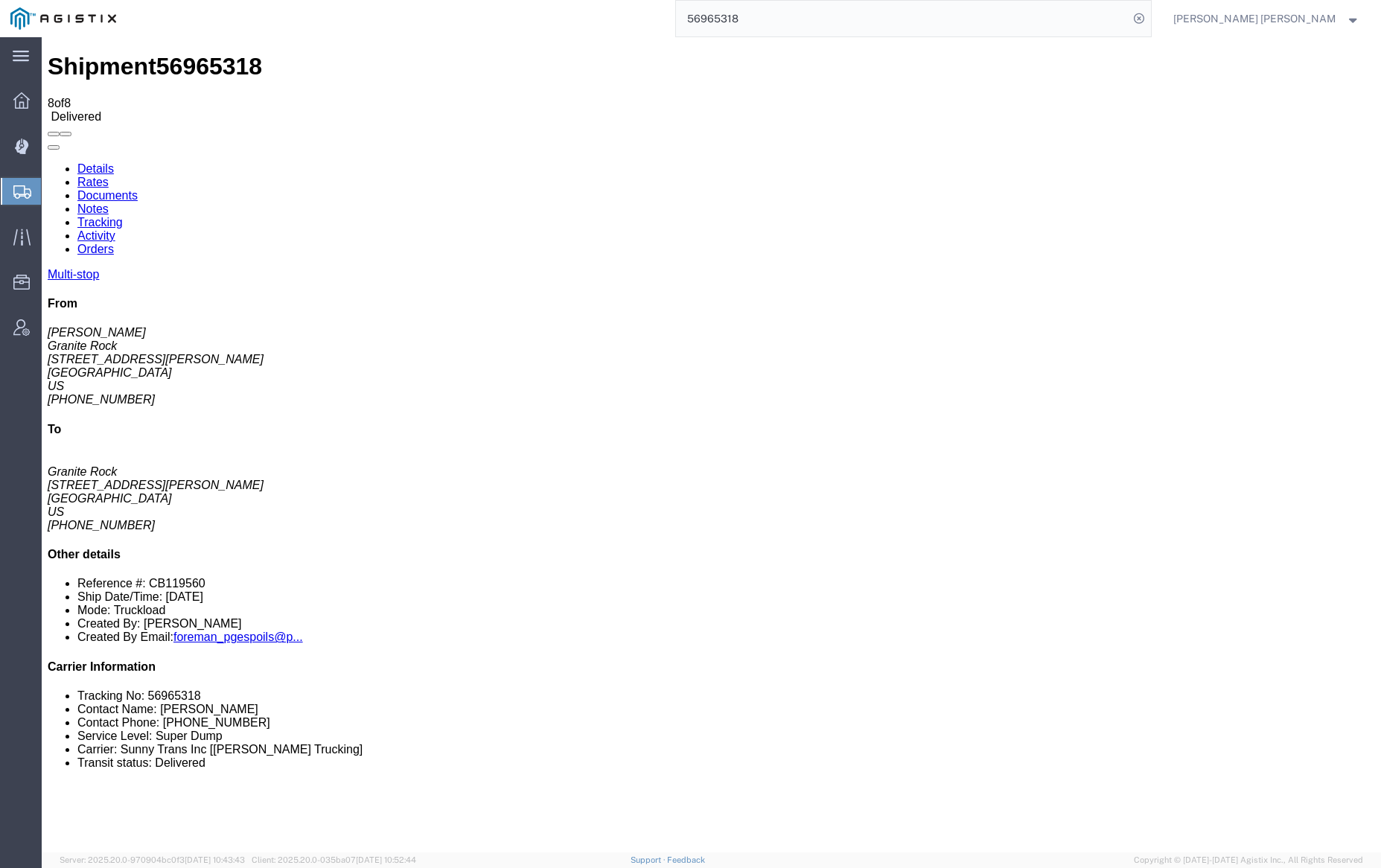
click at [123, 215] on link "Tracking" at bounding box center [100, 222] width 45 height 13
click at [778, 17] on input "56965318" at bounding box center [902, 18] width 452 height 36
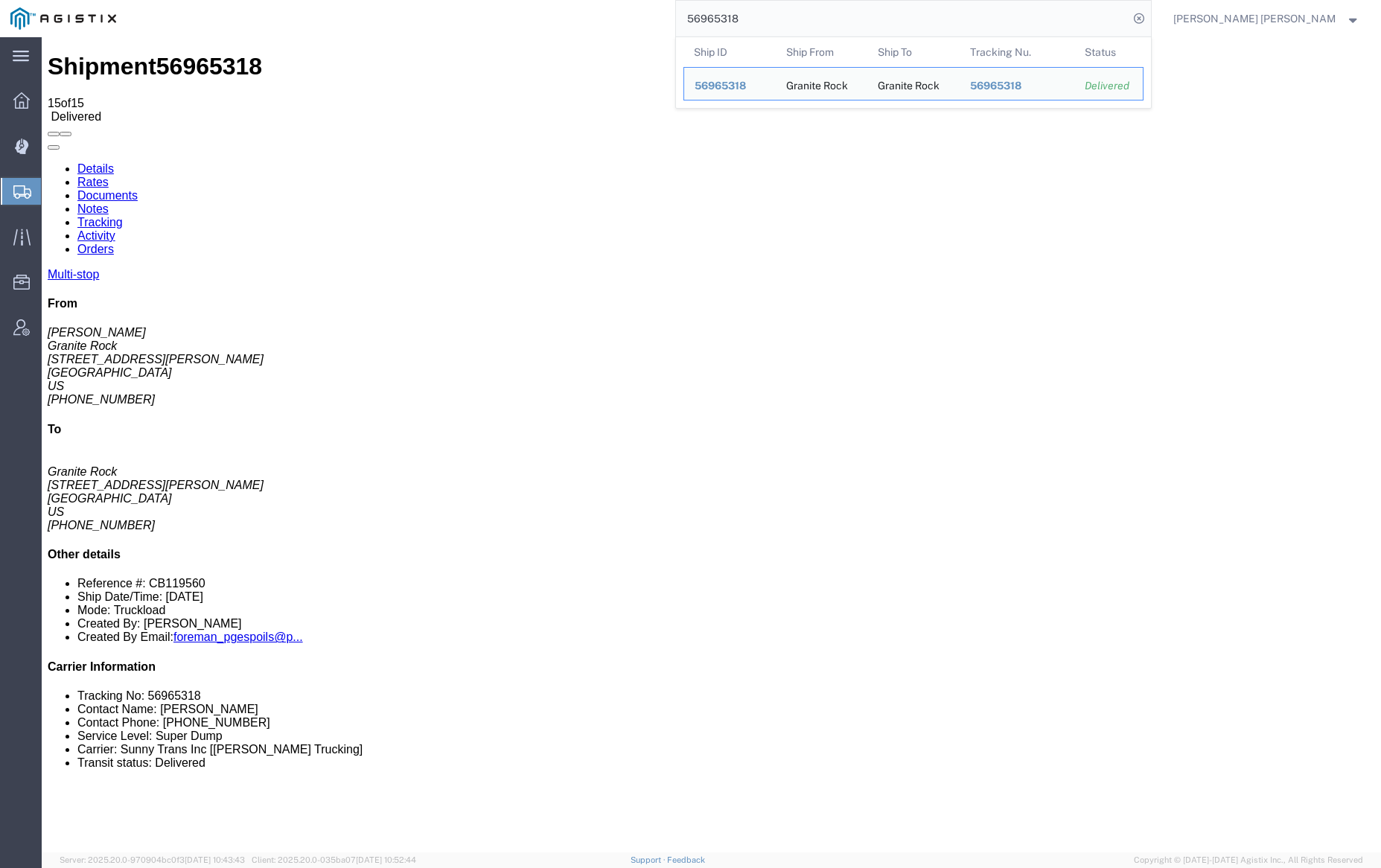
click at [778, 17] on input "56965318" at bounding box center [902, 18] width 452 height 36
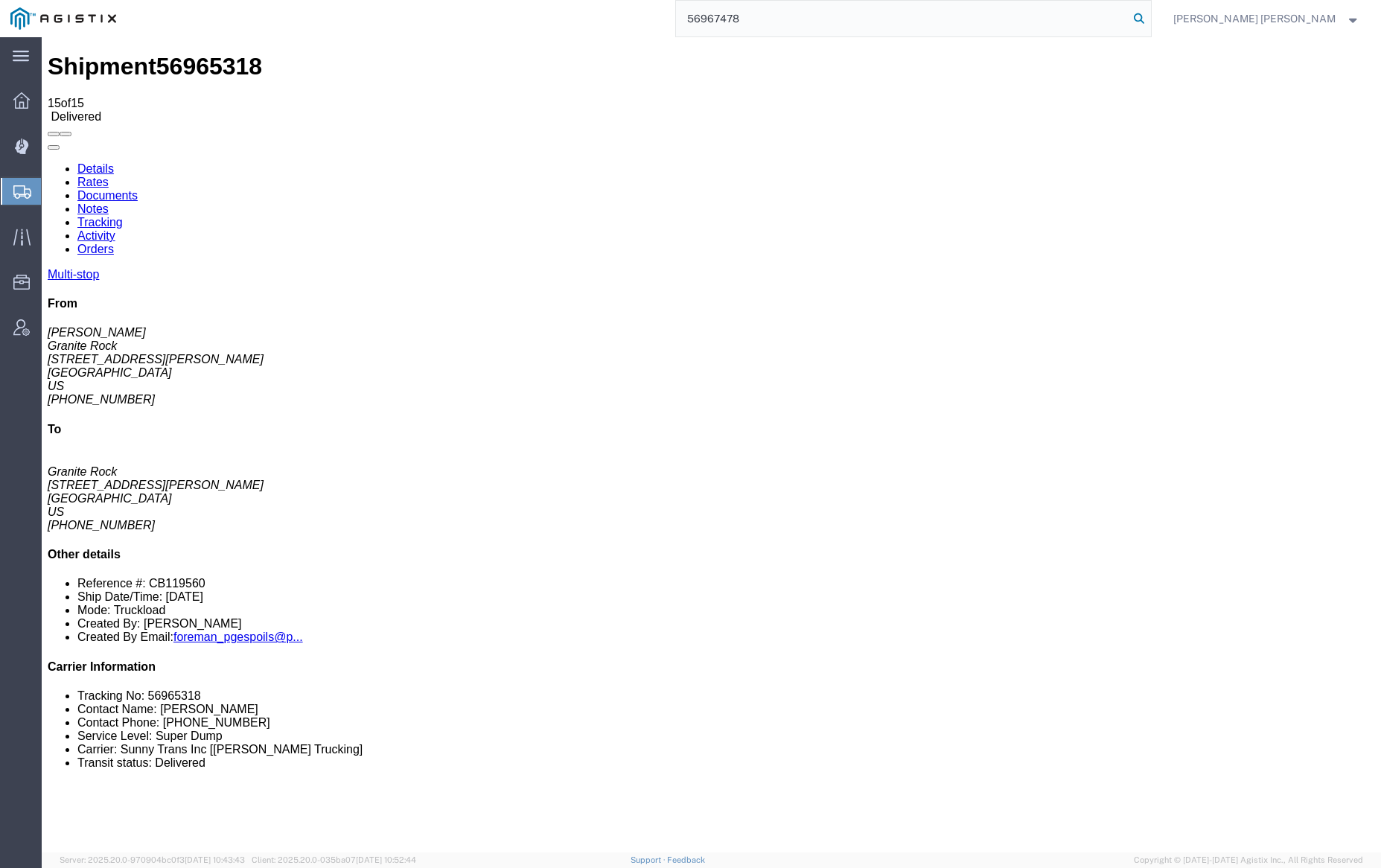
click at [1150, 15] on icon at bounding box center [1139, 19] width 21 height 21
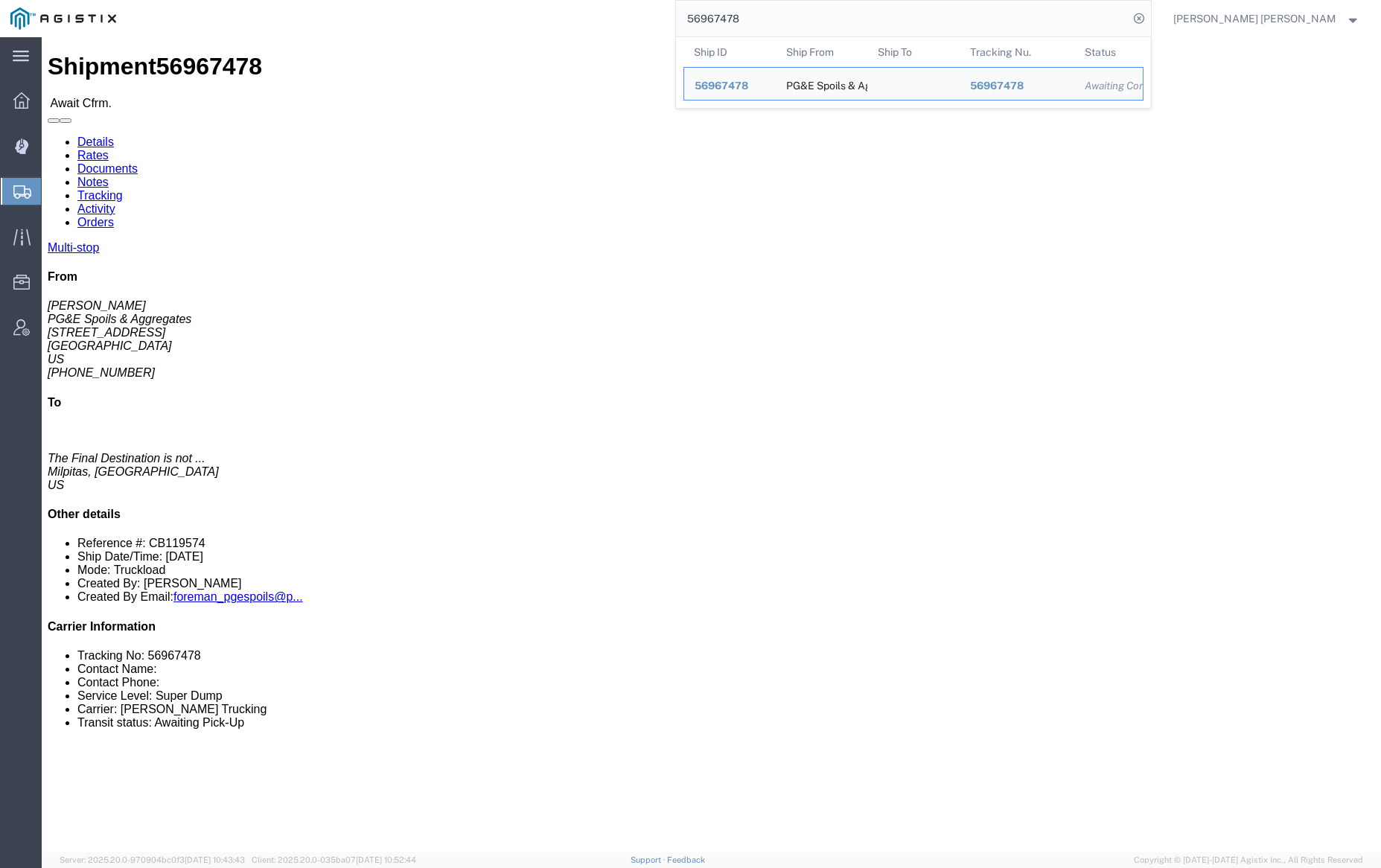
click at [799, 22] on input "56967478" at bounding box center [902, 18] width 452 height 36
paste input "82"
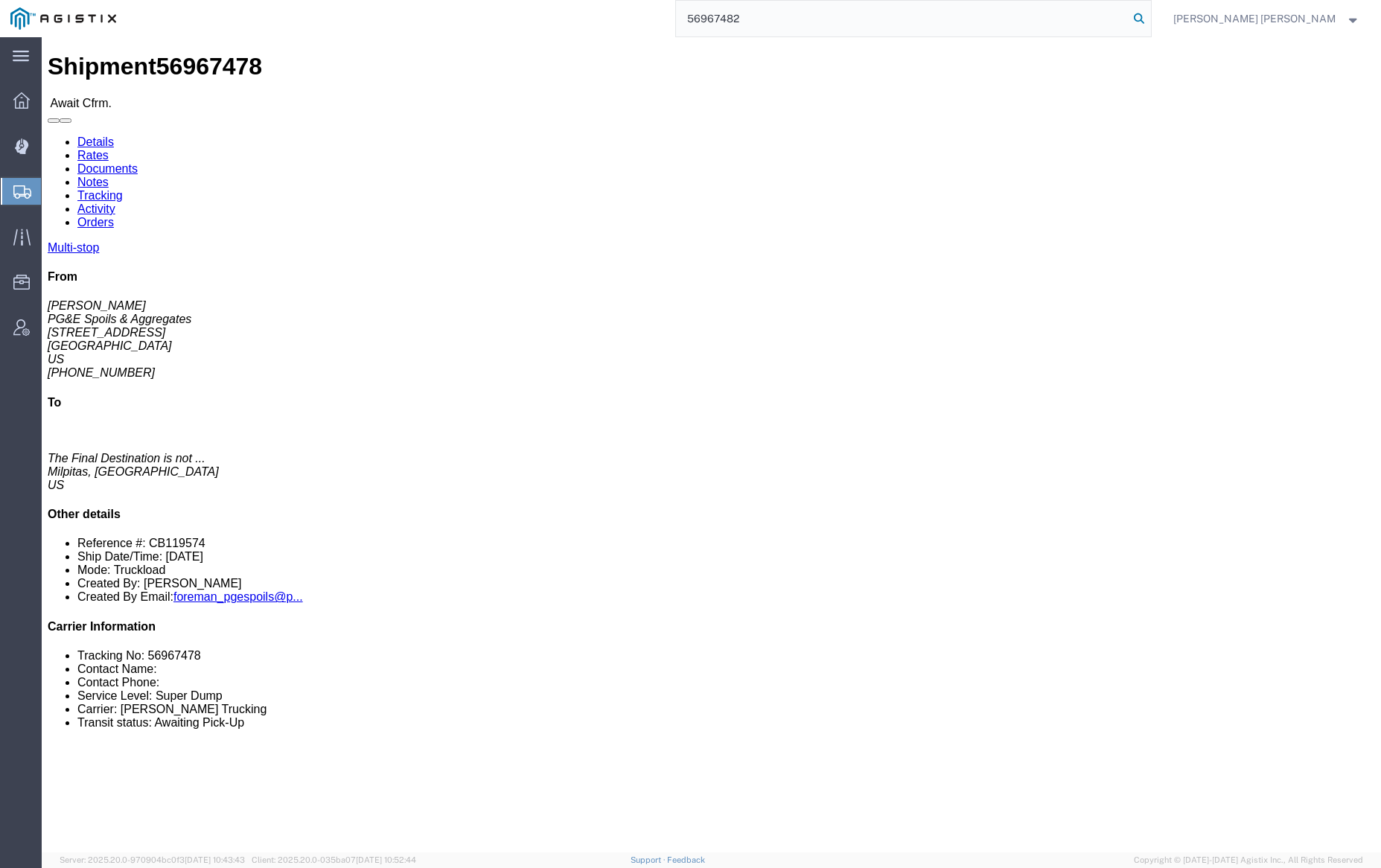
click at [1150, 18] on icon at bounding box center [1139, 19] width 21 height 21
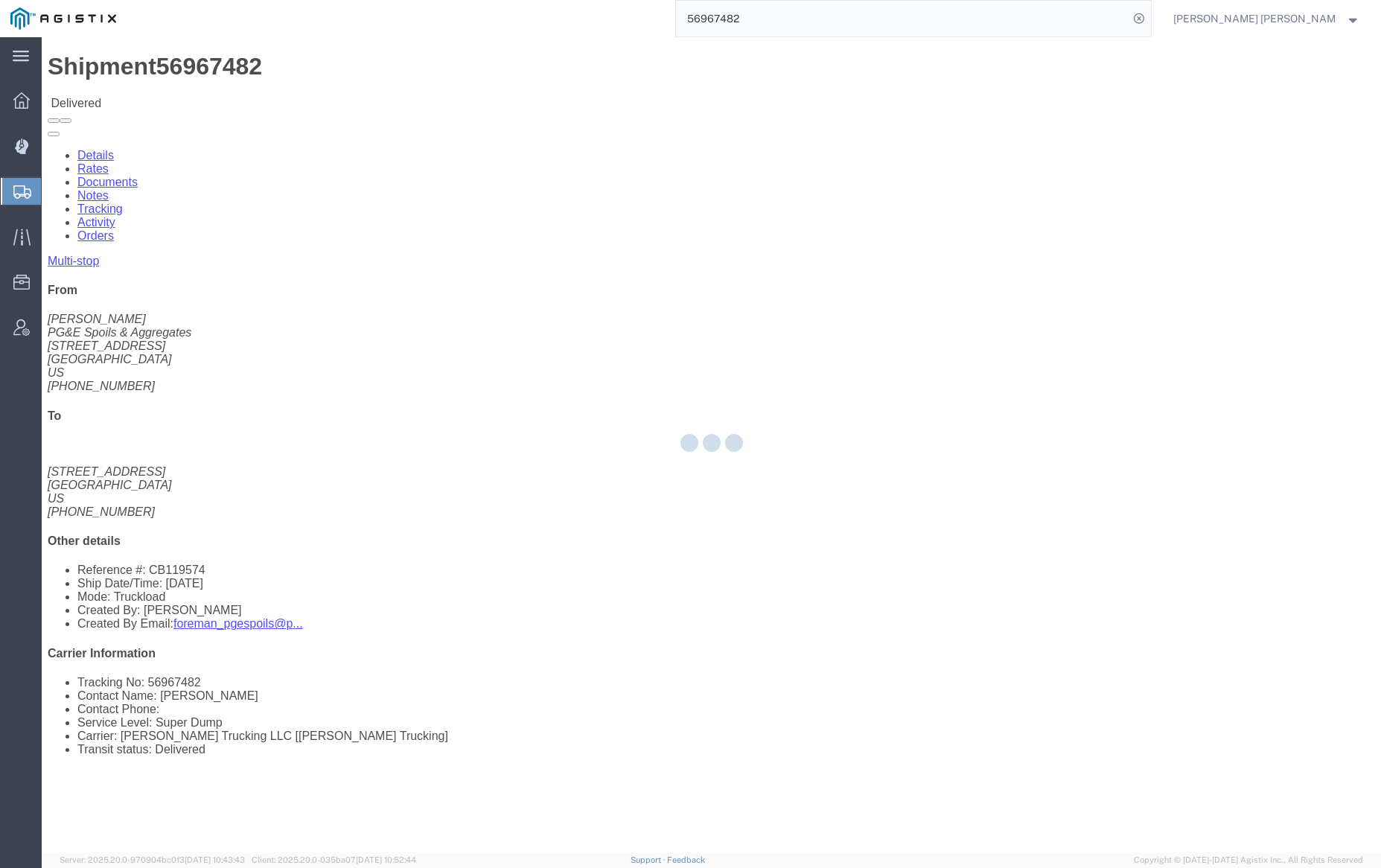
click at [198, 85] on div at bounding box center [711, 445] width 1339 height 815
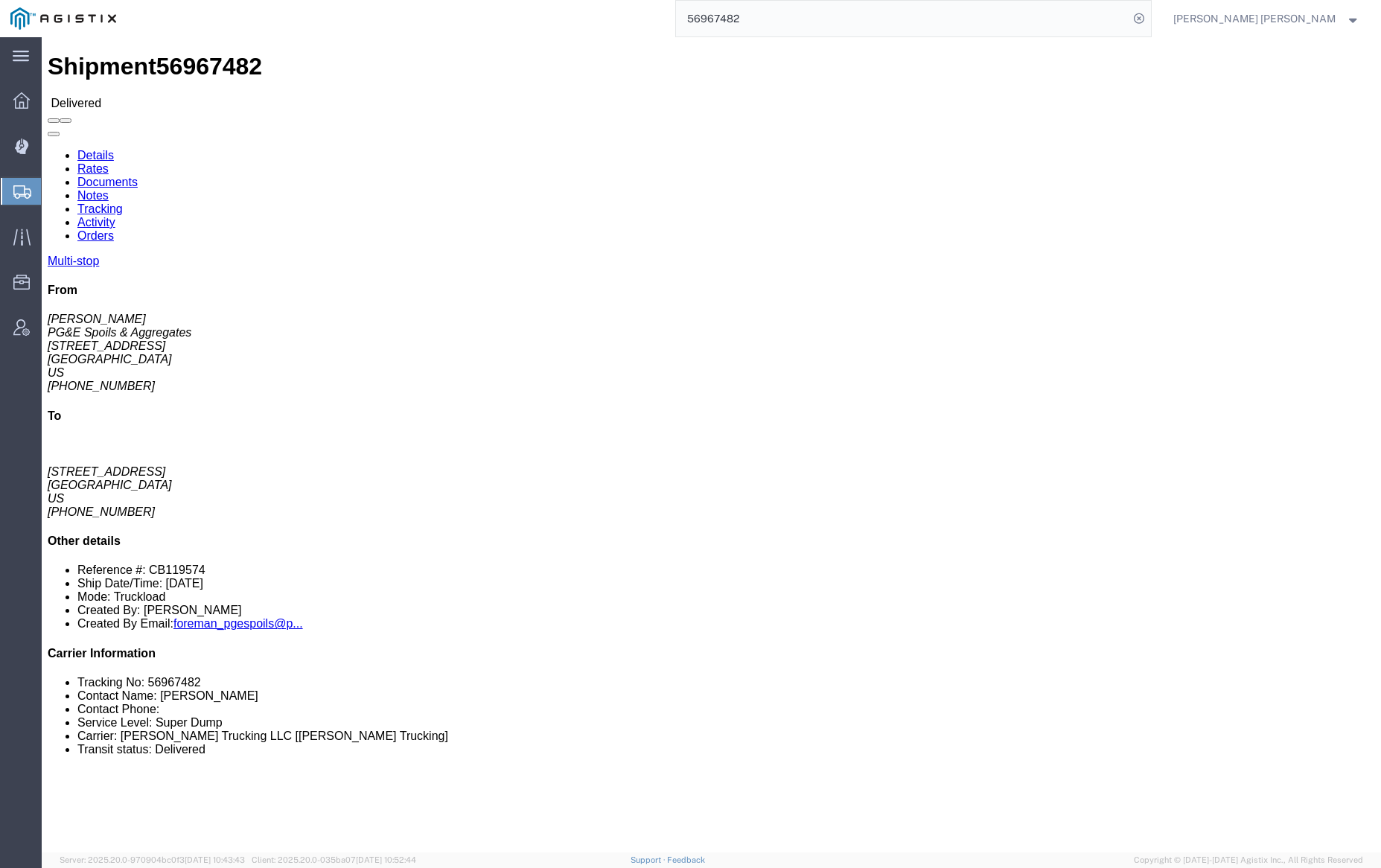
click link "Documents"
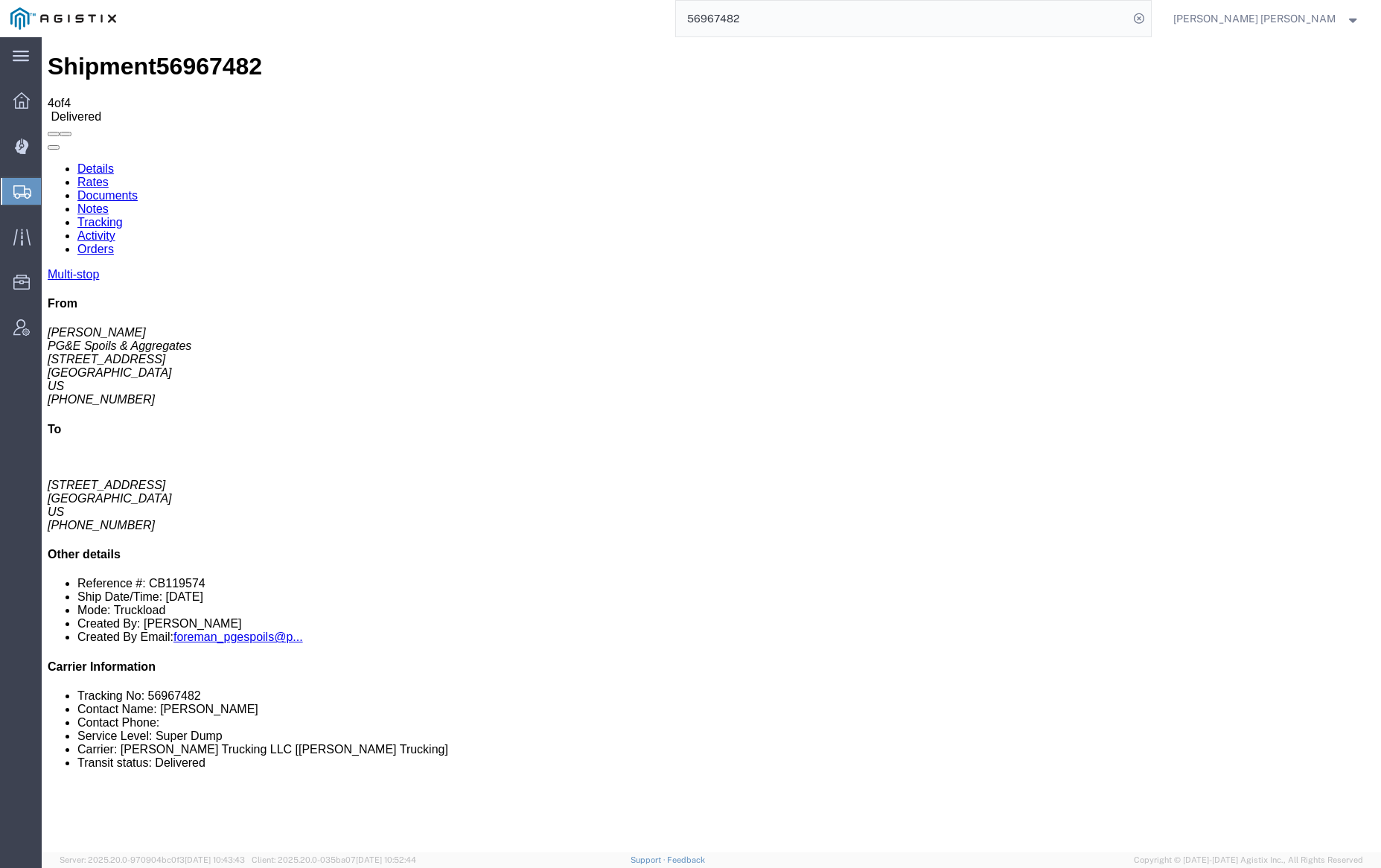
click at [109, 203] on link "Notes" at bounding box center [92, 209] width 31 height 13
click at [138, 189] on link "Documents" at bounding box center [107, 195] width 61 height 13
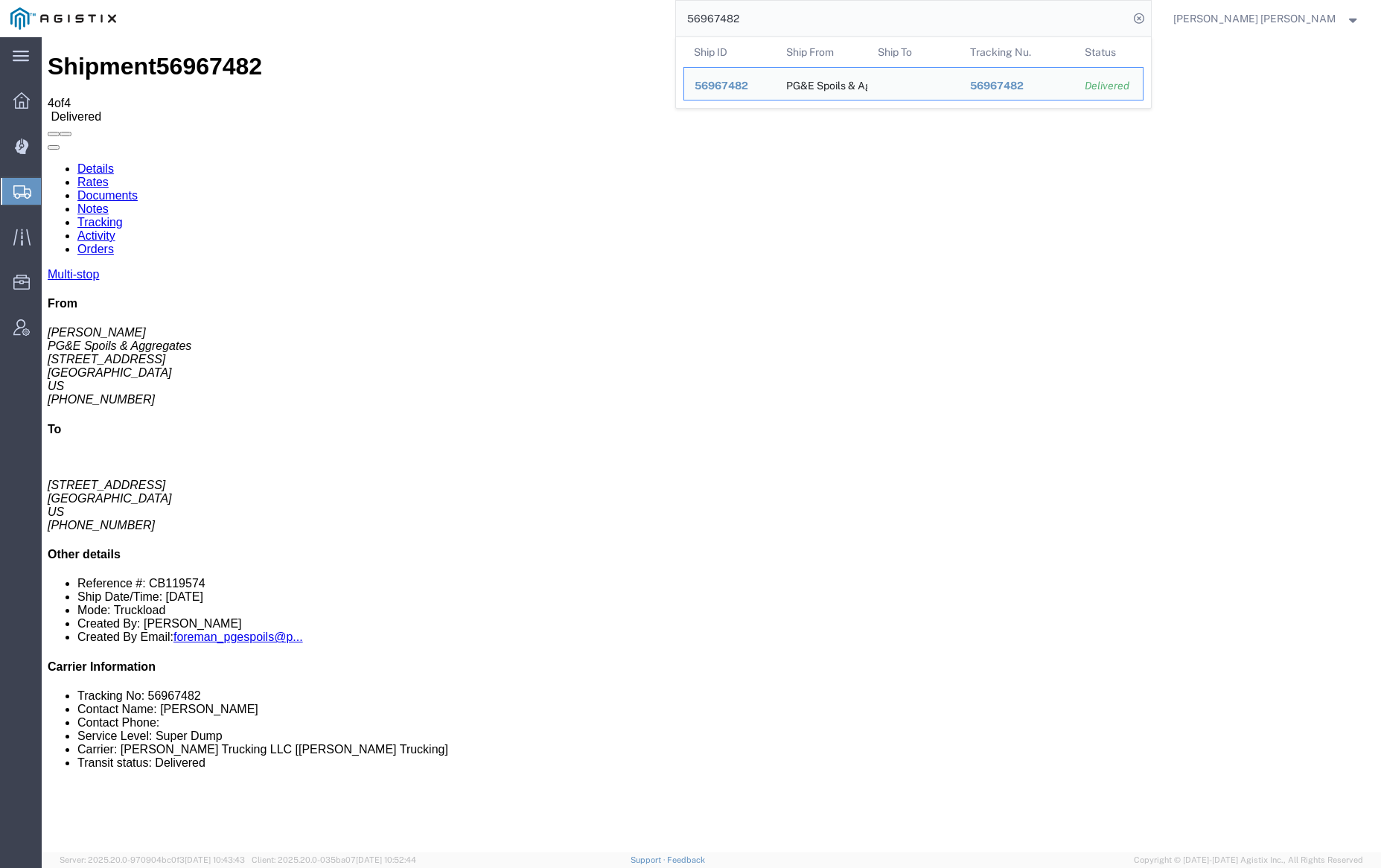
click at [796, 20] on input "56967482" at bounding box center [902, 18] width 452 height 36
click at [796, 20] on input "56967482" at bounding box center [902, 18] width 452 height 36
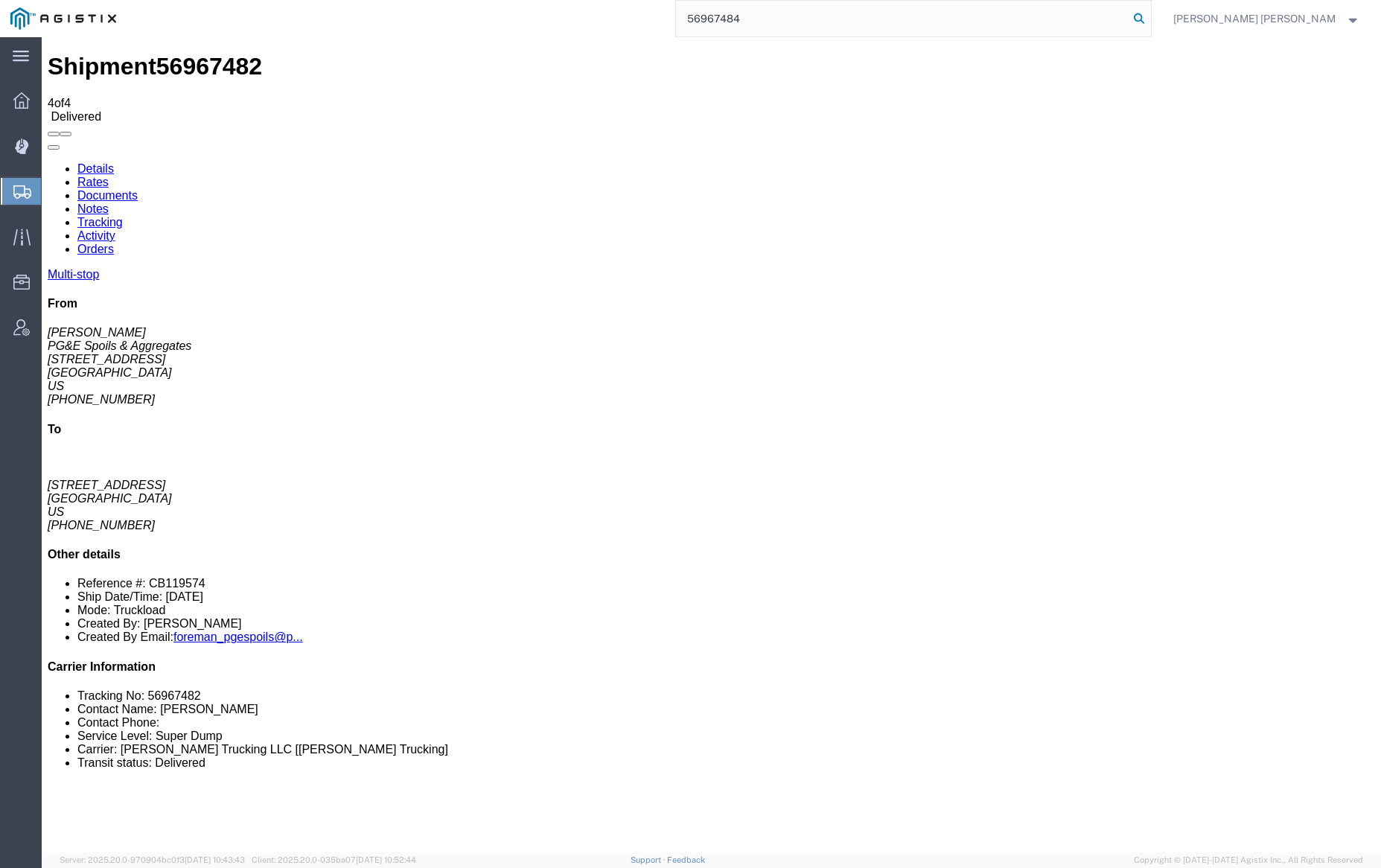
click at [1150, 12] on icon at bounding box center [1139, 19] width 21 height 21
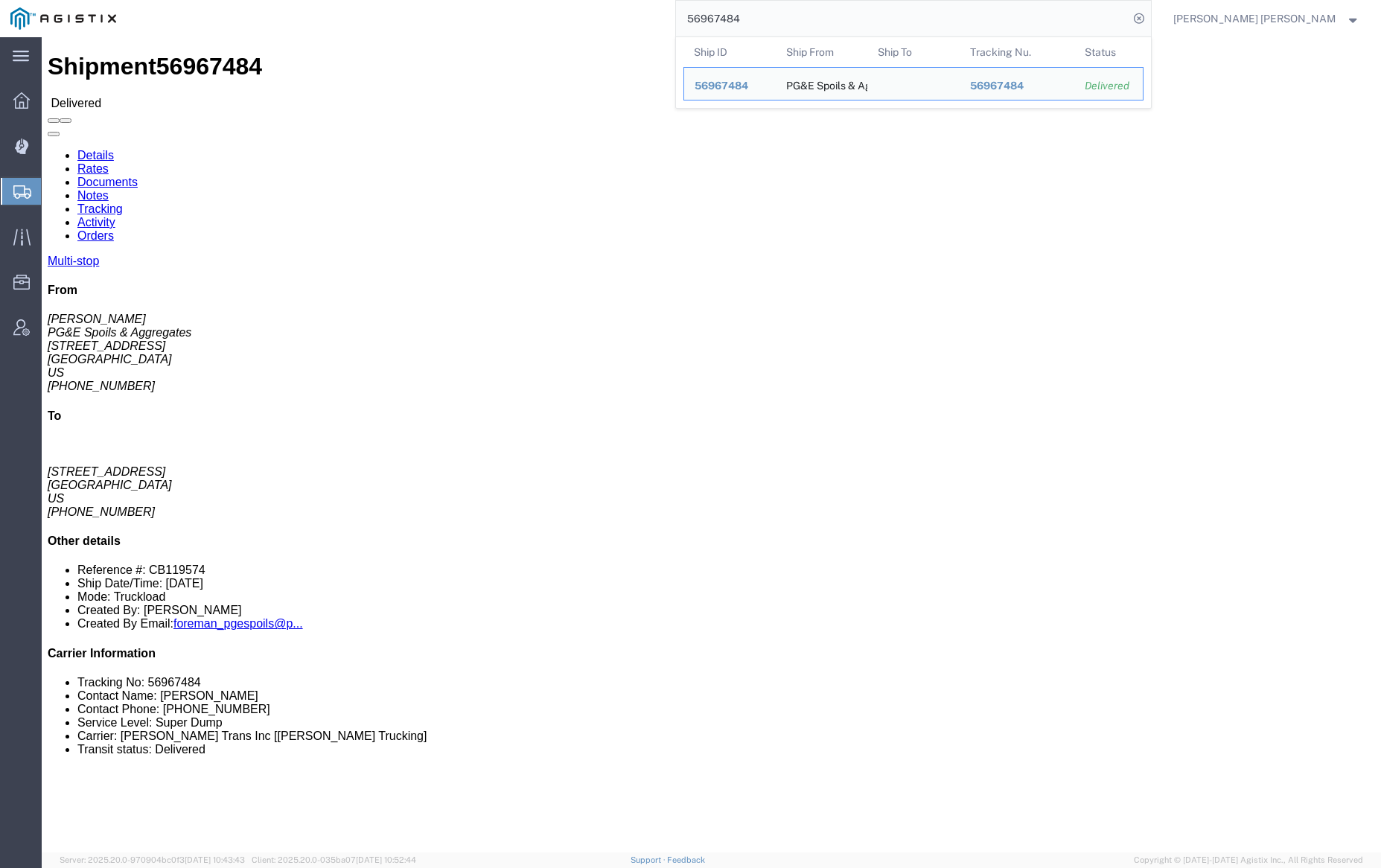
click link "Documents"
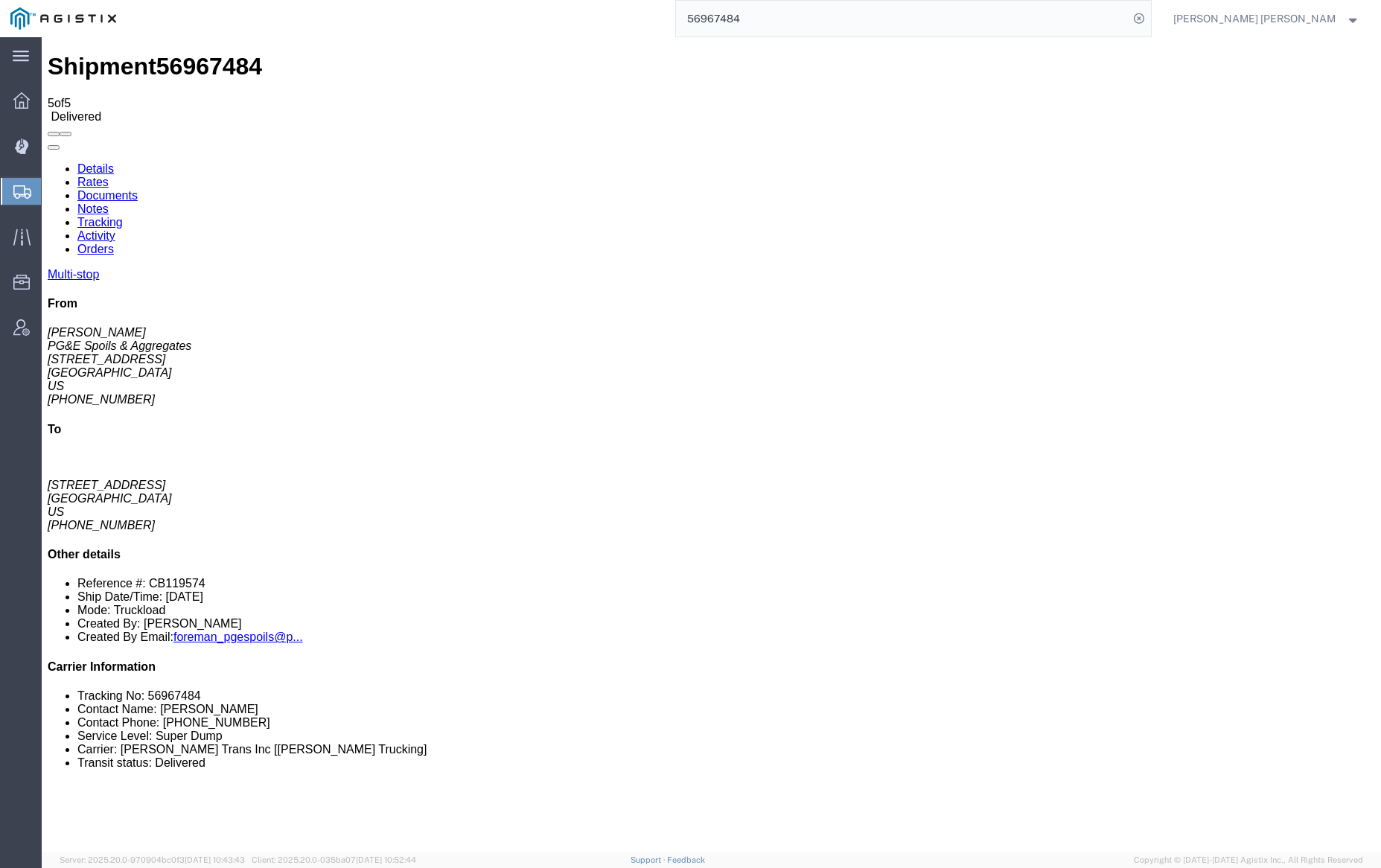
click at [109, 203] on link "Notes" at bounding box center [92, 209] width 31 height 13
click at [800, 5] on input "56967484" at bounding box center [902, 18] width 452 height 36
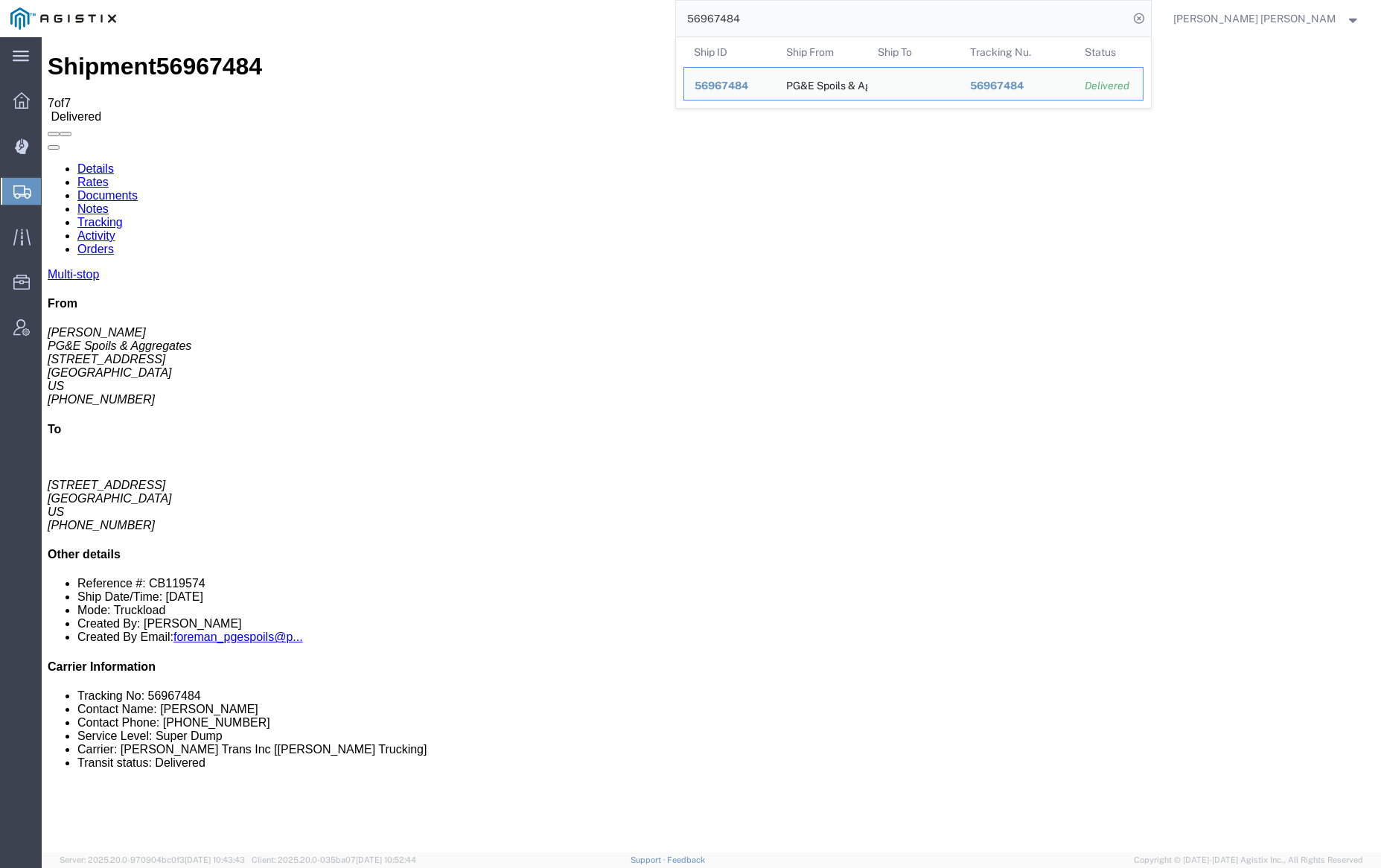
click at [799, 8] on input "56967484" at bounding box center [902, 18] width 452 height 36
click at [794, 14] on input "56967484" at bounding box center [902, 18] width 452 height 36
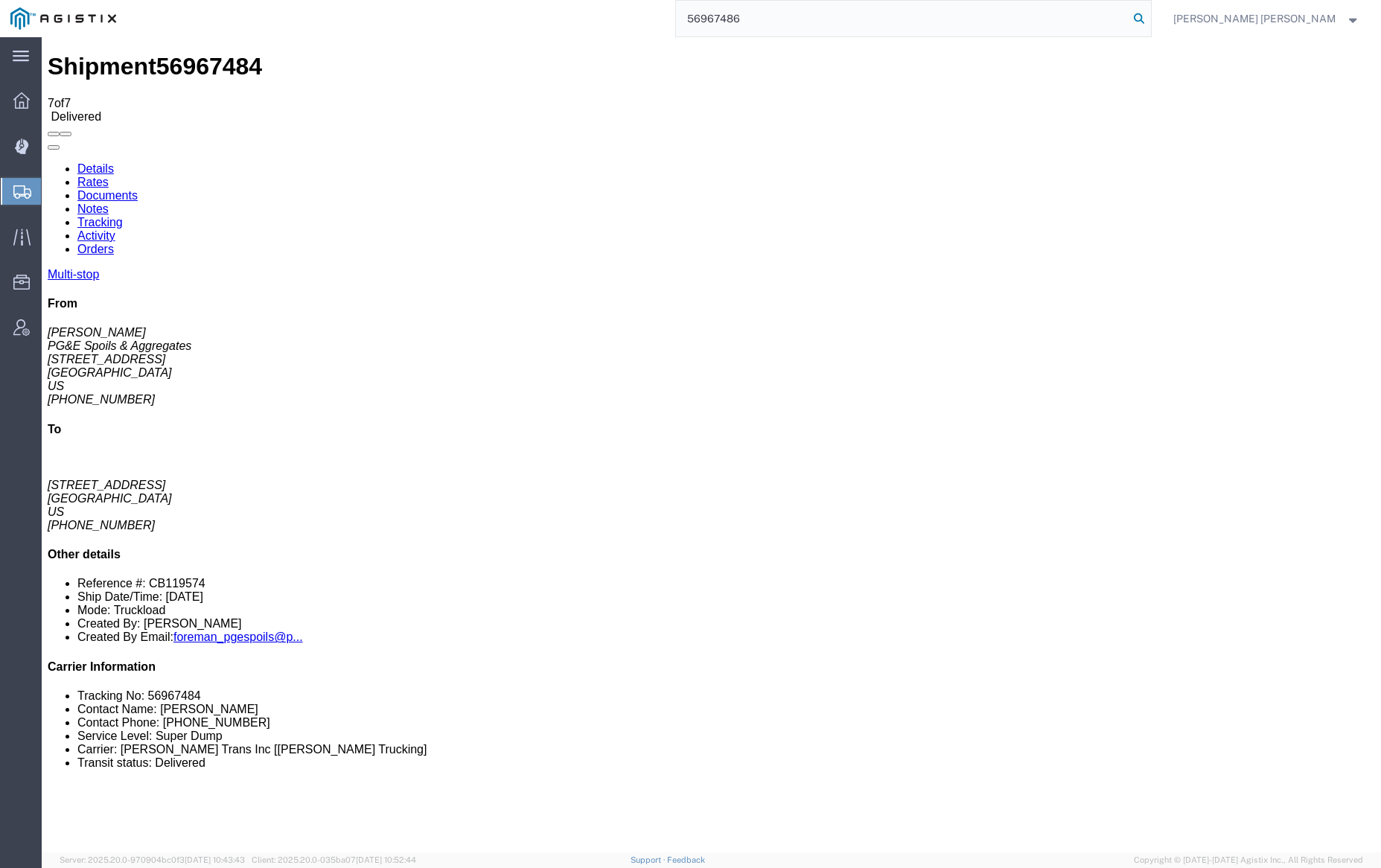
click at [1150, 16] on icon at bounding box center [1139, 19] width 21 height 21
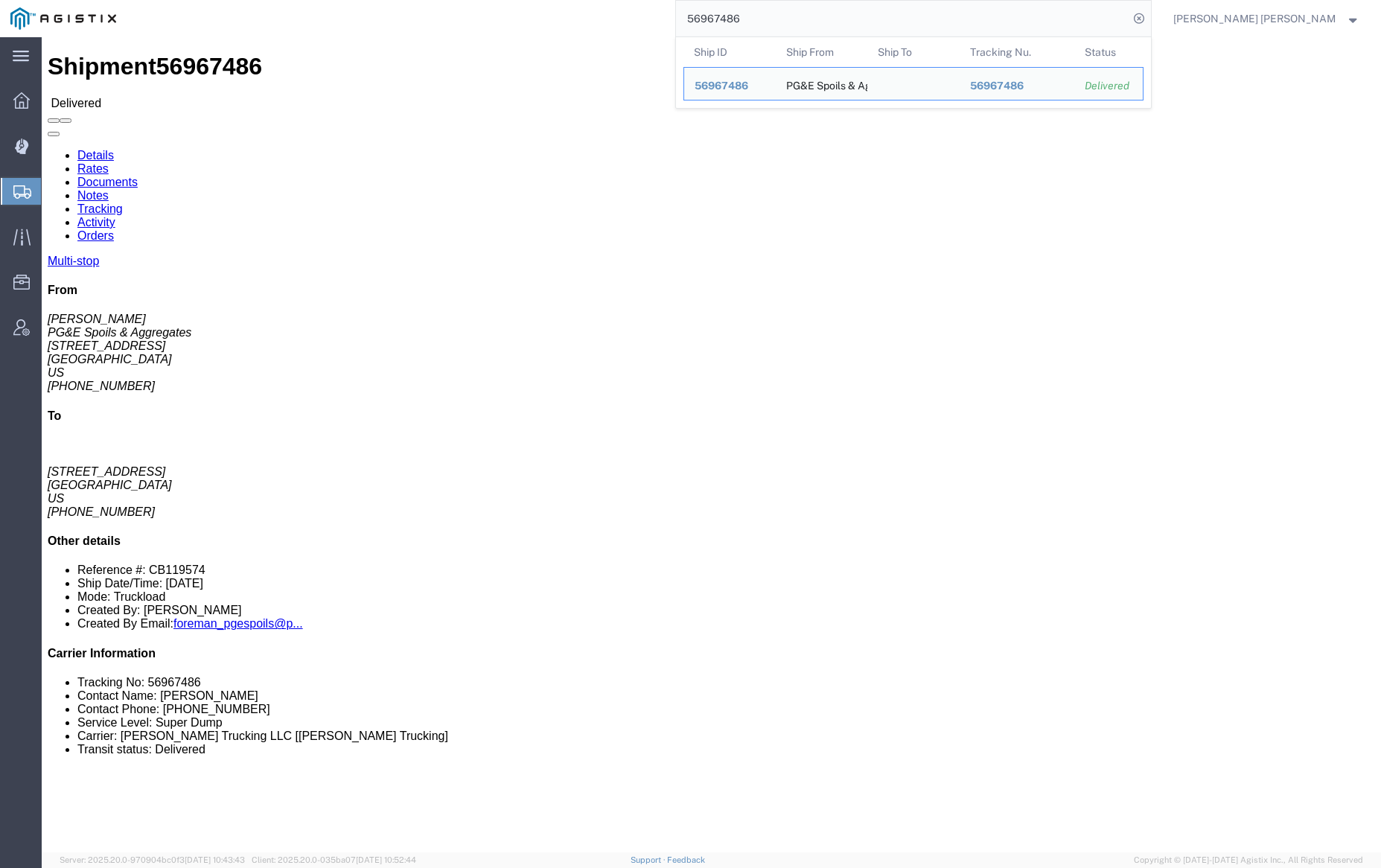
click link "Documents"
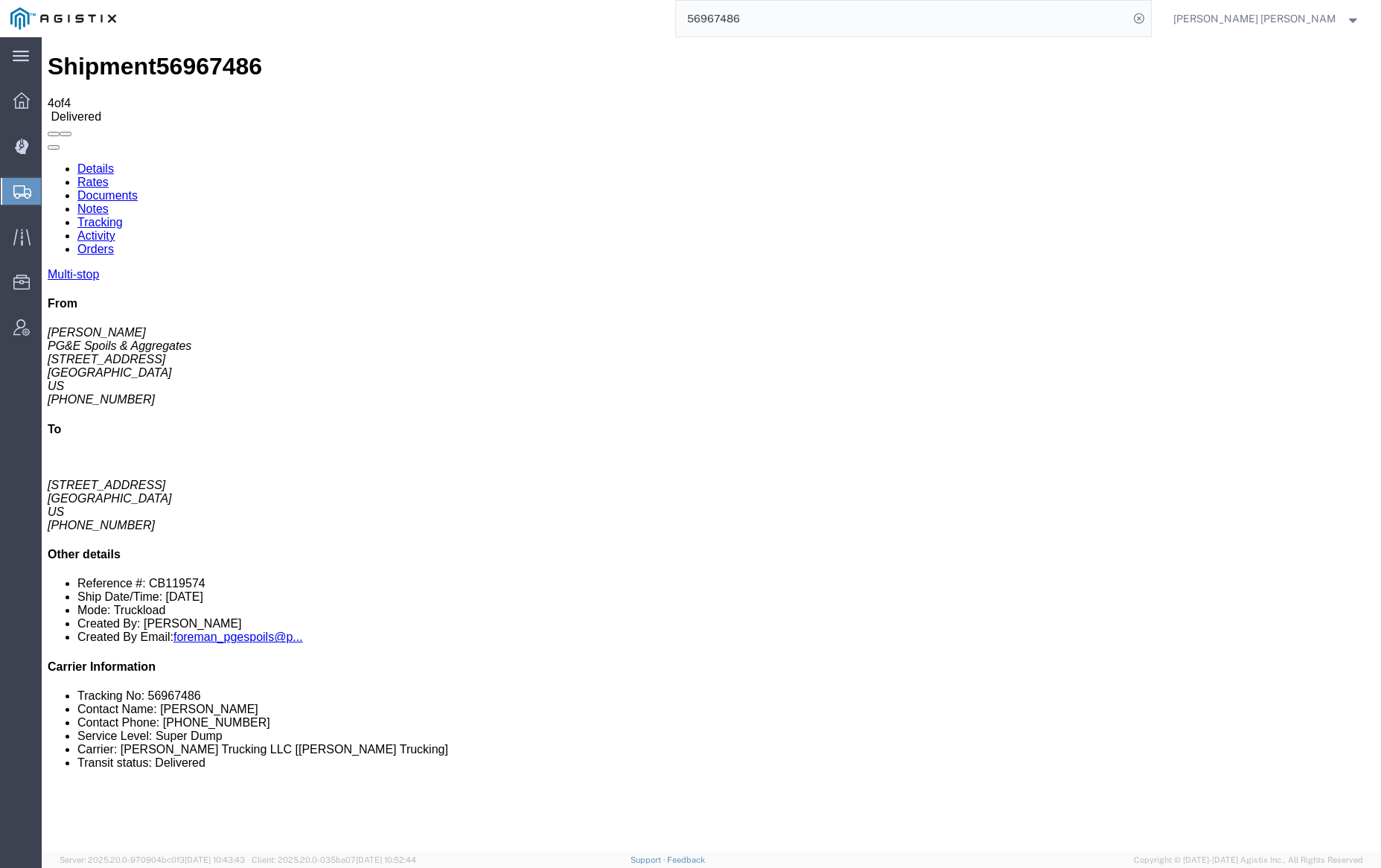
click at [109, 203] on link "Notes" at bounding box center [92, 209] width 31 height 13
click at [768, 20] on input "56967486" at bounding box center [902, 18] width 452 height 36
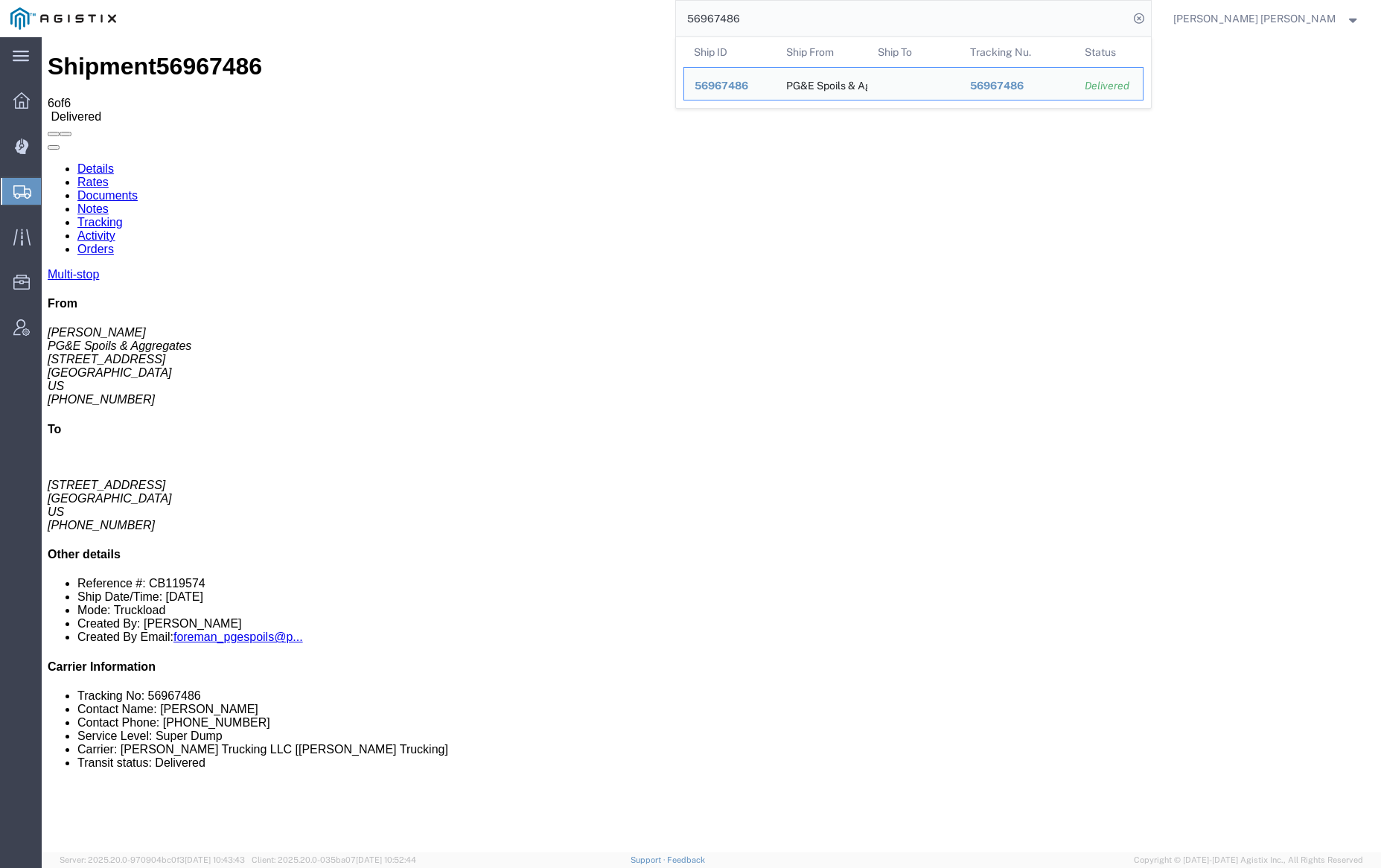
click at [768, 20] on input "56967486" at bounding box center [902, 18] width 452 height 36
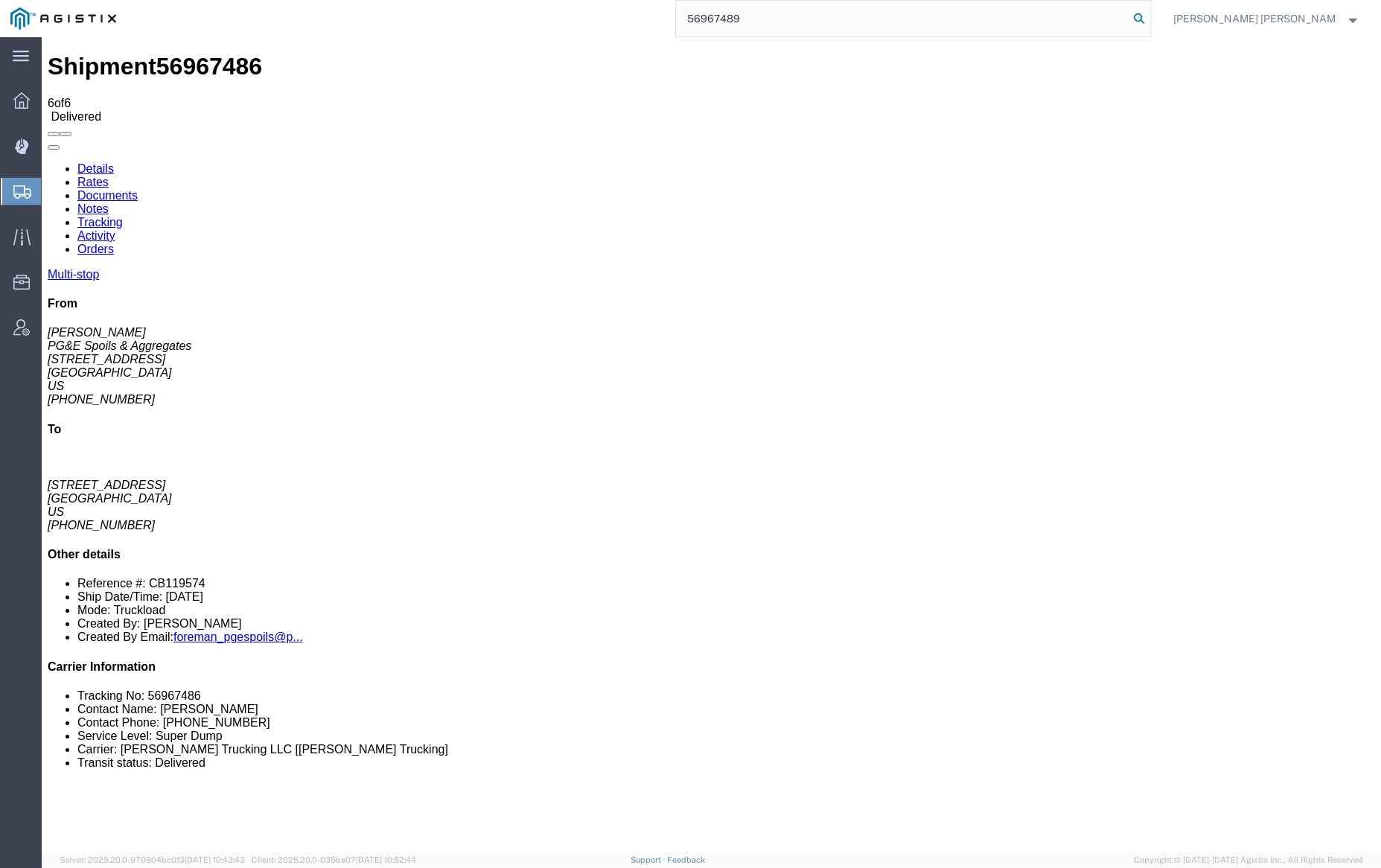
type input "56967489"
click at [1150, 16] on icon at bounding box center [1139, 19] width 21 height 21
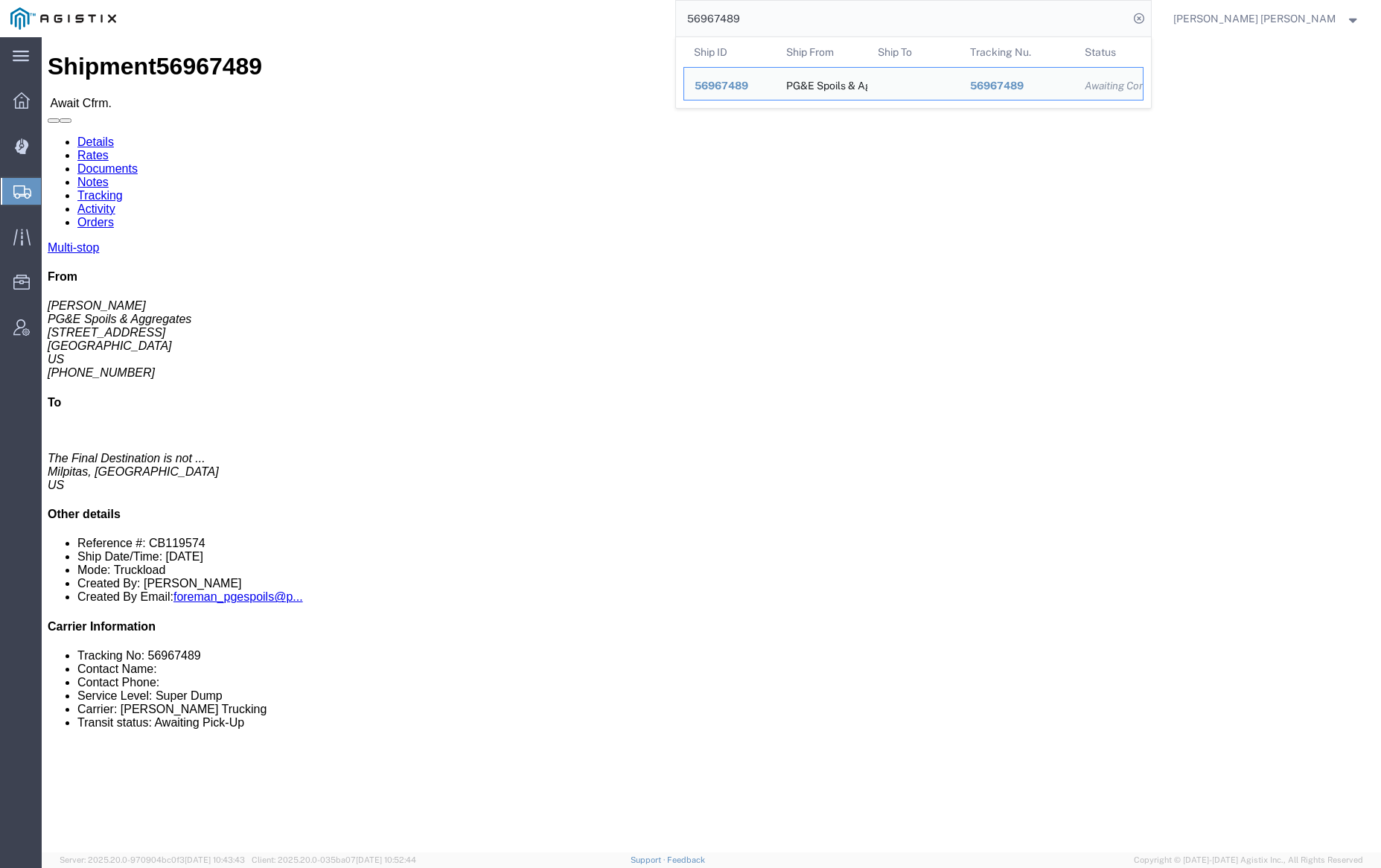
click at [793, 20] on input "56967489" at bounding box center [902, 18] width 452 height 36
paste input "94"
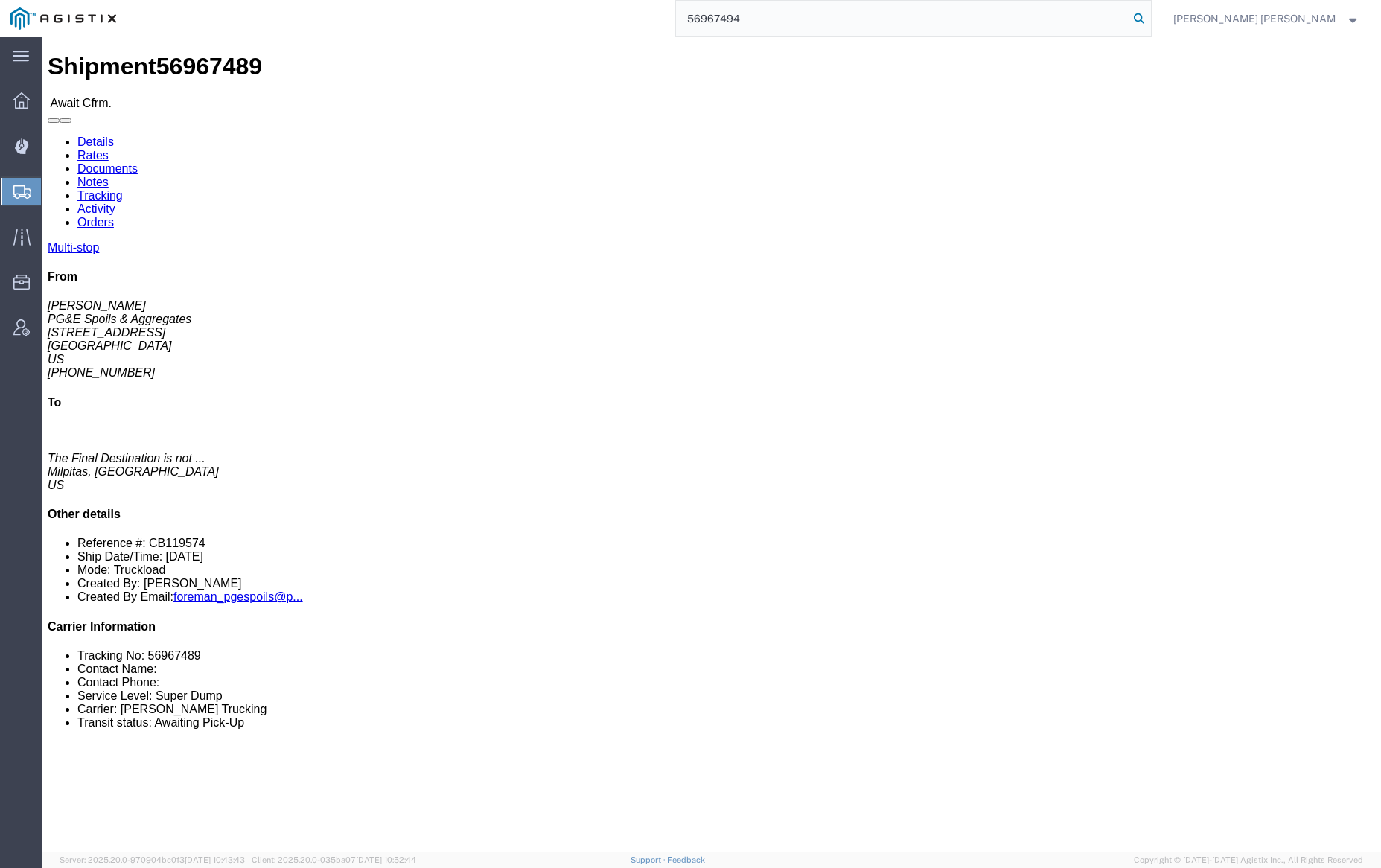
click at [1150, 14] on icon at bounding box center [1139, 19] width 21 height 21
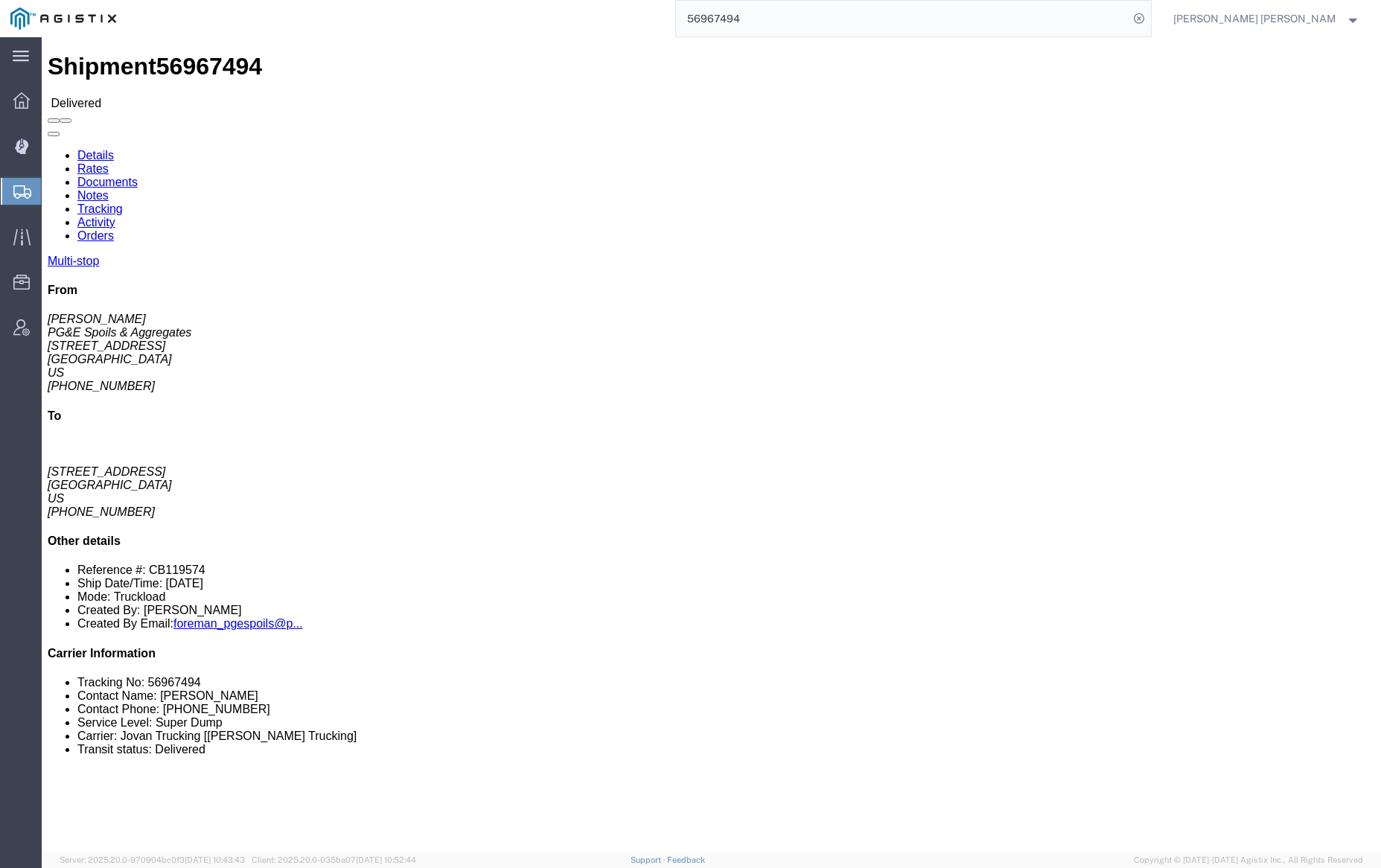
click link "Documents"
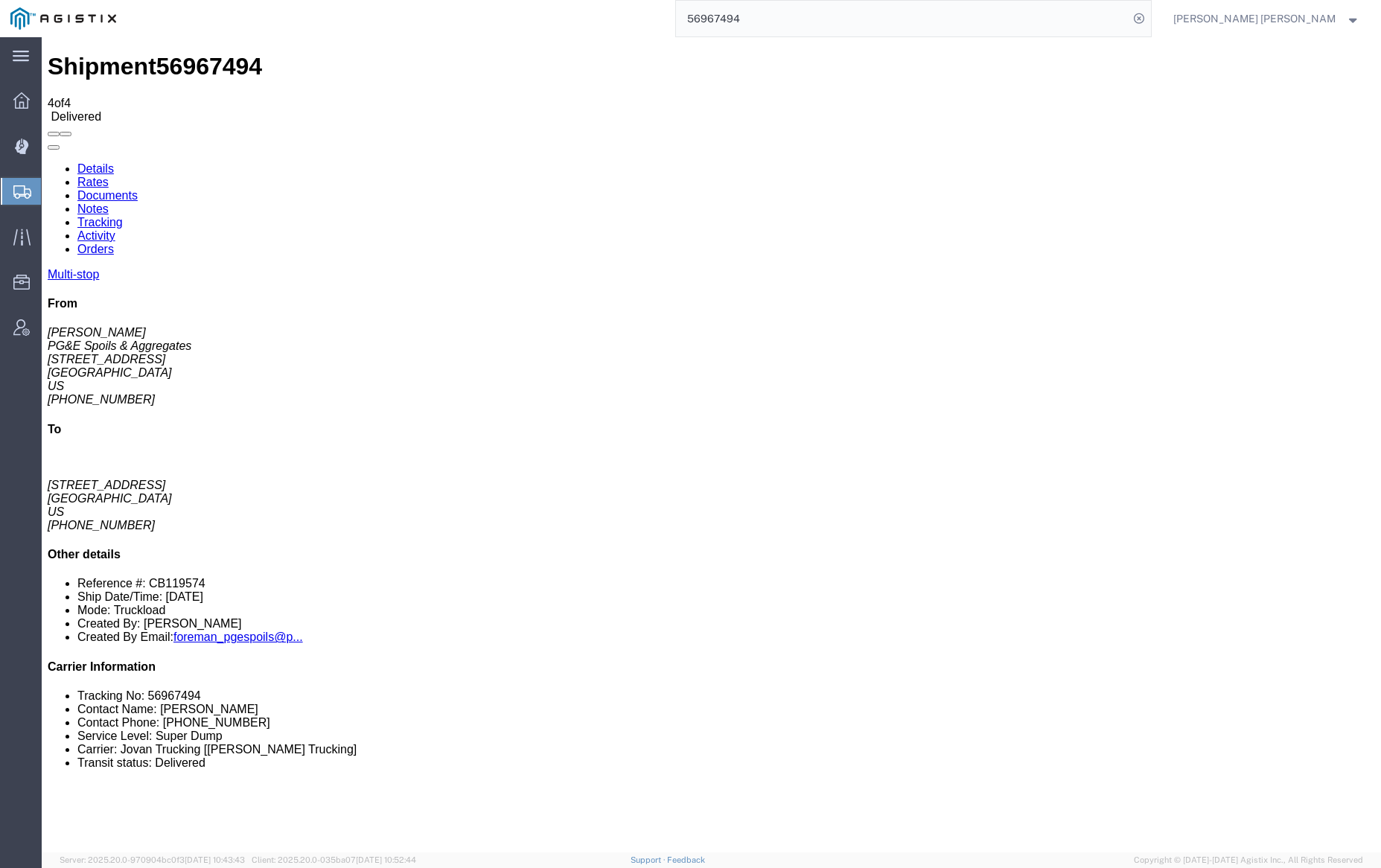
click at [759, 13] on input "56967494" at bounding box center [902, 18] width 452 height 36
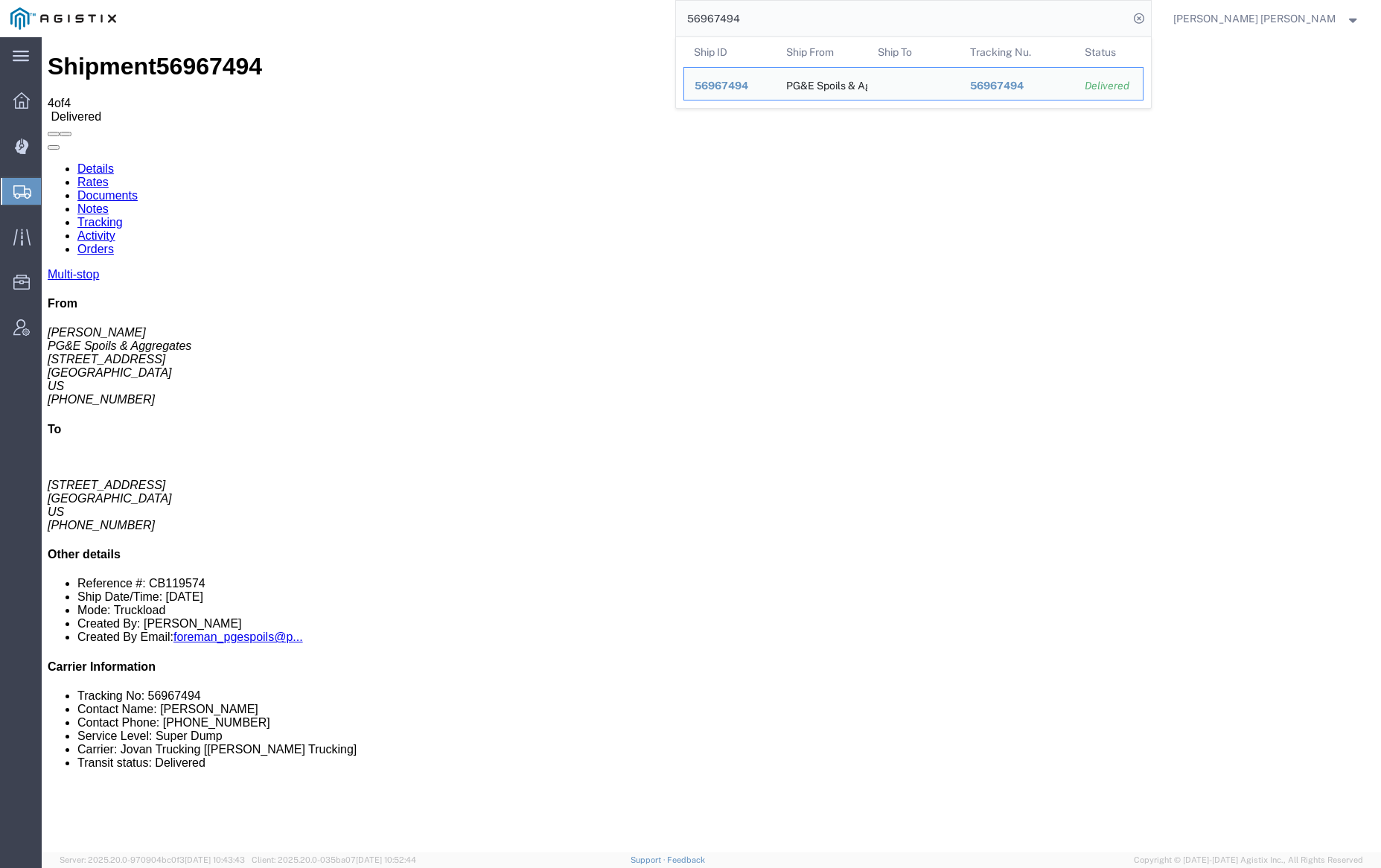
click at [759, 13] on input "56967494" at bounding box center [902, 18] width 452 height 36
paste input "7"
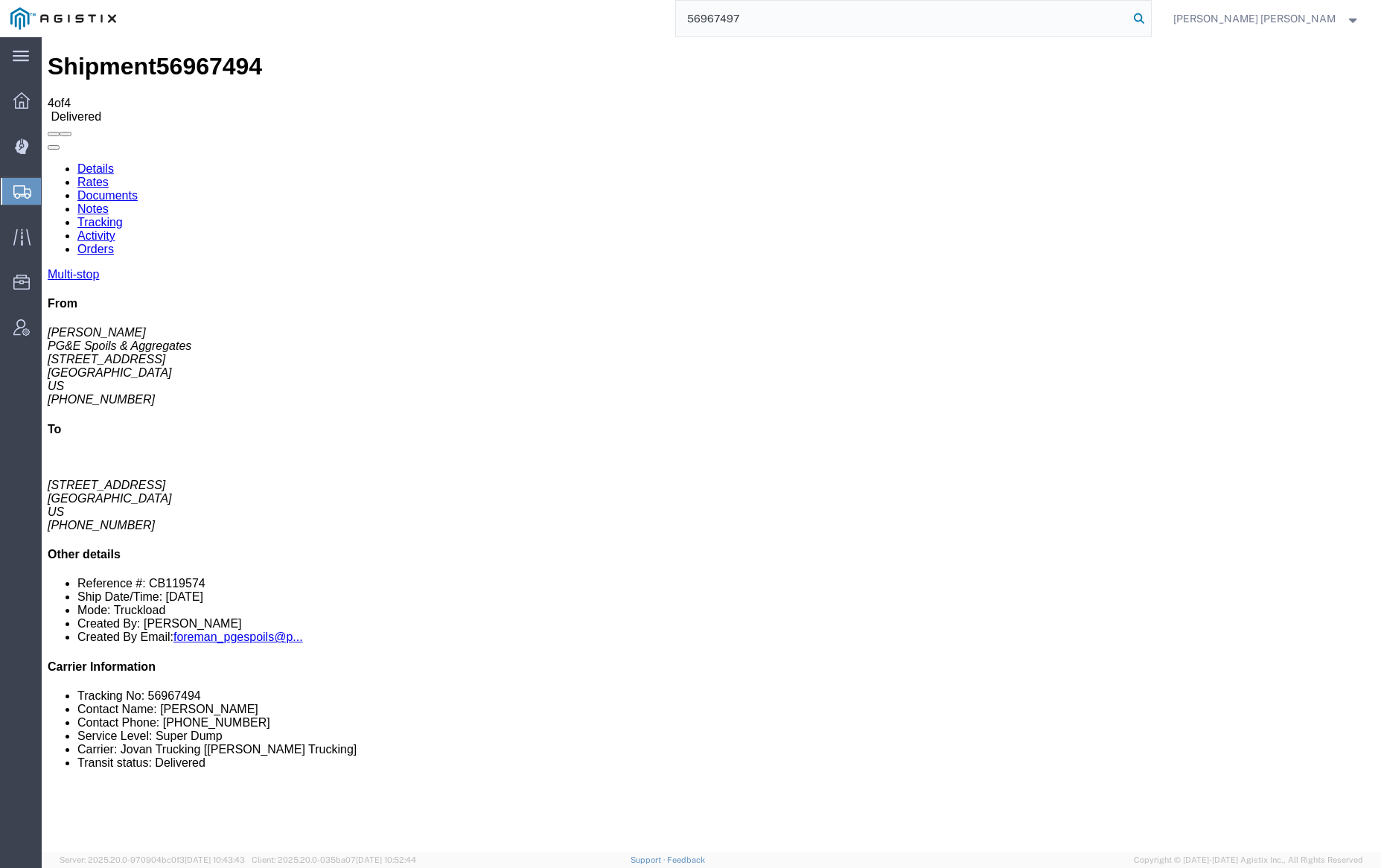
click at [1150, 17] on icon at bounding box center [1139, 19] width 21 height 21
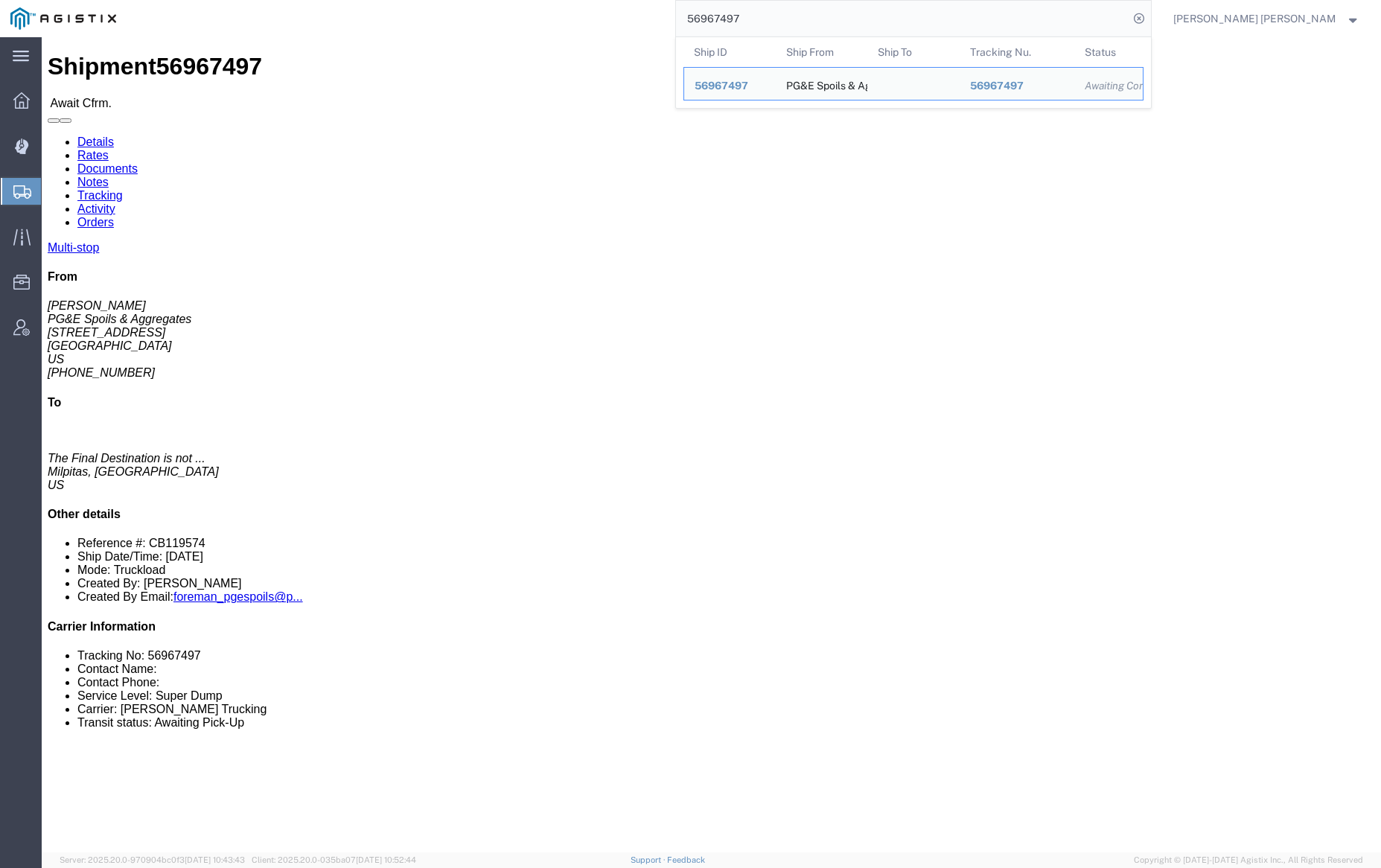
click at [786, 11] on input "56967497" at bounding box center [902, 18] width 452 height 36
paste input "503"
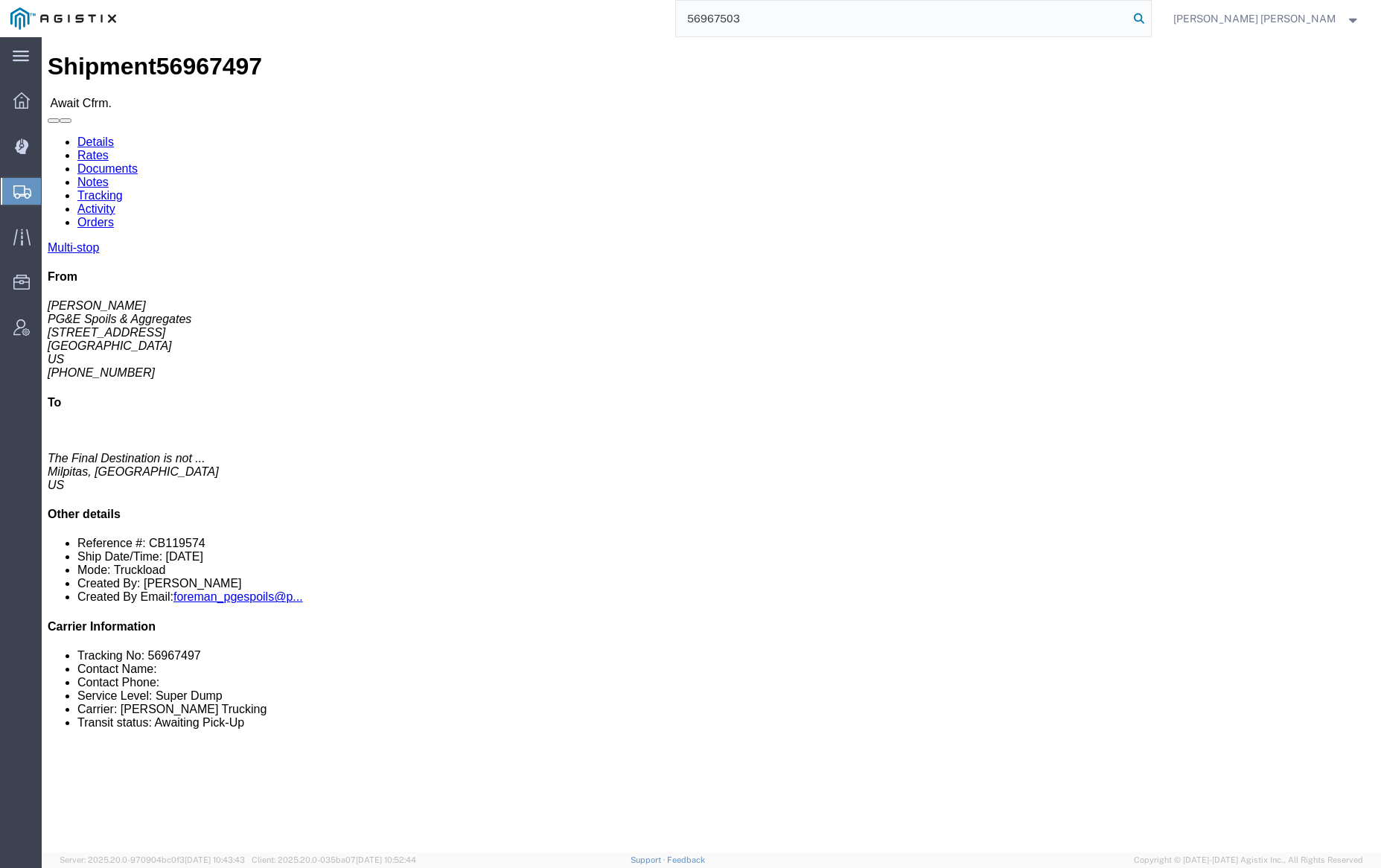
click at [1150, 19] on icon at bounding box center [1139, 19] width 21 height 21
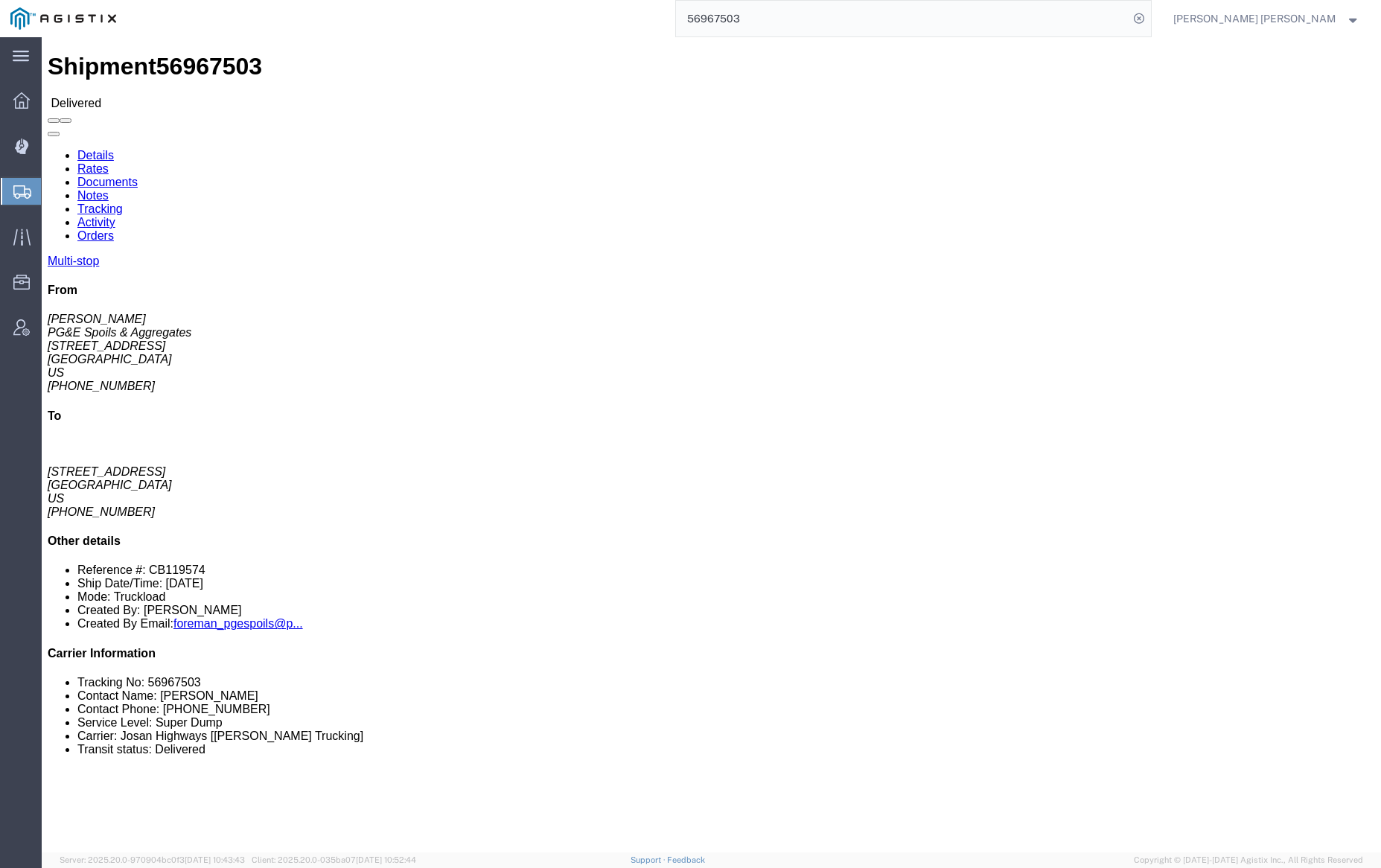
click link "Documents"
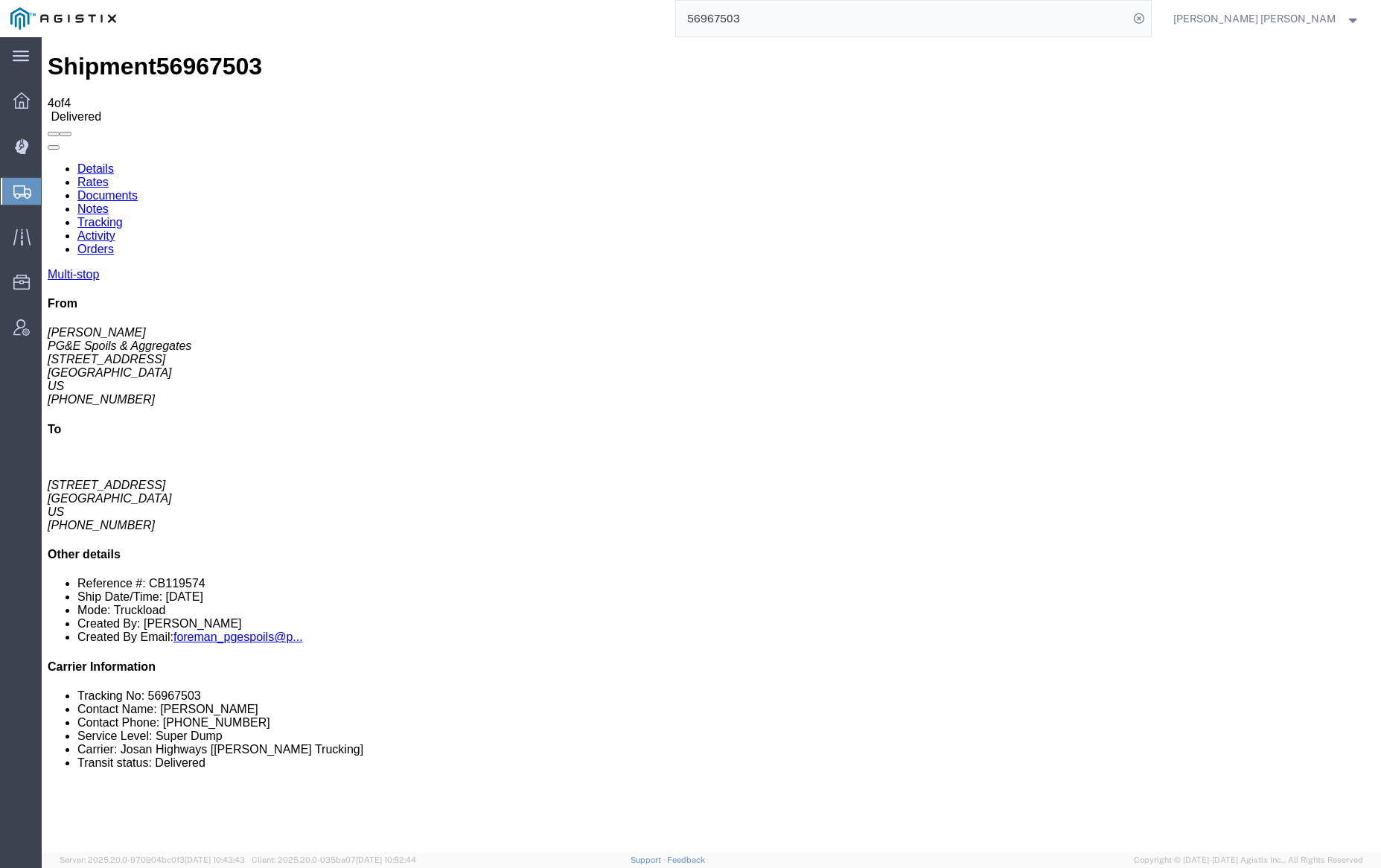
click at [109, 203] on link "Notes" at bounding box center [92, 209] width 31 height 13
click at [798, 23] on input "56967503" at bounding box center [902, 18] width 452 height 36
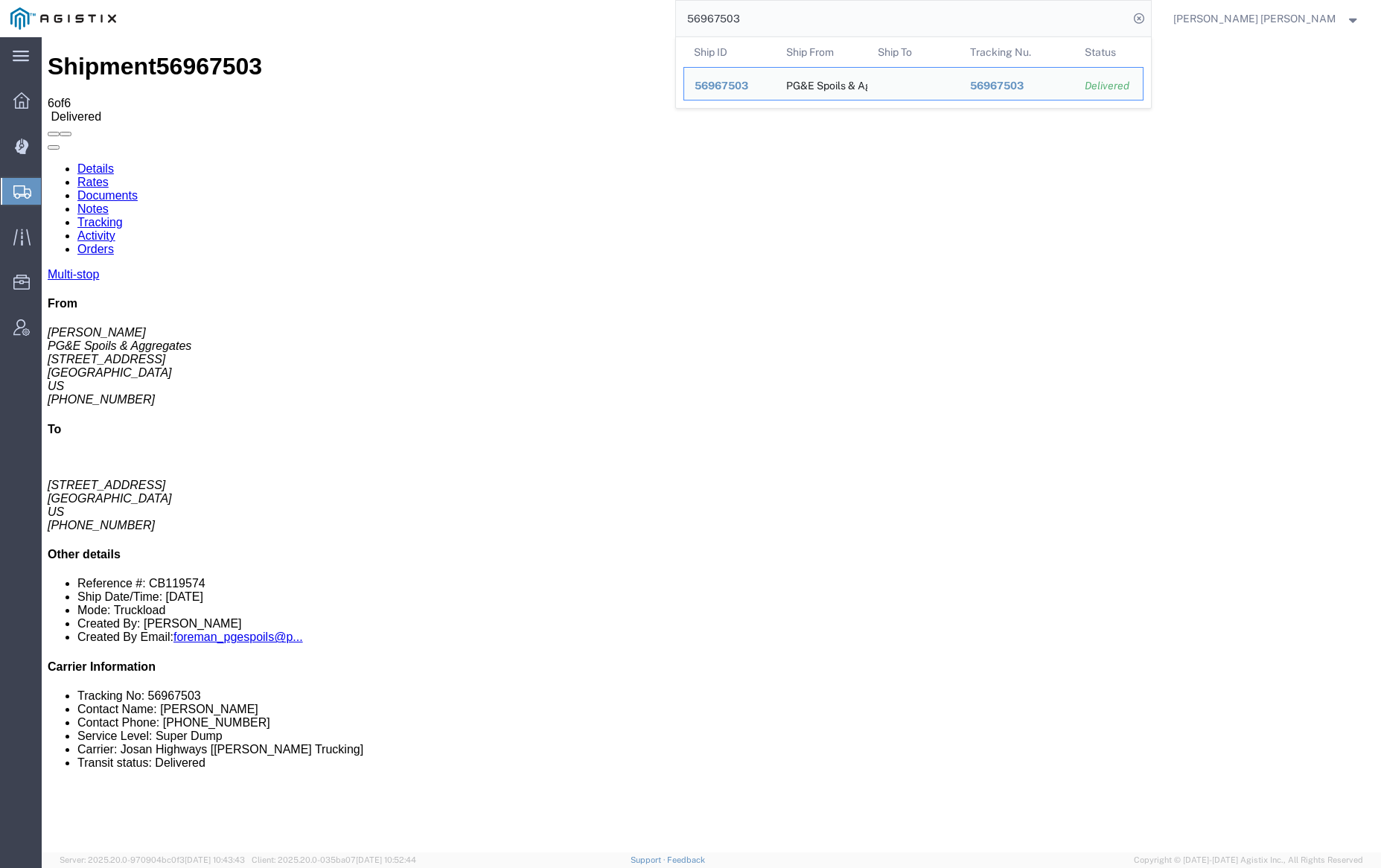
click at [798, 23] on input "56967503" at bounding box center [902, 18] width 452 height 36
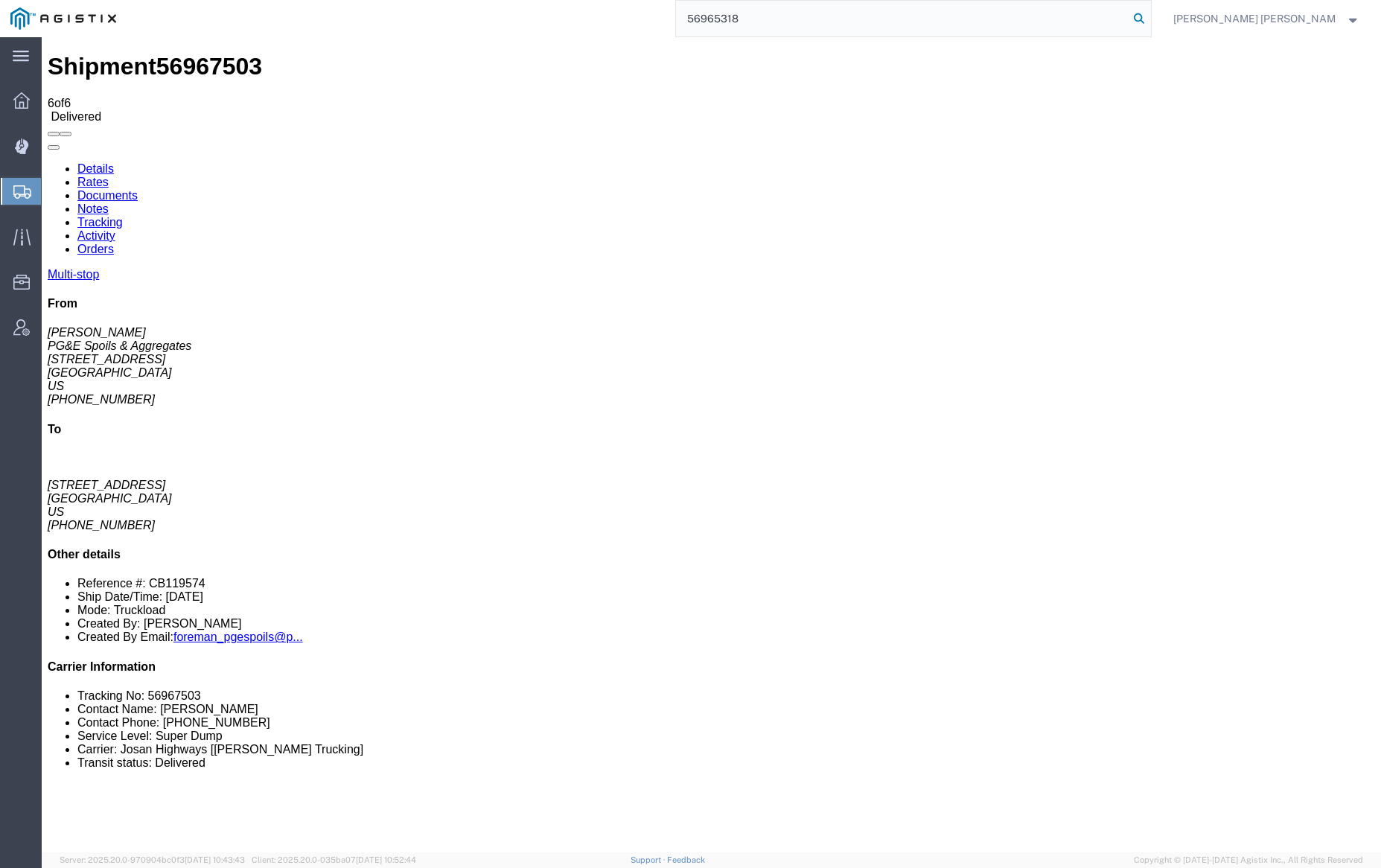
click at [1150, 12] on icon at bounding box center [1139, 19] width 21 height 21
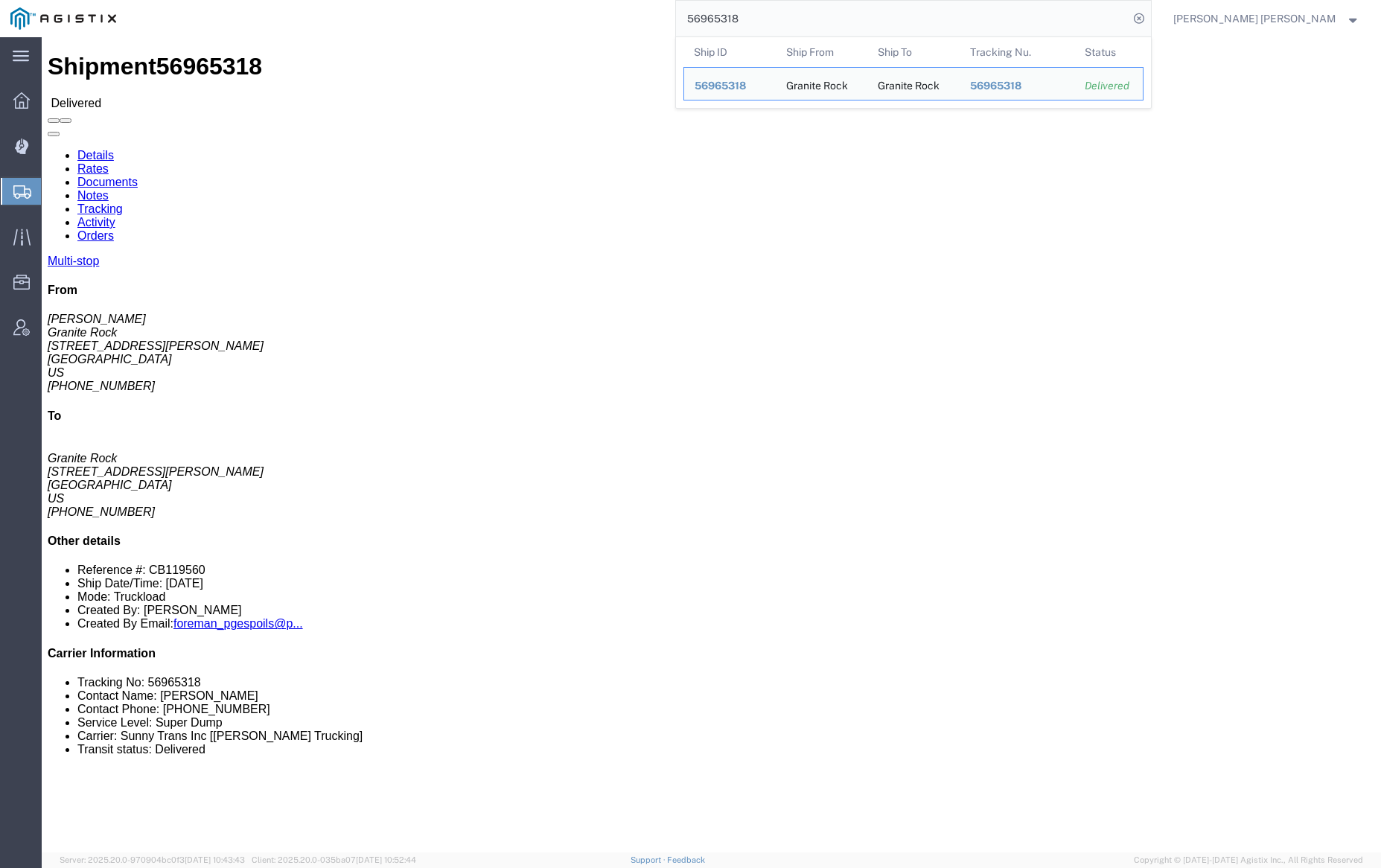
click at [789, 11] on input "56965318" at bounding box center [902, 18] width 452 height 36
paste input "7484"
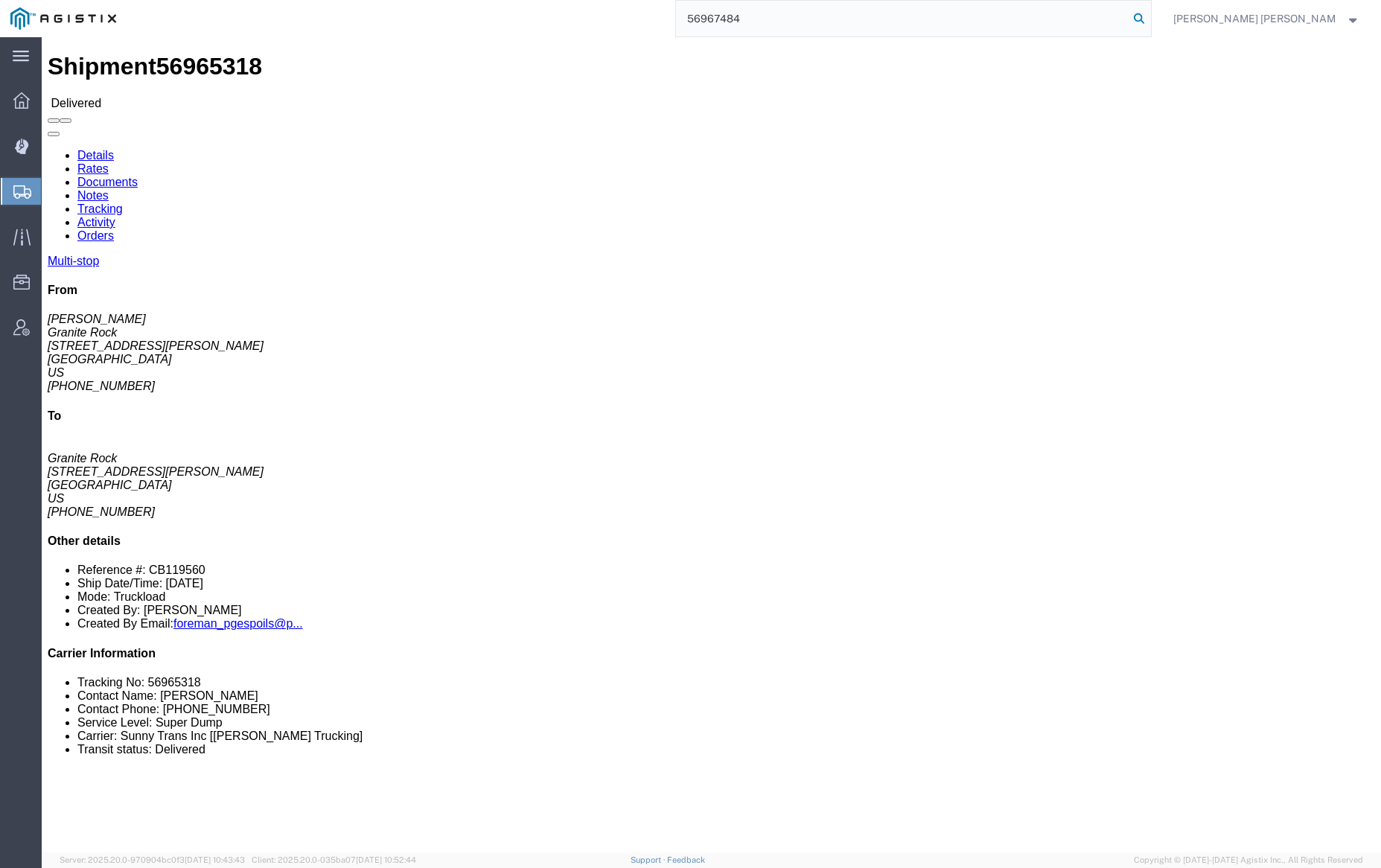
type input "56967484"
click at [1150, 20] on icon at bounding box center [1139, 19] width 21 height 21
click link "Documents"
